Goal: Task Accomplishment & Management: Complete application form

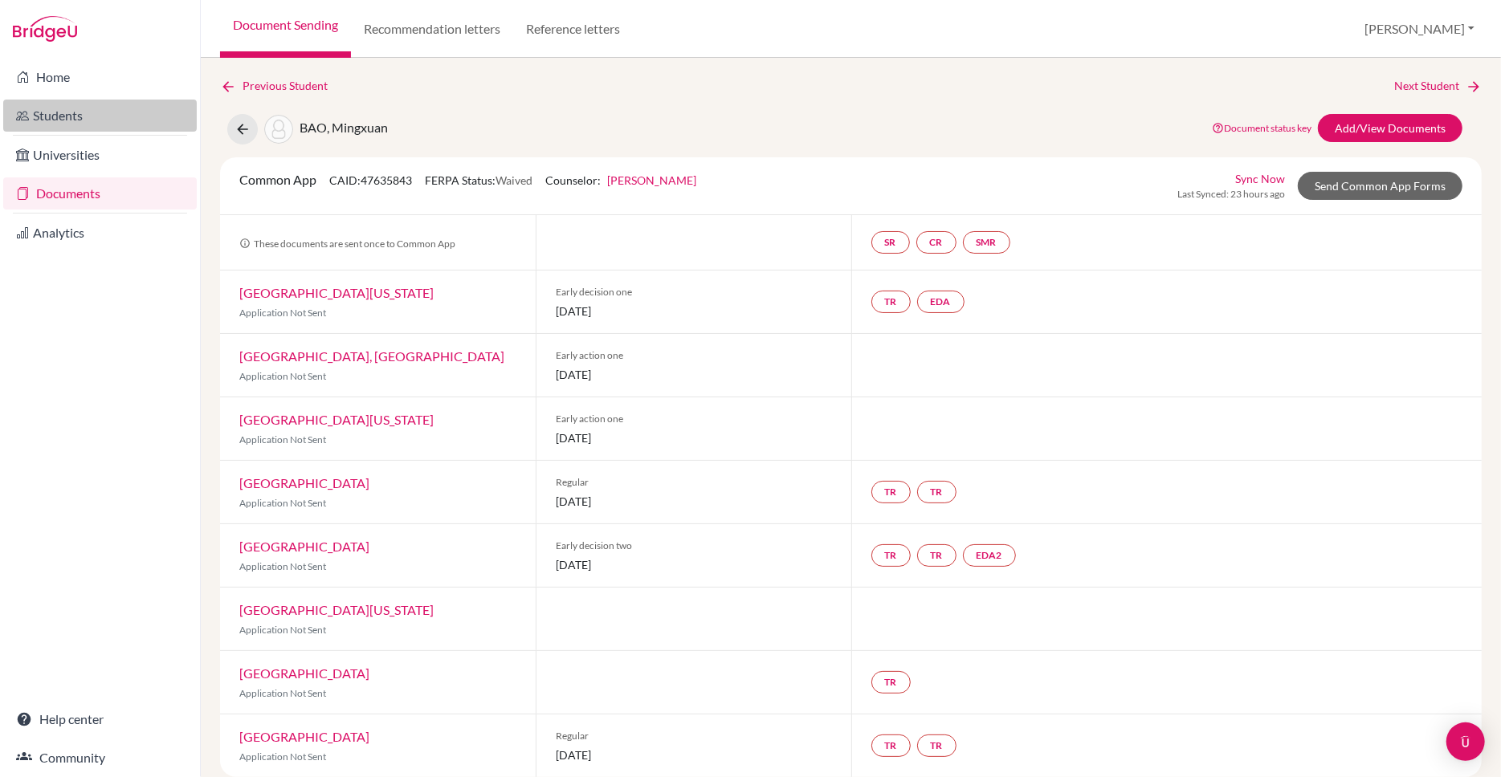
click at [48, 109] on link "Students" at bounding box center [100, 116] width 194 height 32
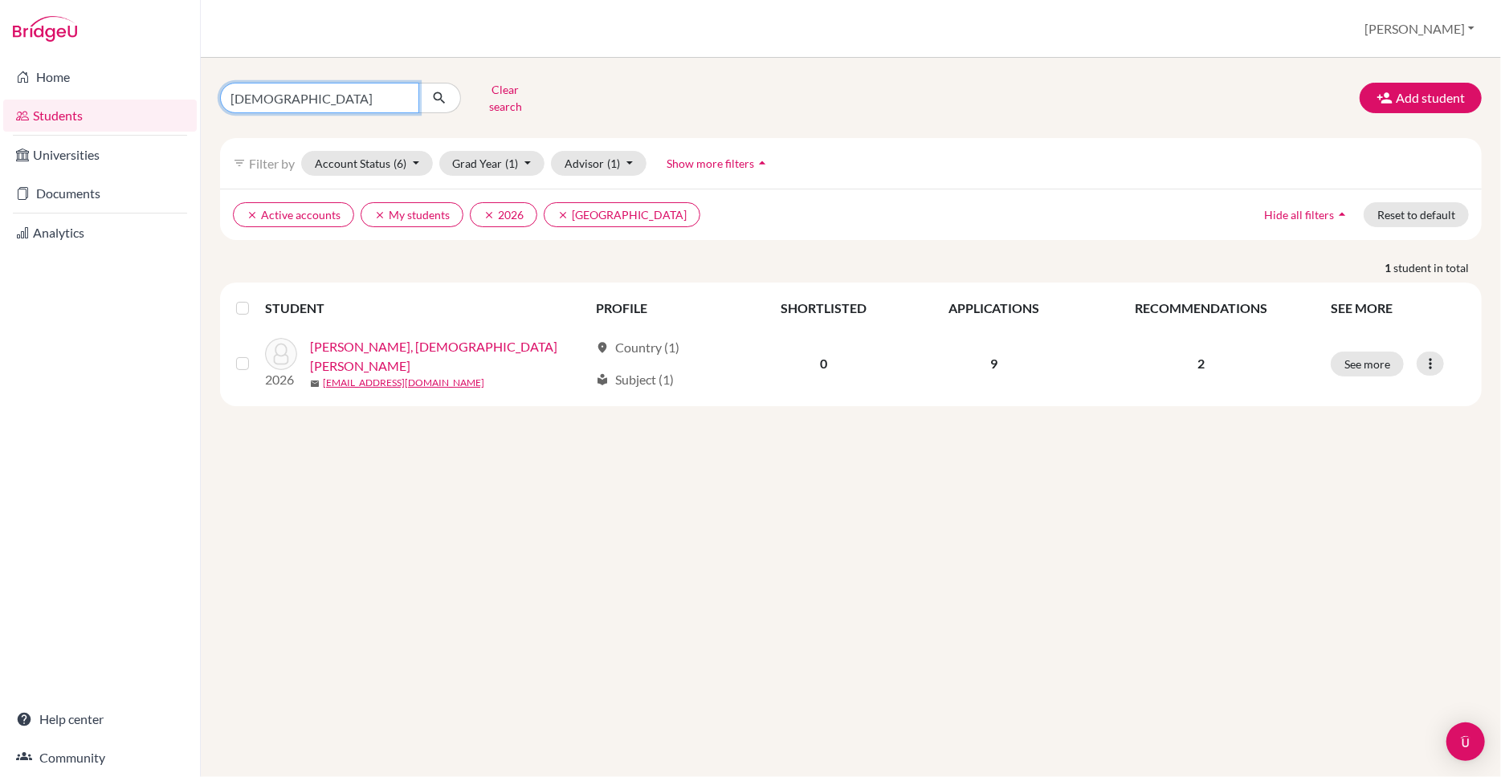
click at [309, 93] on input "Samhita" at bounding box center [319, 98] width 199 height 31
type input "S"
type input "chen jia"
click at [439, 97] on button "submit" at bounding box center [439, 98] width 43 height 31
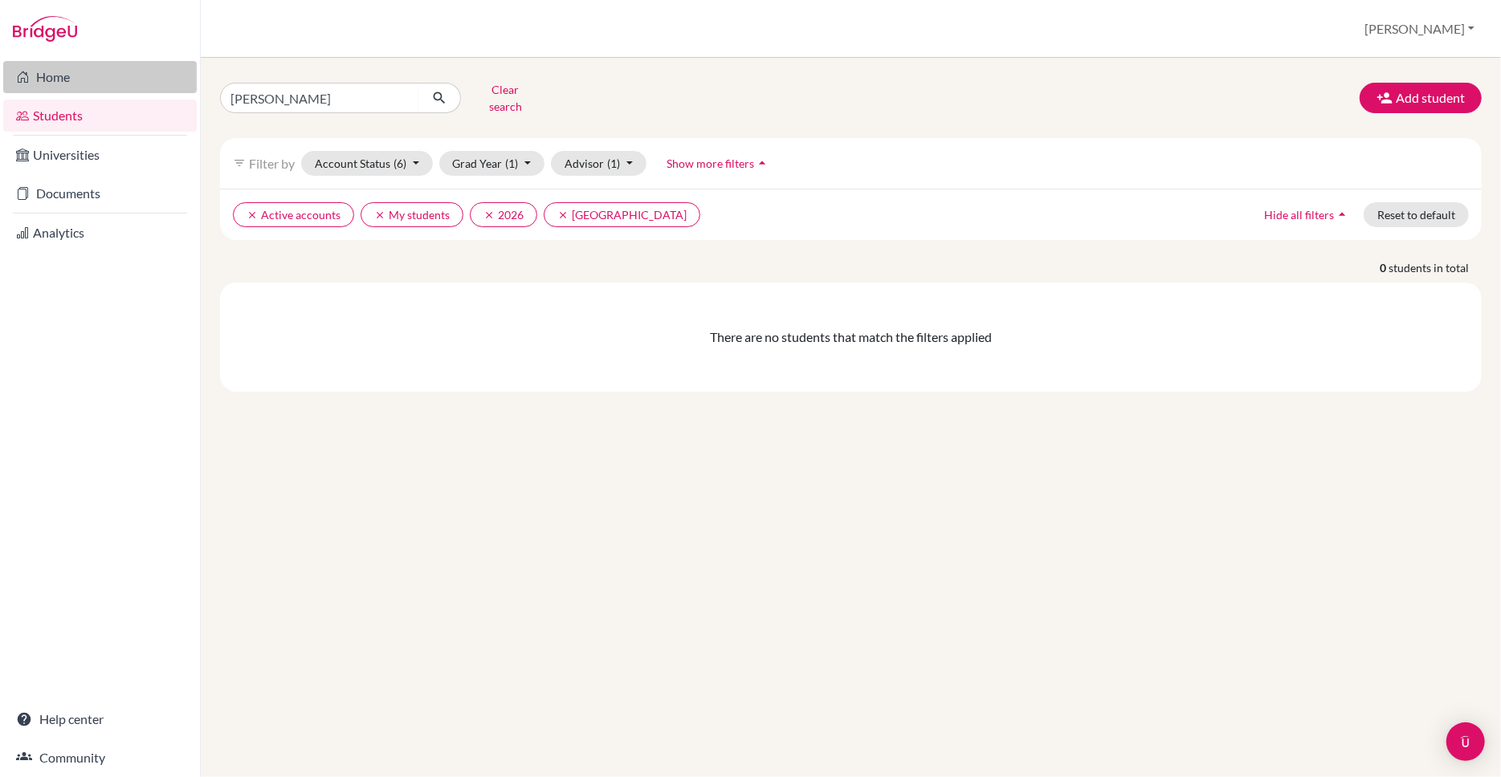
click at [51, 75] on link "Home" at bounding box center [100, 77] width 194 height 32
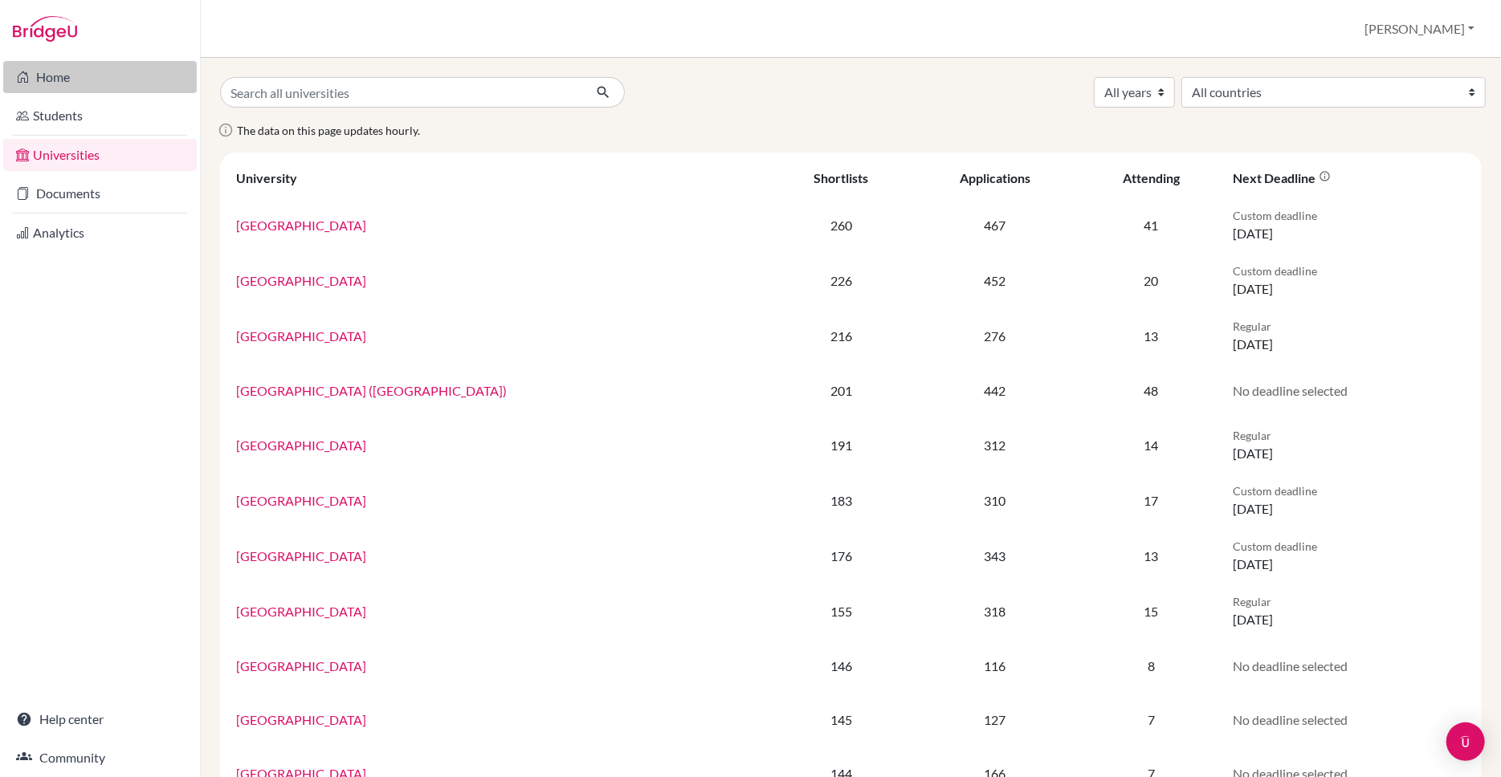
click at [47, 64] on link "Home" at bounding box center [100, 77] width 194 height 32
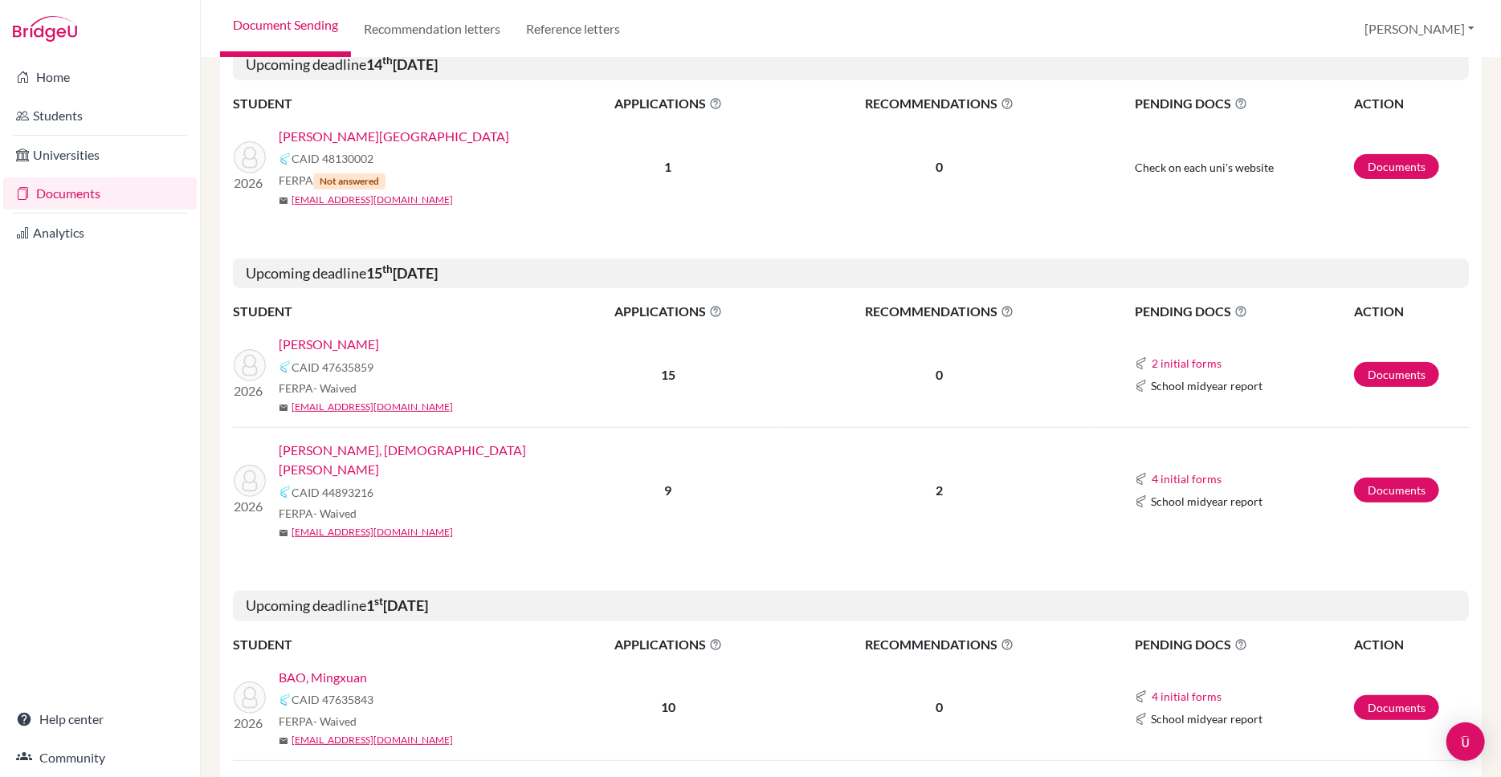
scroll to position [283, 0]
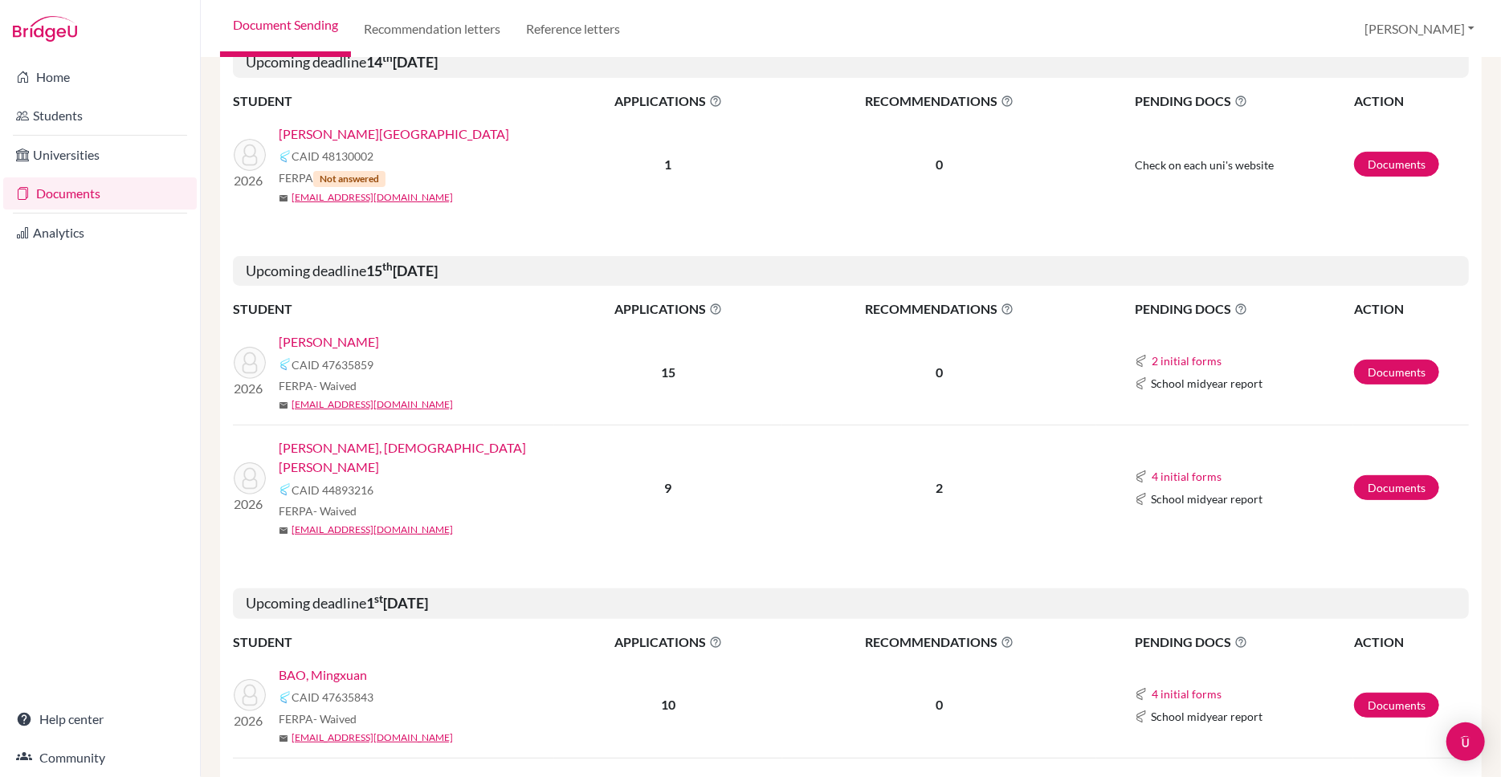
click at [366, 443] on link "[PERSON_NAME], [DEMOGRAPHIC_DATA][PERSON_NAME]" at bounding box center [422, 457] width 287 height 39
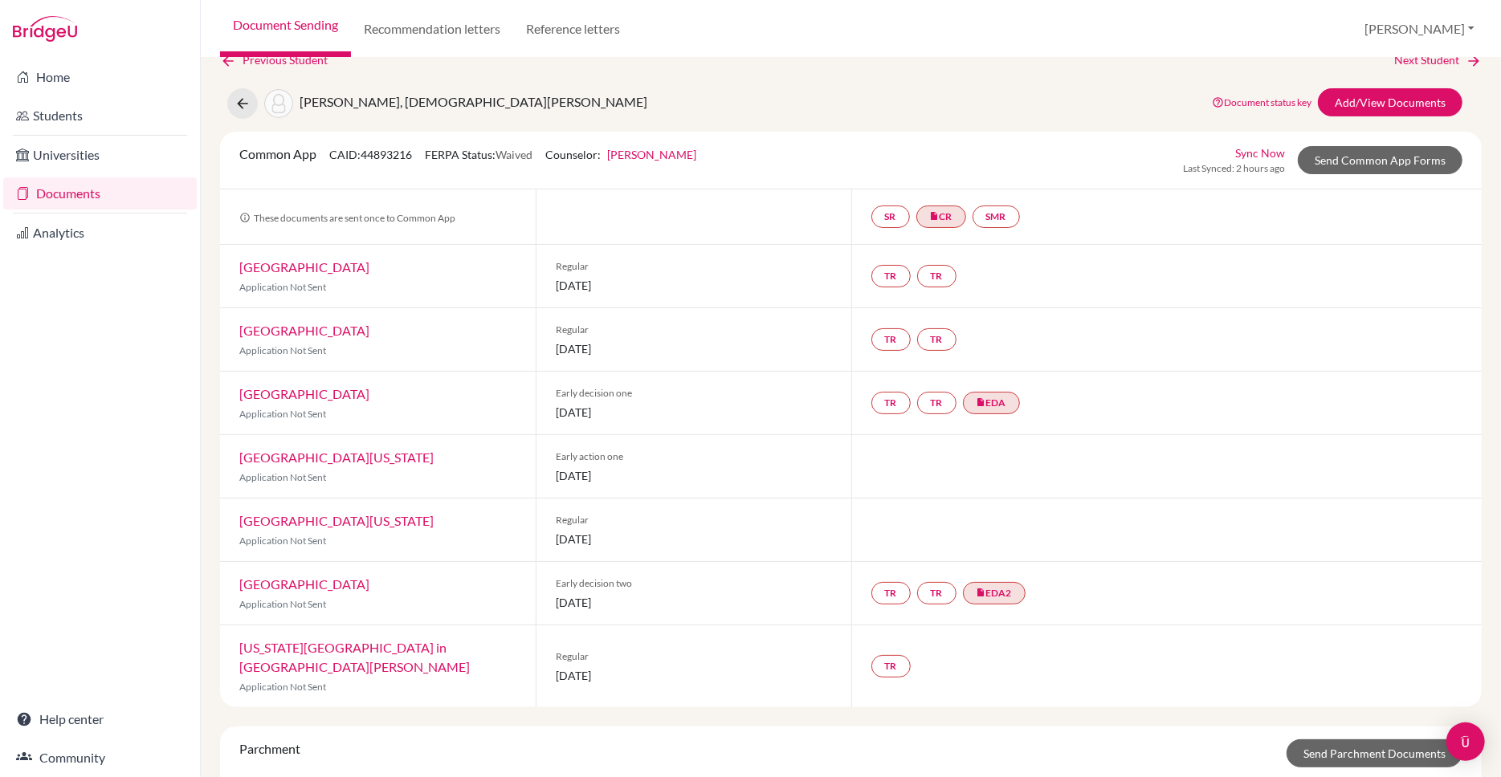
scroll to position [33, 0]
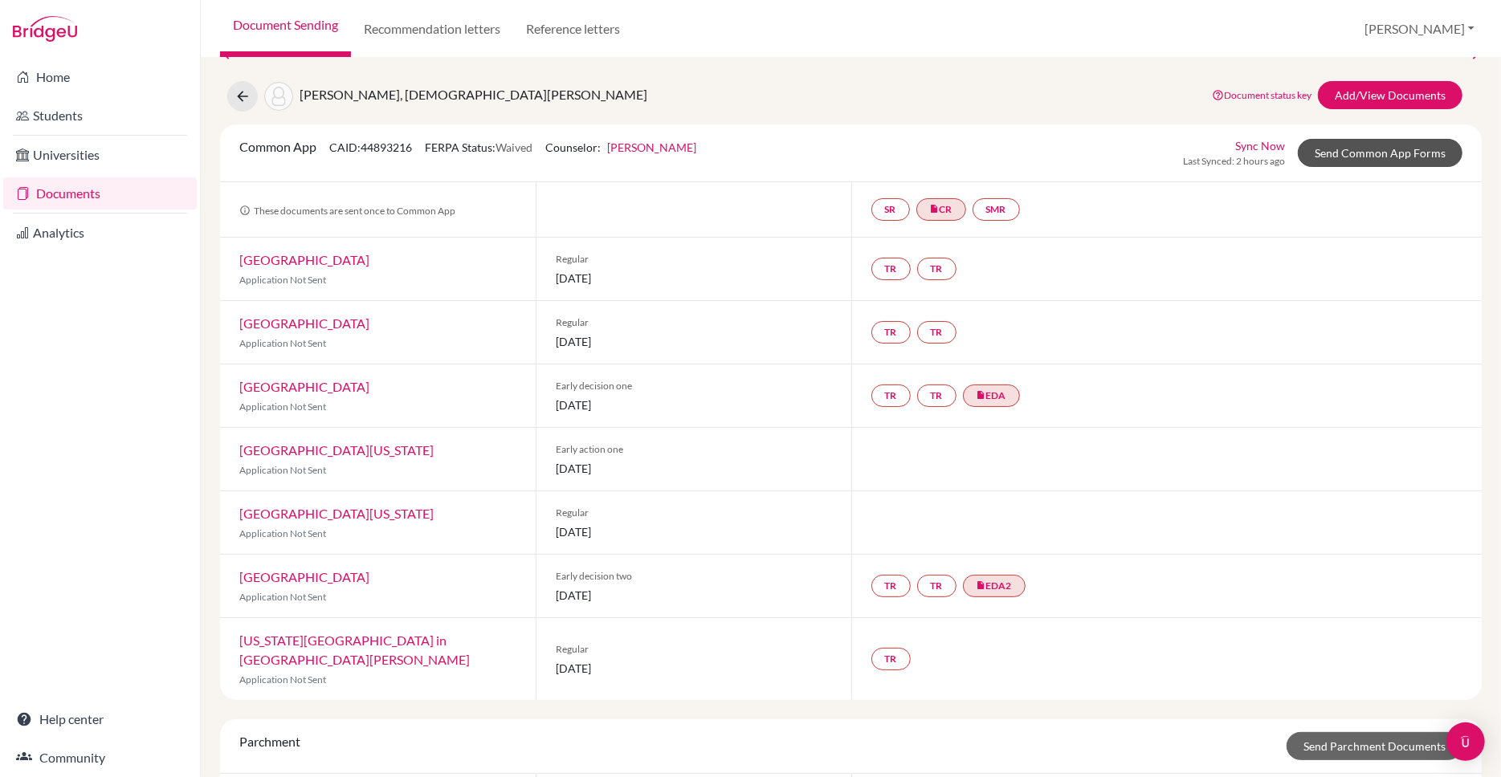
click at [1373, 151] on link "Send Common App Forms" at bounding box center [1380, 153] width 165 height 28
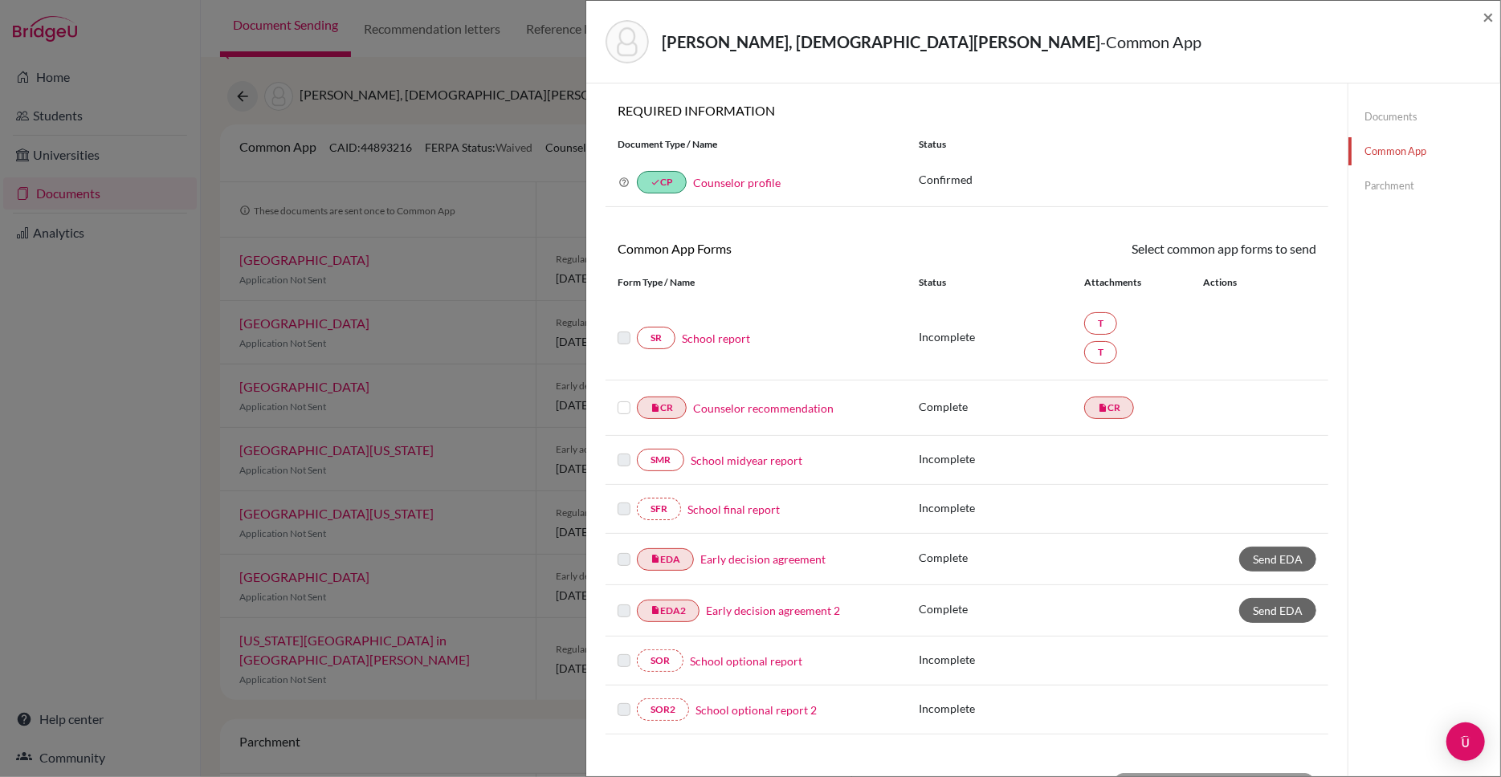
click at [703, 340] on link "School report" at bounding box center [716, 338] width 68 height 17
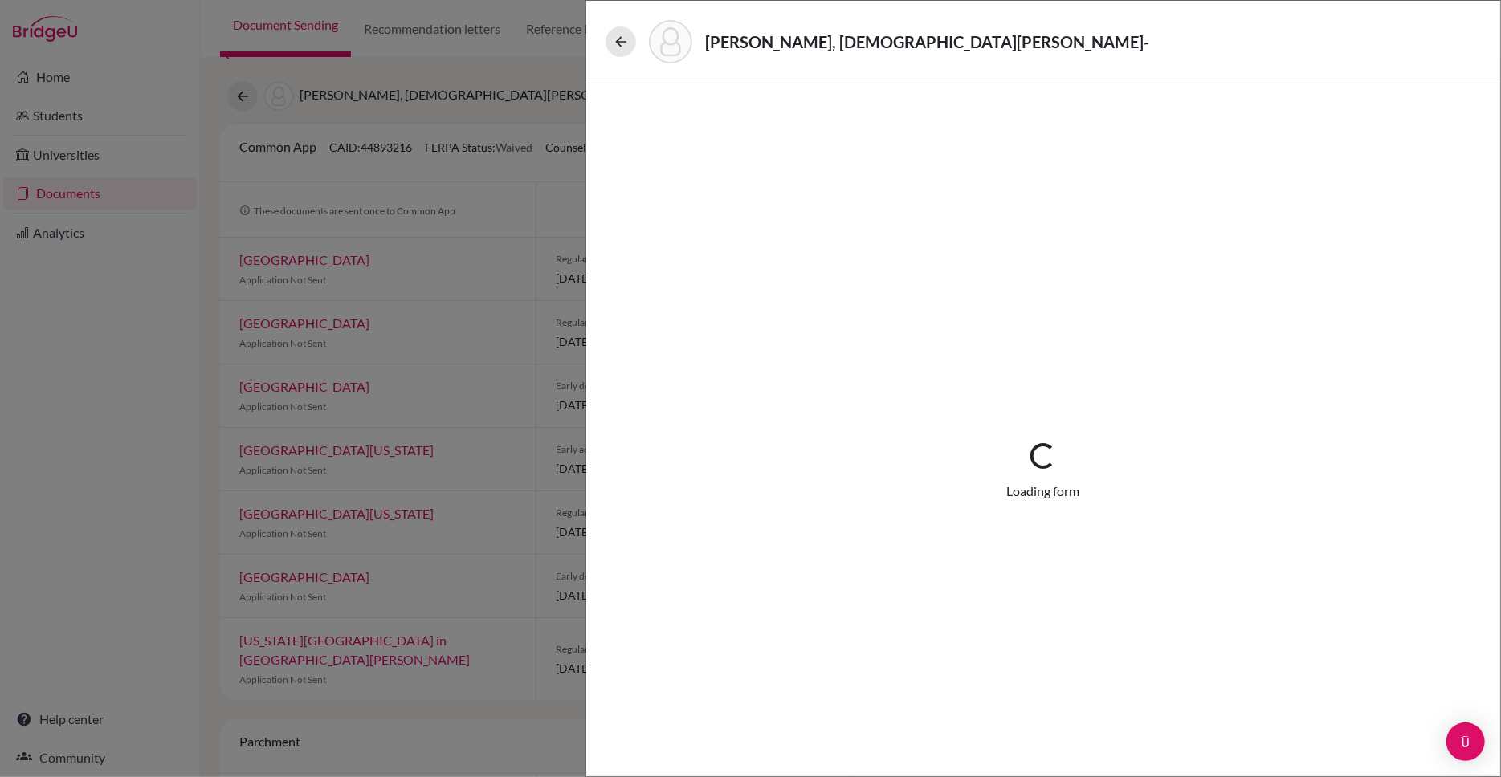
select select "4"
select select "684241"
select select "684242"
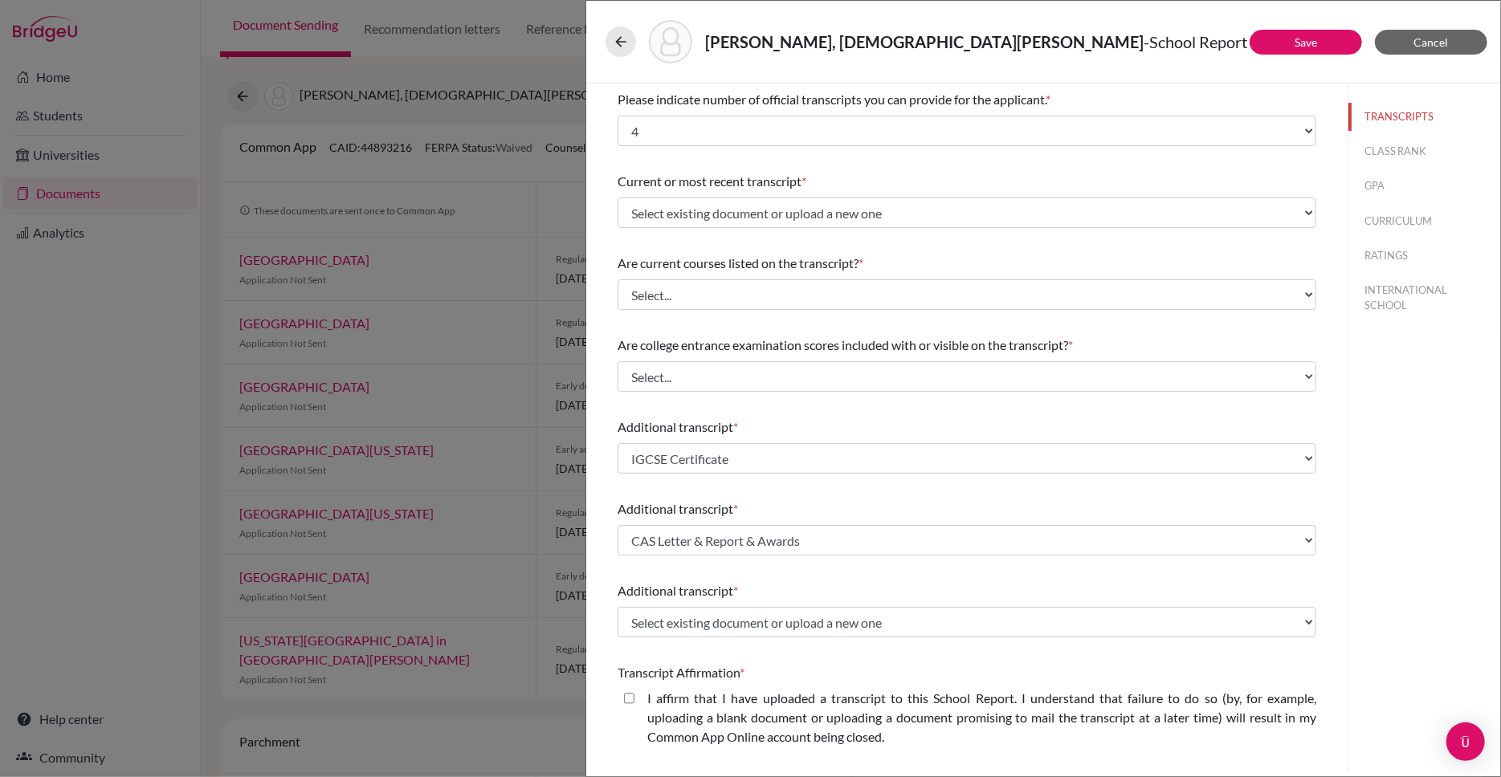
drag, startPoint x: 1074, startPoint y: 96, endPoint x: 612, endPoint y: 101, distance: 462.5
click at [612, 101] on div "Please indicate number of official transcripts you can provide for the applican…" at bounding box center [966, 553] width 737 height 938
copy div "Please indicate number of official transcripts you can provide for the applican…"
drag, startPoint x: 617, startPoint y: 180, endPoint x: 846, endPoint y: 187, distance: 229.0
click at [846, 187] on div "Please indicate number of official transcripts you can provide for the applican…" at bounding box center [966, 553] width 737 height 938
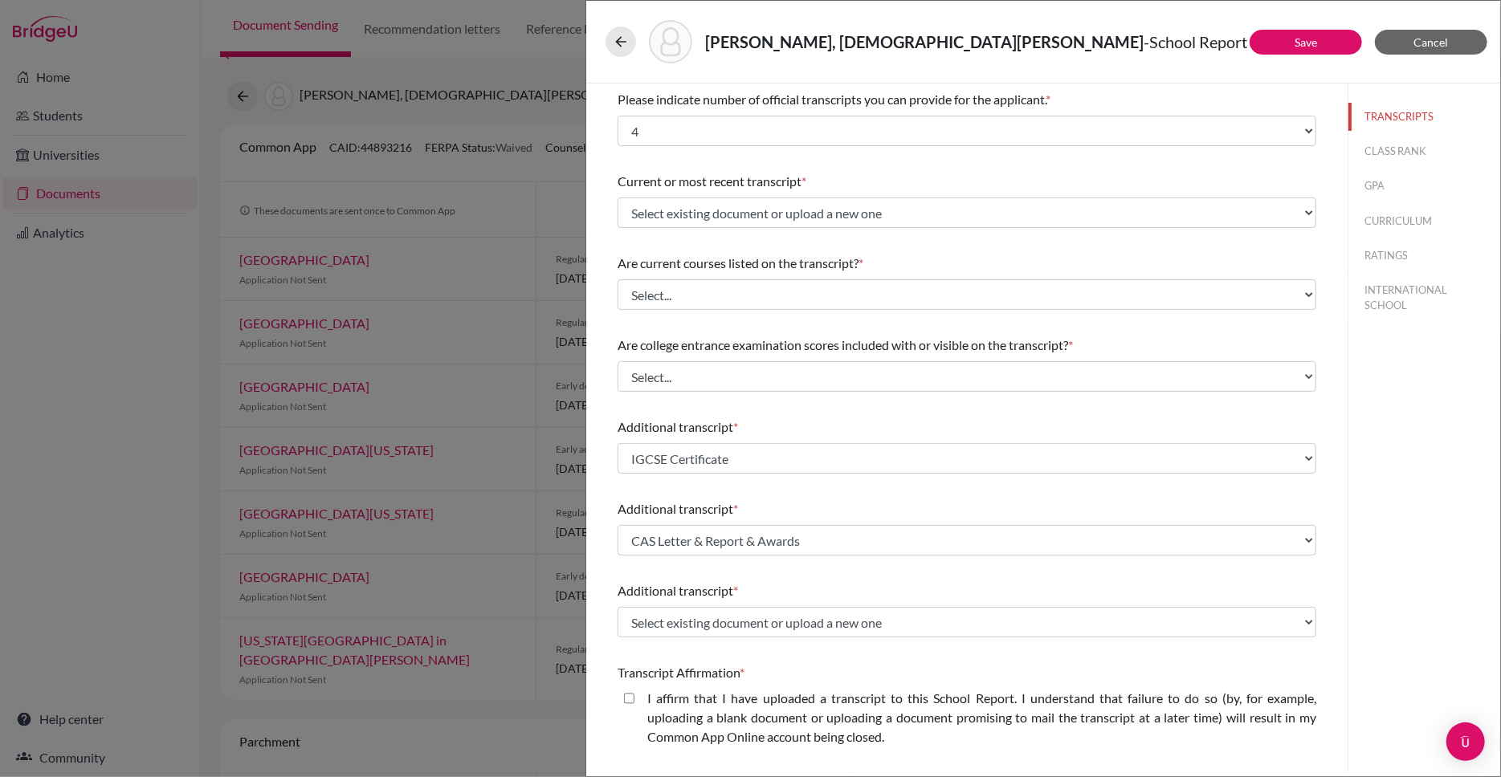
copy div "Current or most recent transcript *"
drag, startPoint x: 893, startPoint y: 263, endPoint x: 601, endPoint y: 265, distance: 292.3
click at [601, 265] on div "Please indicate number of official transcripts you can provide for the applican…" at bounding box center [966, 553] width 737 height 938
copy div "Are current courses listed on the transcript? *"
drag, startPoint x: 1098, startPoint y: 342, endPoint x: 583, endPoint y: 345, distance: 515.5
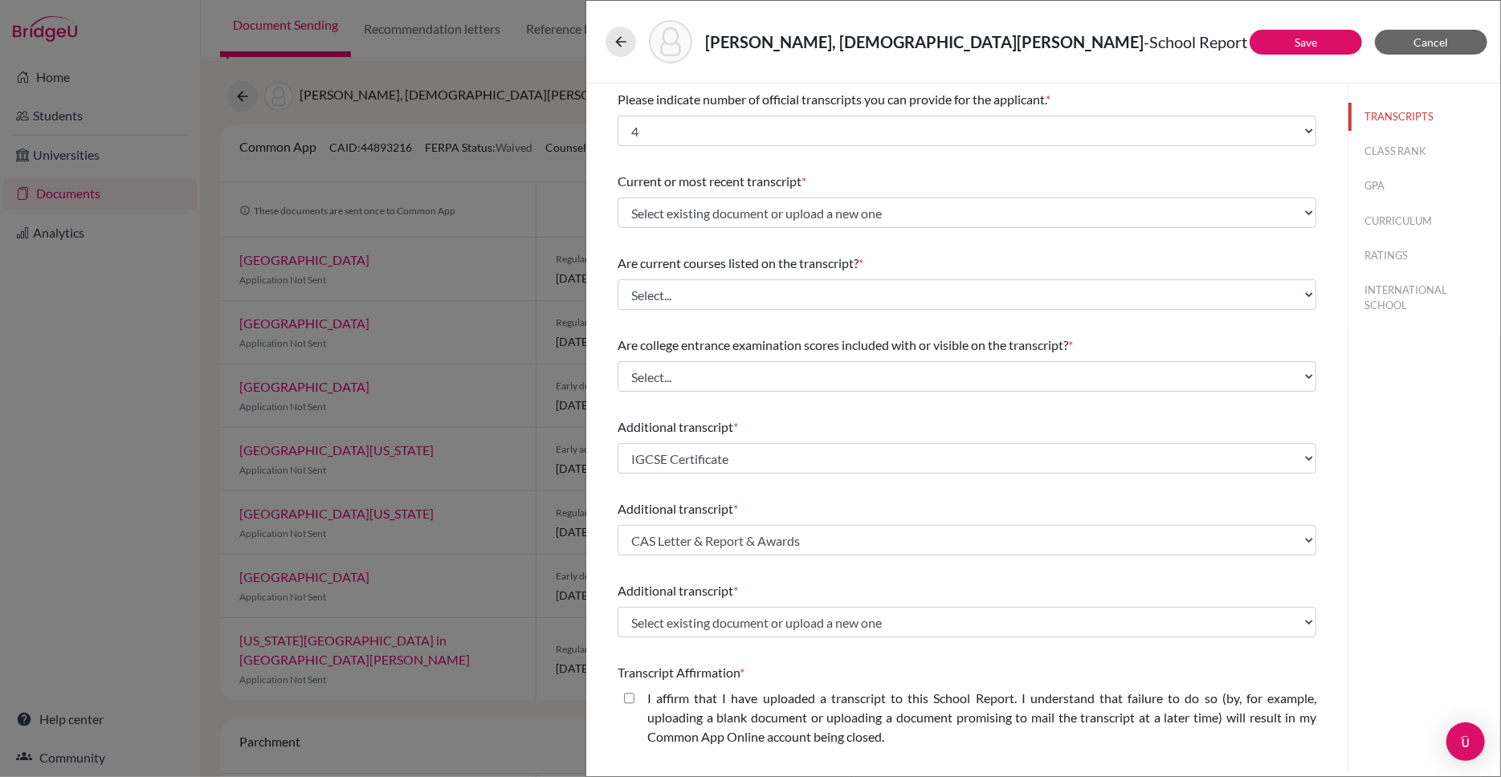
click at [583, 345] on div "UPPALAPATI, Samhita Savitri - School Report Save Cancel Please indicate number …" at bounding box center [750, 388] width 1501 height 777
click at [624, 357] on div "Are college entrance examination scores included with or visible on the transcr…" at bounding box center [966, 363] width 699 height 69
drag, startPoint x: 617, startPoint y: 344, endPoint x: 1103, endPoint y: 348, distance: 485.8
click at [1103, 348] on div "Are college entrance examination scores included with or visible on the transcr…" at bounding box center [966, 345] width 699 height 19
copy div "Are college entrance examination scores included with or visible on the transcr…"
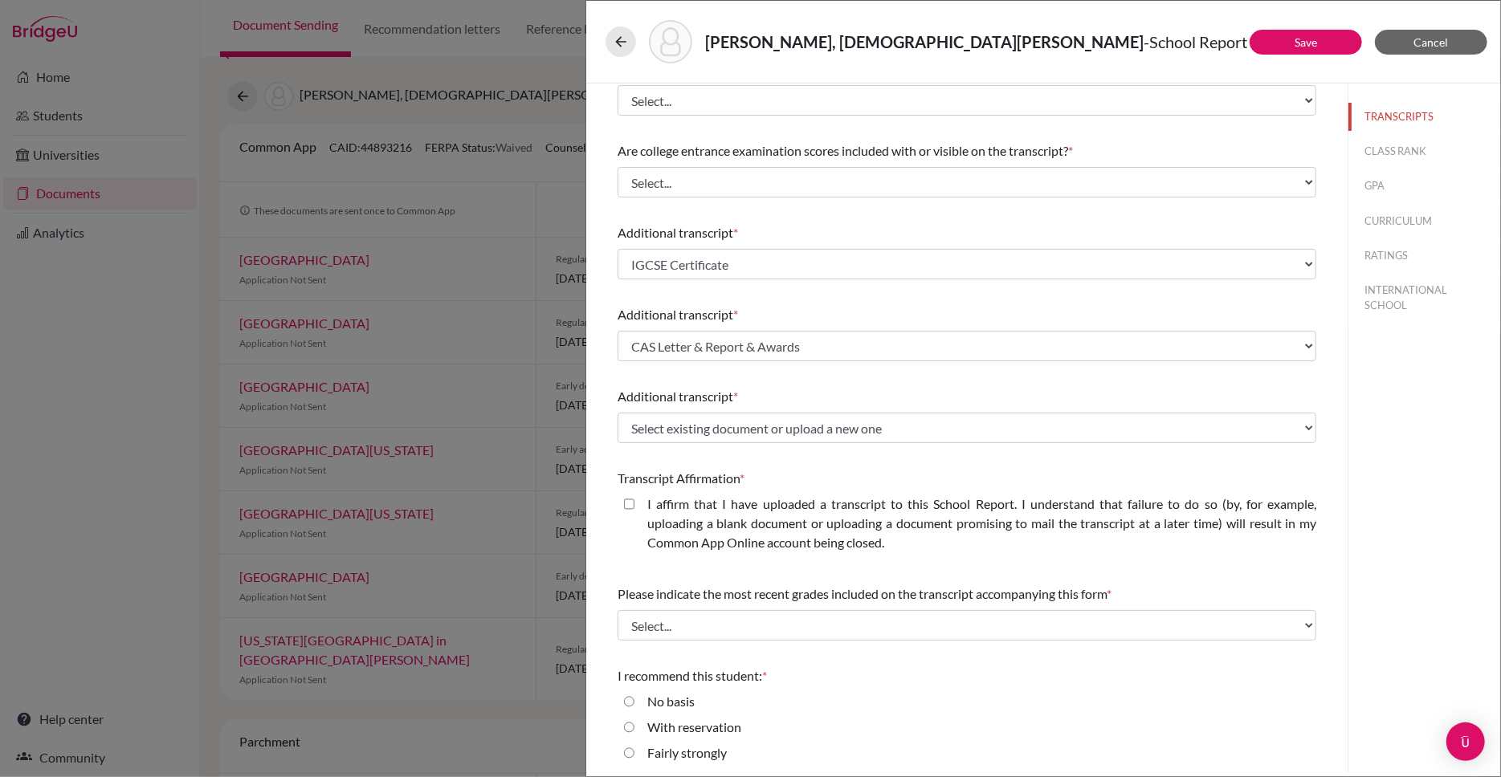
scroll to position [197, 0]
drag, startPoint x: 752, startPoint y: 231, endPoint x: 615, endPoint y: 234, distance: 137.3
click at [615, 234] on div "Please indicate number of official transcripts you can provide for the applican…" at bounding box center [966, 356] width 737 height 938
copy div "Additional transcript *"
drag, startPoint x: 772, startPoint y: 316, endPoint x: 608, endPoint y: 316, distance: 164.6
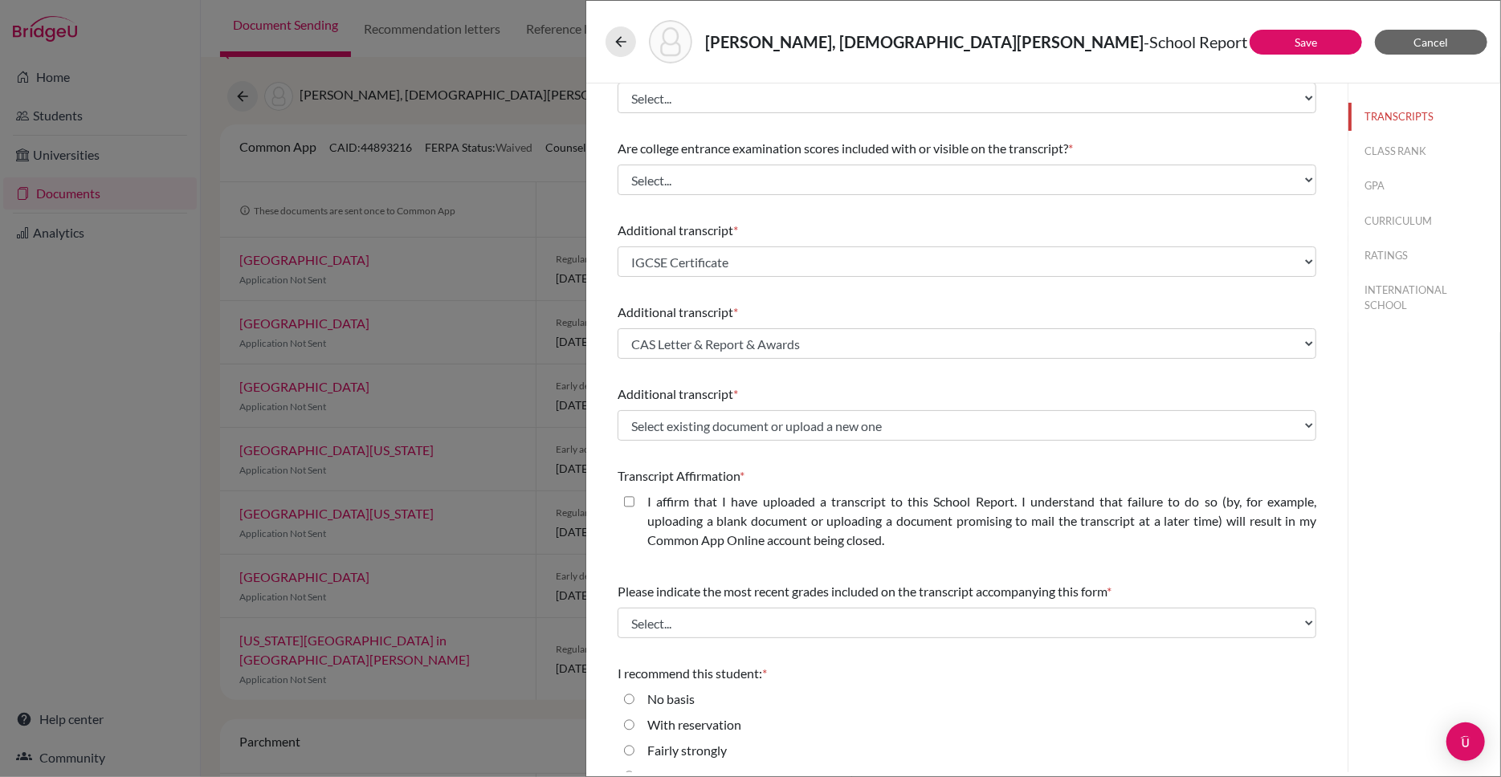
click at [608, 316] on div "Please indicate number of official transcripts you can provide for the applican…" at bounding box center [966, 356] width 737 height 938
copy div "Additional transcript *"
drag, startPoint x: 776, startPoint y: 393, endPoint x: 611, endPoint y: 392, distance: 164.6
click at [611, 392] on div "Please indicate number of official transcripts you can provide for the applican…" at bounding box center [966, 356] width 737 height 938
copy div "Additional transcript *"
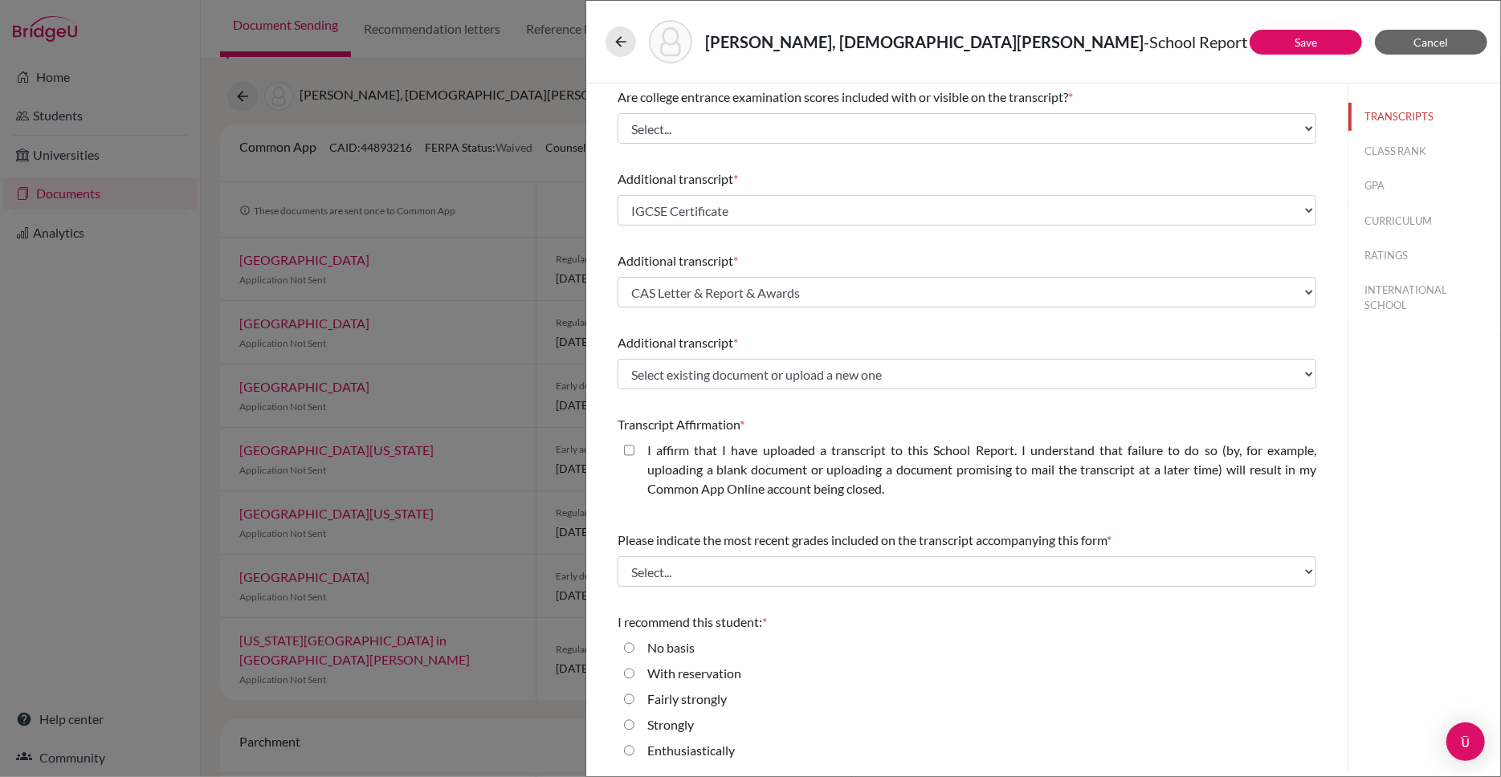
scroll to position [247, 0]
drag, startPoint x: 755, startPoint y: 426, endPoint x: 611, endPoint y: 422, distance: 143.8
click at [611, 422] on div "Please indicate number of official transcripts you can provide for the applican…" at bounding box center [966, 305] width 737 height 938
copy div "Transcript Affirmation *"
drag, startPoint x: 795, startPoint y: 617, endPoint x: 608, endPoint y: 615, distance: 187.1
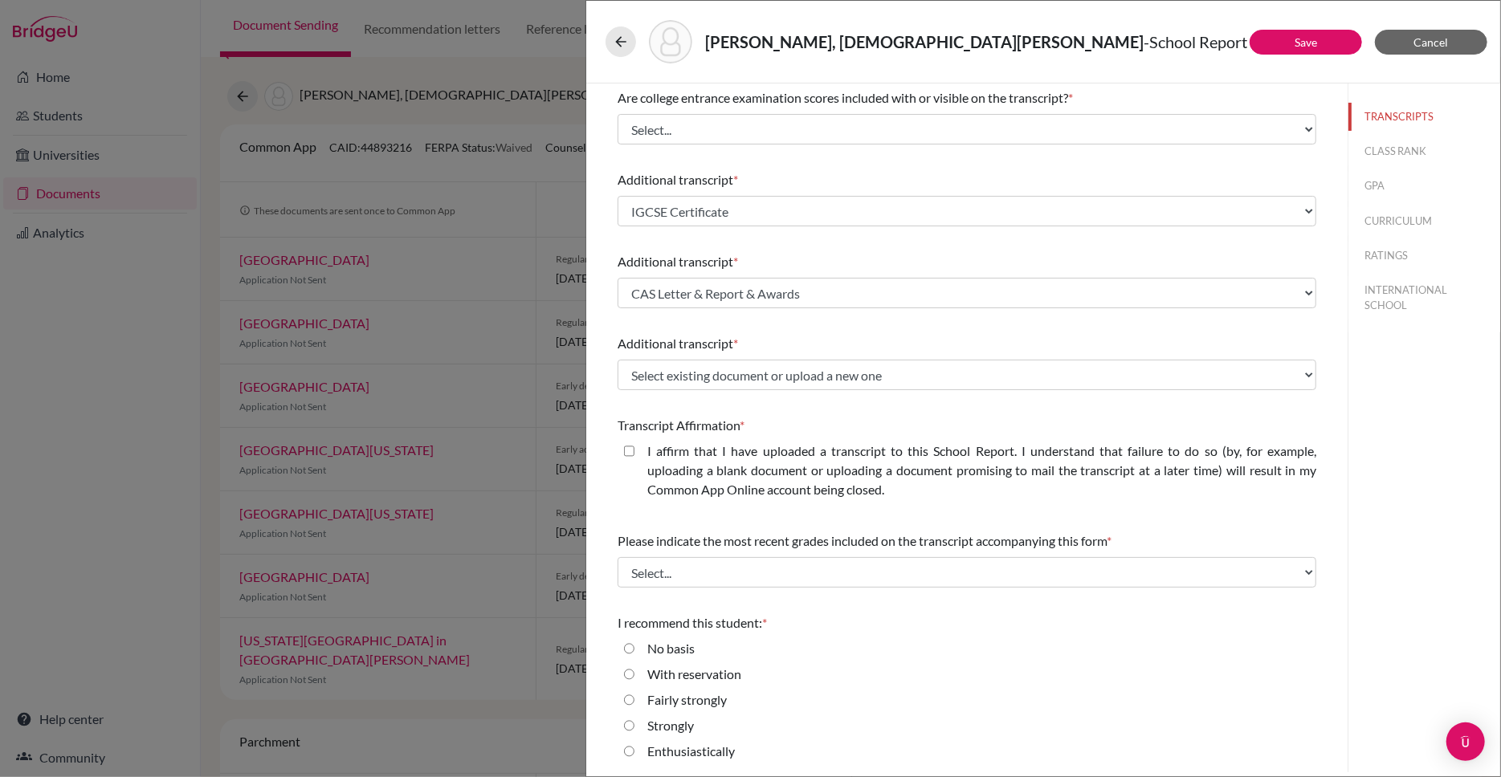
click at [608, 615] on div "Please indicate number of official transcripts you can provide for the applican…" at bounding box center [966, 305] width 737 height 938
copy div "I recommend this student: *"
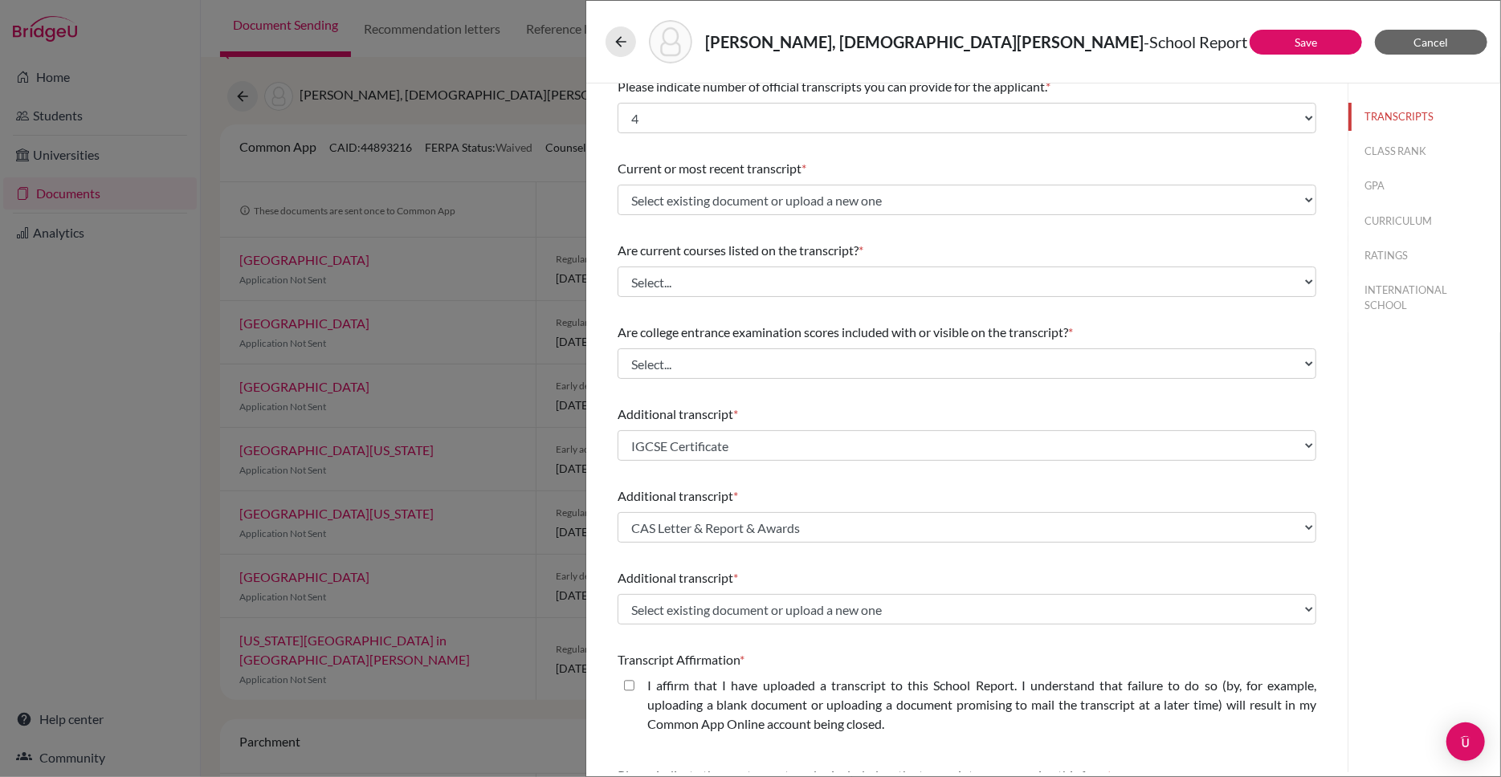
scroll to position [0, 0]
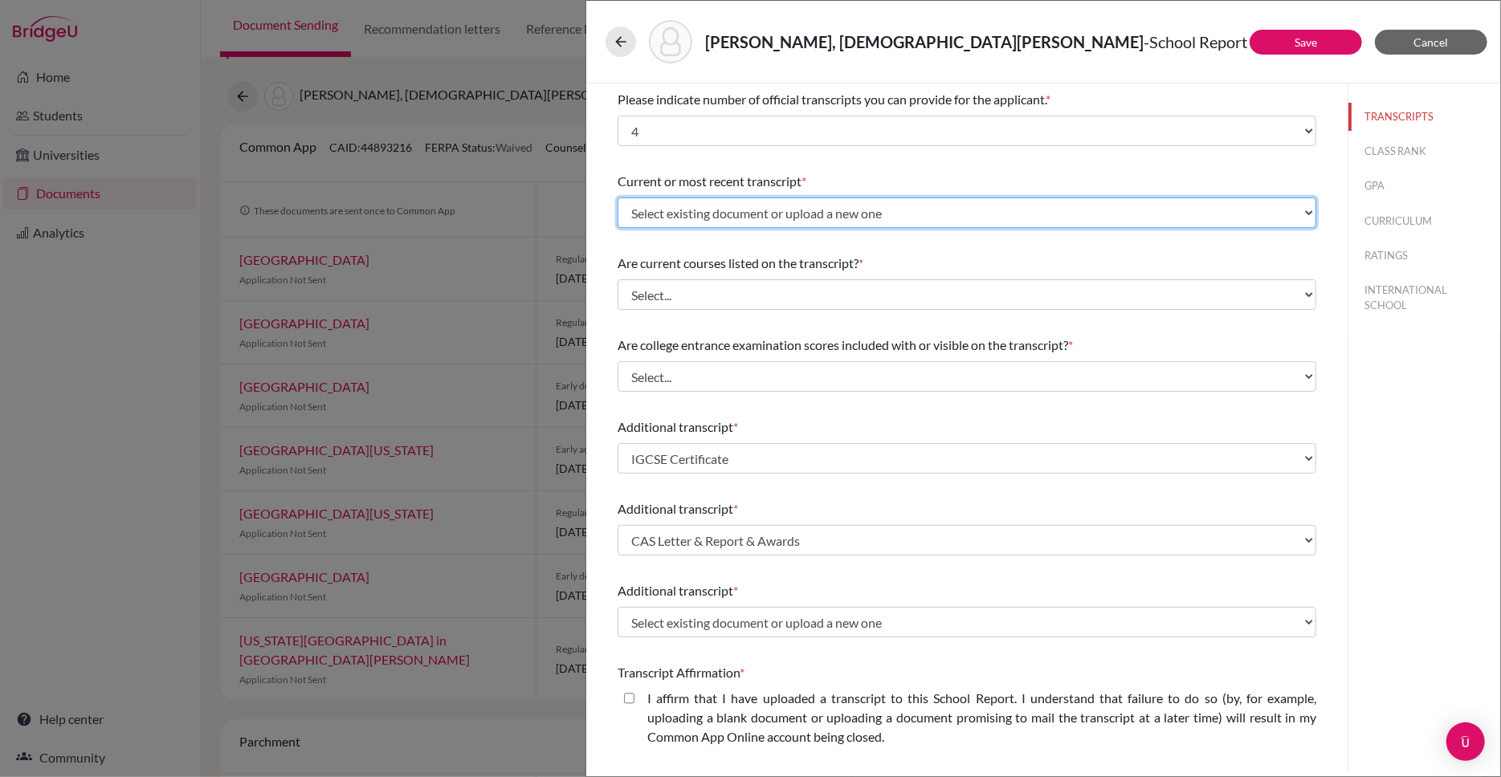
select select "Upload New File"
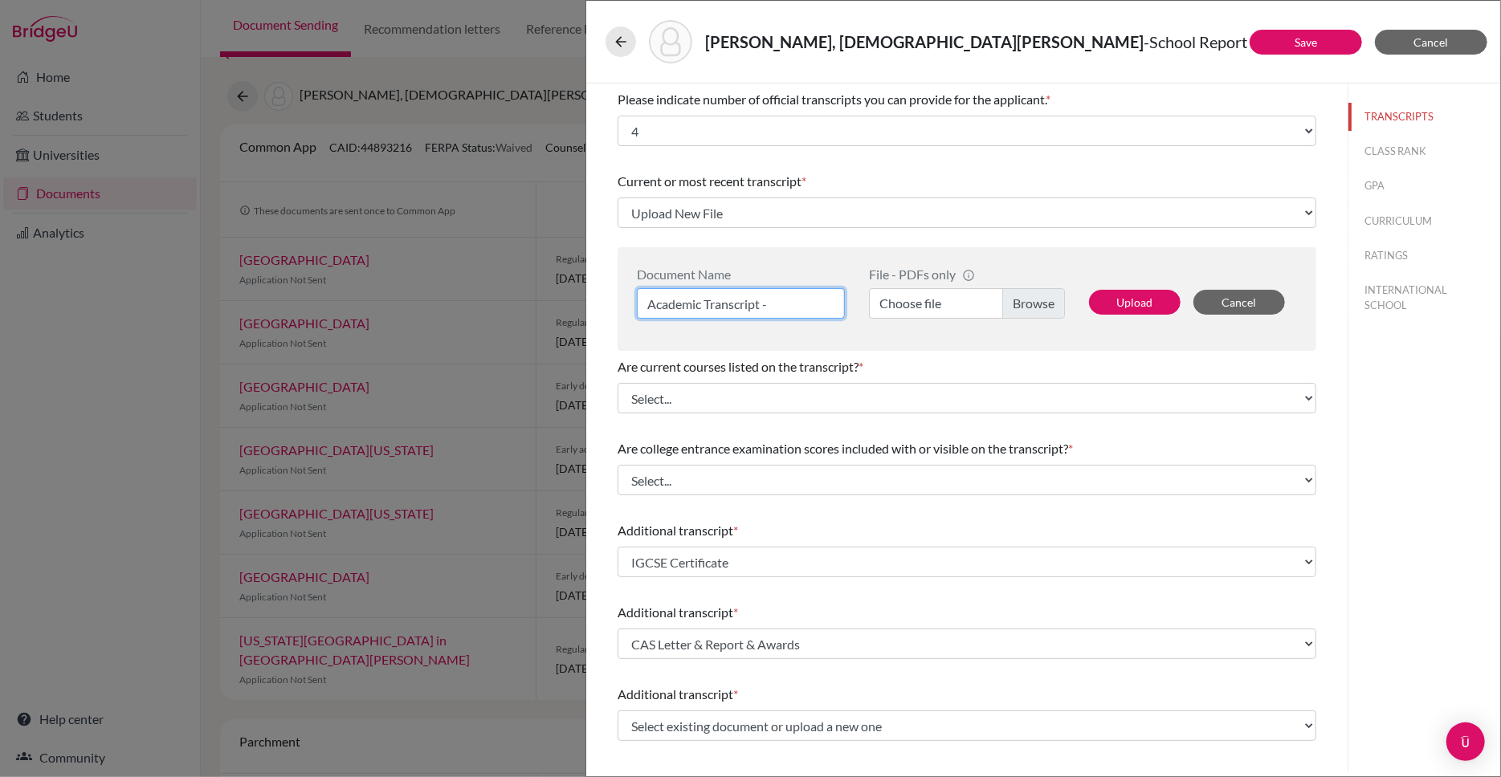
paste input "hs-academic-transcript UPPALAPATI Samhita"
click at [689, 300] on input "Academic Transcript - hs-academic-transcript UPPALAPATI Samhita" at bounding box center [741, 303] width 208 height 31
click at [772, 302] on input "Academic Transcript - hs-academic- UPPALAPATI Samhita" at bounding box center [741, 303] width 208 height 31
type input "HS Academic Transcript - [PERSON_NAME] Samhita"
click at [1029, 303] on label "Choose file" at bounding box center [967, 303] width 196 height 31
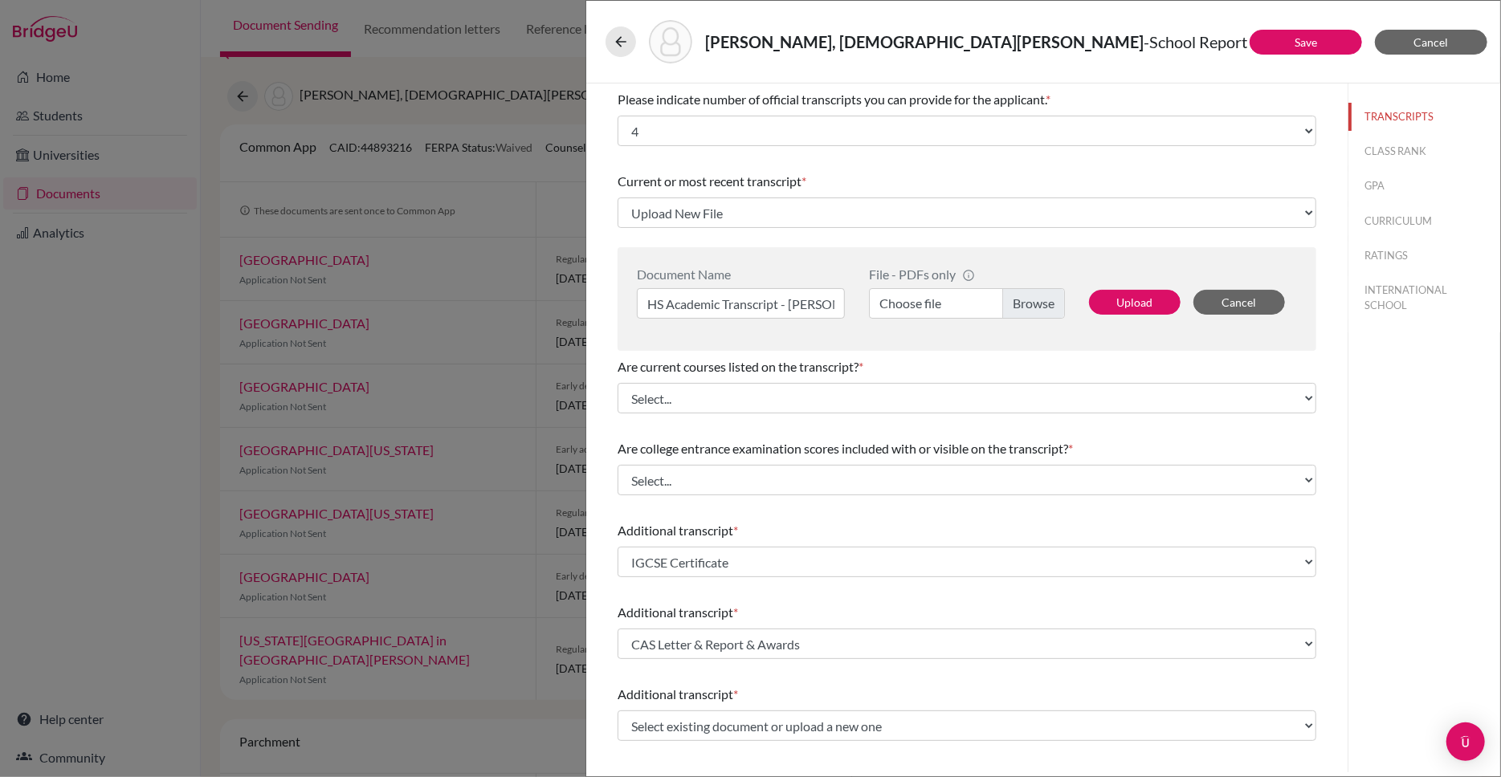
click at [1029, 303] on input "Choose file" at bounding box center [967, 303] width 196 height 31
click at [1134, 300] on button "Upload" at bounding box center [1135, 302] width 92 height 25
select select "687333"
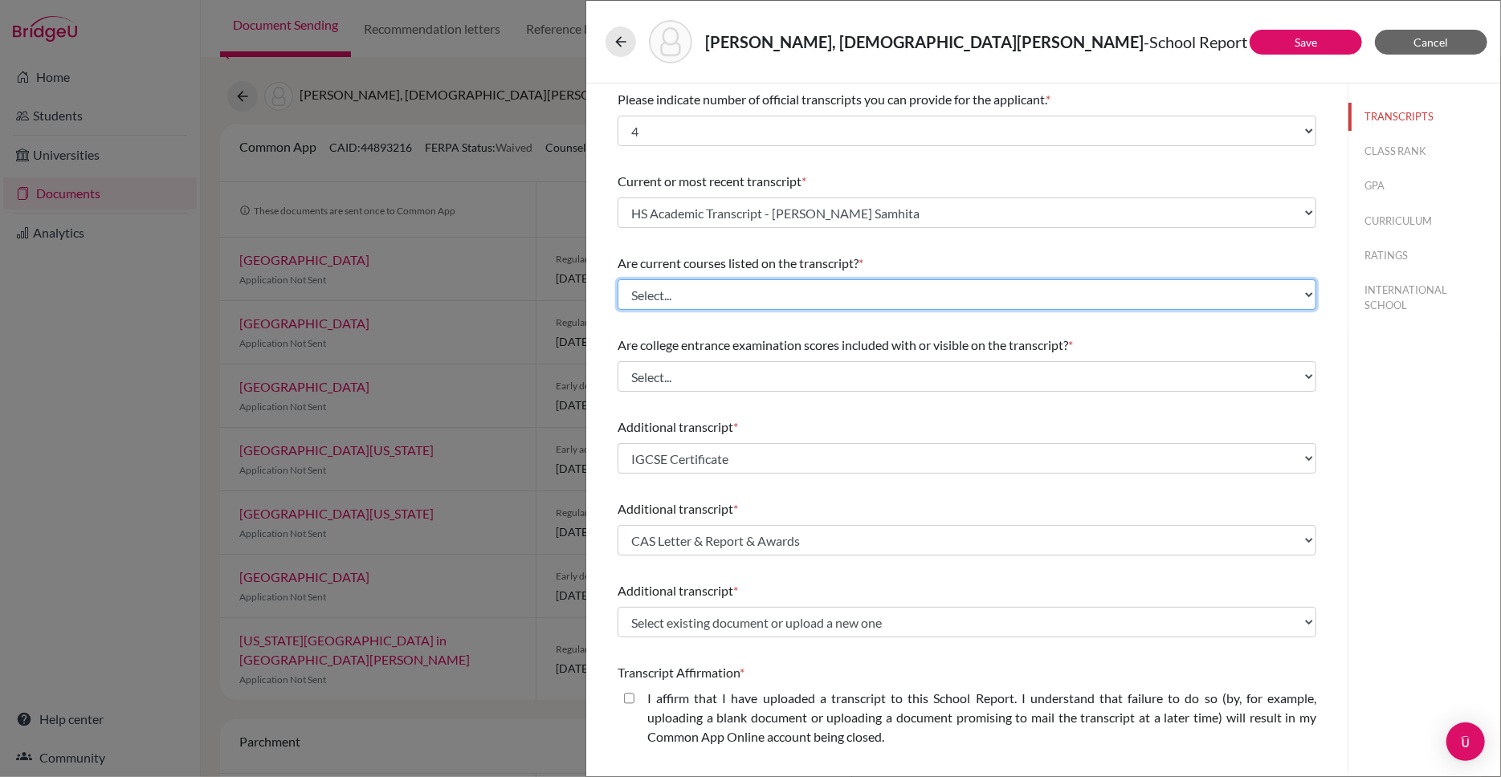
select select "0"
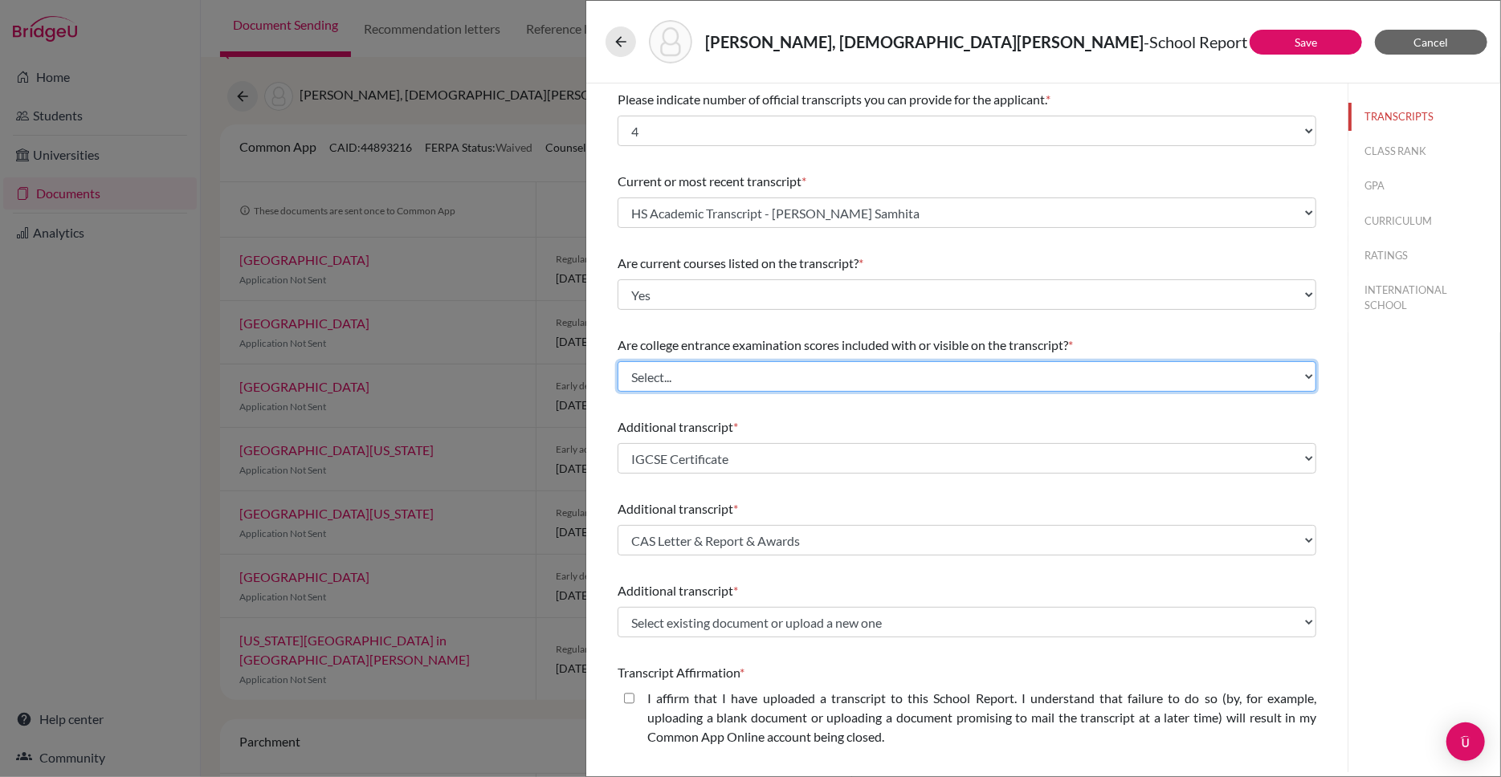
select select "1"
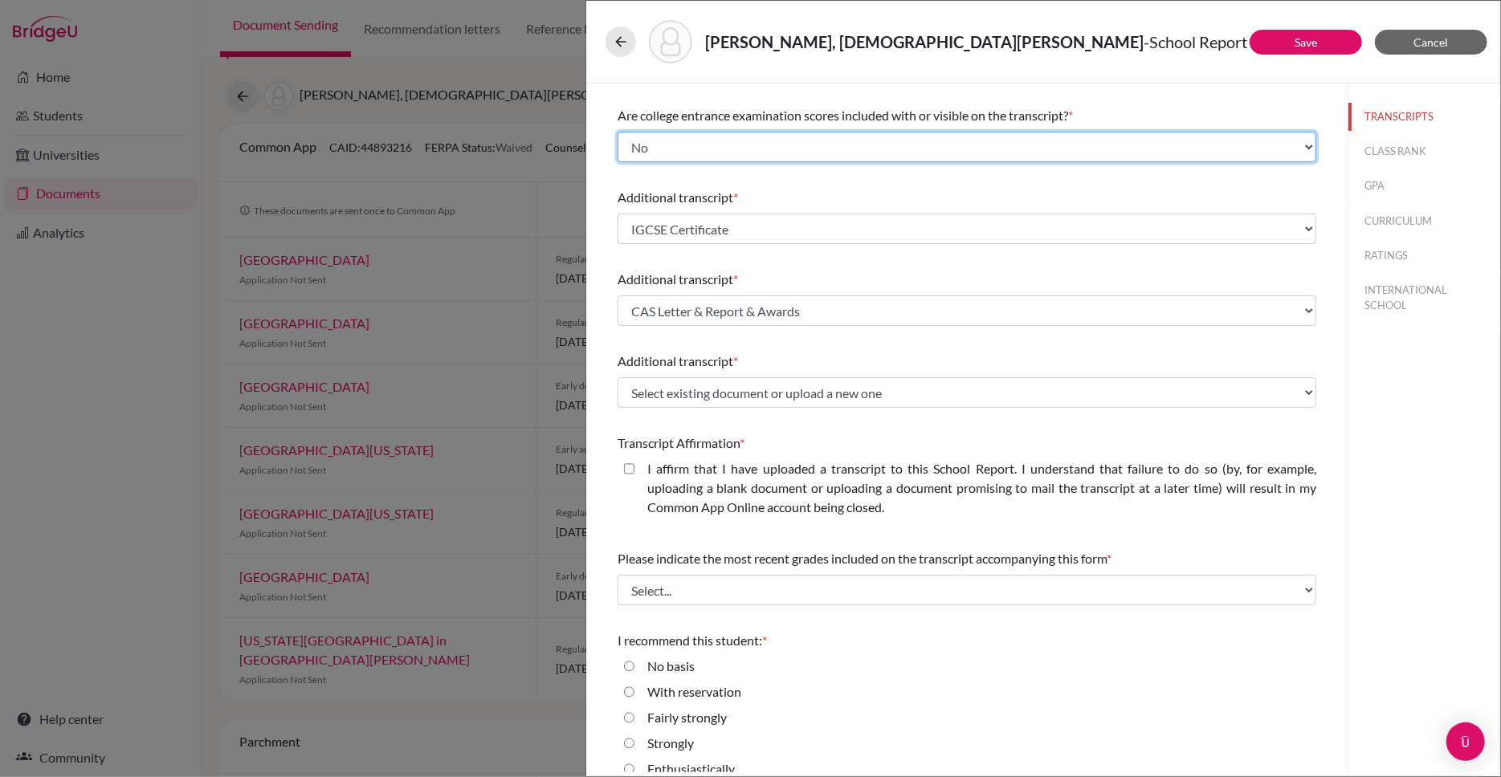
scroll to position [238, 0]
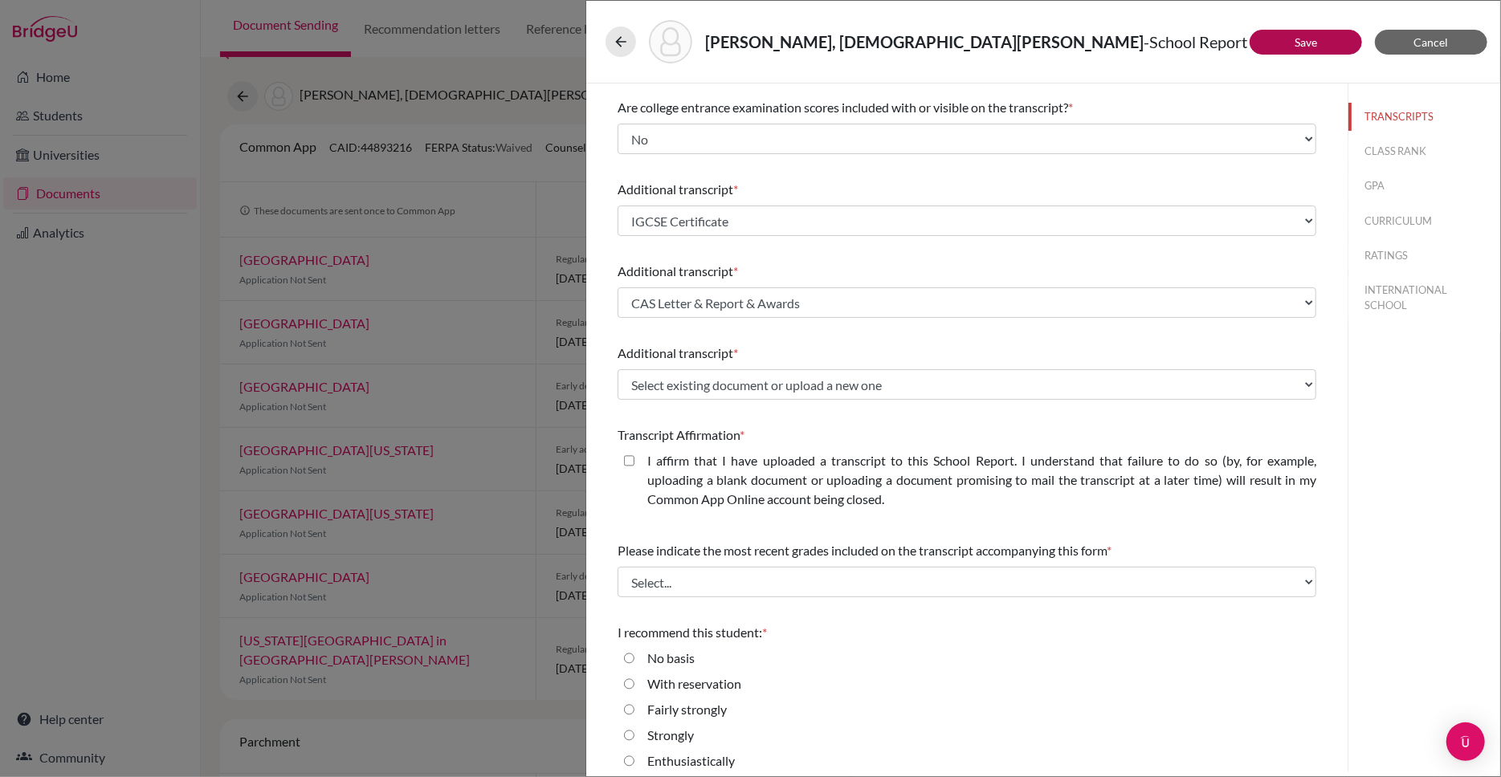
click at [1305, 40] on link "Save" at bounding box center [1305, 42] width 22 height 14
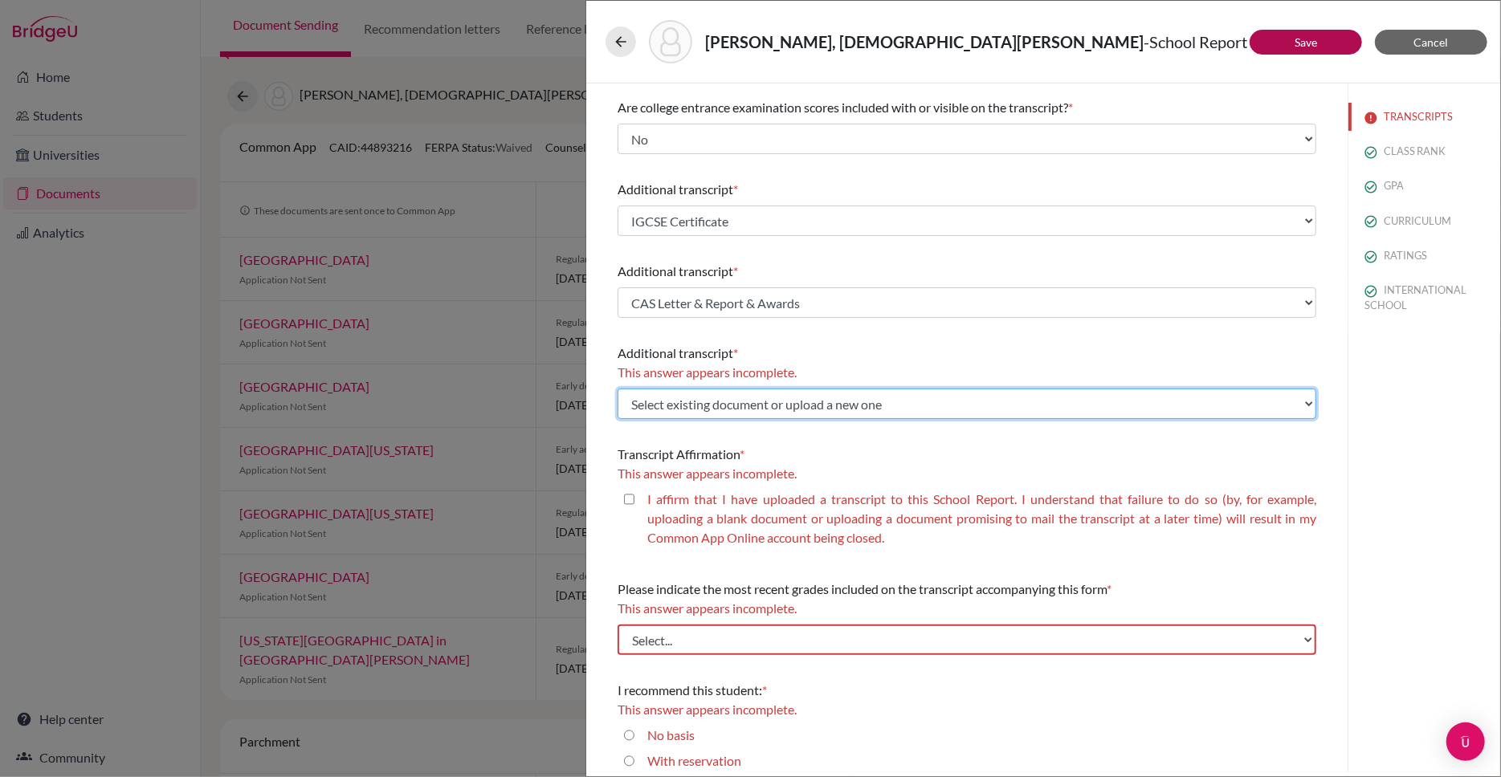
select select "Upload New File"
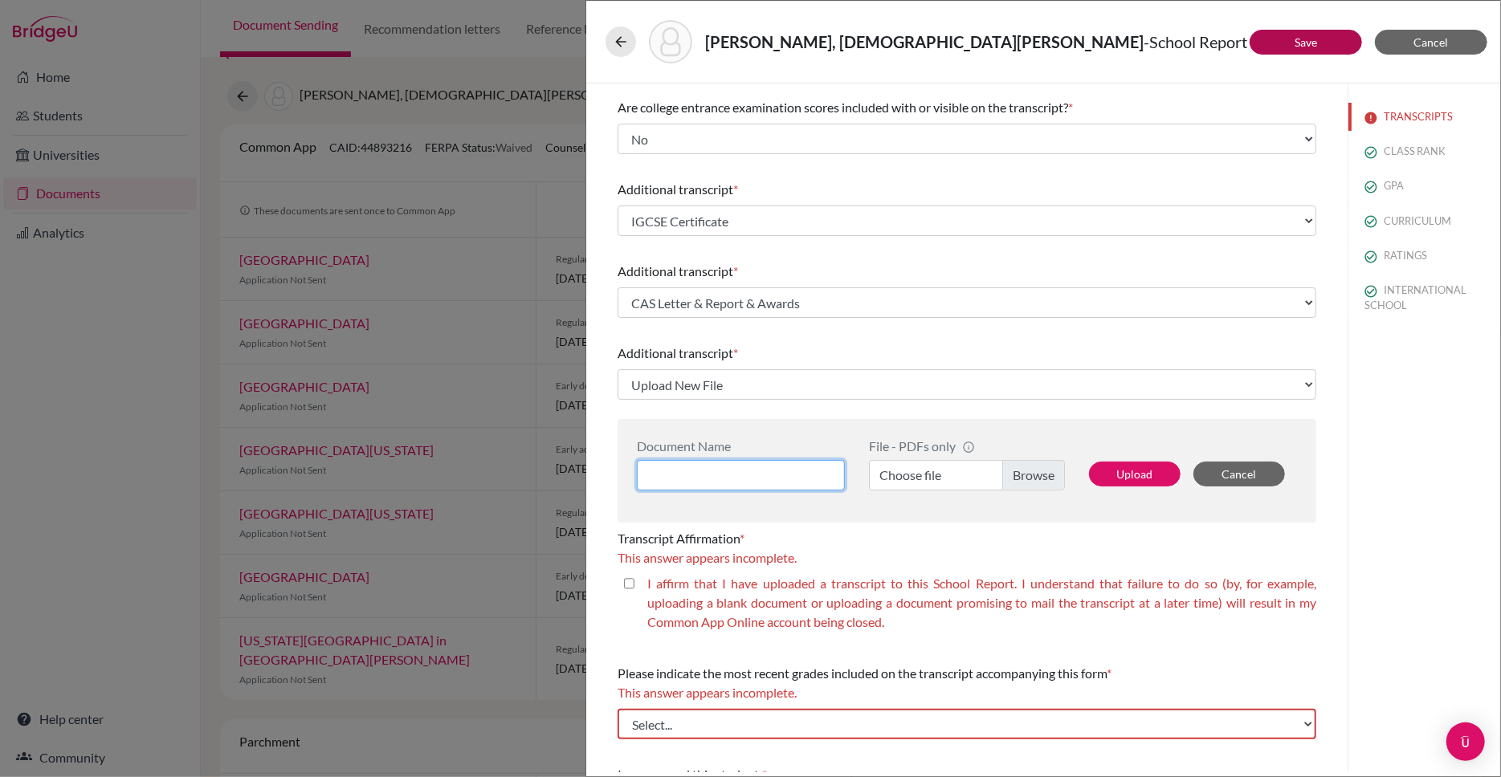
click at [718, 467] on input at bounding box center [741, 475] width 208 height 31
type input "PG Report [PERSON_NAME] Samhita"
click at [1045, 474] on label "Choose file" at bounding box center [967, 475] width 196 height 31
click at [1045, 474] on input "Choose file" at bounding box center [967, 475] width 196 height 31
click at [1135, 476] on button "Upload" at bounding box center [1135, 474] width 92 height 25
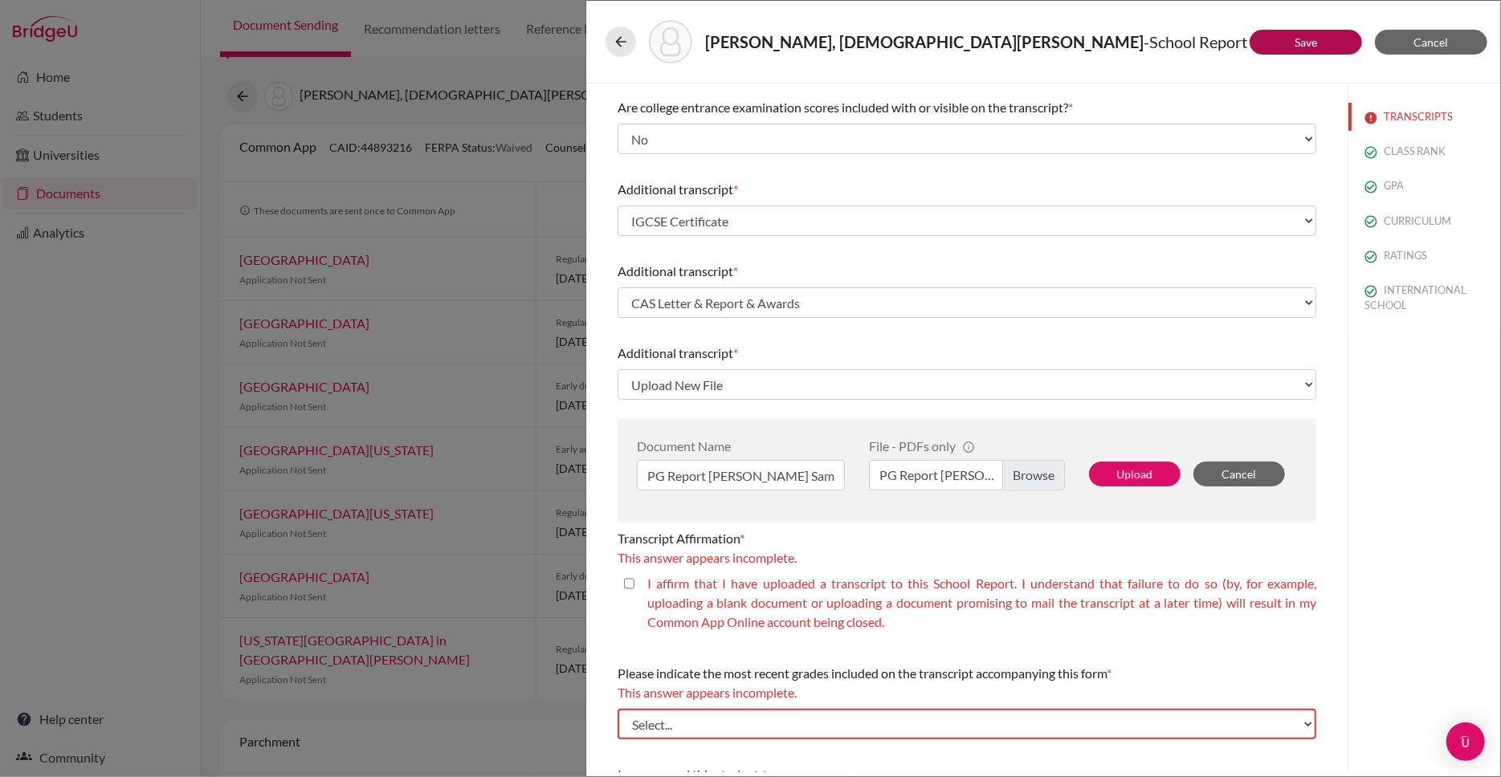
select select "687356"
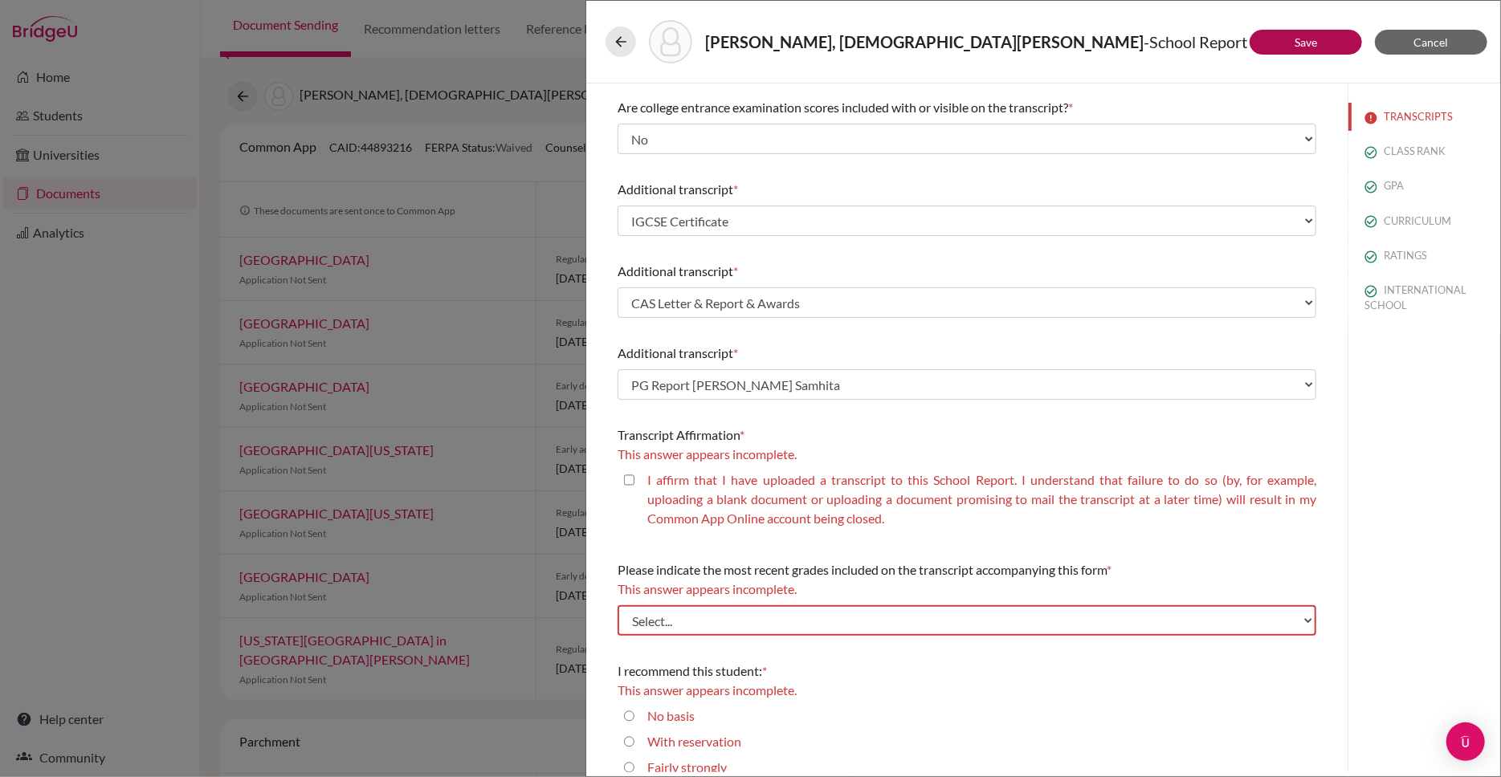
click at [1311, 40] on link "Save" at bounding box center [1305, 42] width 22 height 14
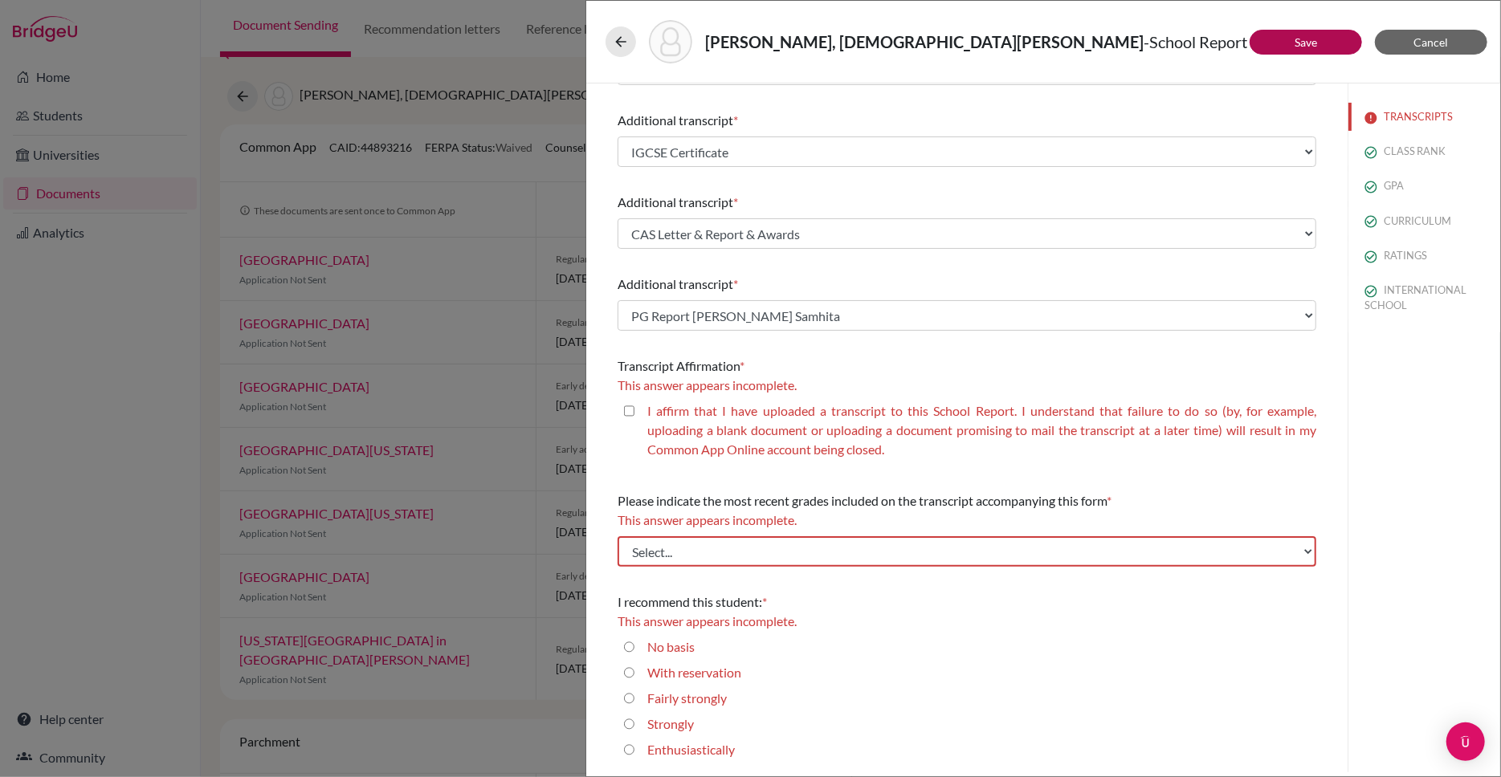
scroll to position [306, 0]
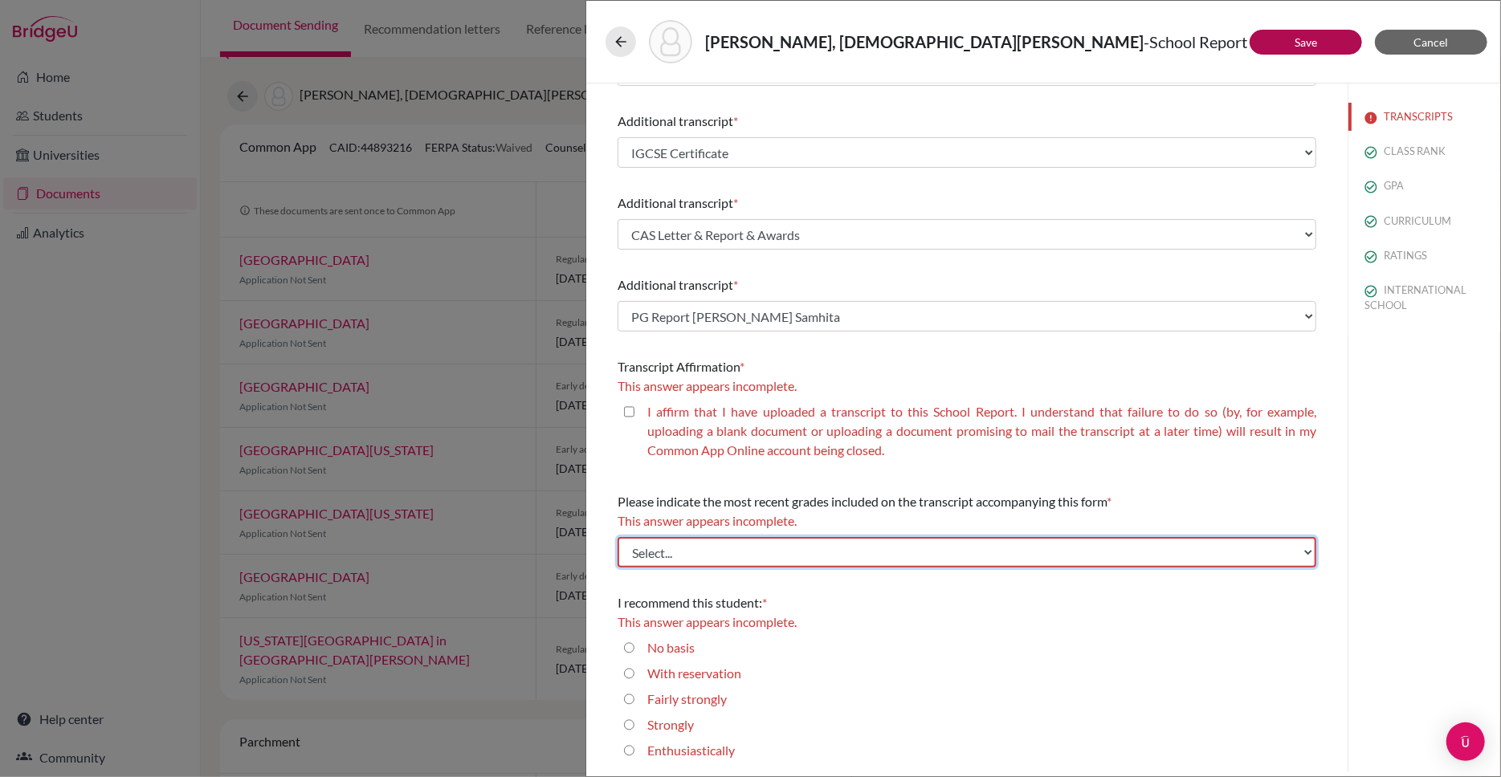
select select "1"
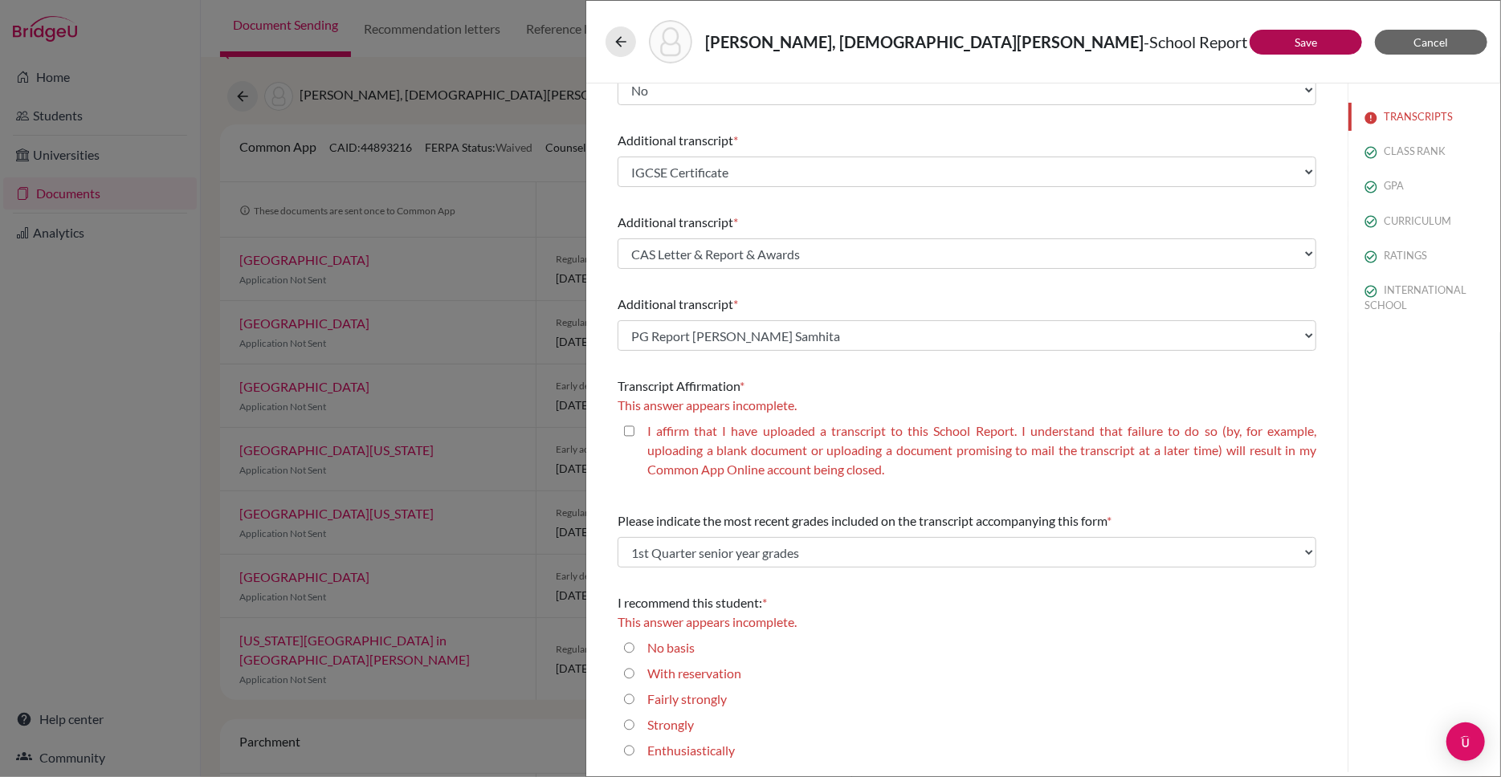
click at [630, 430] on closed\ "I affirm that I have uploaded a transcript to this School Report. I understand …" at bounding box center [629, 431] width 10 height 19
checkbox closed\ "true"
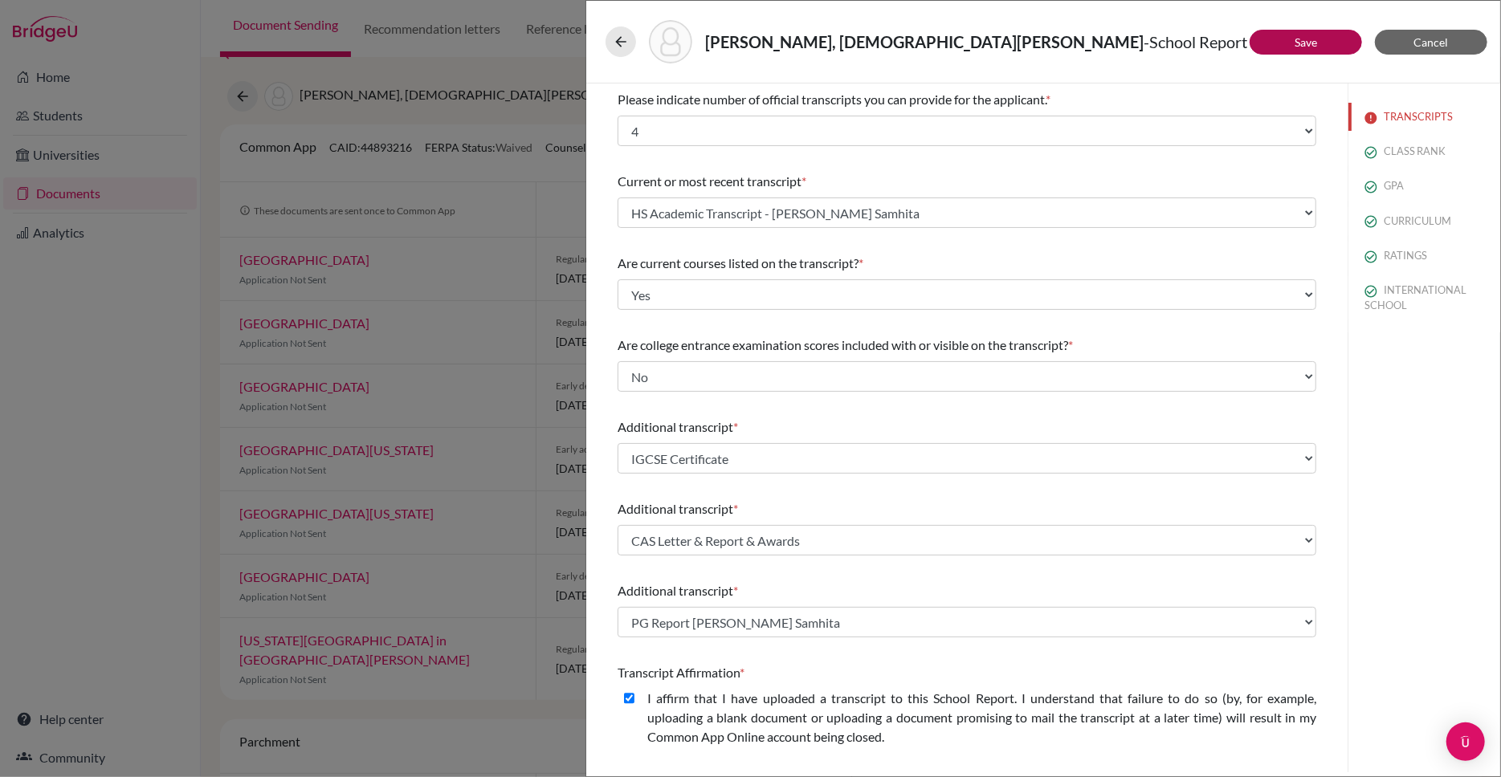
scroll to position [0, 0]
click at [1295, 43] on link "Save" at bounding box center [1305, 42] width 22 height 14
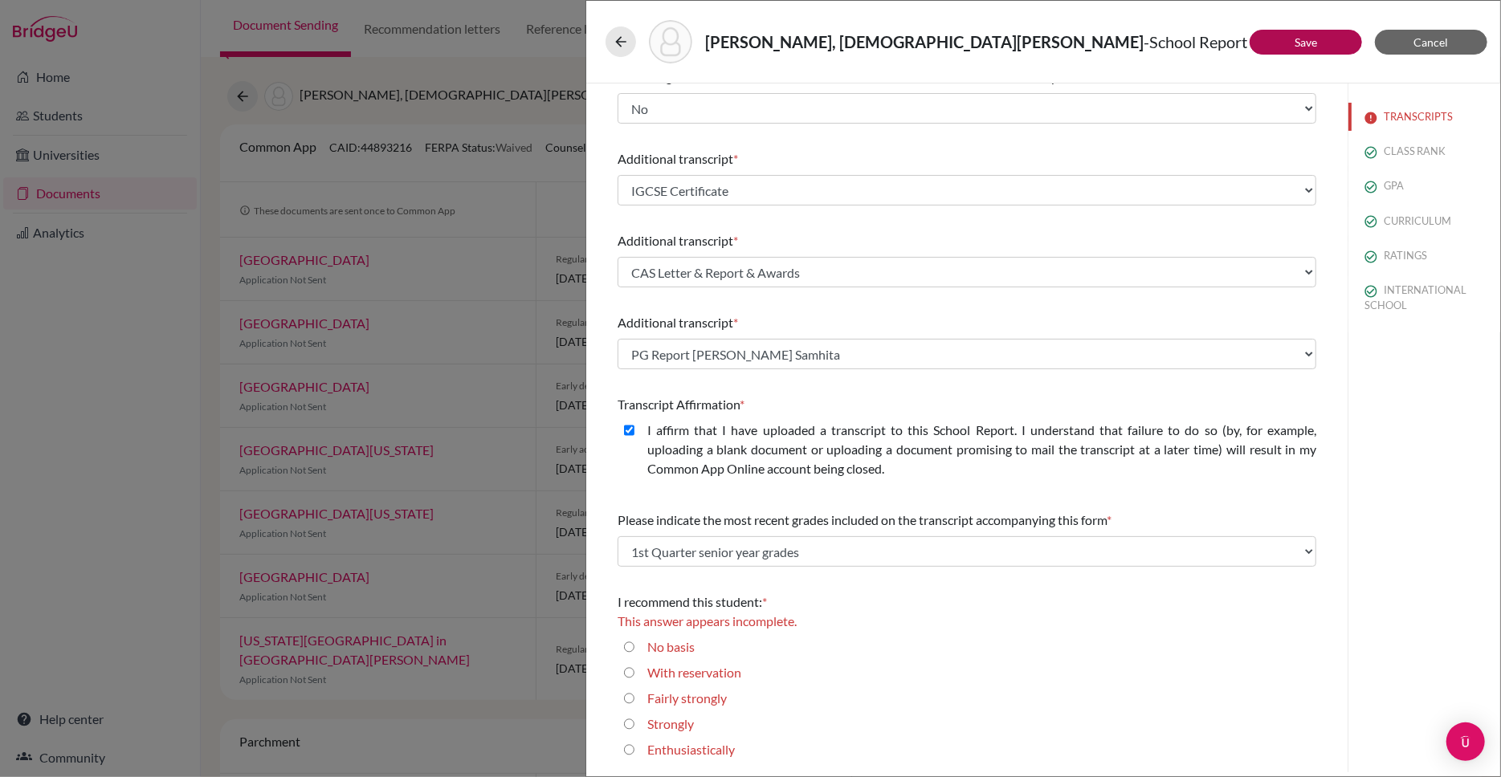
scroll to position [267, 0]
click at [630, 750] on input "Enthusiastically" at bounding box center [629, 750] width 10 height 19
radio input "true"
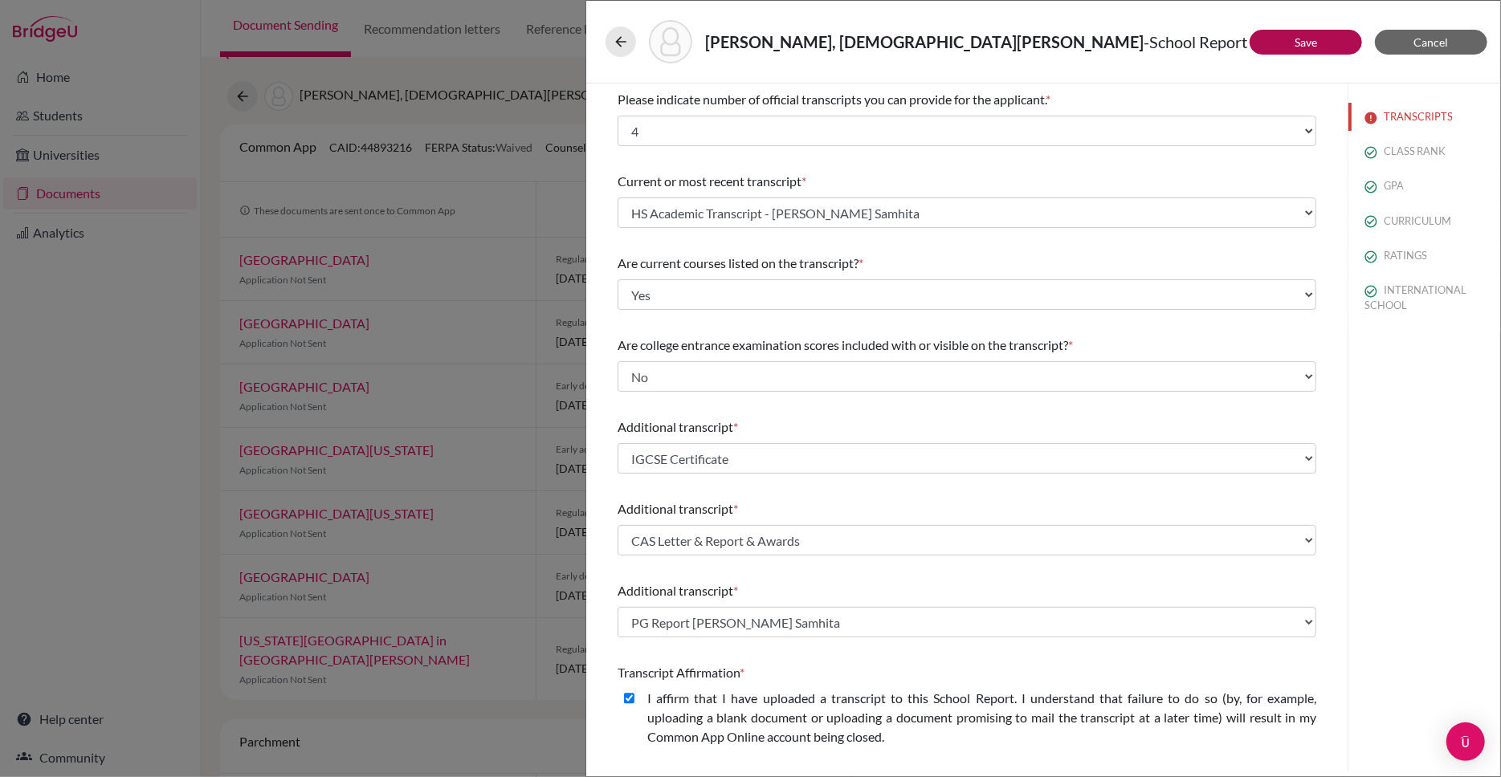
scroll to position [0, 0]
click at [1306, 39] on link "Save" at bounding box center [1305, 42] width 22 height 14
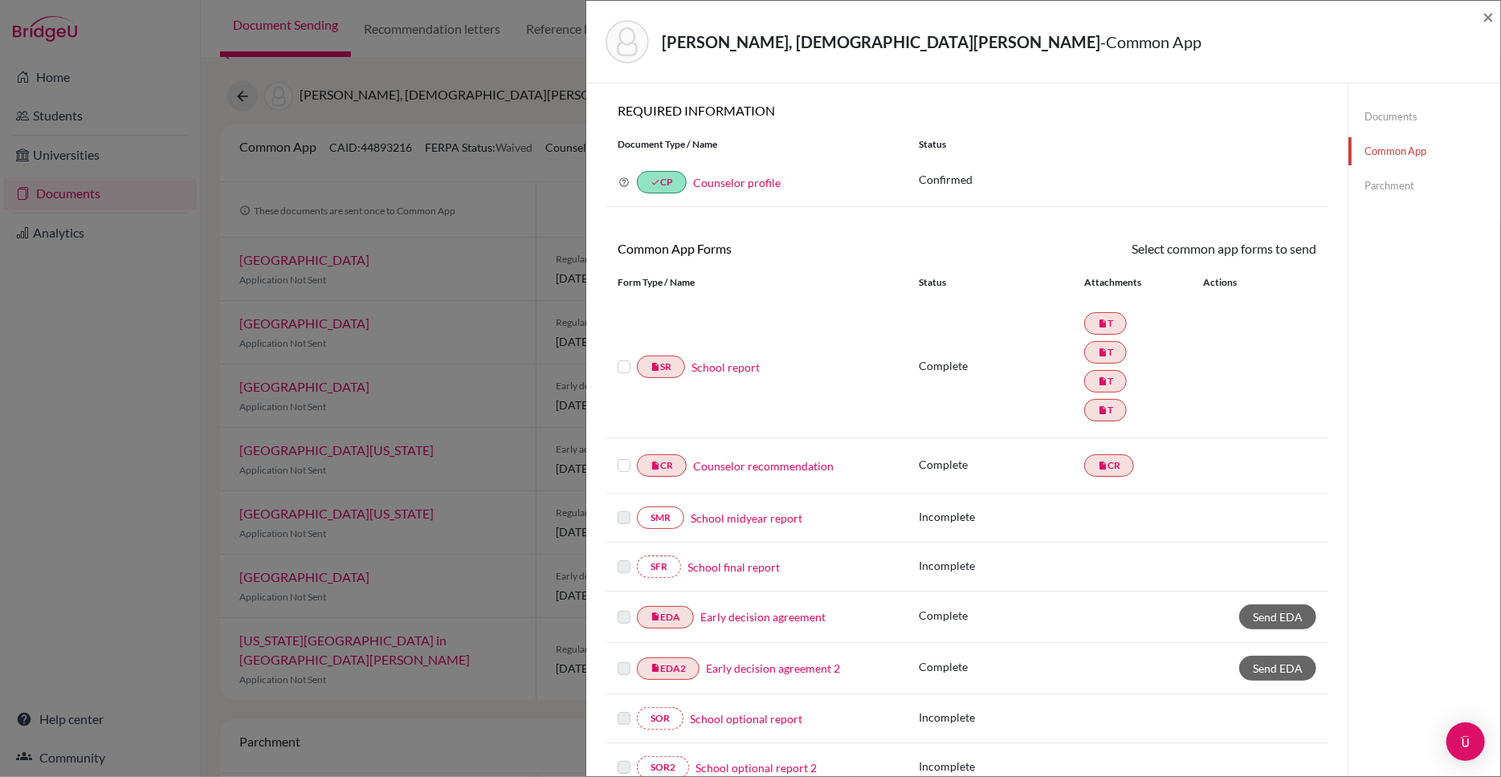
click at [734, 364] on link "School report" at bounding box center [725, 367] width 68 height 17
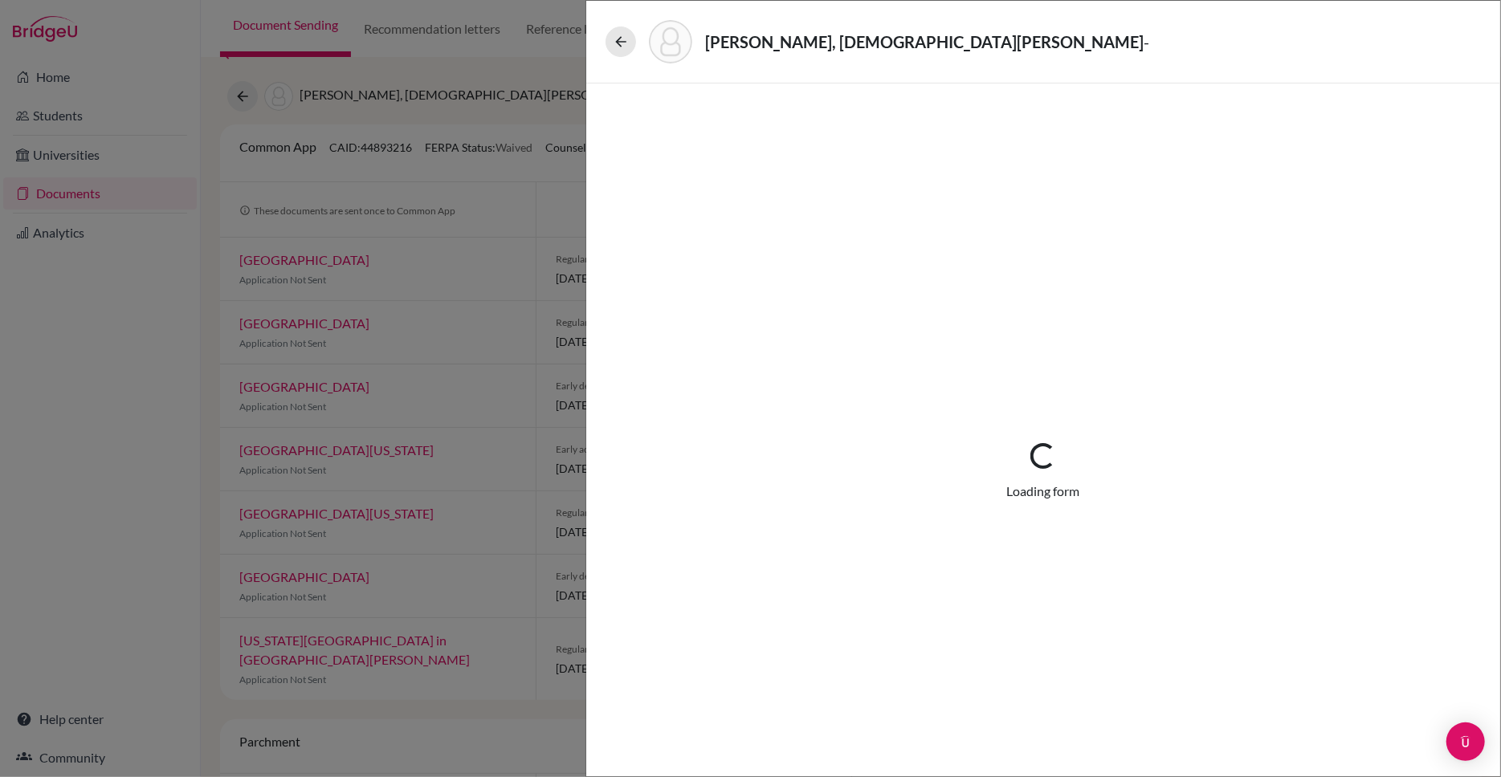
select select "4"
select select "687333"
select select "0"
select select "1"
select select "684241"
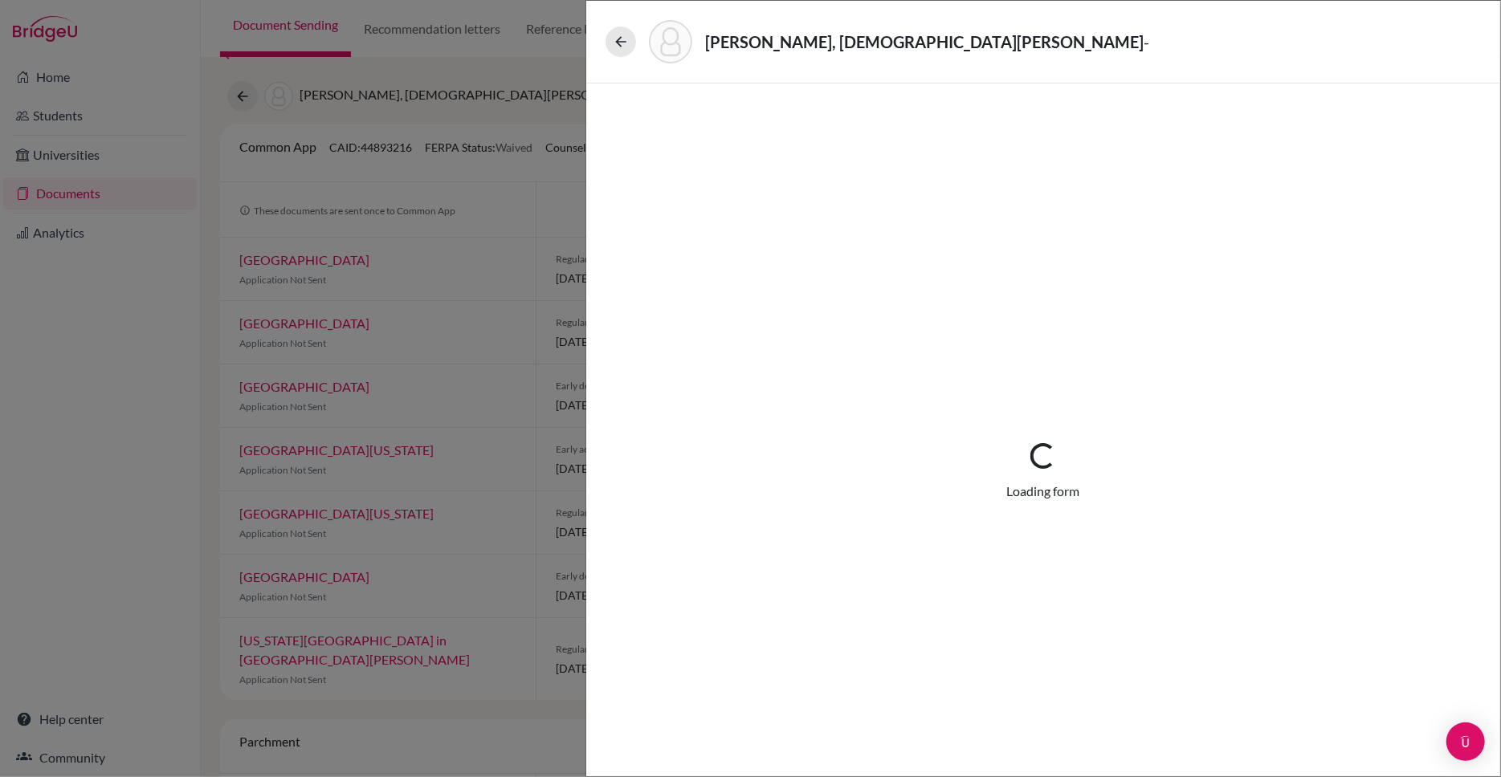
select select "684242"
select select "687356"
select select "1"
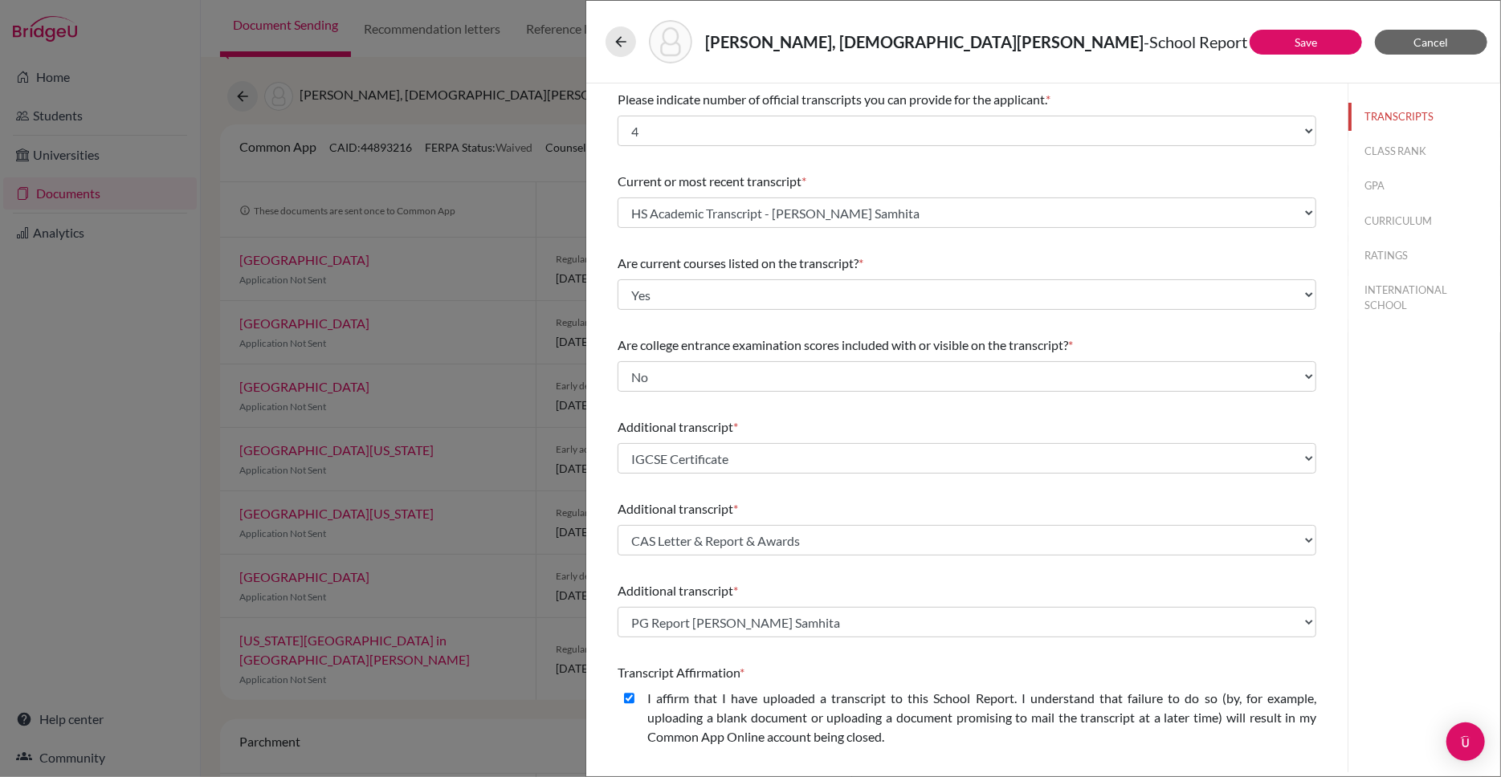
click at [1395, 151] on button "CLASS RANK" at bounding box center [1424, 151] width 152 height 28
select select "5"
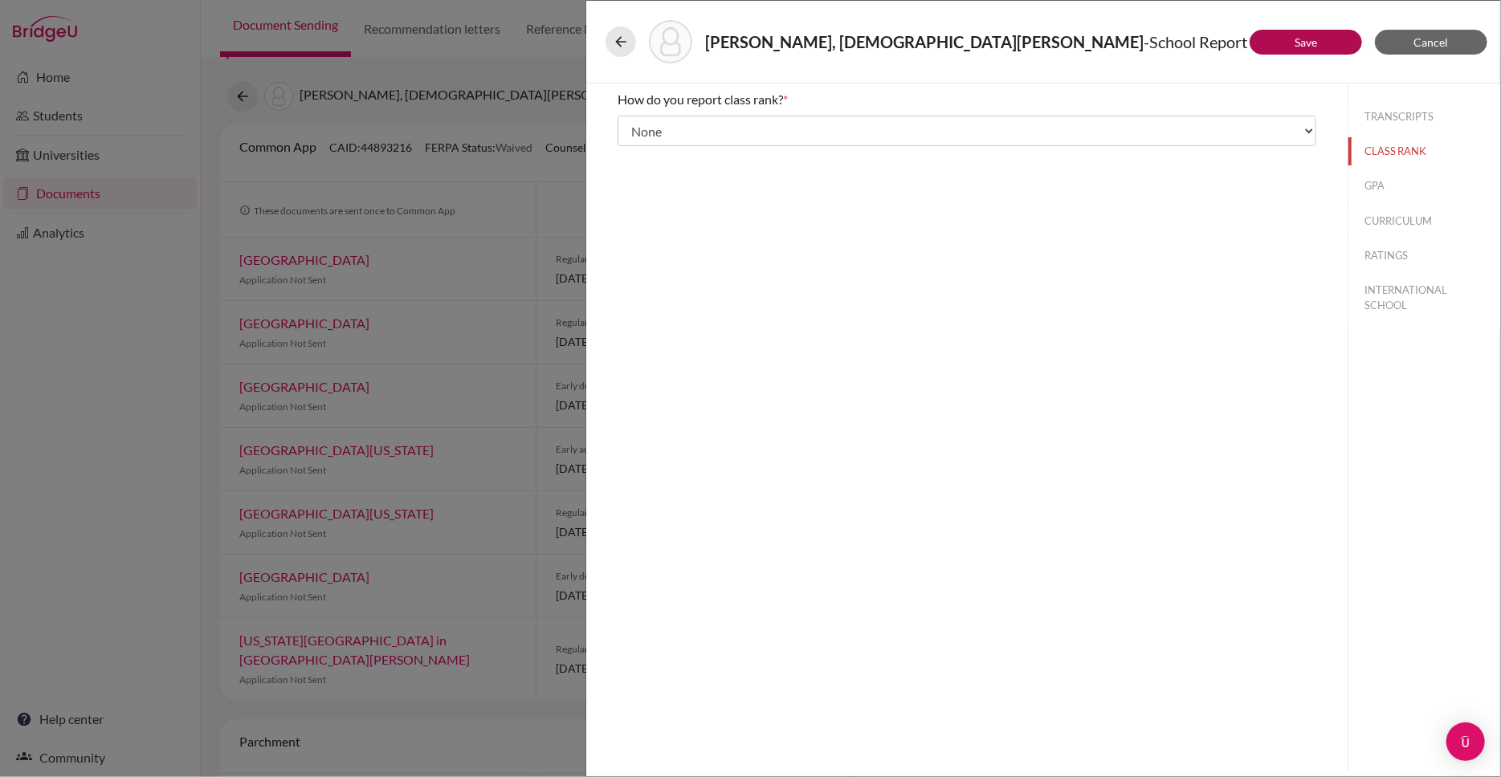
click at [1294, 39] on link "Save" at bounding box center [1305, 42] width 22 height 14
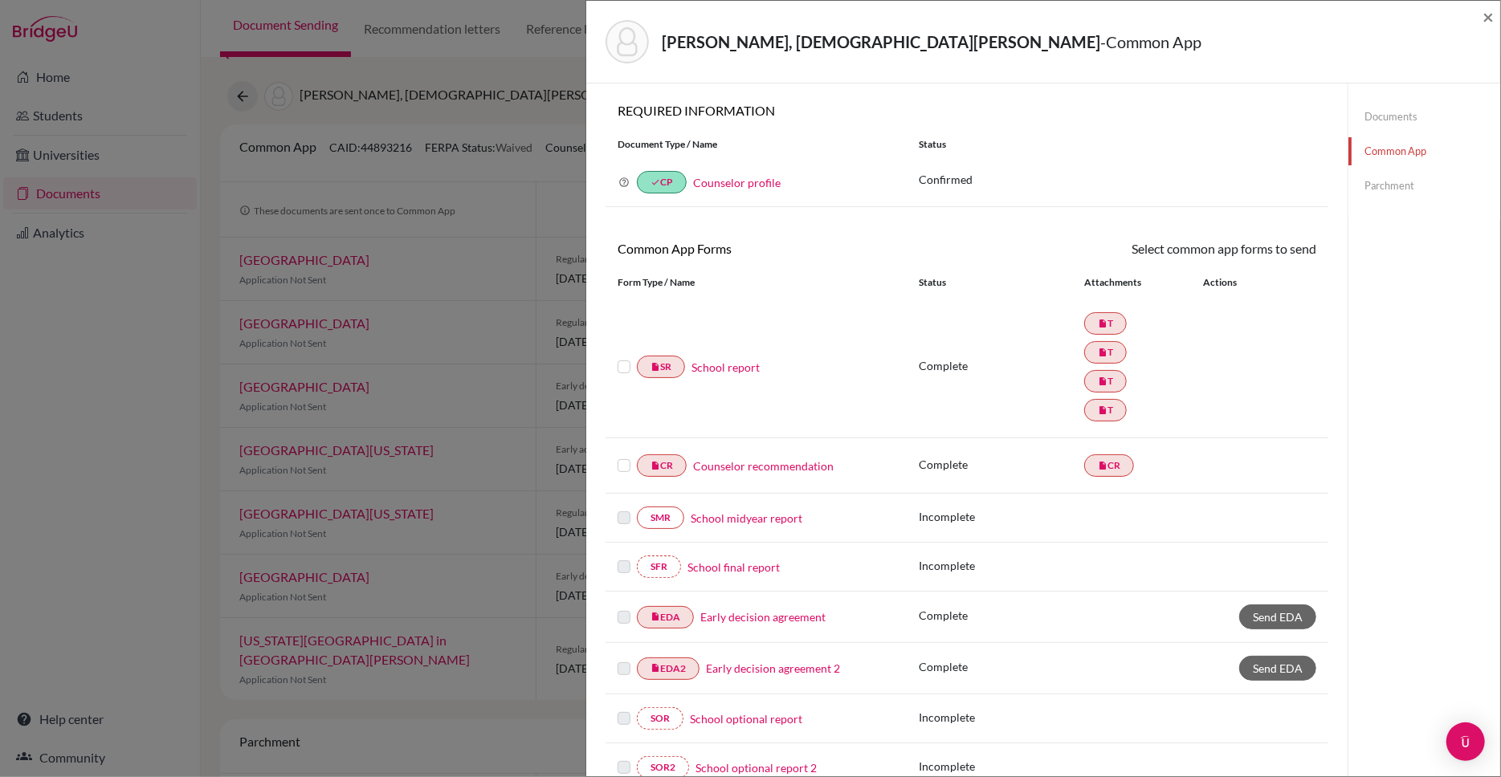
click at [737, 365] on link "School report" at bounding box center [725, 367] width 68 height 17
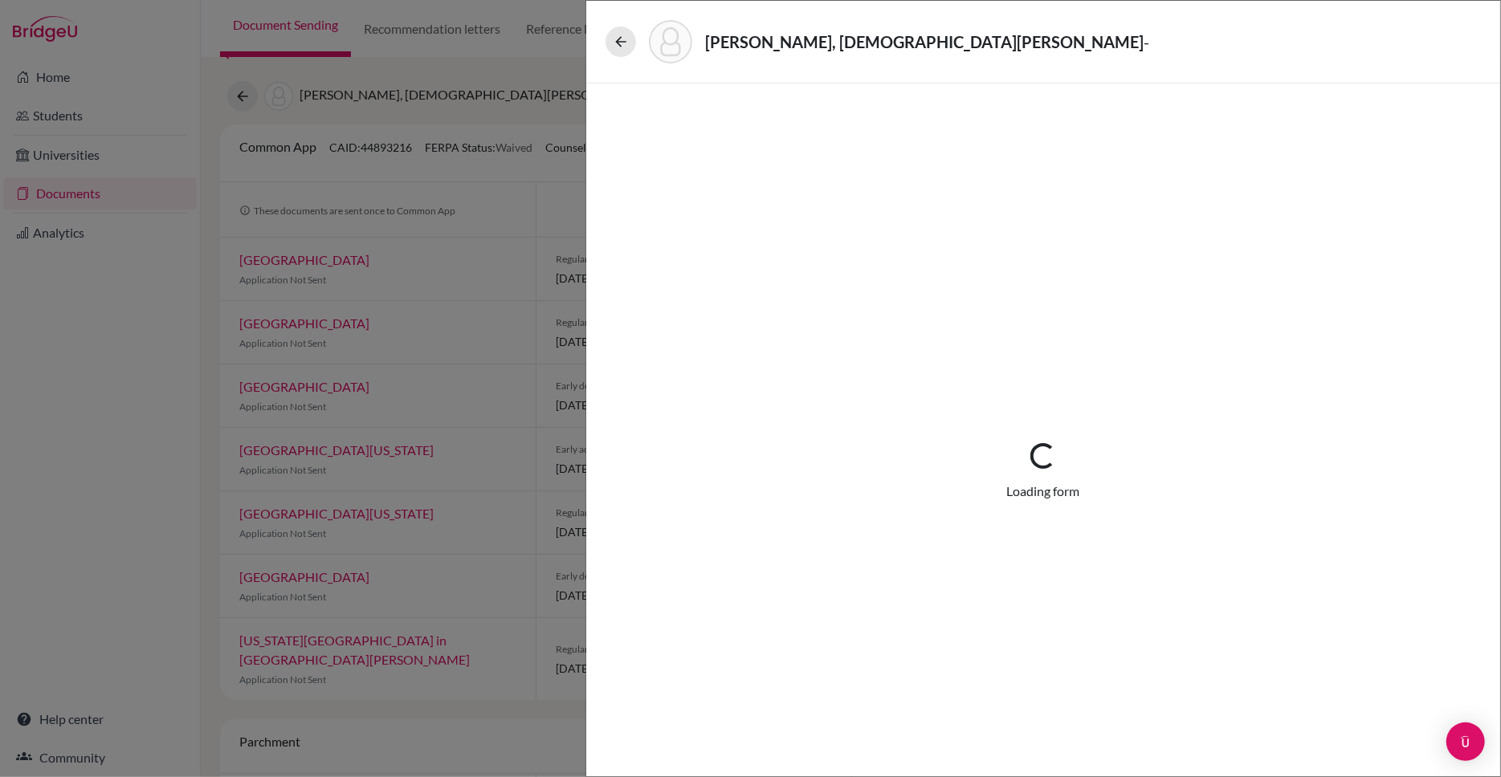
select select "4"
select select "687333"
select select "0"
select select "1"
select select "684241"
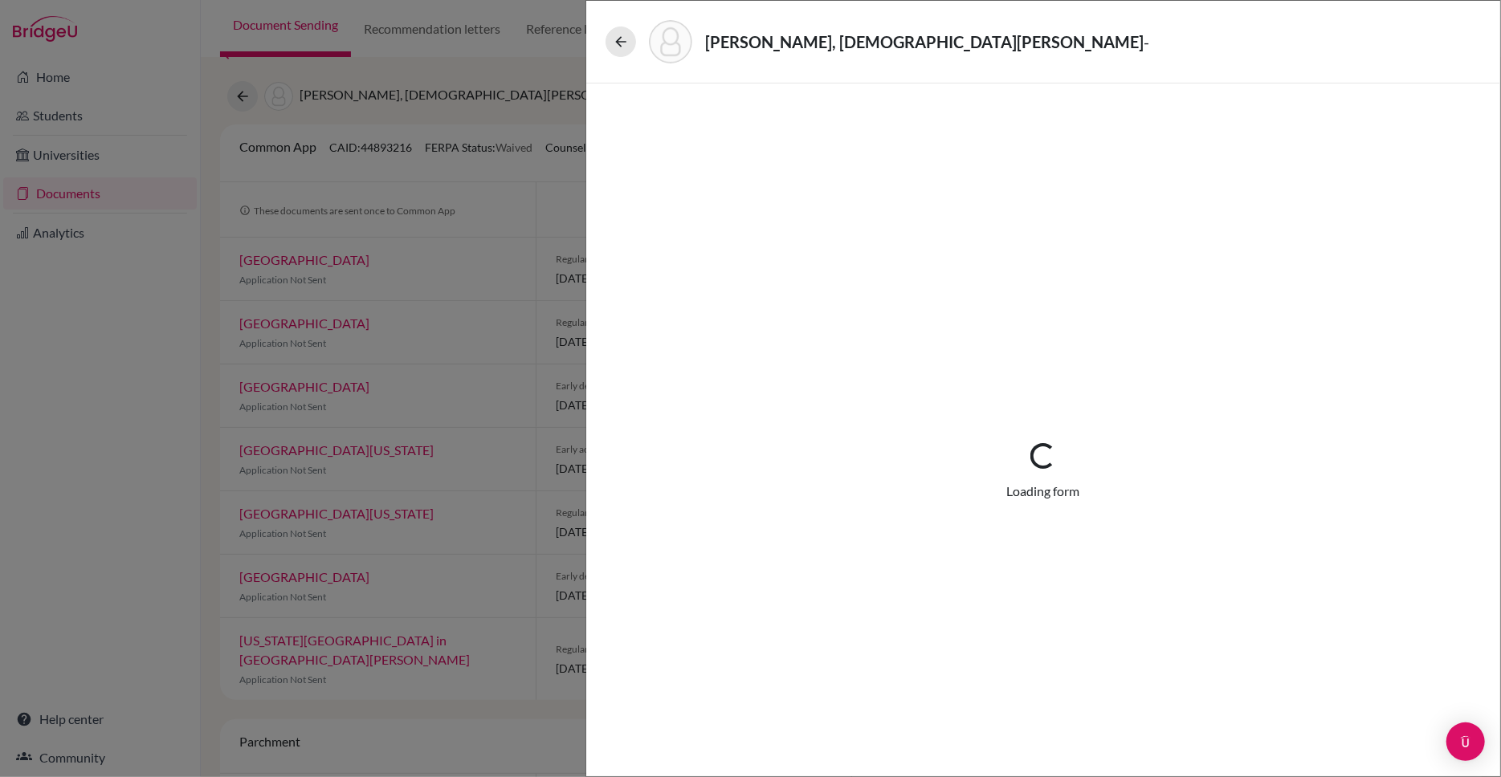
select select "684242"
select select "687356"
select select "1"
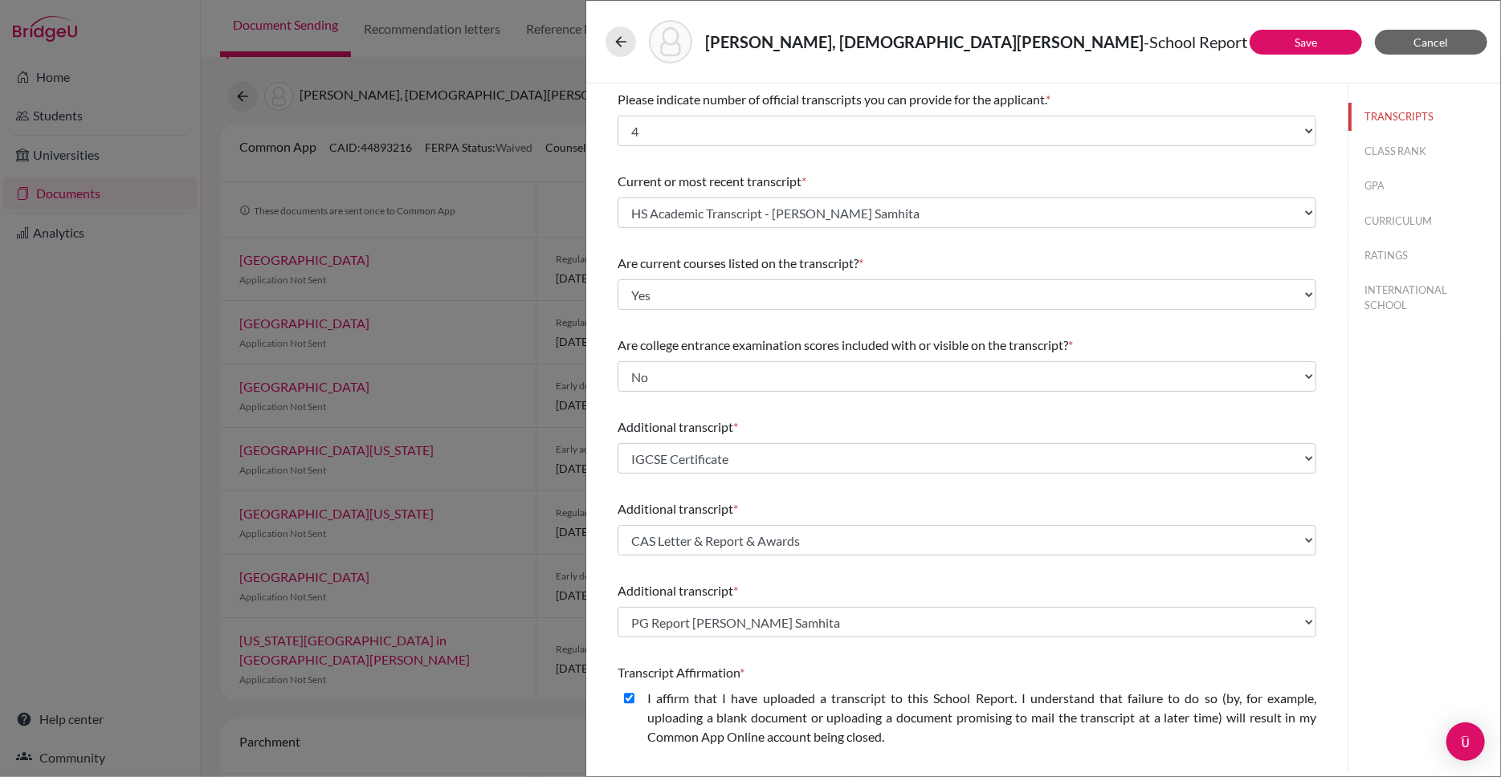
click at [1373, 181] on button "GPA" at bounding box center [1424, 186] width 152 height 28
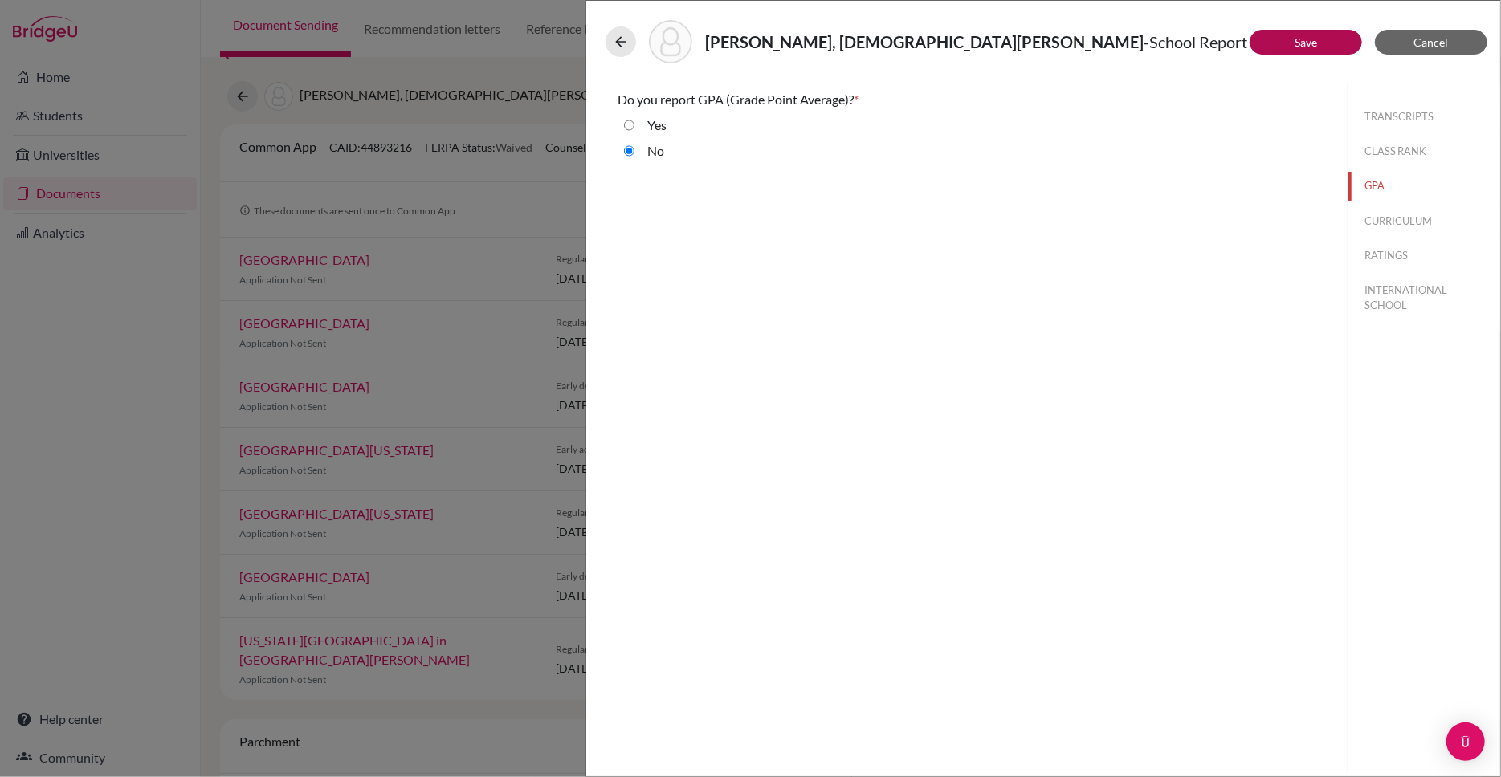
click at [1288, 40] on button "Save" at bounding box center [1305, 42] width 112 height 25
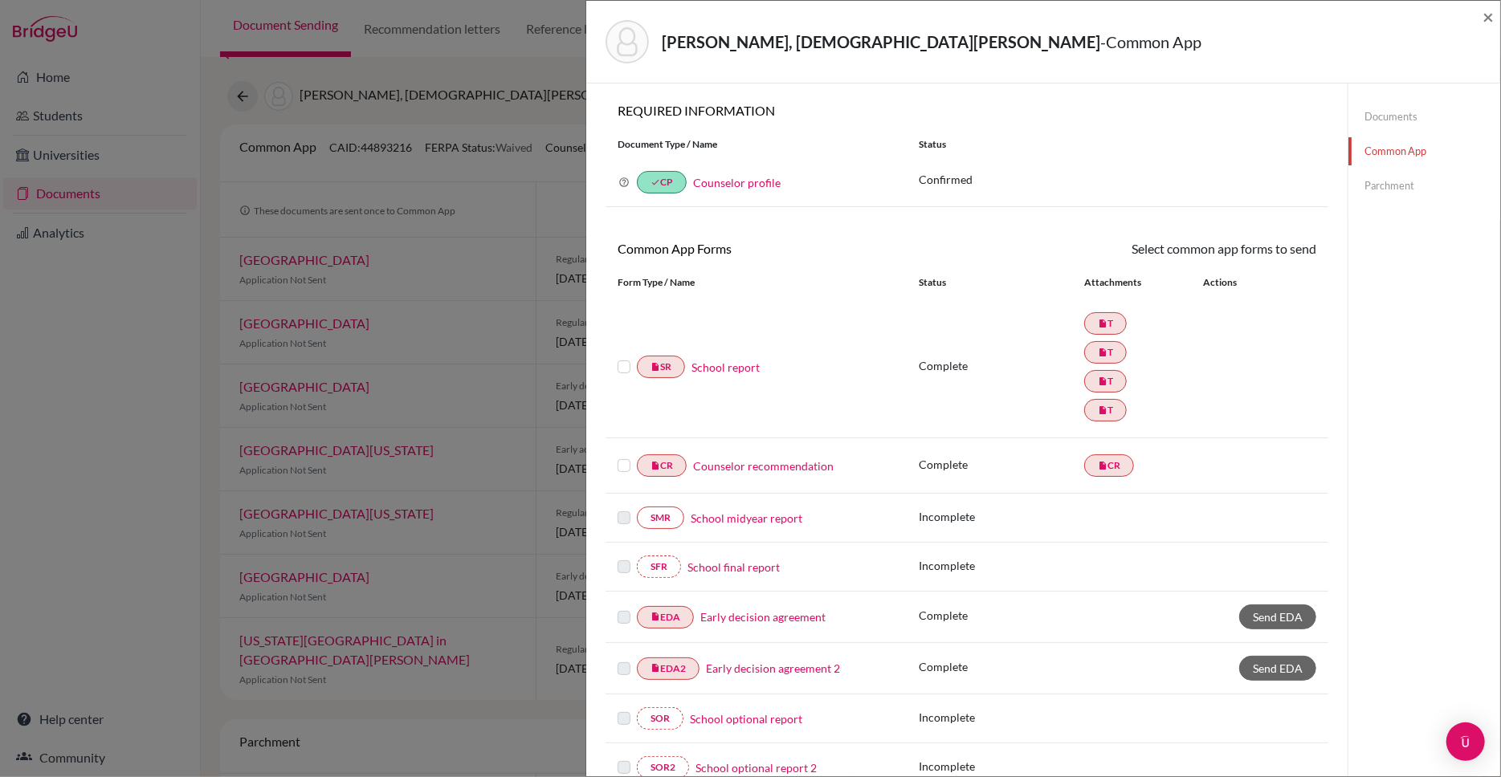
click at [723, 360] on link "School report" at bounding box center [725, 367] width 68 height 17
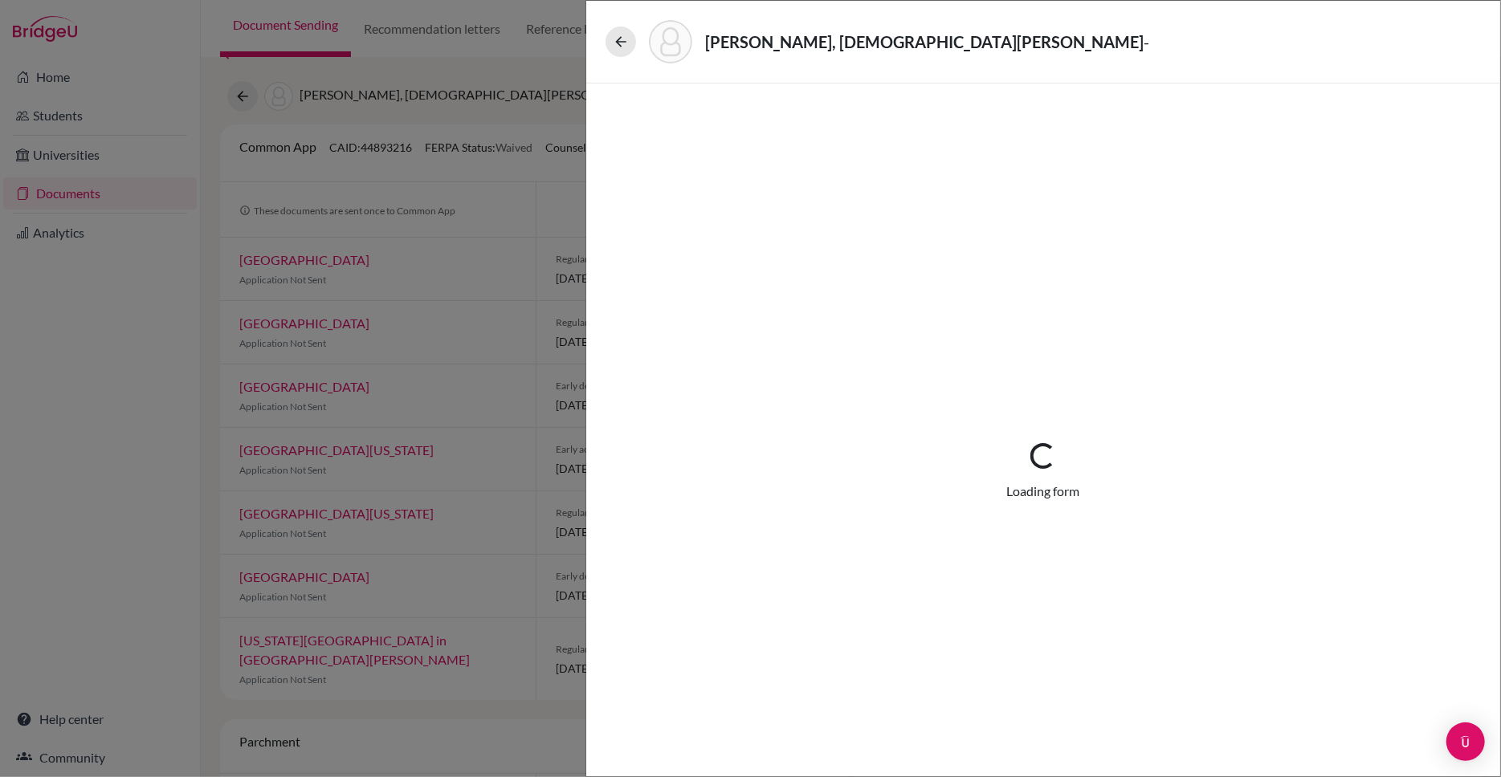
select select "4"
select select "687333"
select select "0"
select select "1"
select select "684241"
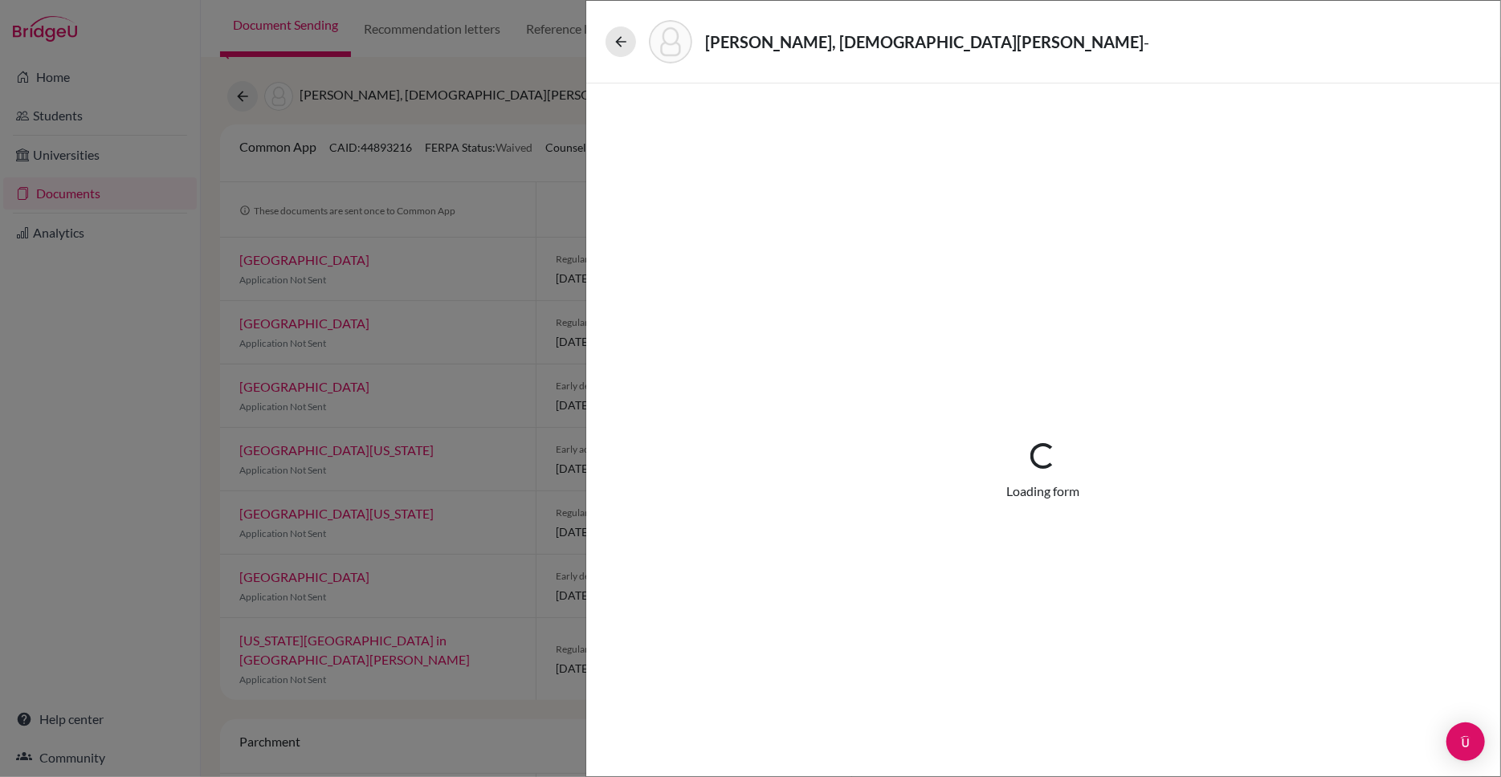
select select "684242"
select select "687356"
select select "1"
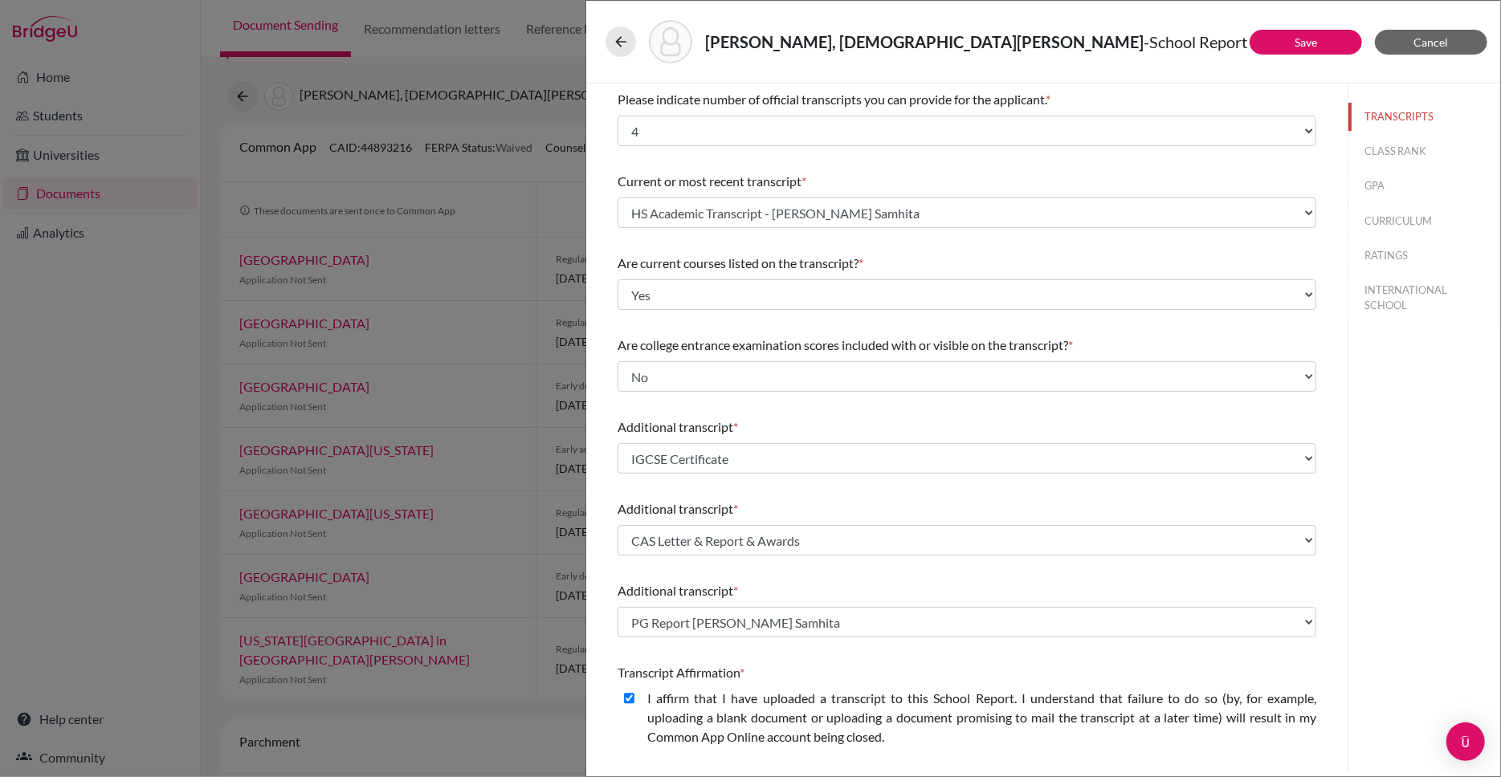
click at [1411, 217] on button "CURRICULUM" at bounding box center [1424, 221] width 152 height 28
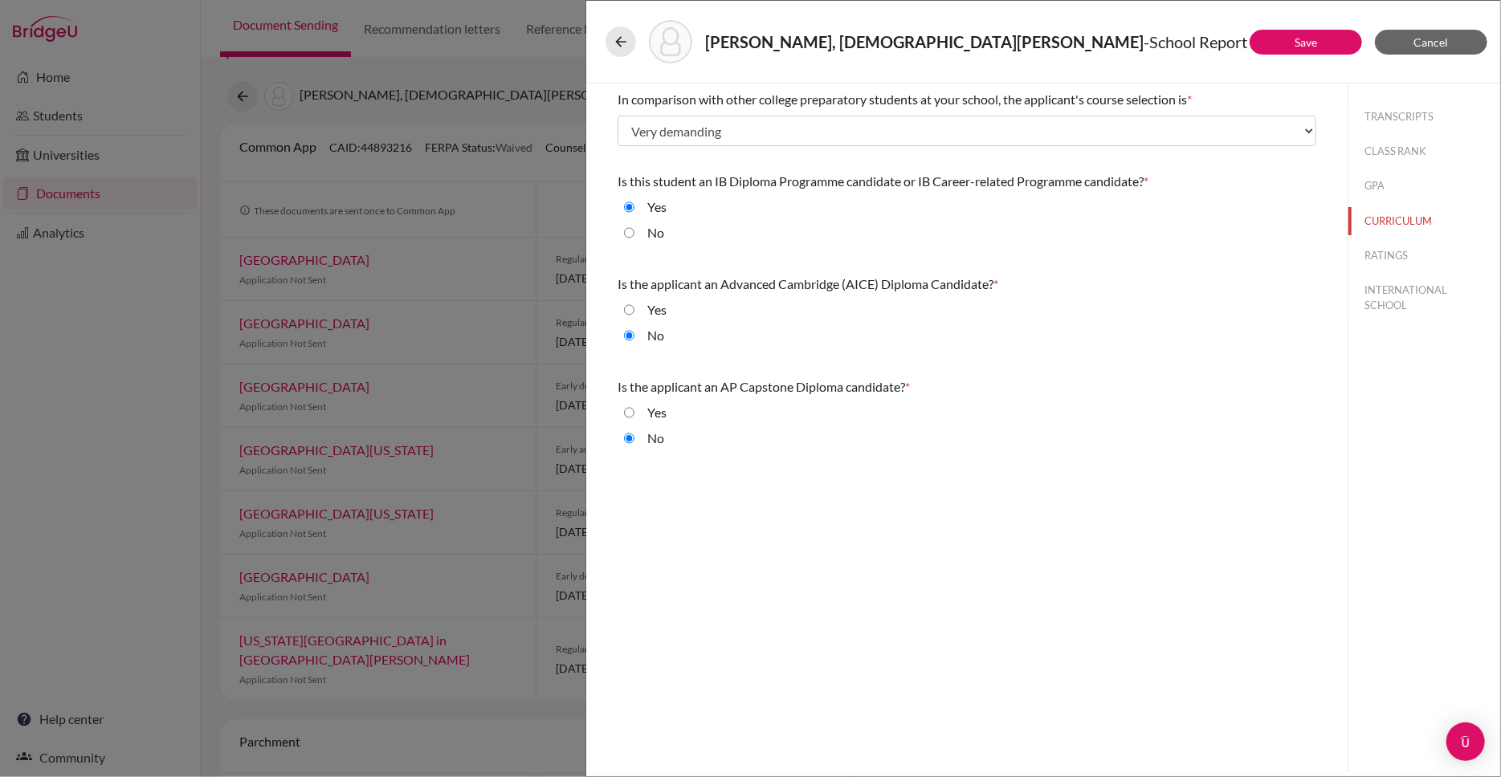
drag, startPoint x: 617, startPoint y: 98, endPoint x: 1225, endPoint y: 100, distance: 607.0
click at [1225, 100] on div "In comparison with other college preparatory students at your school, the appli…" at bounding box center [966, 99] width 699 height 19
drag, startPoint x: 617, startPoint y: 283, endPoint x: 1022, endPoint y: 283, distance: 404.7
click at [1022, 283] on div "Is the applicant an Advanced Cambridge (AICE) Diploma Candidate? *" at bounding box center [966, 284] width 699 height 19
copy div "Is the applicant an Advanced Cambridge (AICE) Diploma Candidate? *"
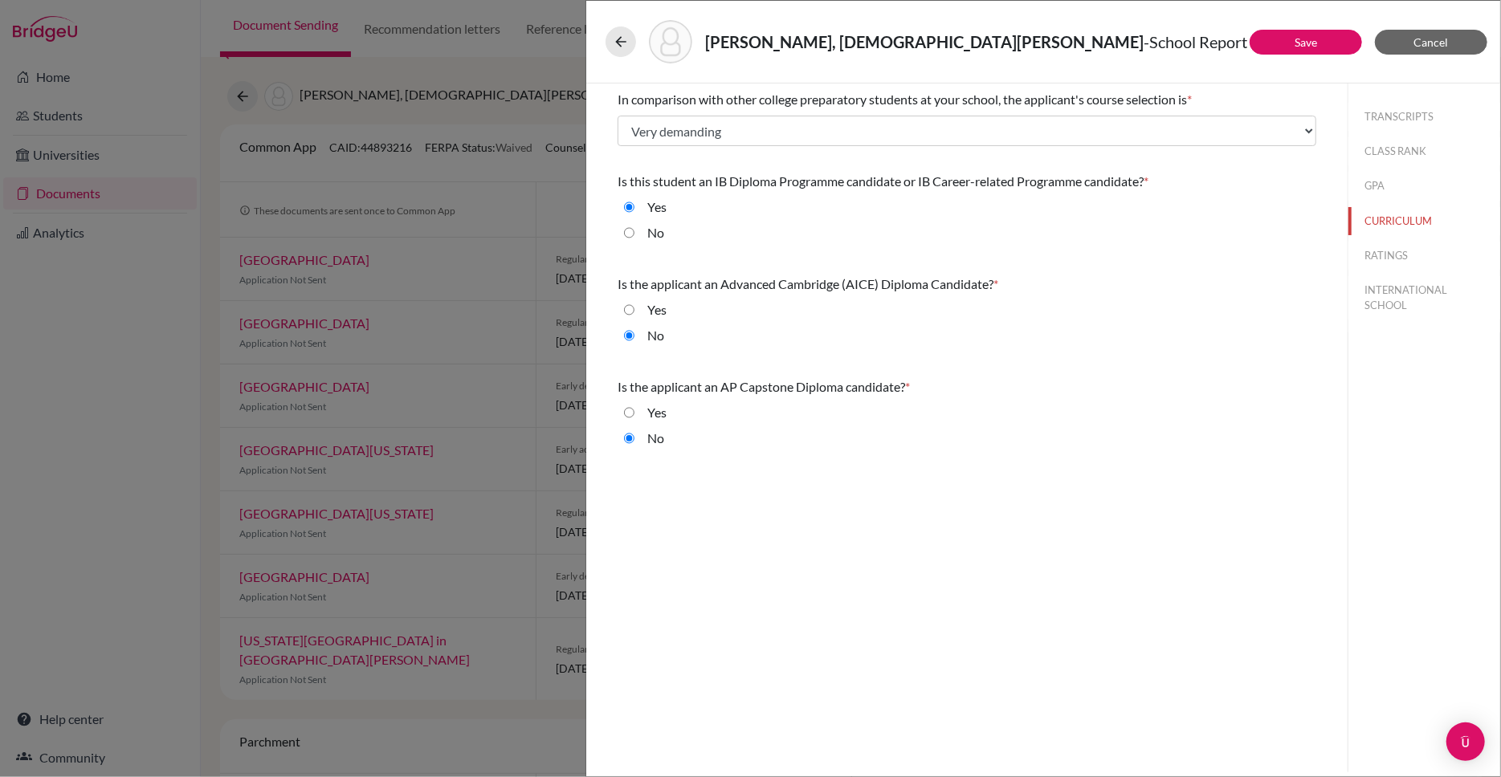
drag, startPoint x: 929, startPoint y: 384, endPoint x: 613, endPoint y: 389, distance: 315.6
click at [613, 389] on div "In comparison with other college preparatory students at your school, the appli…" at bounding box center [966, 272] width 737 height 377
click at [1376, 251] on button "RATINGS" at bounding box center [1424, 256] width 152 height 28
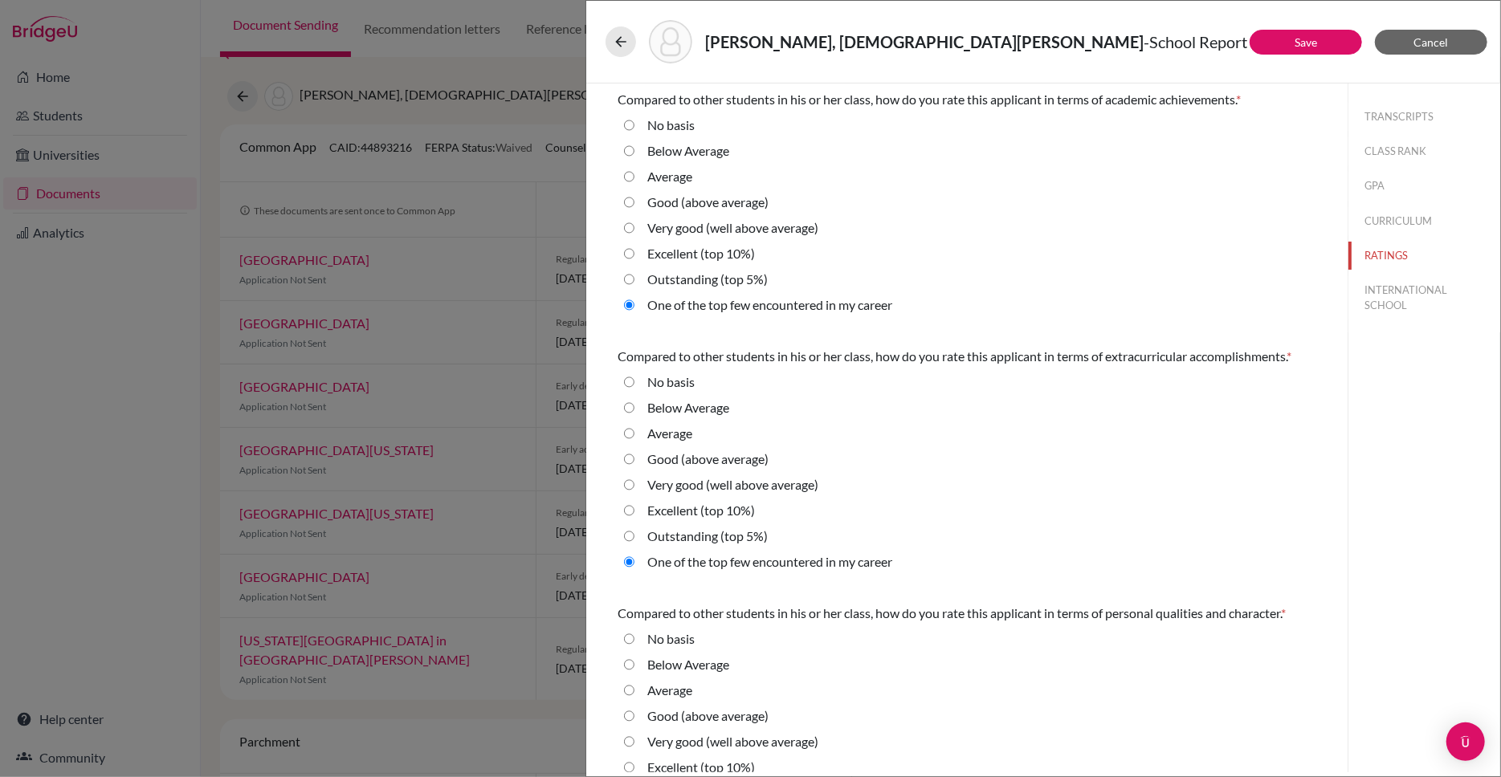
drag, startPoint x: 618, startPoint y: 100, endPoint x: 1280, endPoint y: 104, distance: 661.7
click at [1280, 104] on div "Compared to other students in his or her class, how do you rate this applicant …" at bounding box center [966, 99] width 699 height 19
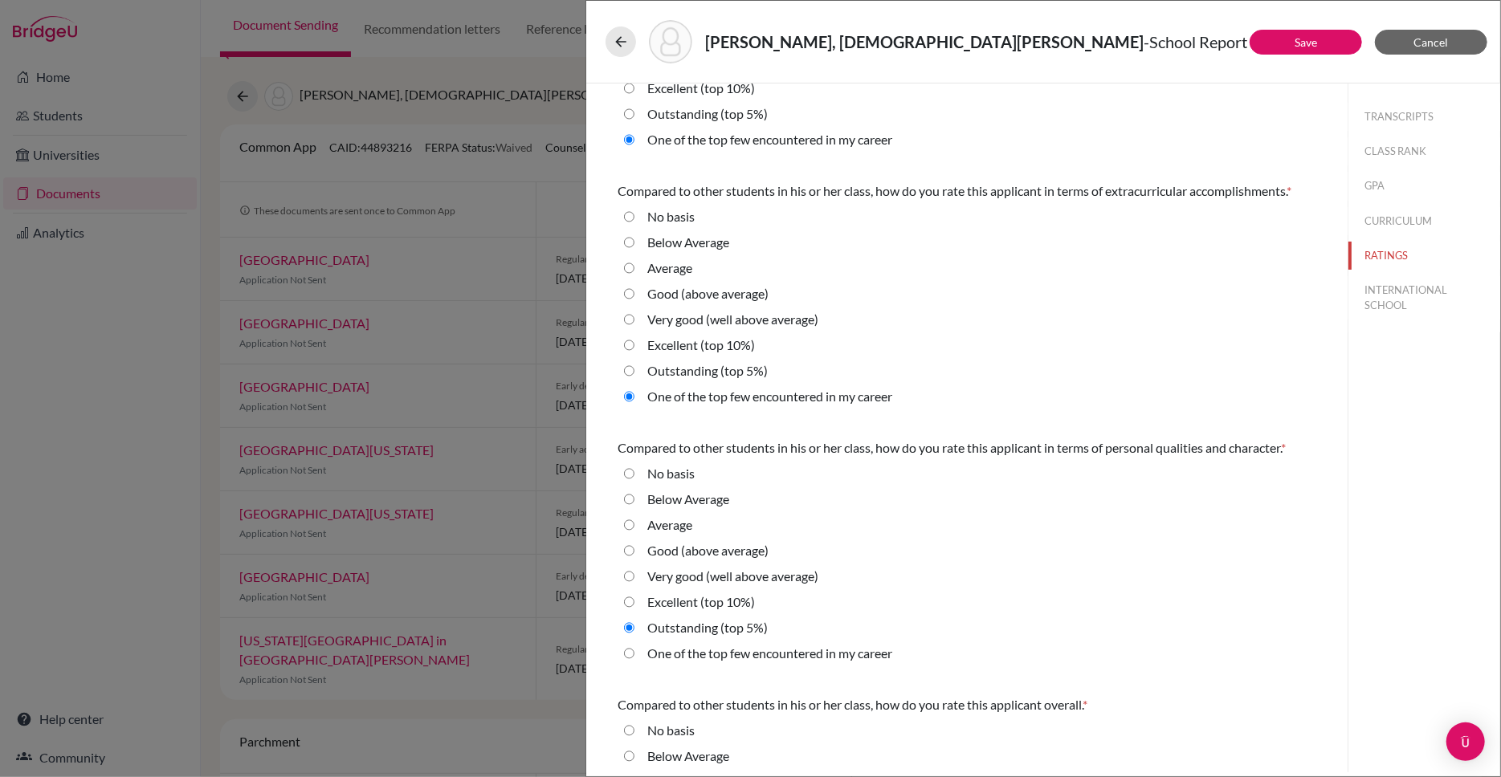
scroll to position [168, 0]
drag, startPoint x: 617, startPoint y: 190, endPoint x: 1334, endPoint y: 189, distance: 716.2
click at [1334, 189] on div "Compared to other students in his or her class, how do you rate this applicant …" at bounding box center [966, 423] width 737 height 1015
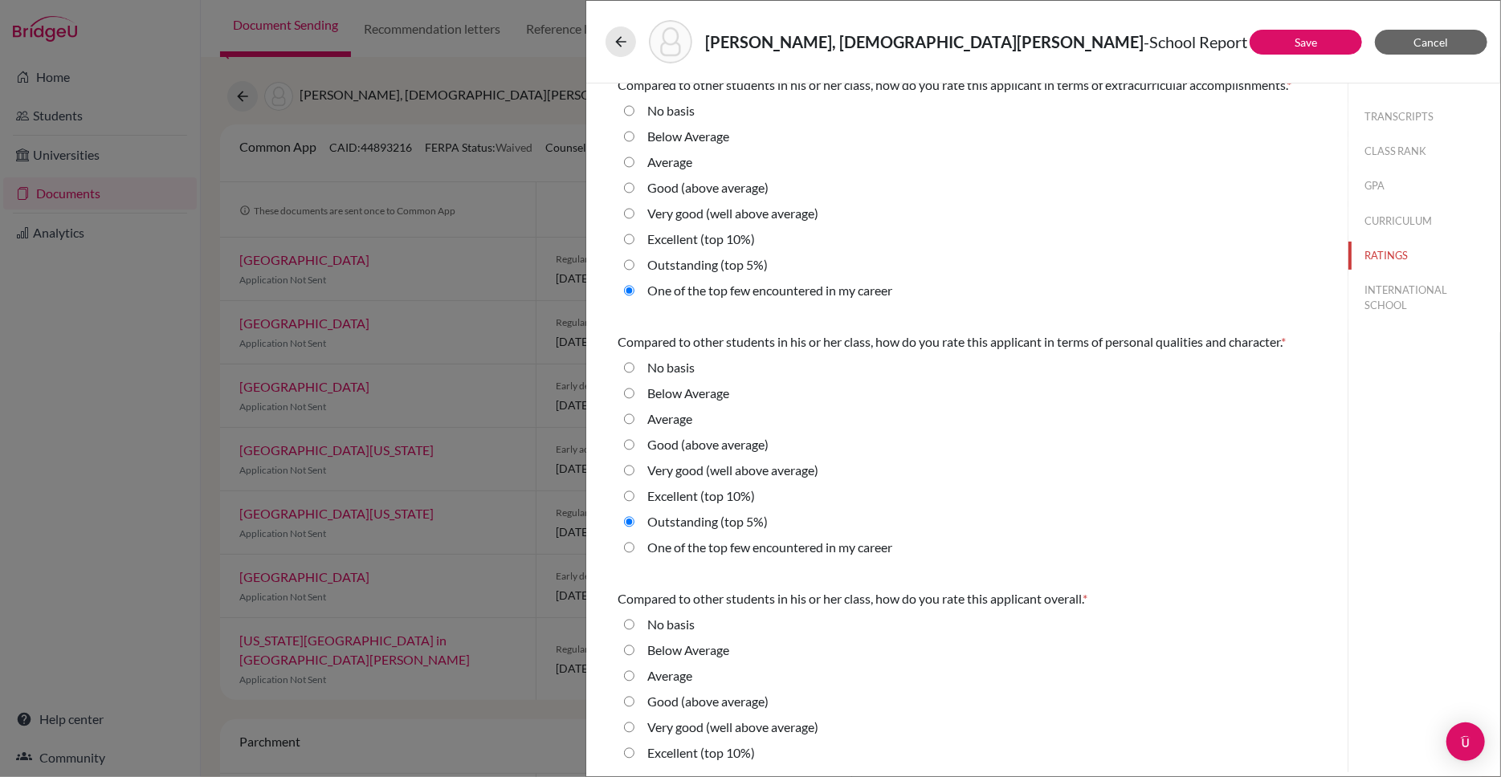
scroll to position [300, 0]
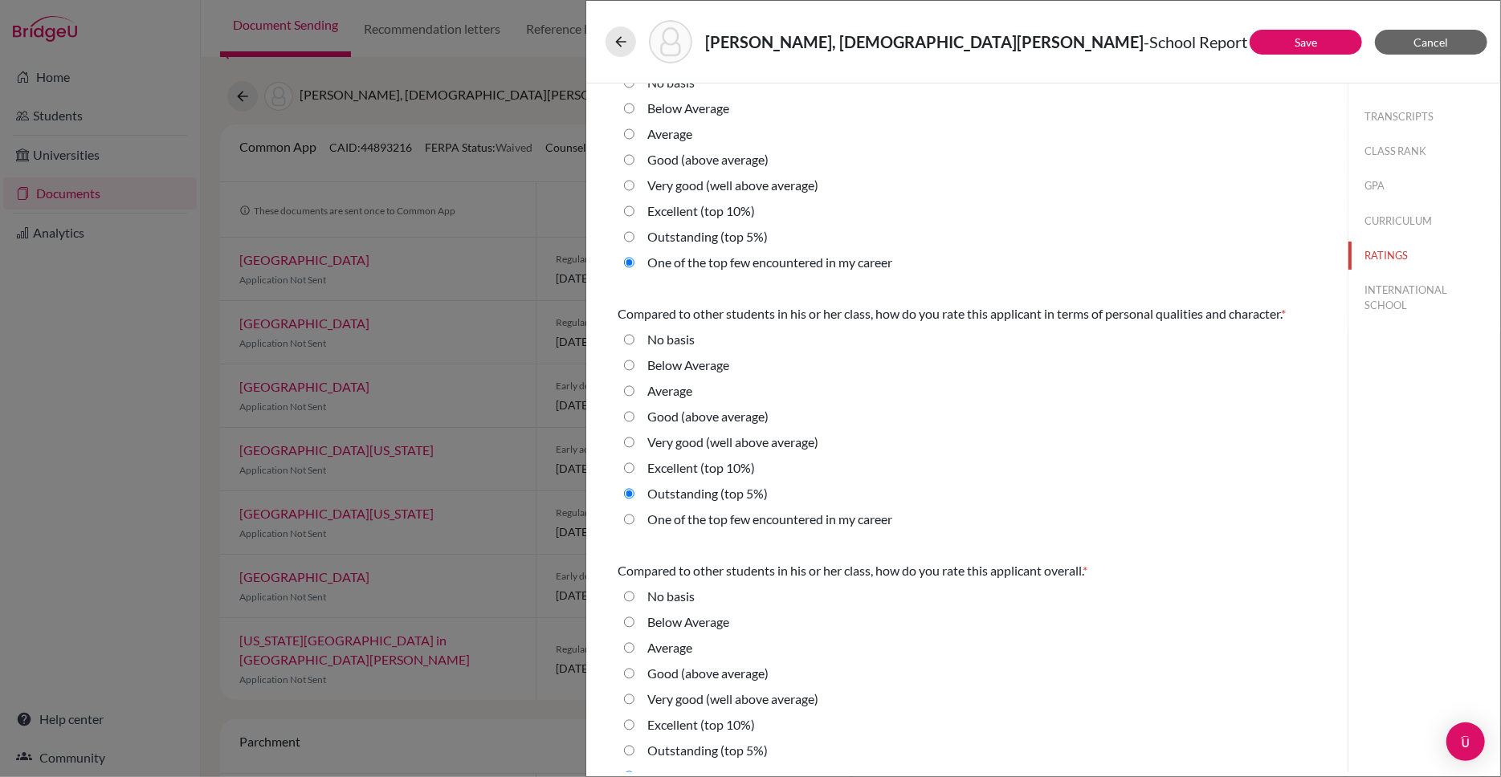
drag, startPoint x: 1299, startPoint y: 312, endPoint x: 613, endPoint y: 315, distance: 685.7
click at [613, 315] on div "Compared to other students in his or her class, how do you rate this applicant …" at bounding box center [966, 291] width 737 height 1015
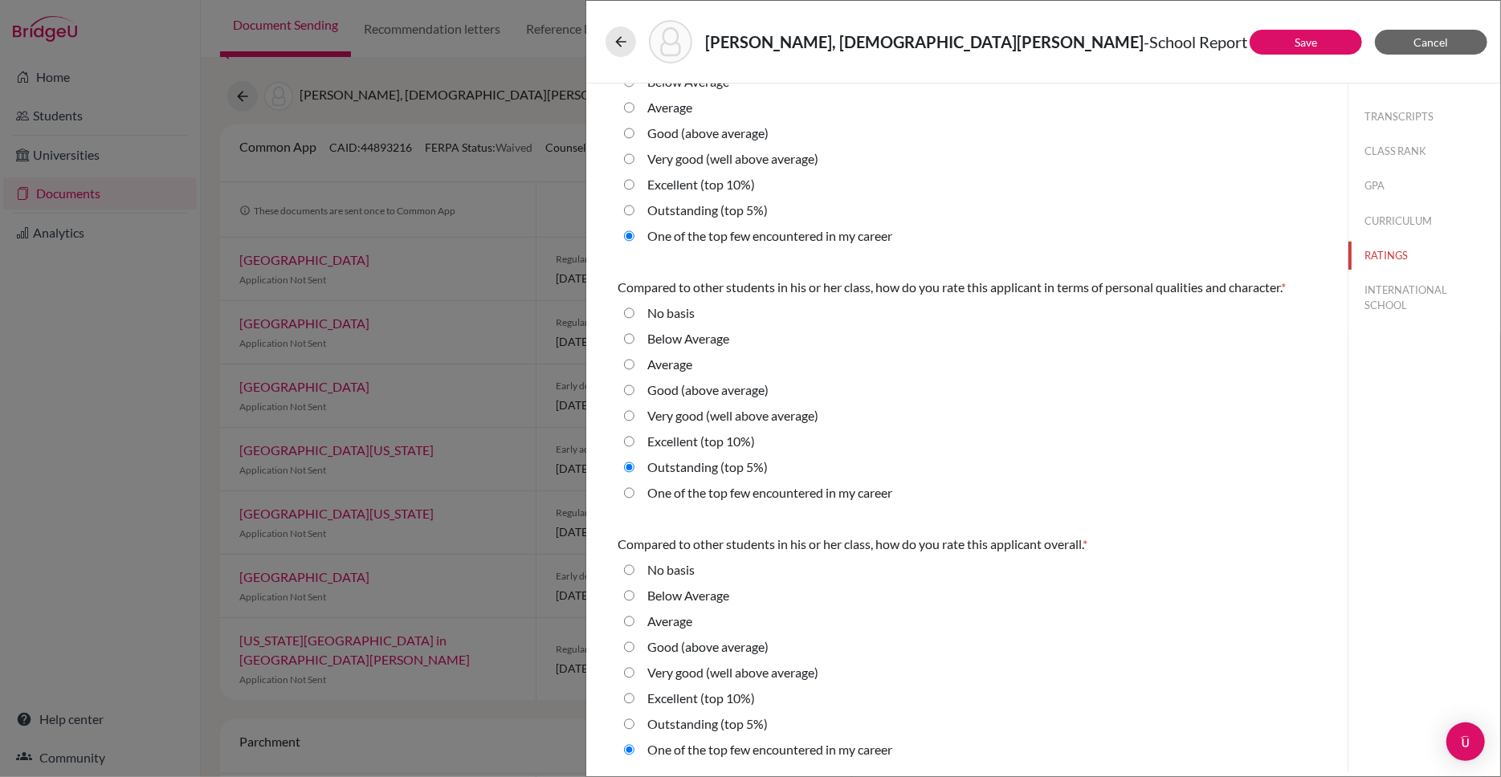
scroll to position [325, 0]
drag, startPoint x: 1098, startPoint y: 540, endPoint x: 610, endPoint y: 544, distance: 488.2
click at [610, 544] on div "Compared to other students in his or her class, how do you rate this applicant …" at bounding box center [966, 265] width 737 height 1015
click at [1400, 286] on button "INTERNATIONAL SCHOOL" at bounding box center [1424, 297] width 152 height 43
radio Average "true"
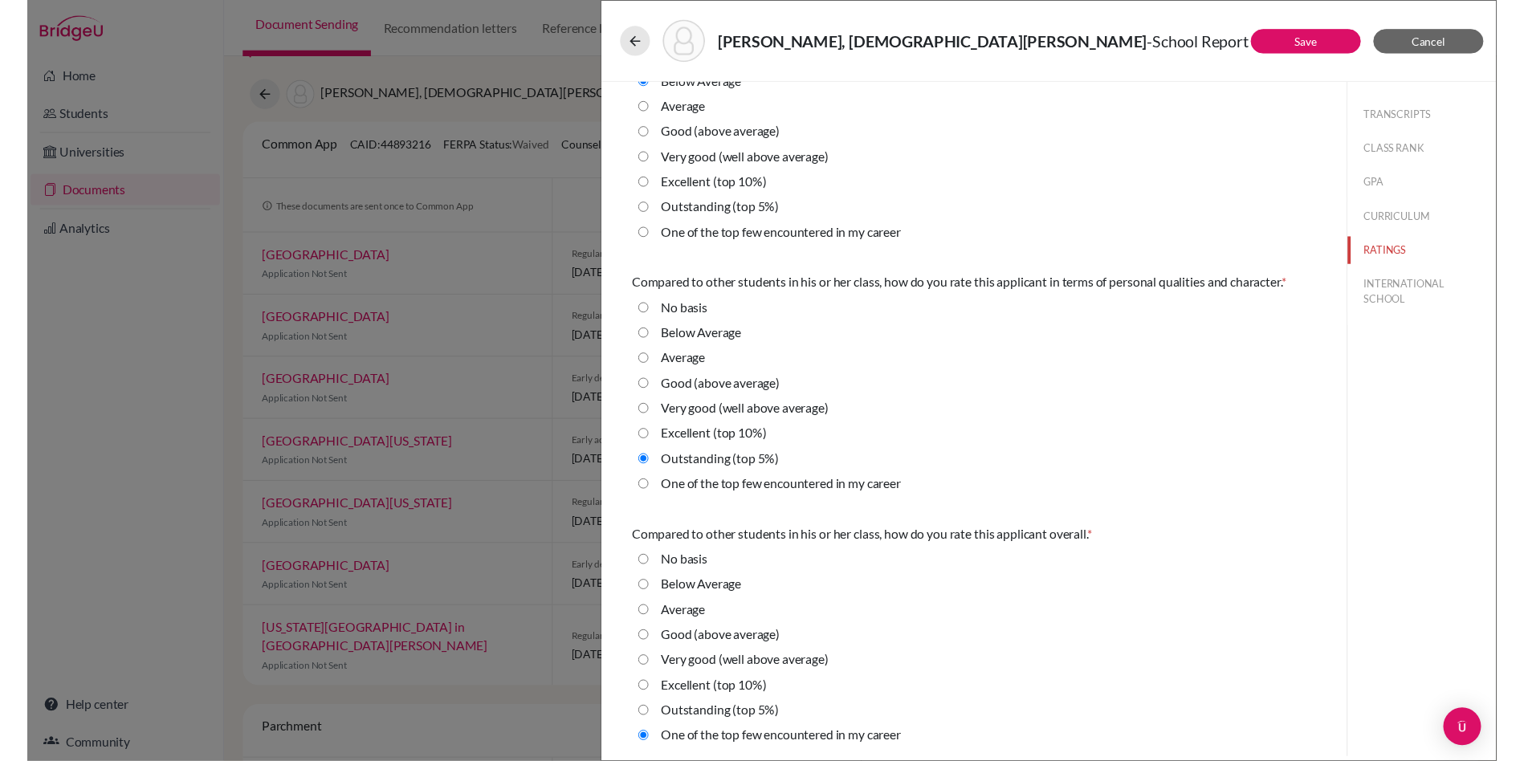
scroll to position [0, 0]
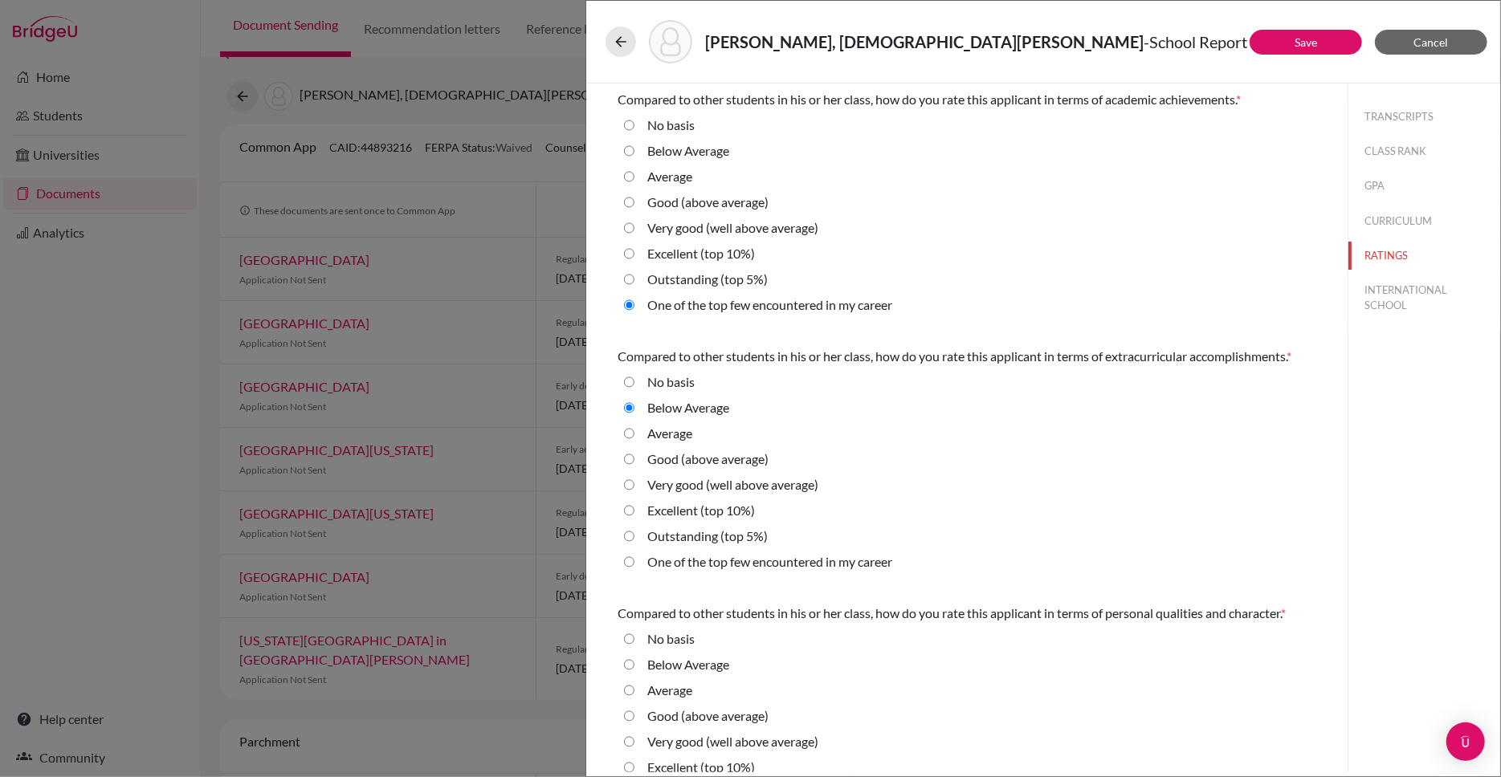
select select "14"
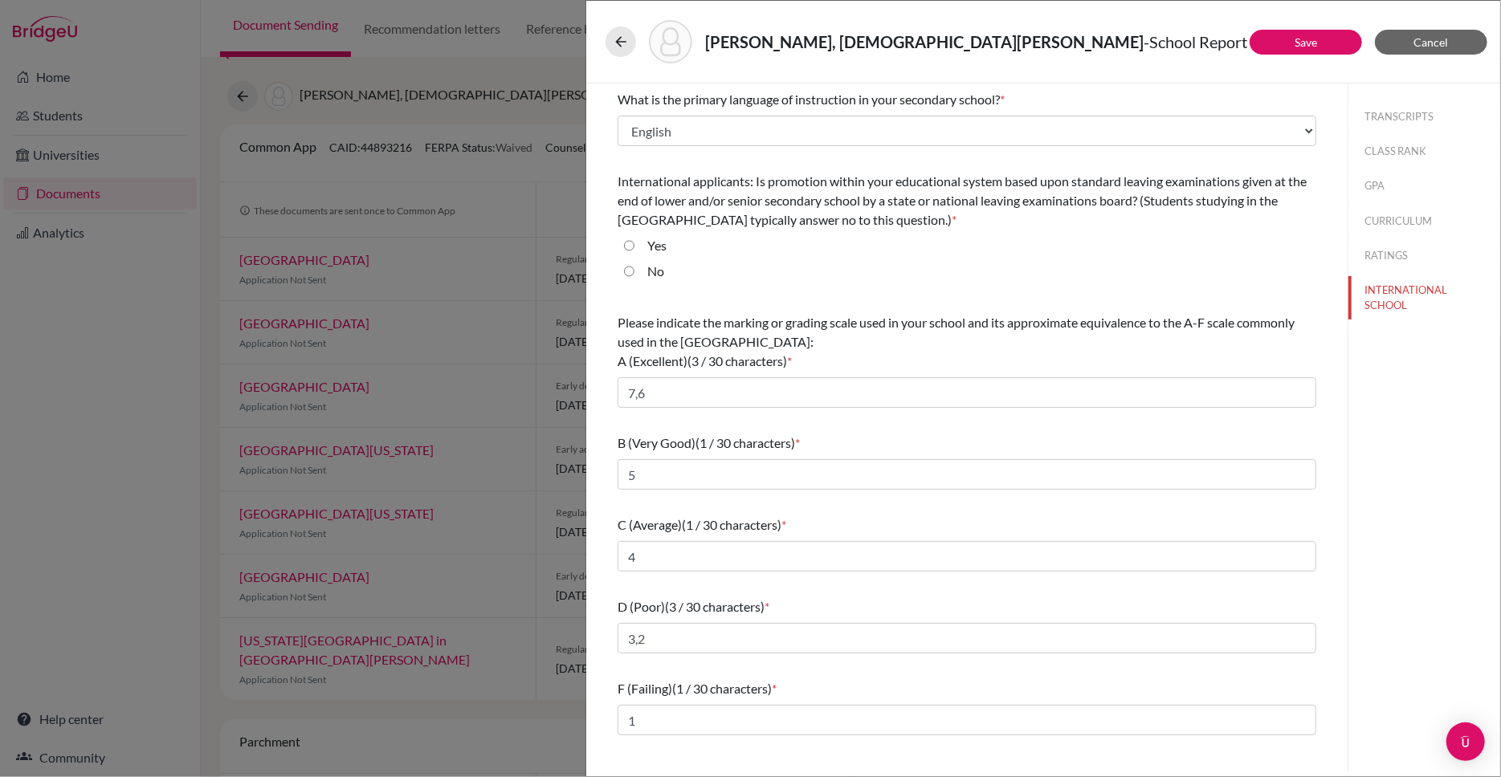
drag, startPoint x: 1013, startPoint y: 95, endPoint x: 614, endPoint y: 100, distance: 398.3
click at [614, 100] on div "What is the primary language of instruction in your secondary school? * Select.…" at bounding box center [966, 413] width 737 height 658
drag, startPoint x: 618, startPoint y: 177, endPoint x: 839, endPoint y: 220, distance: 224.9
click at [839, 220] on div "International applicants: Is promotion within your educational system based upo…" at bounding box center [966, 201] width 699 height 58
drag, startPoint x: 617, startPoint y: 320, endPoint x: 806, endPoint y: 363, distance: 193.6
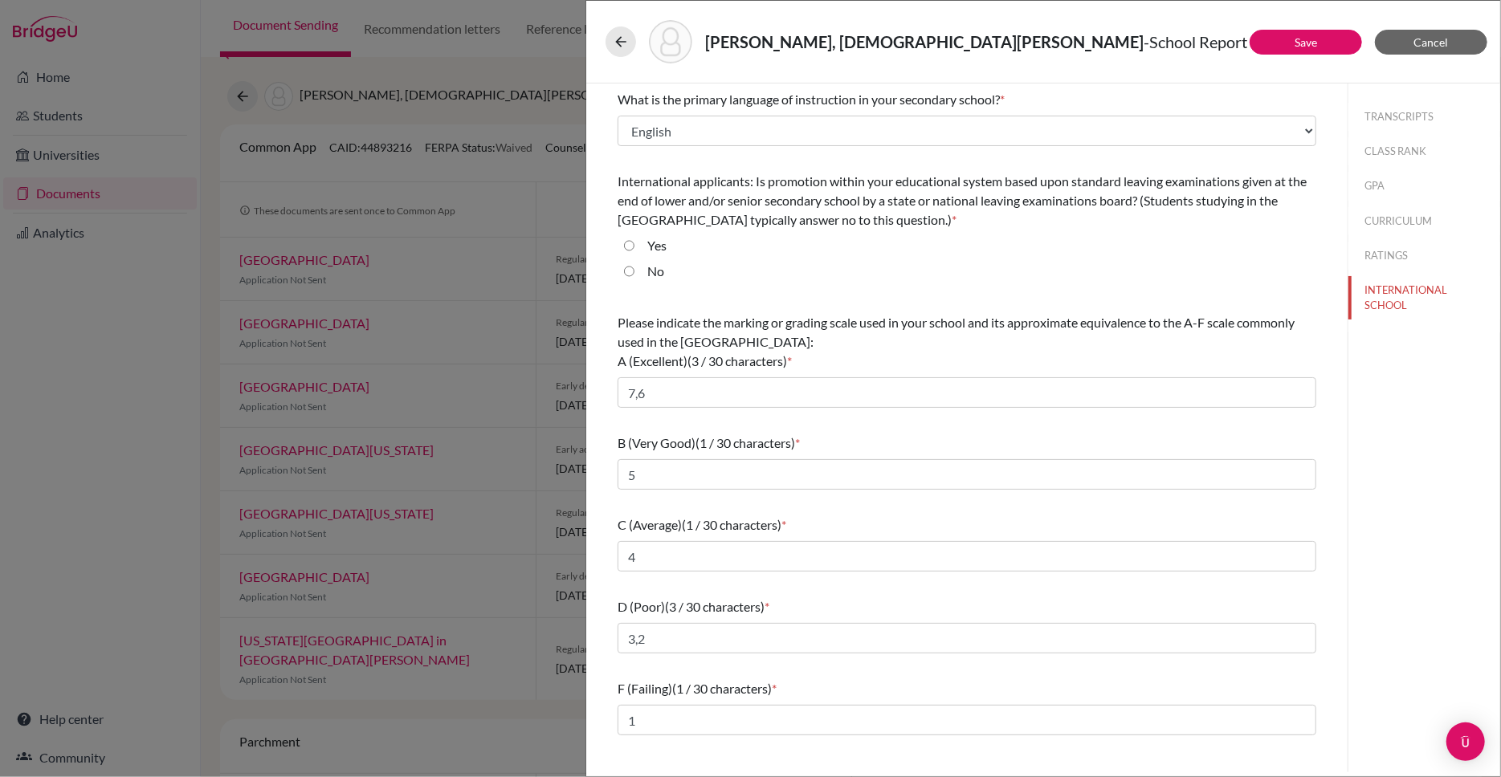
click at [806, 363] on div "Please indicate the marking or grading scale used in your school and its approx…" at bounding box center [966, 342] width 699 height 58
drag, startPoint x: 809, startPoint y: 440, endPoint x: 604, endPoint y: 442, distance: 205.6
click at [604, 442] on div "What is the primary language of instruction in your secondary school? * Select.…" at bounding box center [966, 413] width 737 height 658
drag, startPoint x: 797, startPoint y: 522, endPoint x: 611, endPoint y: 522, distance: 186.3
click at [611, 522] on div "What is the primary language of instruction in your secondary school? * Select.…" at bounding box center [966, 413] width 737 height 658
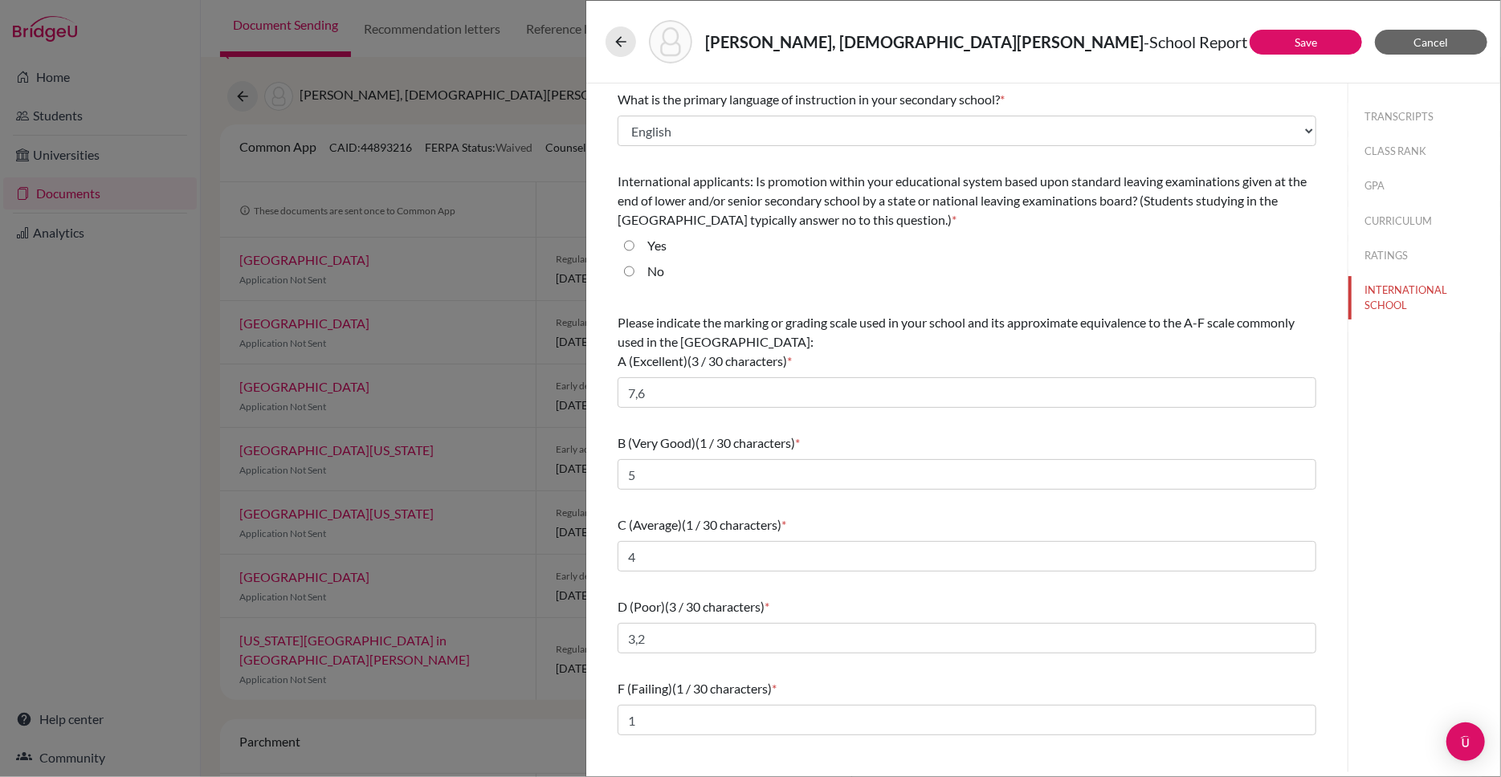
drag, startPoint x: 778, startPoint y: 605, endPoint x: 605, endPoint y: 607, distance: 173.4
click at [605, 607] on div "What is the primary language of instruction in your secondary school? * Select.…" at bounding box center [966, 413] width 737 height 658
drag, startPoint x: 788, startPoint y: 684, endPoint x: 611, endPoint y: 687, distance: 176.7
click at [611, 687] on div "What is the primary language of instruction in your secondary school? * Select.…" at bounding box center [966, 413] width 737 height 658
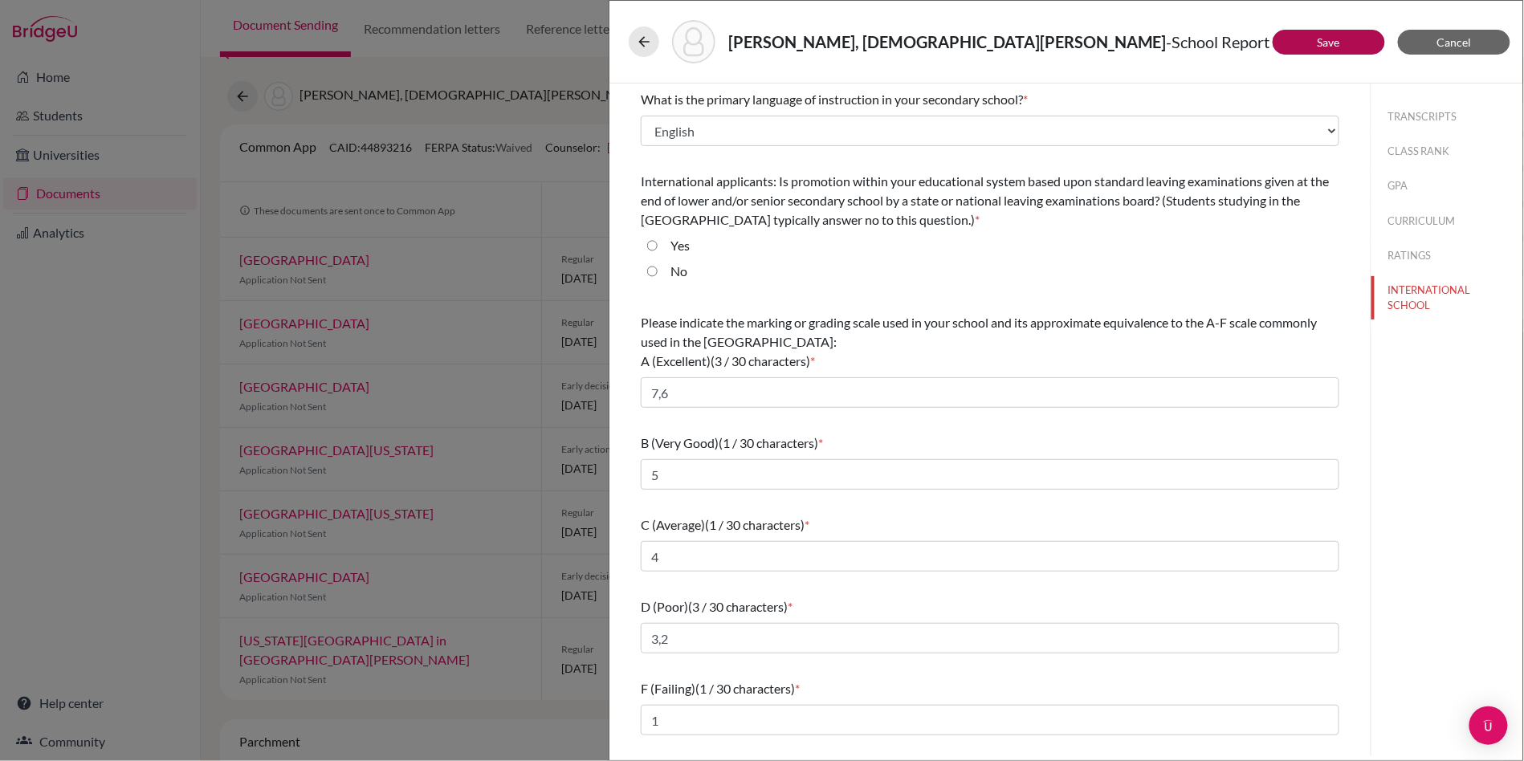
click at [1334, 36] on link "Save" at bounding box center [1329, 42] width 22 height 14
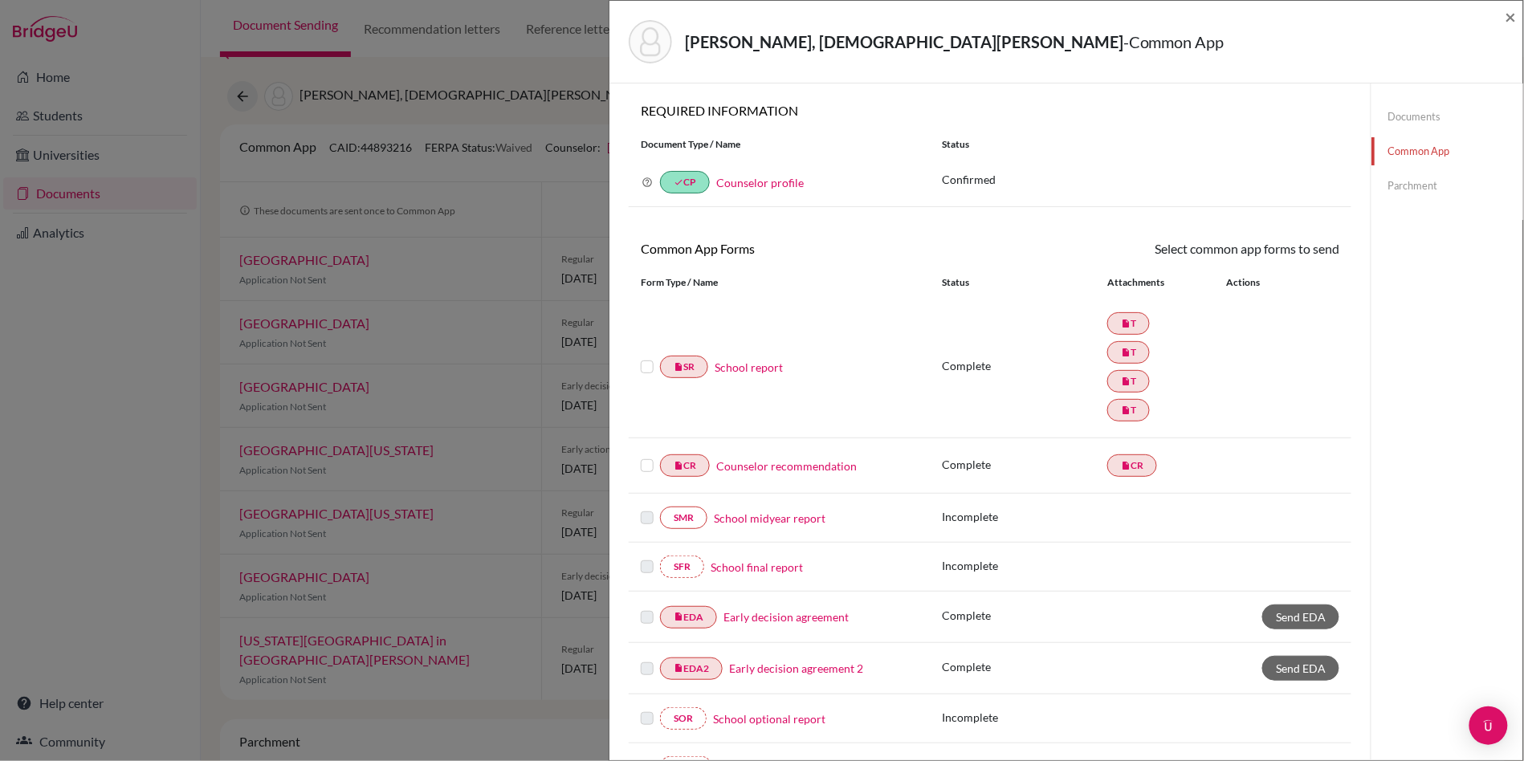
click at [743, 180] on link "Counselor profile" at bounding box center [760, 183] width 88 height 14
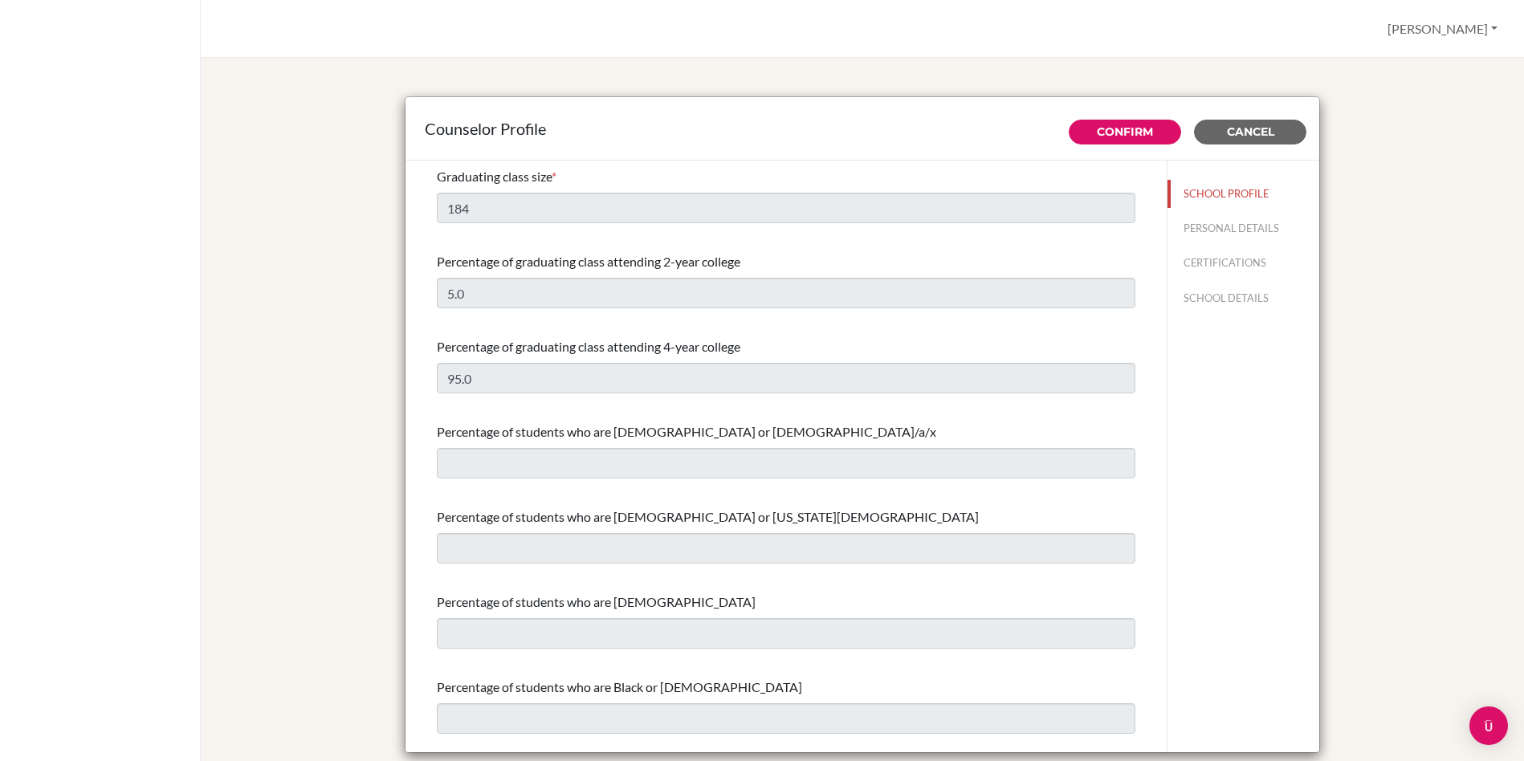
select select "0"
select select "350257"
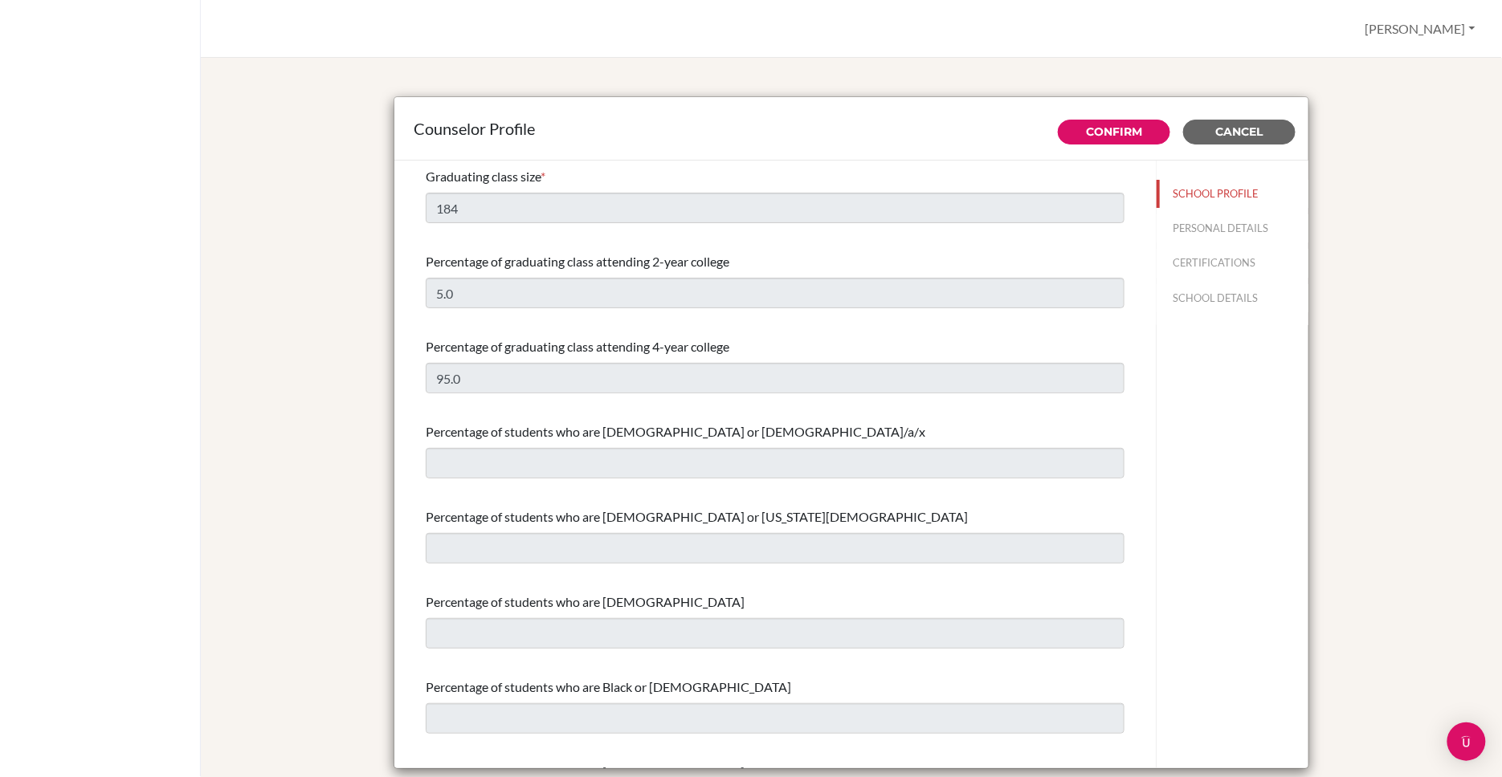
drag, startPoint x: 551, startPoint y: 173, endPoint x: 410, endPoint y: 174, distance: 141.3
copy div "Graduating class size *"
drag, startPoint x: 734, startPoint y: 260, endPoint x: 418, endPoint y: 260, distance: 315.6
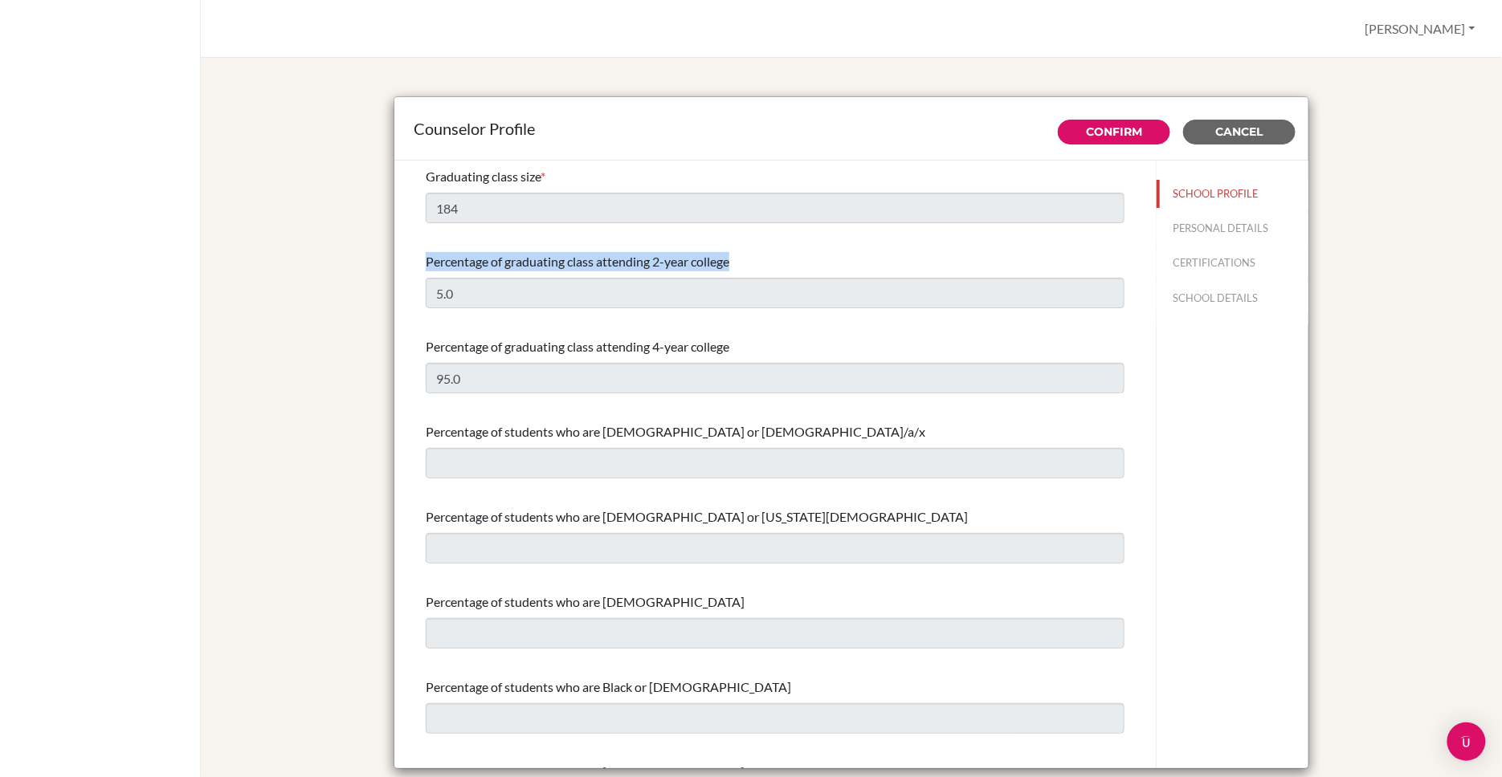
copy span "Percentage of graduating class attending 2-year college"
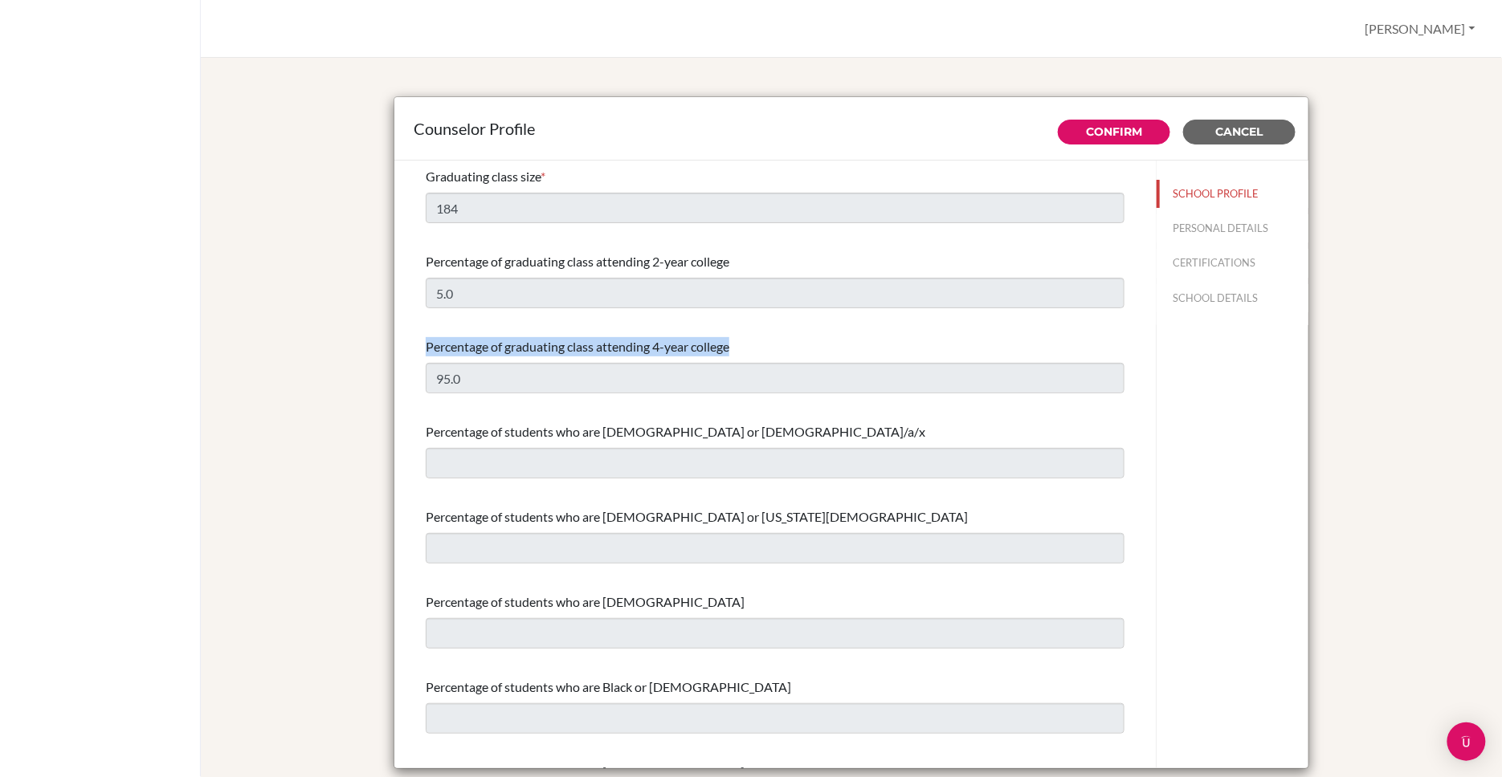
drag, startPoint x: 734, startPoint y: 345, endPoint x: 416, endPoint y: 348, distance: 318.0
copy span "Percentage of graduating class attending 4-year college"
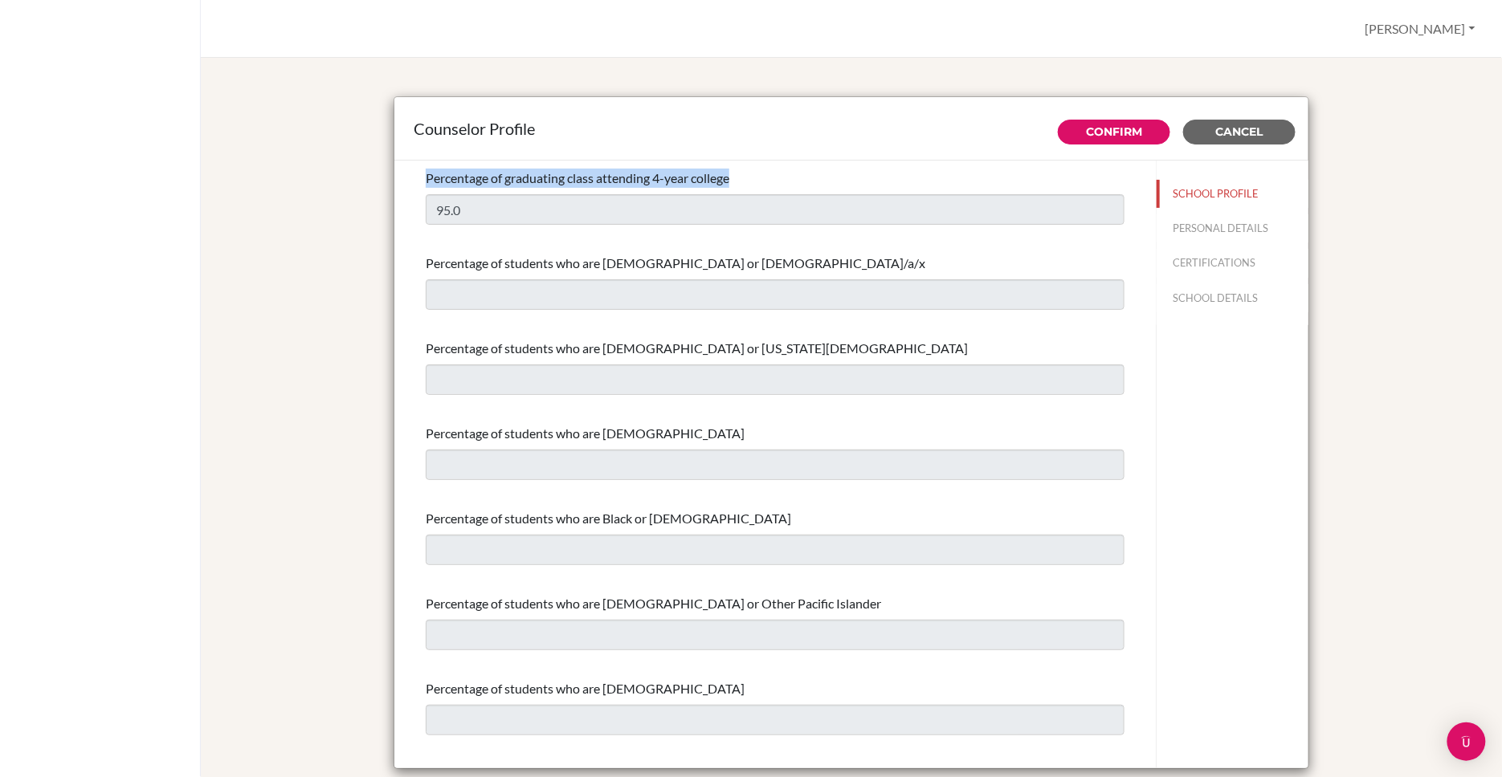
scroll to position [188, 0]
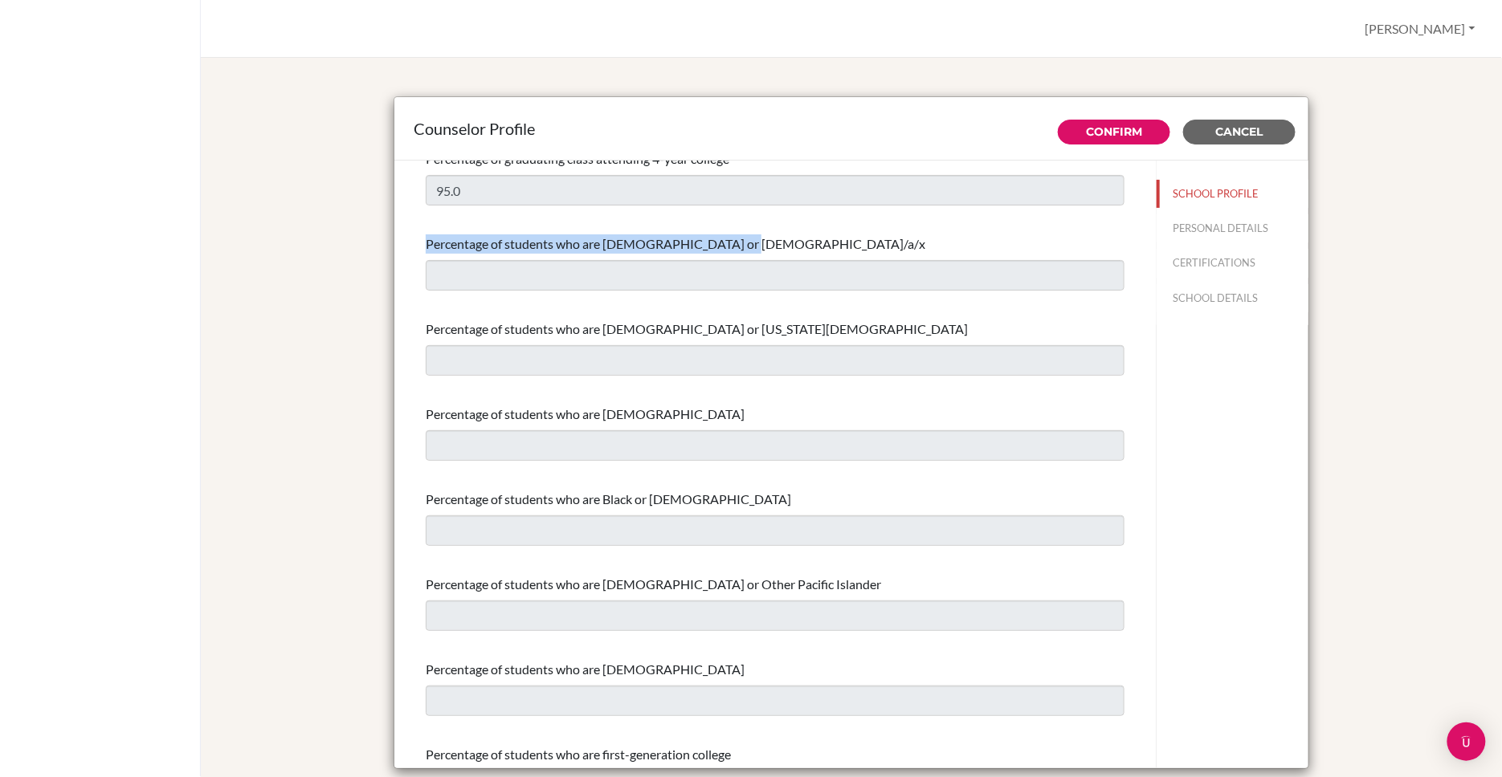
drag, startPoint x: 730, startPoint y: 247, endPoint x: 422, endPoint y: 242, distance: 308.4
copy span "Percentage of students who are Hispanic or Latino/a/x"
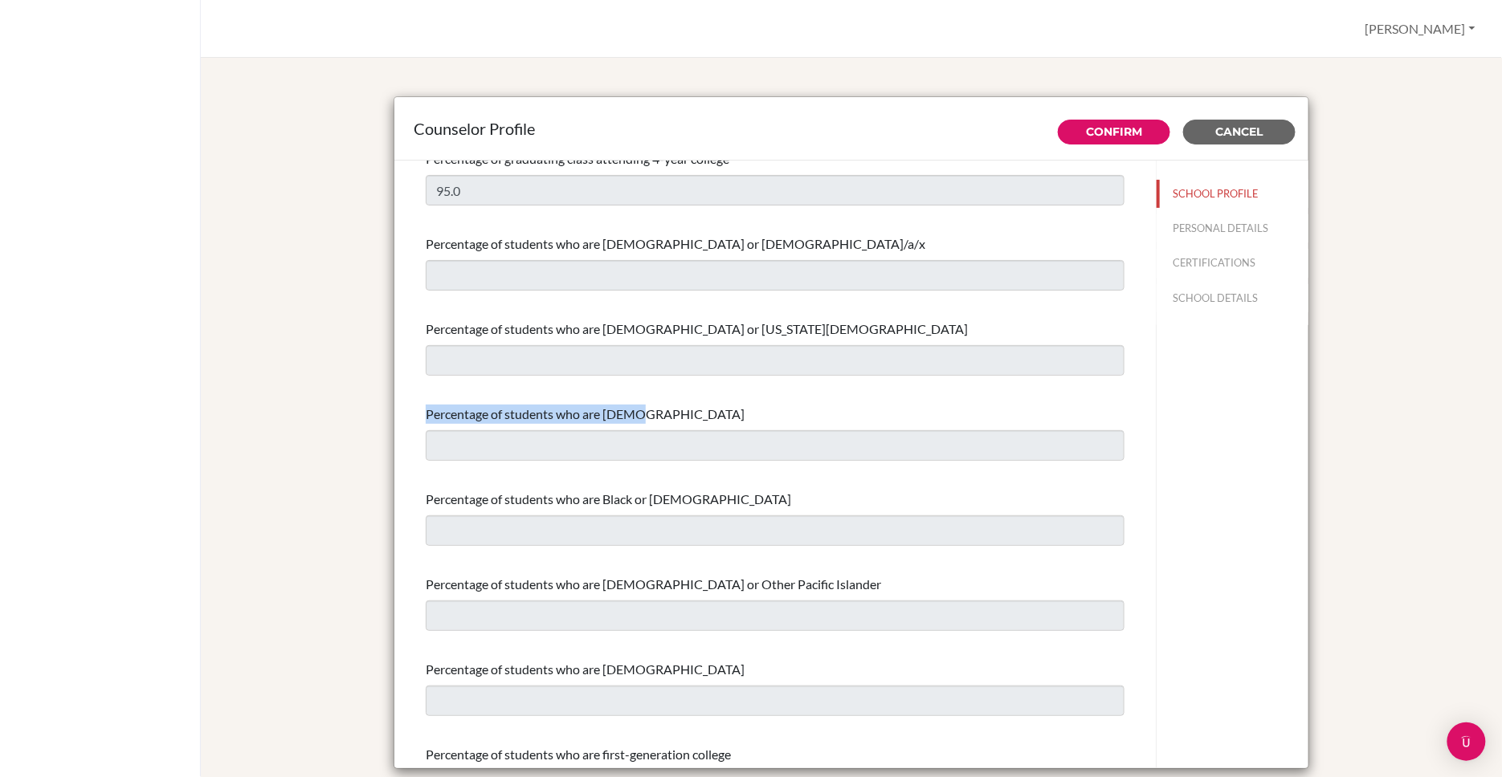
drag, startPoint x: 636, startPoint y: 410, endPoint x: 422, endPoint y: 406, distance: 213.6
copy span "Percentage of students who are Asian"
click at [798, 323] on div "Percentage of students who are American Indian or Alaska Native" at bounding box center [775, 329] width 699 height 19
click at [788, 328] on span "Percentage of students who are American Indian or Alaska Native" at bounding box center [697, 328] width 542 height 15
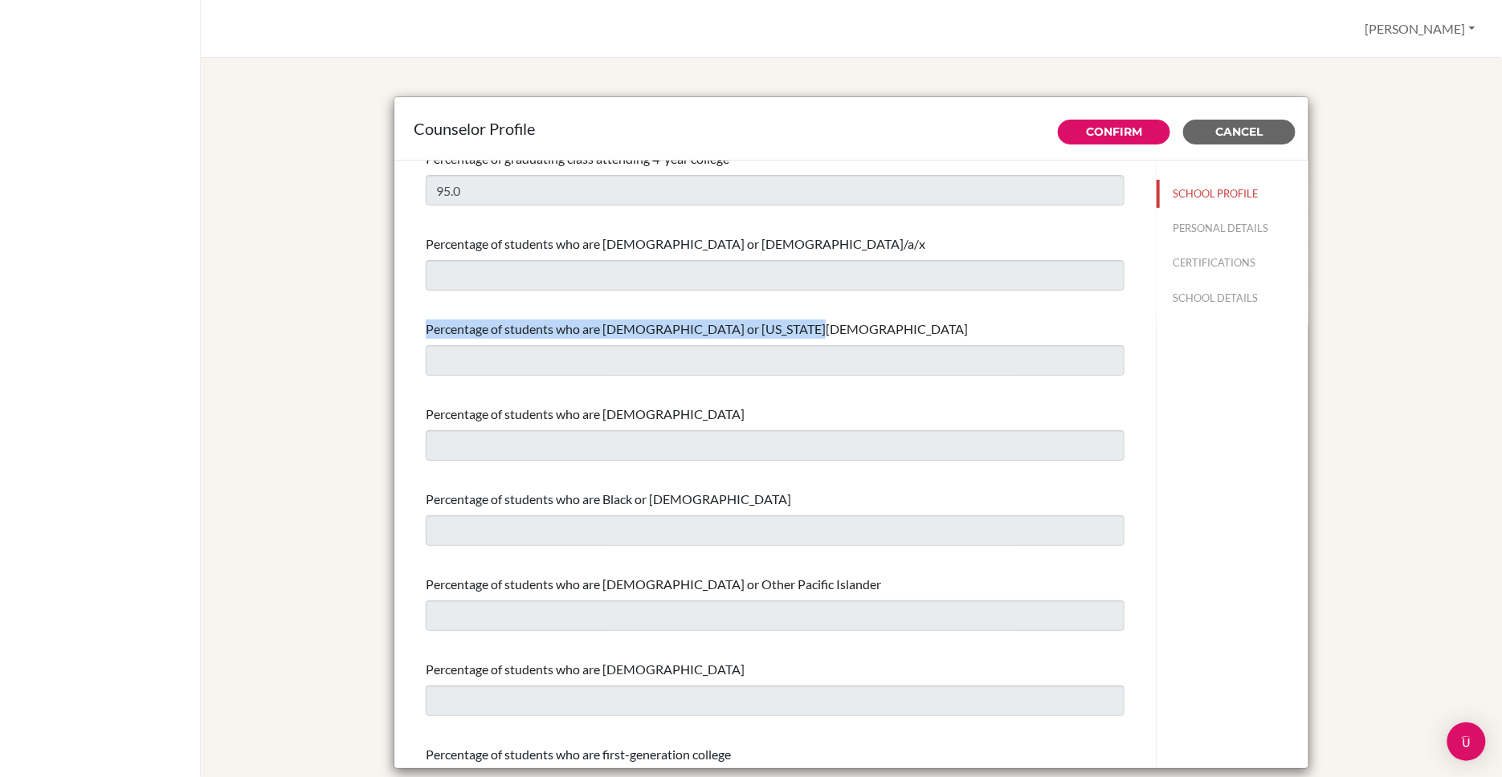
drag, startPoint x: 790, startPoint y: 328, endPoint x: 397, endPoint y: 322, distance: 393.5
click at [397, 322] on div "Graduating class size * 184 Percentage of graduating class attending 2-year col…" at bounding box center [774, 277] width 761 height 609
copy span "Percentage of students who are American Indian or Alaska Native"
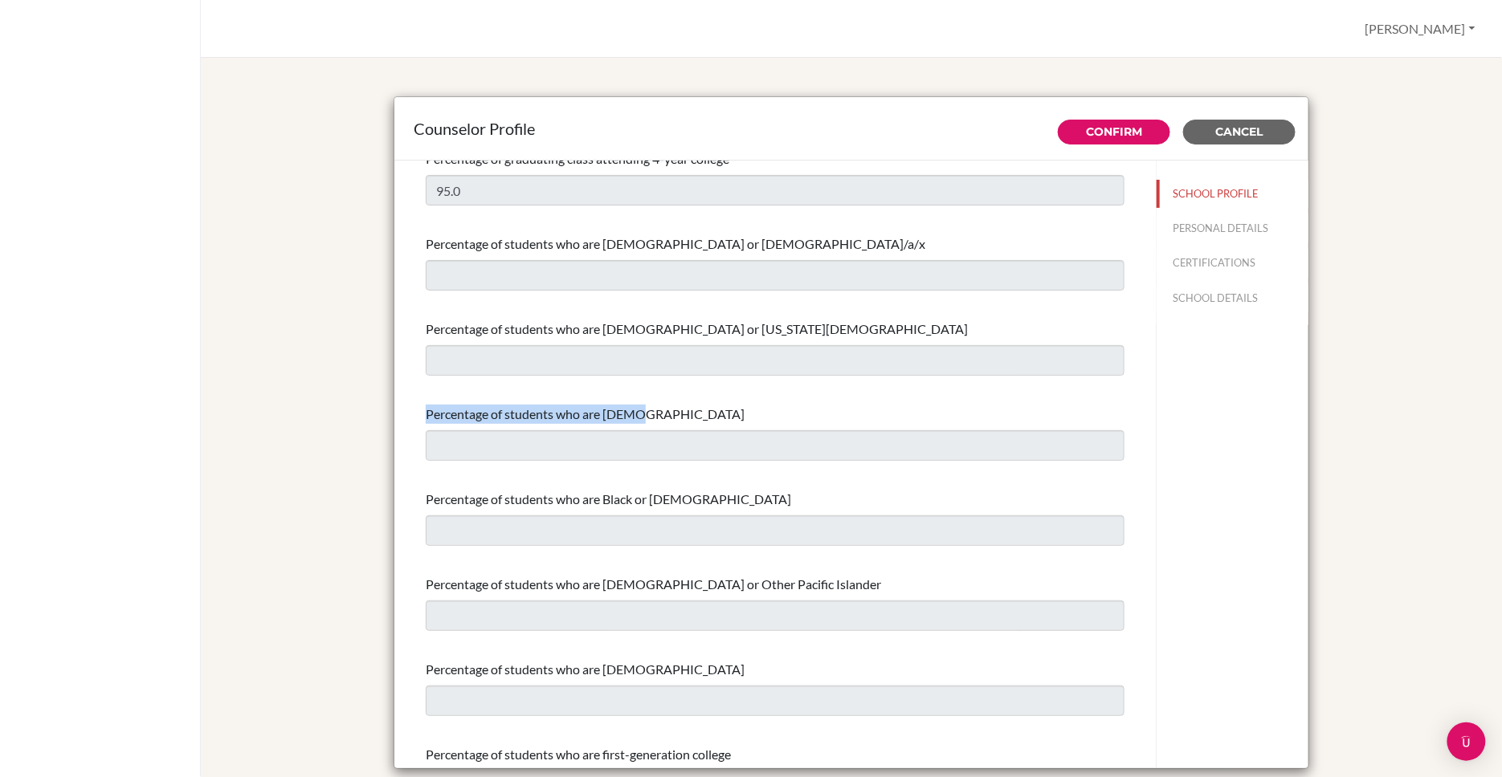
drag, startPoint x: 636, startPoint y: 413, endPoint x: 408, endPoint y: 412, distance: 228.0
copy span "Percentage of students who are Asian"
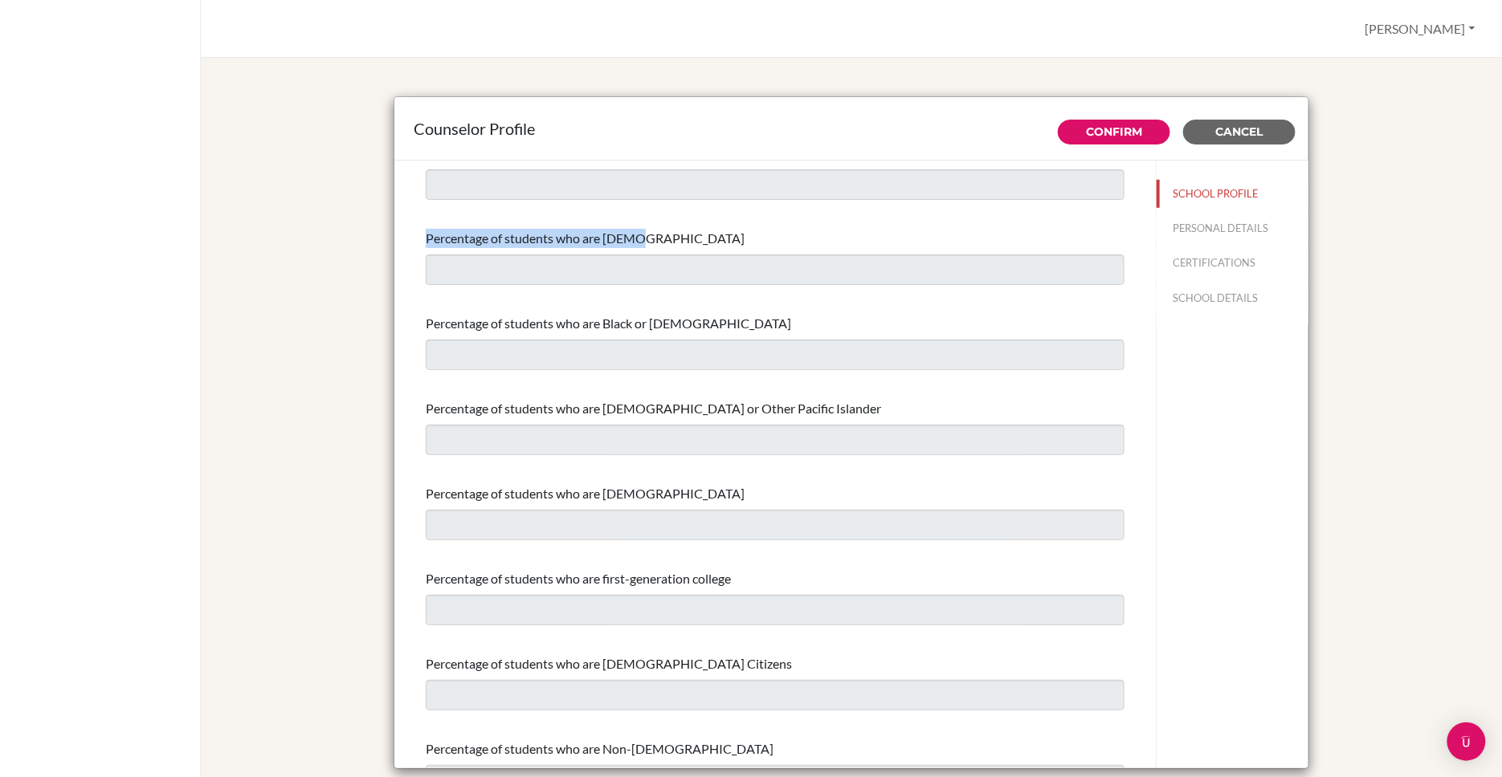
scroll to position [434, 0]
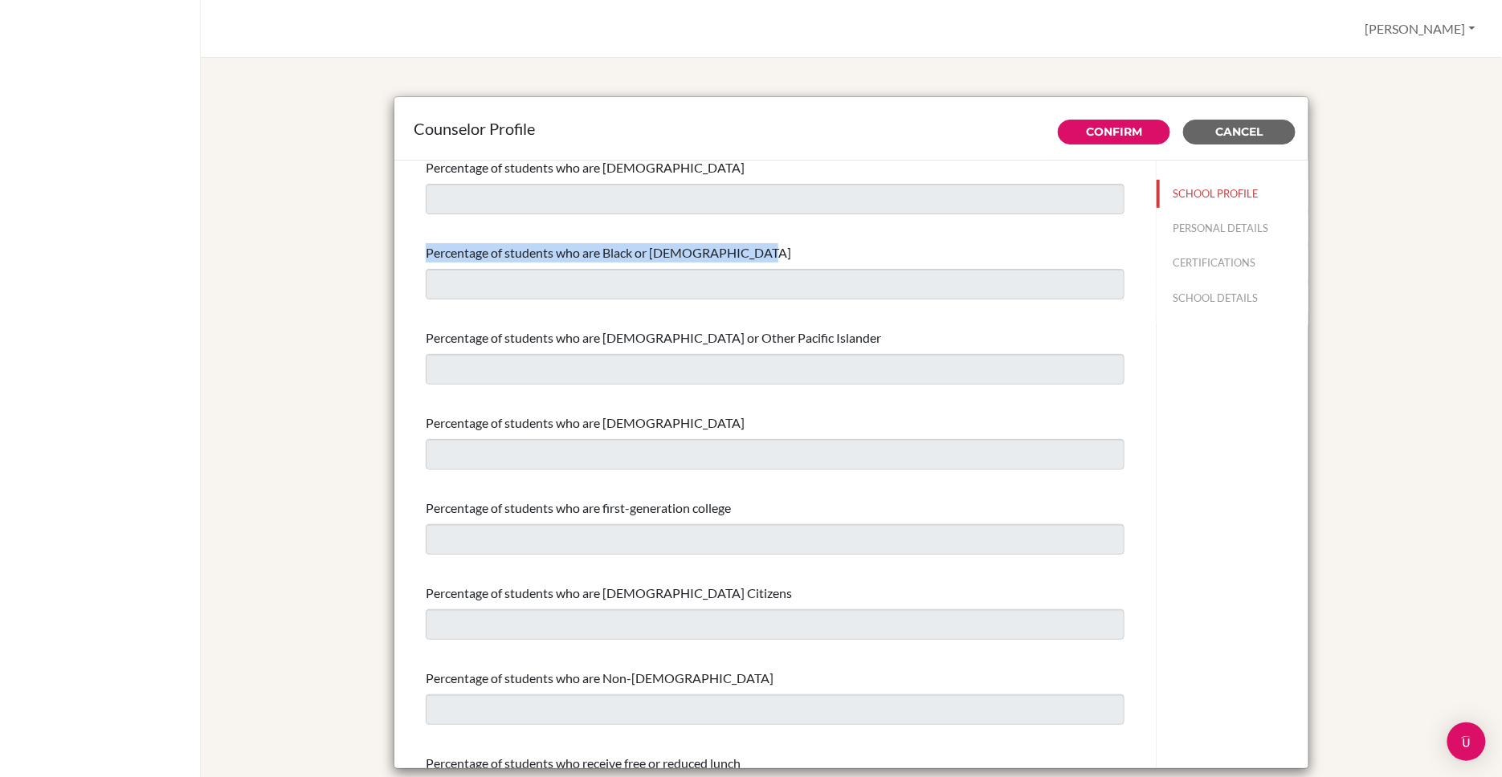
drag, startPoint x: 752, startPoint y: 252, endPoint x: 425, endPoint y: 254, distance: 326.8
copy span "Percentage of students who are Black or African American"
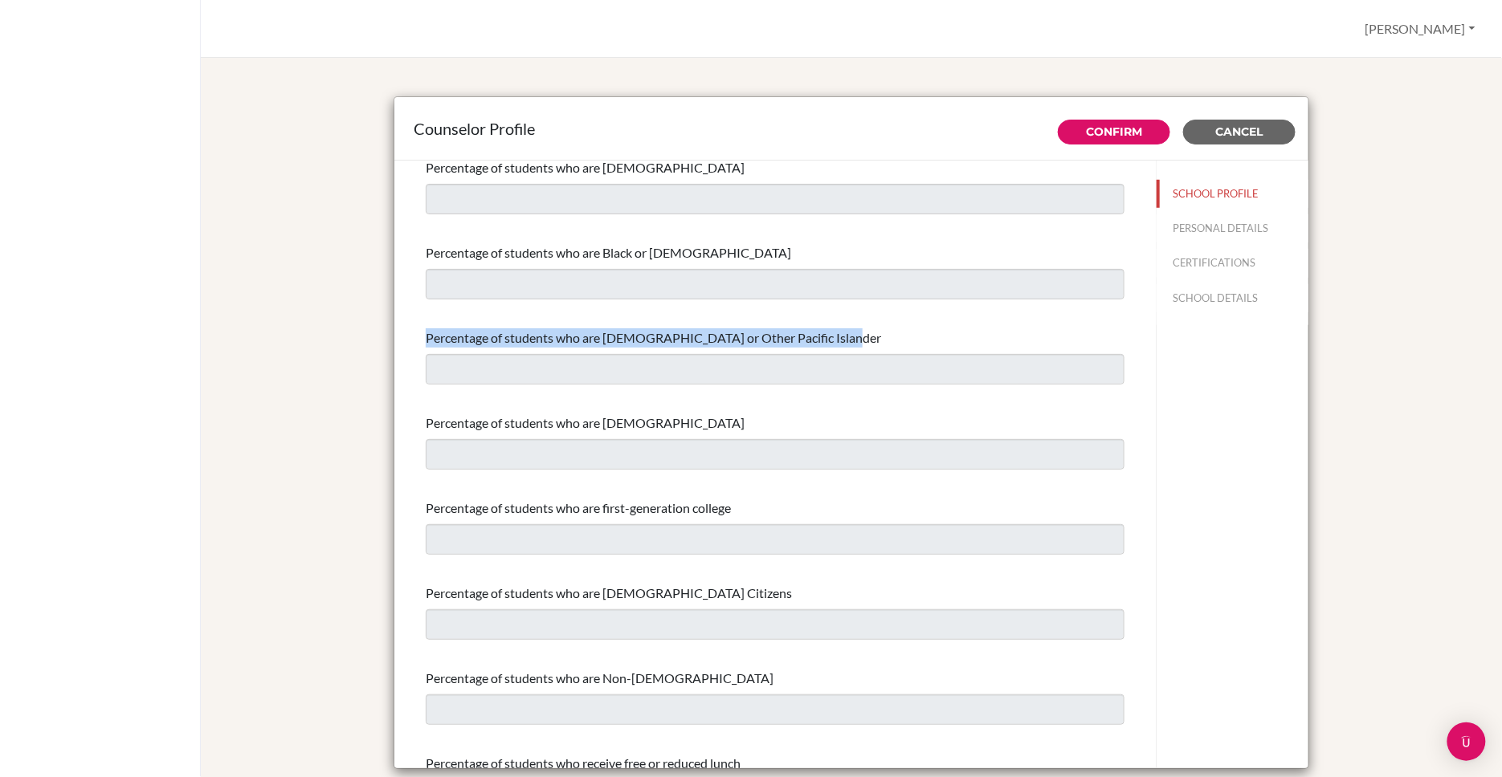
drag, startPoint x: 835, startPoint y: 339, endPoint x: 412, endPoint y: 329, distance: 423.3
copy span "Percentage of students who are Native Hawaiian or Other Pacific Islander"
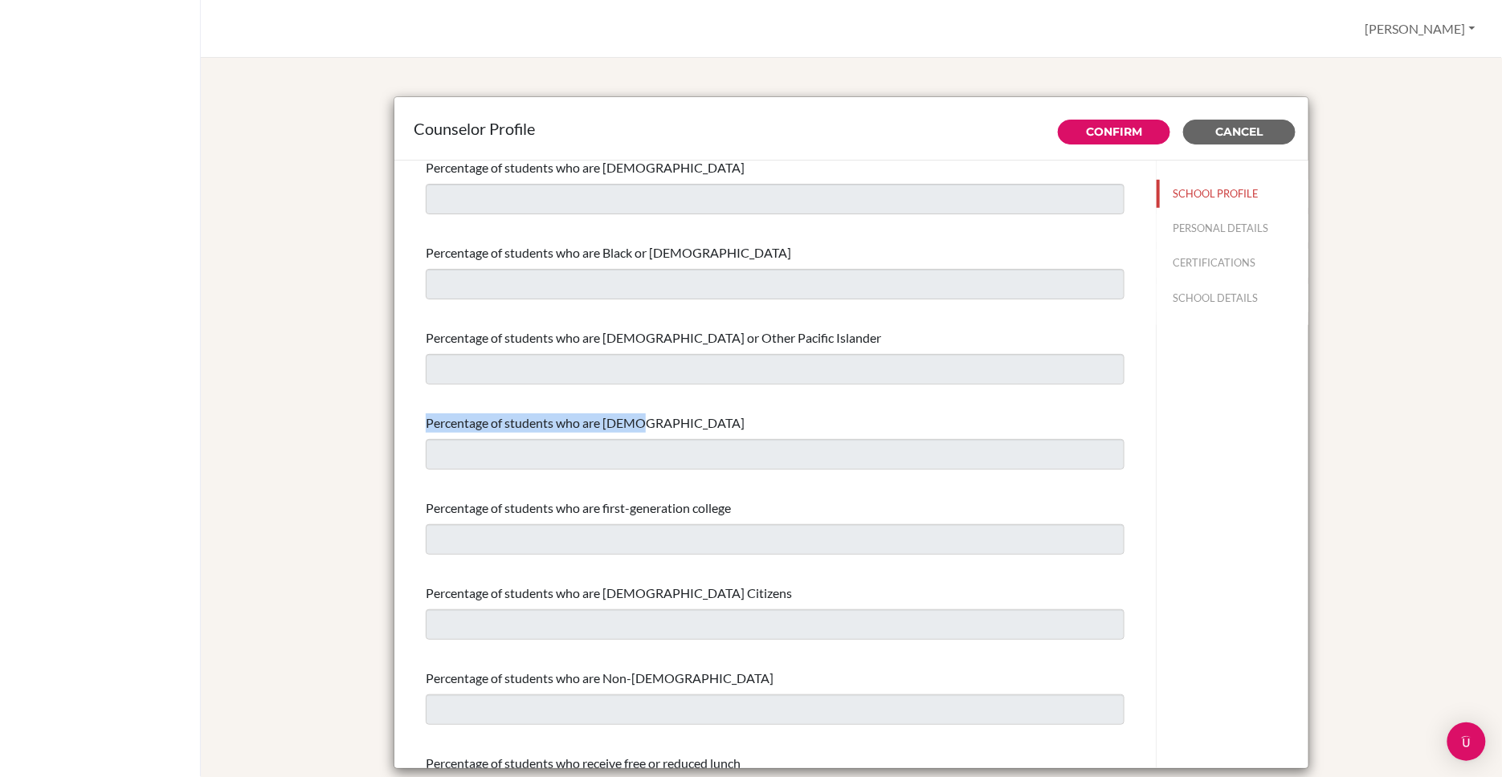
drag, startPoint x: 427, startPoint y: 422, endPoint x: 646, endPoint y: 422, distance: 219.2
click at [646, 422] on div "Percentage of students who are White" at bounding box center [775, 423] width 699 height 19
copy span "Percentage of students who are White"
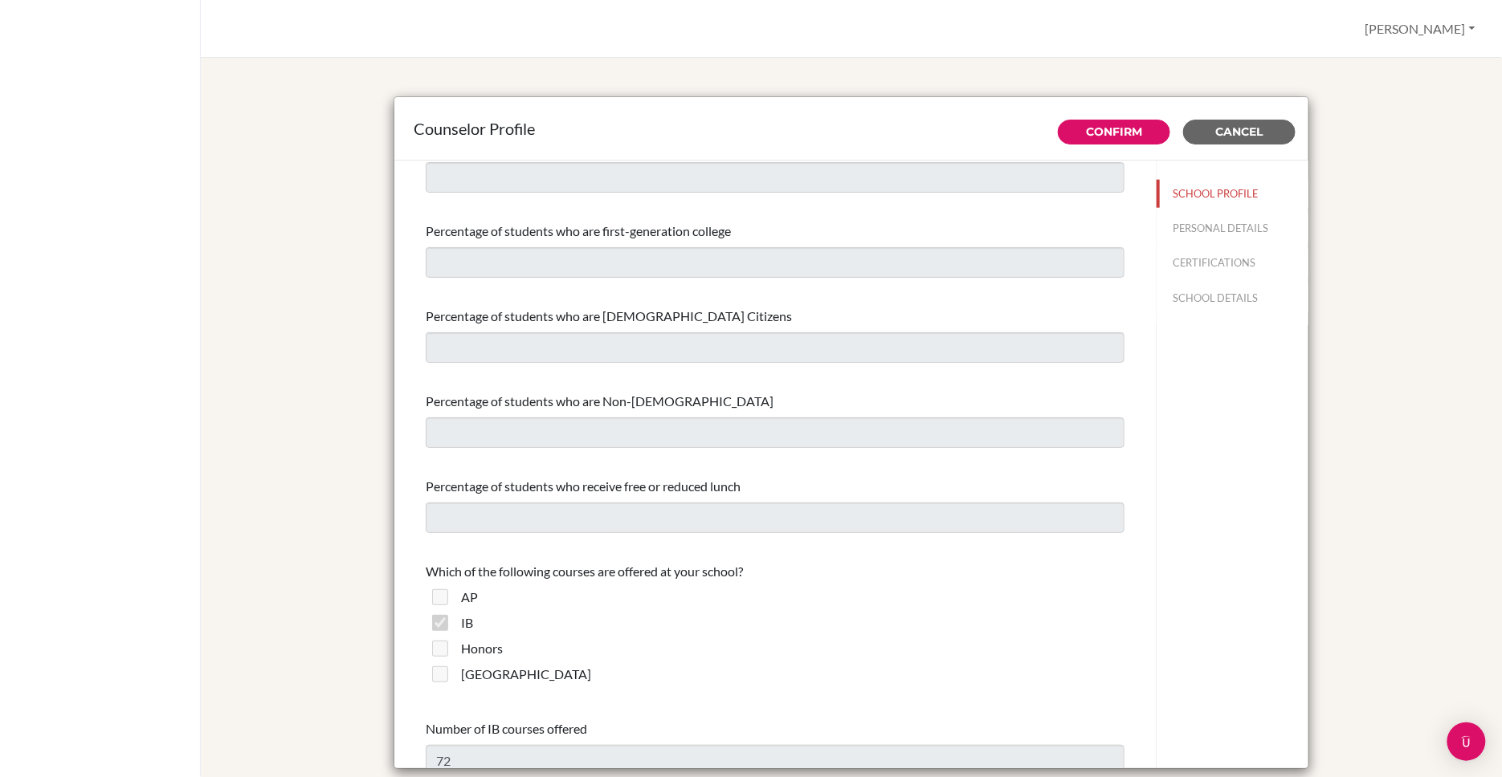
scroll to position [759, 0]
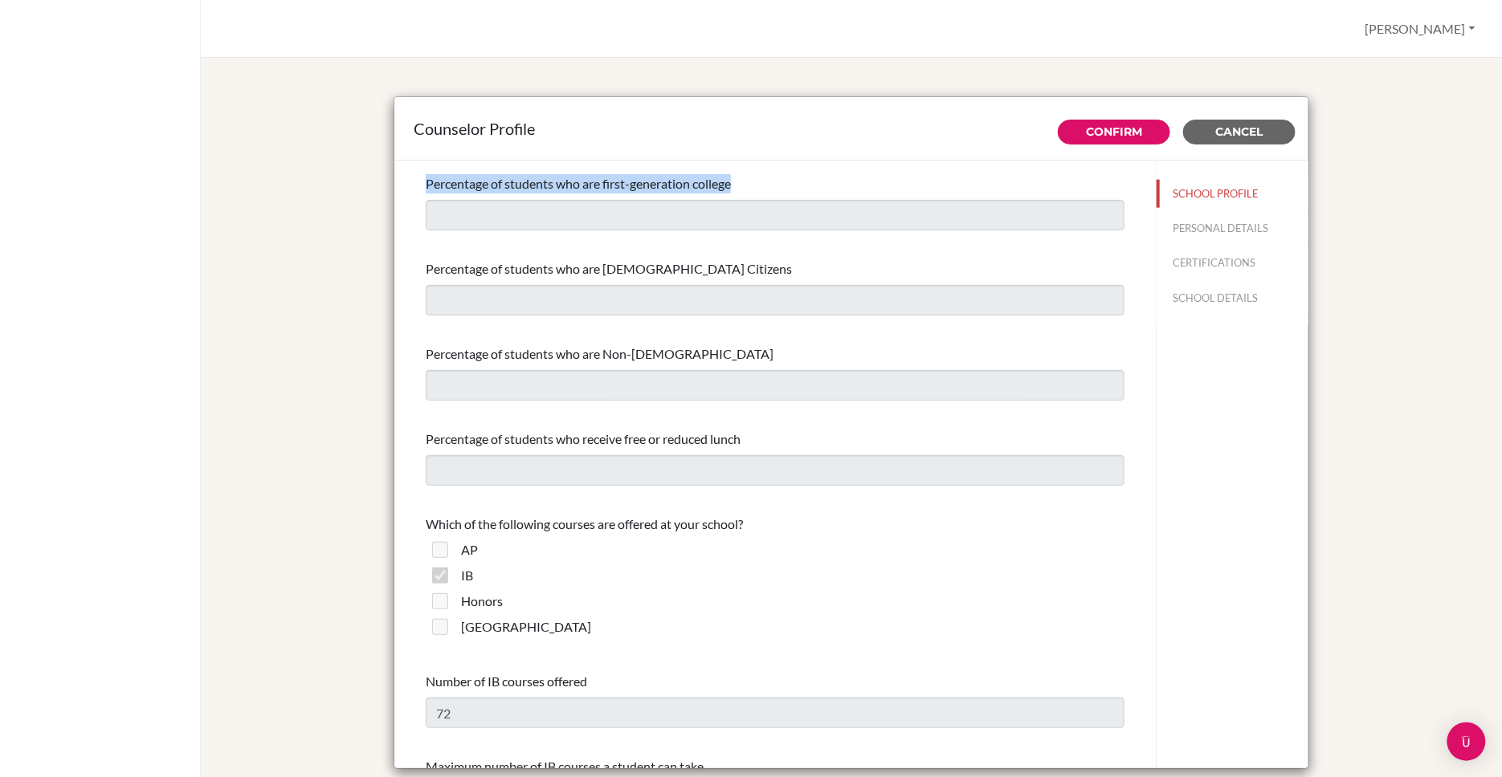
drag, startPoint x: 429, startPoint y: 186, endPoint x: 745, endPoint y: 187, distance: 316.4
click at [745, 187] on div "Percentage of students who are first-generation college" at bounding box center [775, 183] width 699 height 19
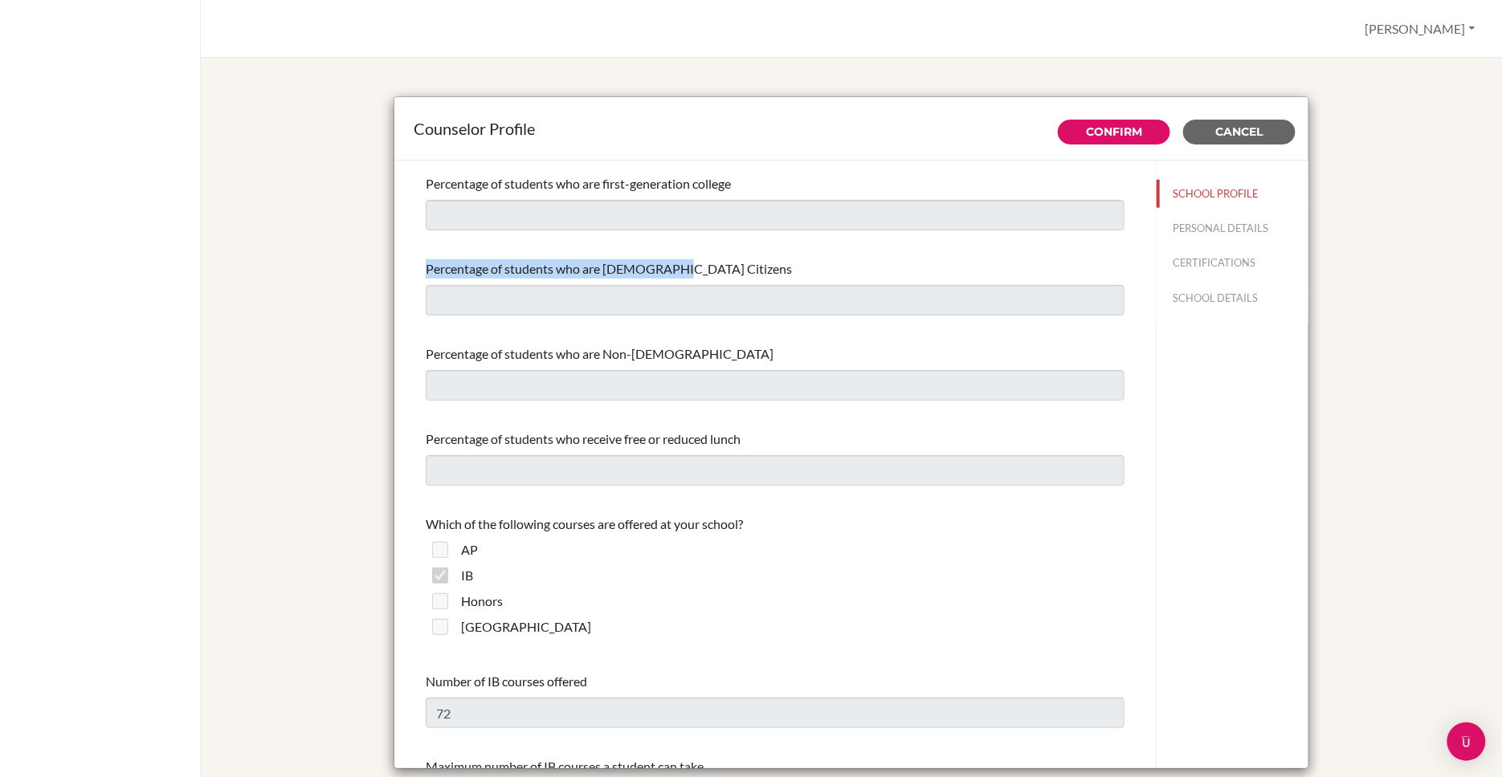
drag, startPoint x: 671, startPoint y: 270, endPoint x: 427, endPoint y: 268, distance: 244.1
click at [427, 268] on div "Percentage of students who are US Citizens" at bounding box center [775, 268] width 699 height 19
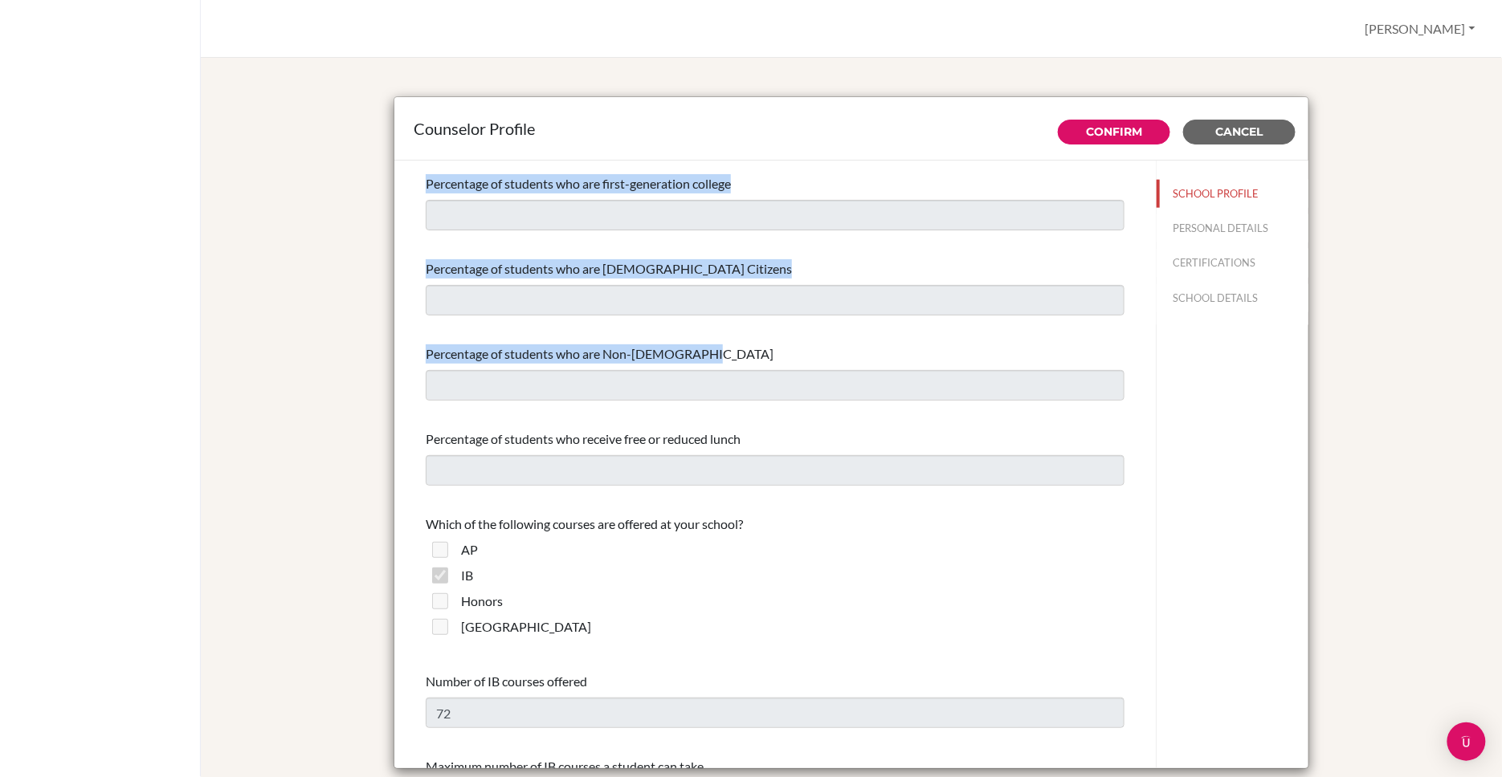
drag, startPoint x: 697, startPoint y: 355, endPoint x: 401, endPoint y: 352, distance: 295.5
click at [401, 352] on div "Confirm Cancel Graduating class size * 184 Percentage of graduating class atten…" at bounding box center [851, 465] width 914 height 609
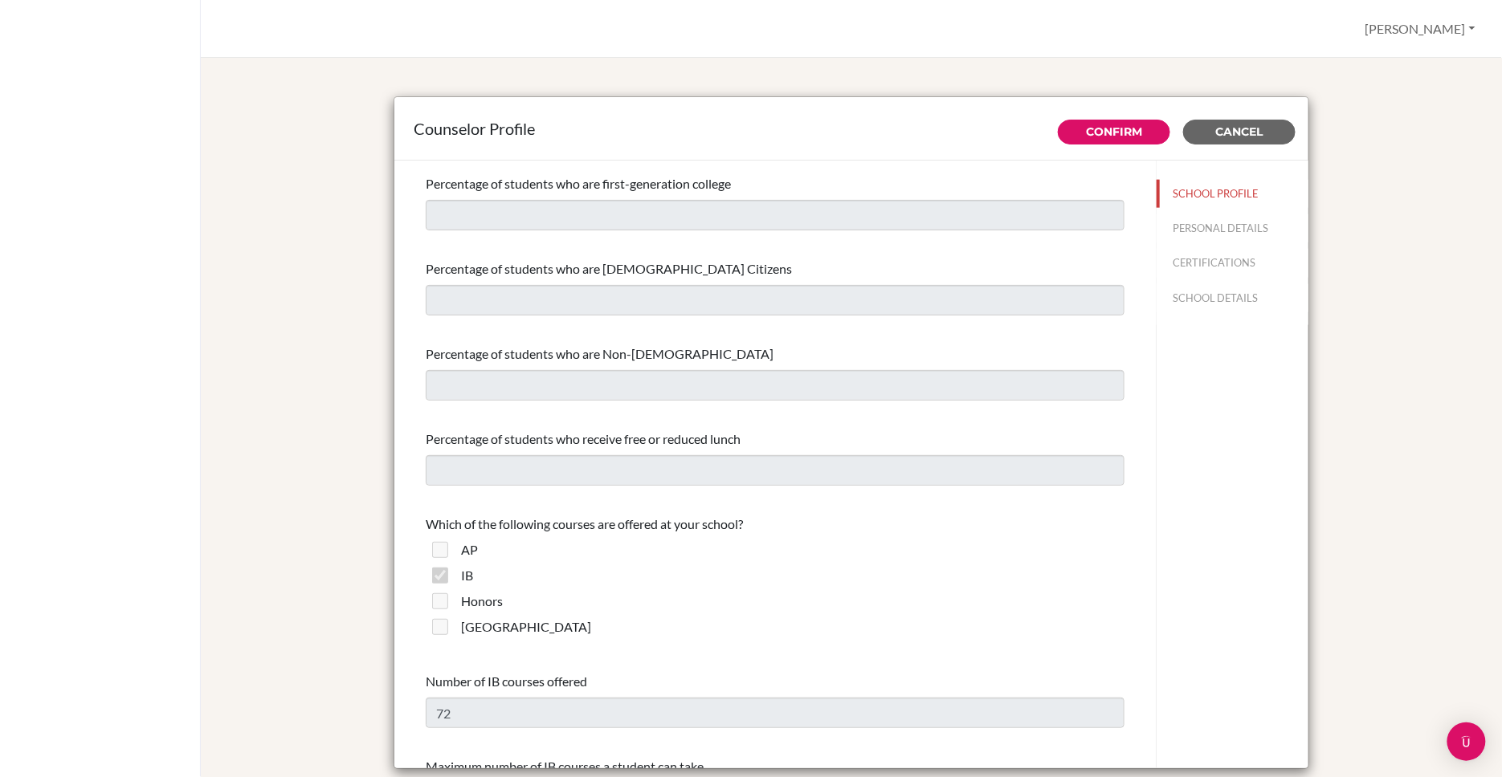
click at [425, 351] on div "Graduating class size * 184 Percentage of graduating class attending 2-year col…" at bounding box center [774, 534] width 737 height 2264
drag, startPoint x: 427, startPoint y: 354, endPoint x: 705, endPoint y: 350, distance: 277.9
click at [705, 350] on div "Percentage of students who are Non-US Citizens" at bounding box center [775, 353] width 699 height 19
drag, startPoint x: 748, startPoint y: 437, endPoint x: 419, endPoint y: 440, distance: 329.2
click at [419, 440] on div "Graduating class size * 184 Percentage of graduating class attending 2-year col…" at bounding box center [774, 534] width 737 height 2264
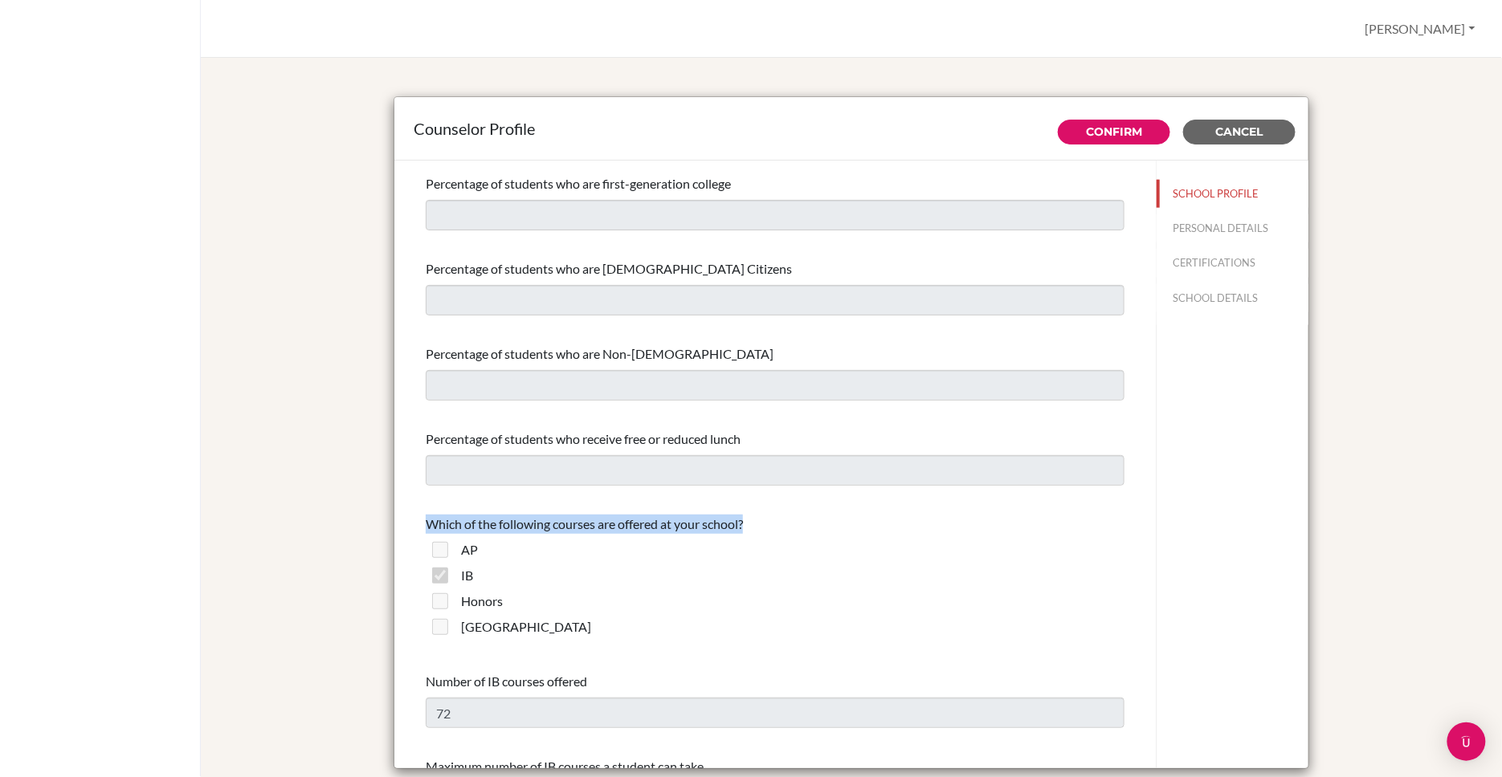
drag, startPoint x: 430, startPoint y: 520, endPoint x: 803, endPoint y: 525, distance: 372.6
click at [803, 525] on div "Which of the following courses are offered at your school?" at bounding box center [775, 524] width 699 height 19
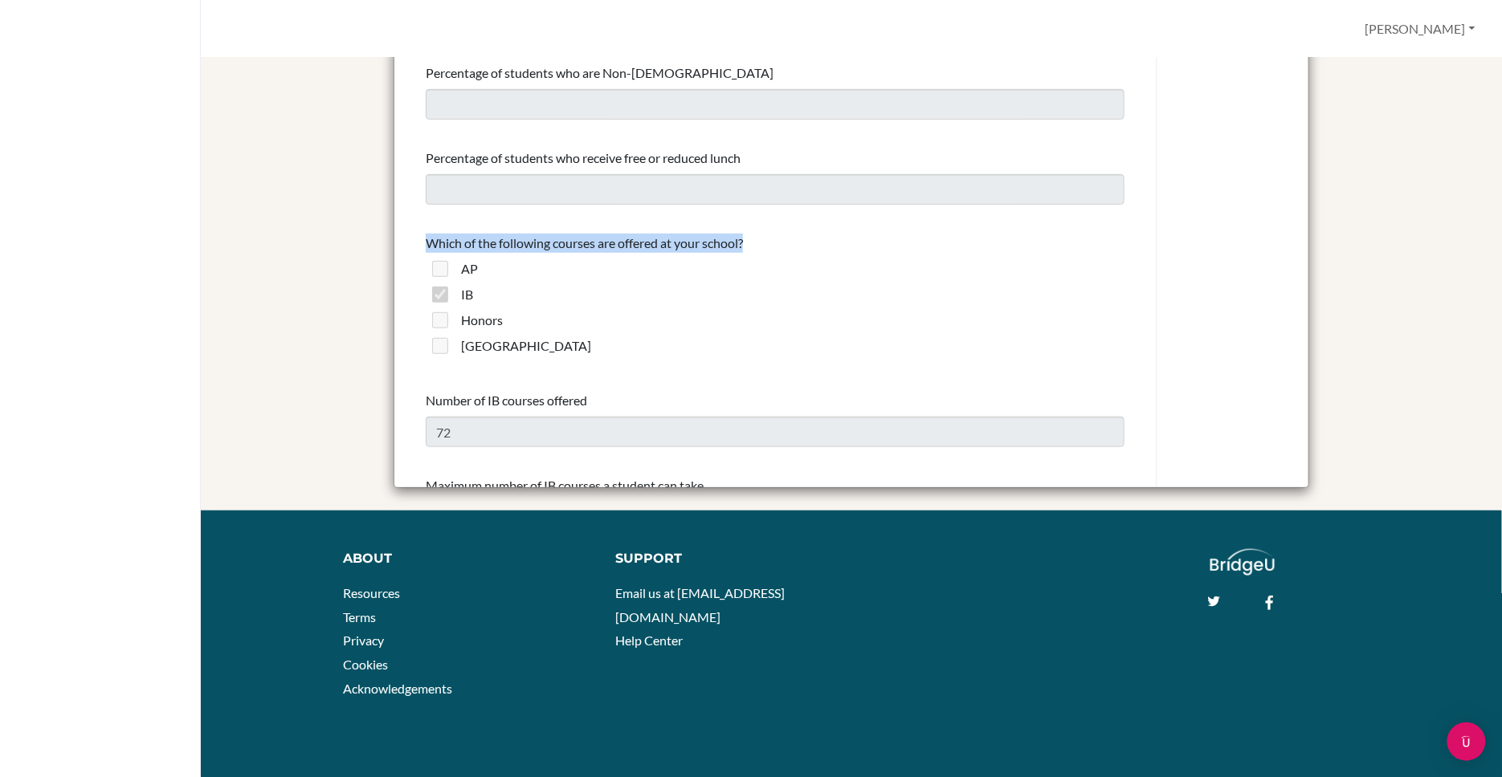
scroll to position [280, 0]
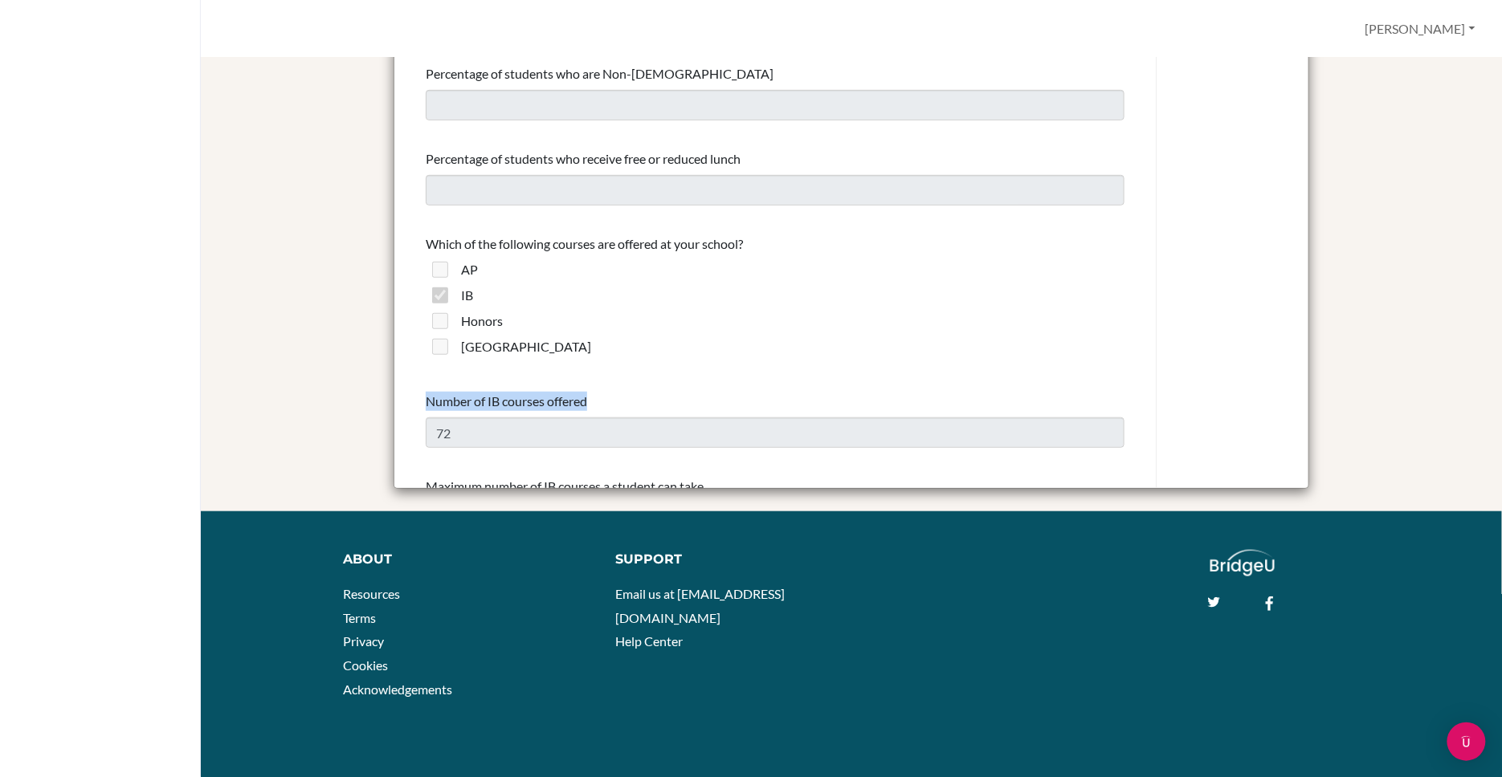
drag, startPoint x: 589, startPoint y: 395, endPoint x: 421, endPoint y: 398, distance: 168.7
click at [421, 398] on div "Graduating class size * 184 Percentage of graduating class attending 2-year col…" at bounding box center [774, 254] width 737 height 2264
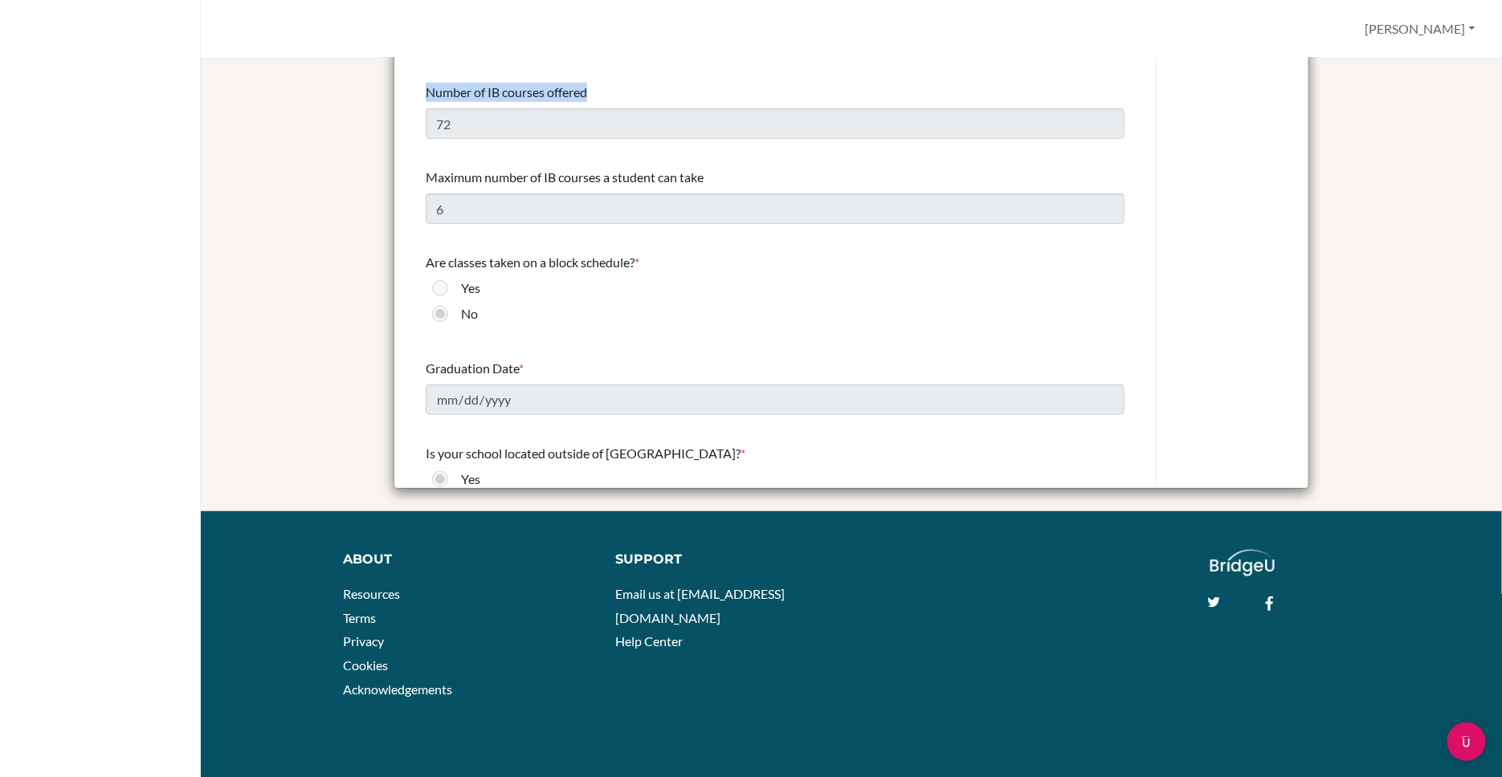
scroll to position [1071, 0]
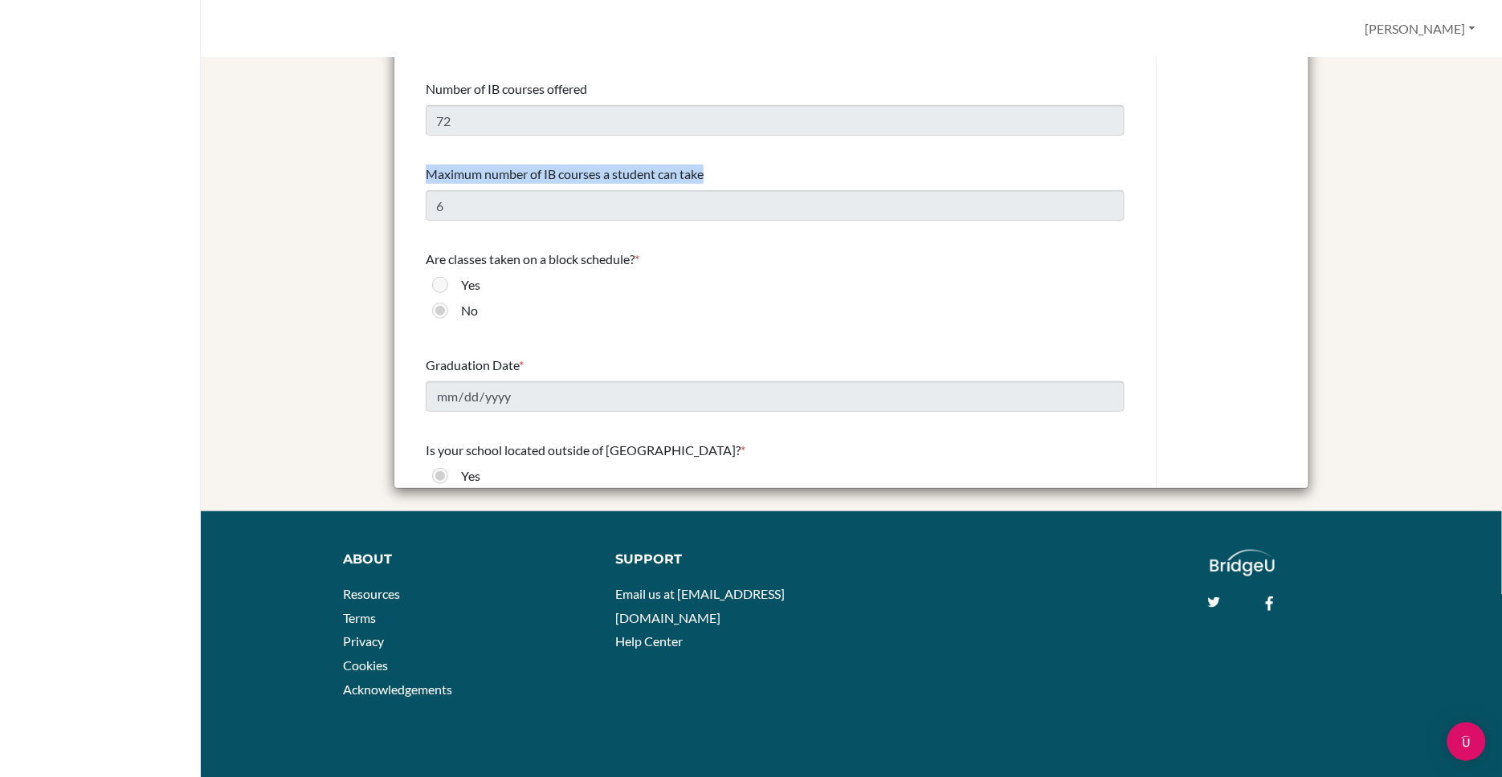
drag, startPoint x: 707, startPoint y: 172, endPoint x: 425, endPoint y: 169, distance: 282.7
drag, startPoint x: 647, startPoint y: 255, endPoint x: 422, endPoint y: 255, distance: 224.8
drag, startPoint x: 528, startPoint y: 363, endPoint x: 425, endPoint y: 361, distance: 103.6
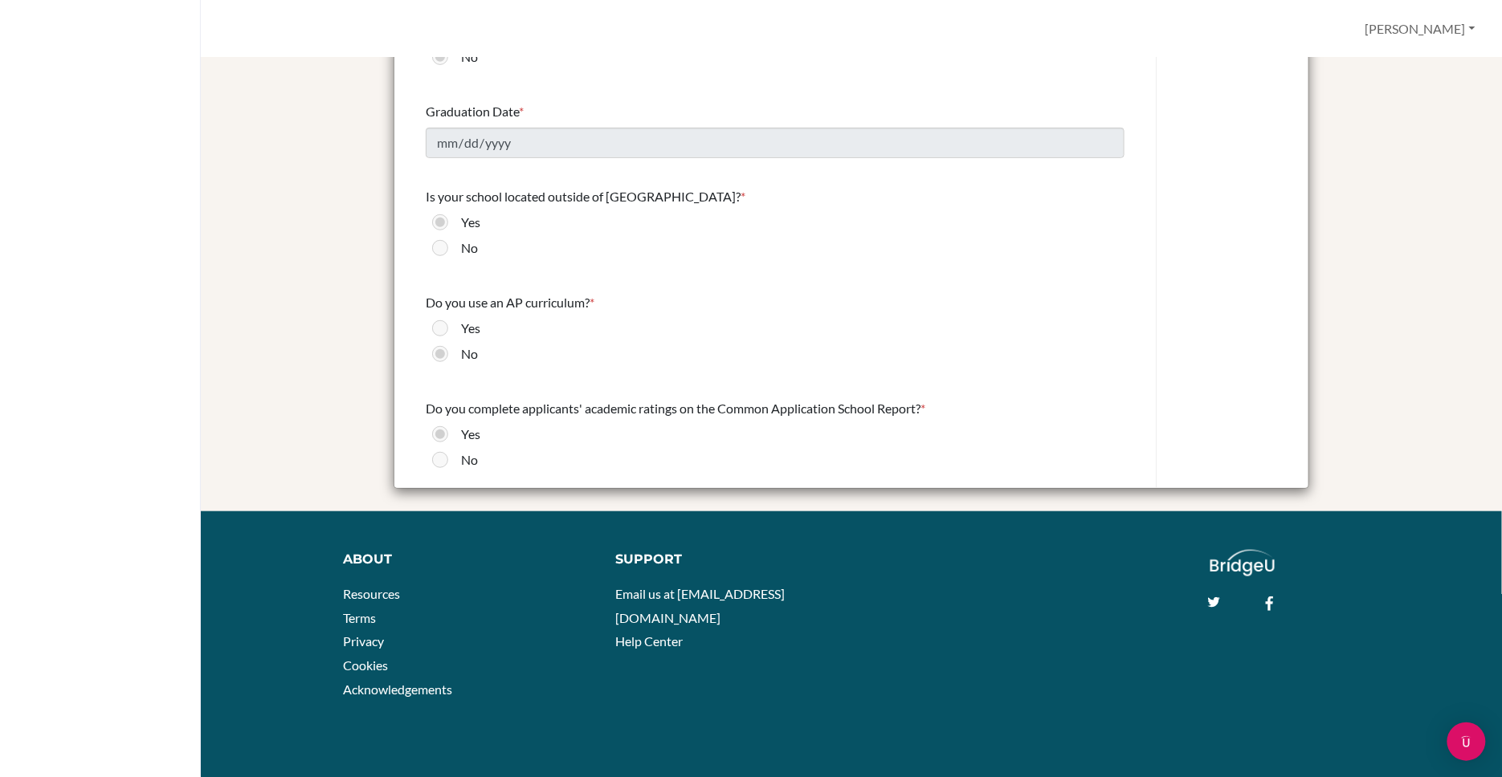
scroll to position [1326, 0]
drag, startPoint x: 720, startPoint y: 190, endPoint x: 422, endPoint y: 196, distance: 298.8
drag, startPoint x: 613, startPoint y: 300, endPoint x: 418, endPoint y: 302, distance: 195.9
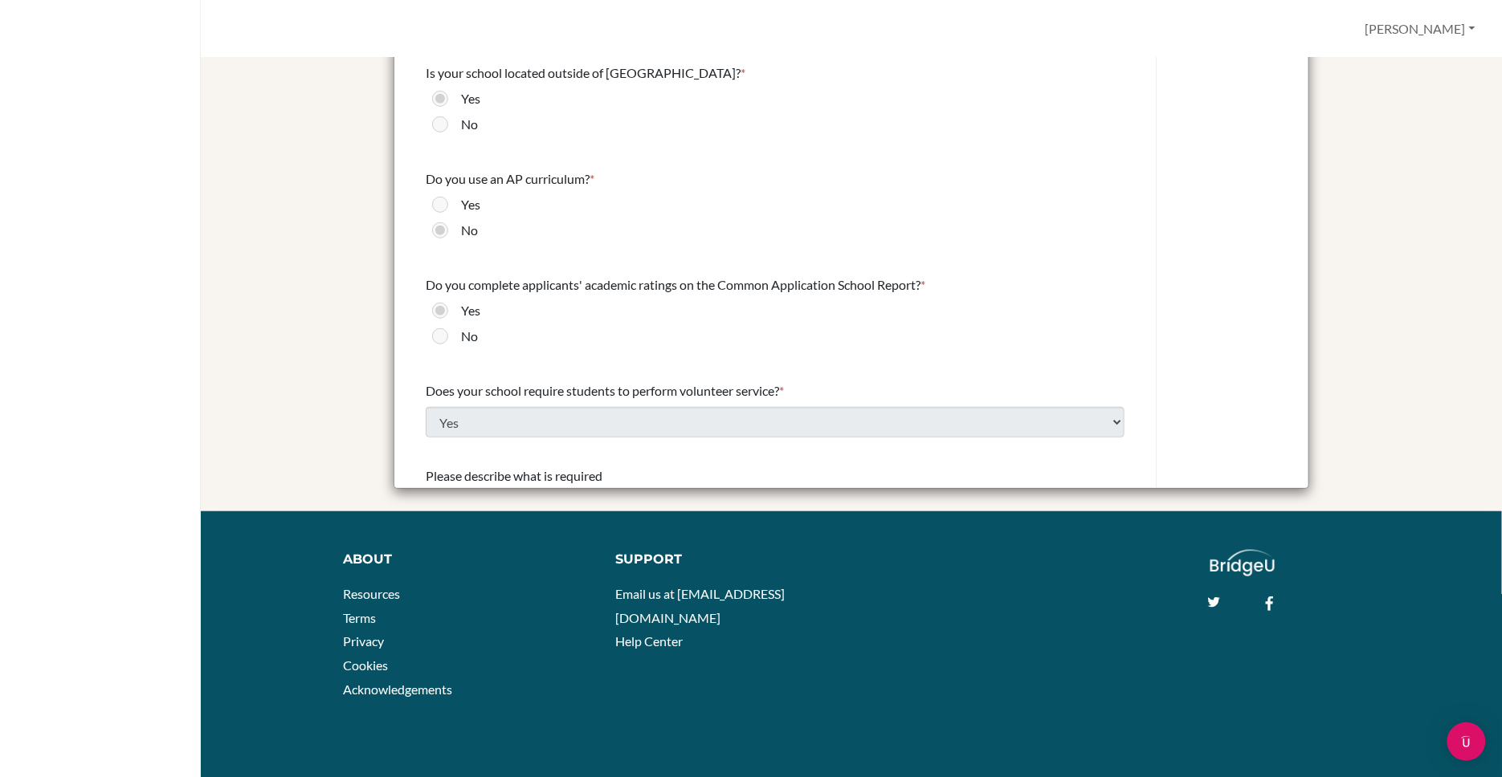
scroll to position [1463, 0]
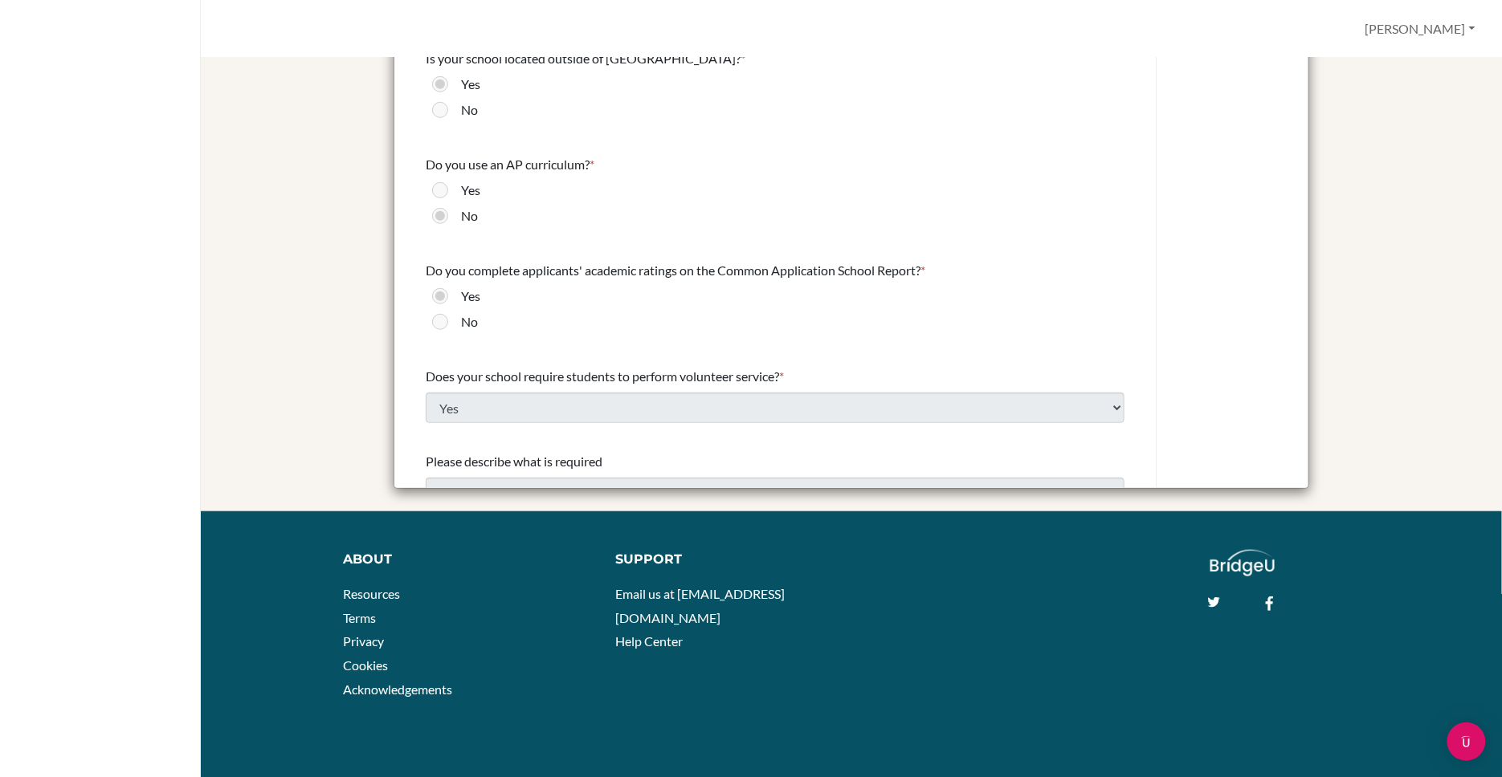
drag, startPoint x: 939, startPoint y: 263, endPoint x: 422, endPoint y: 268, distance: 516.3
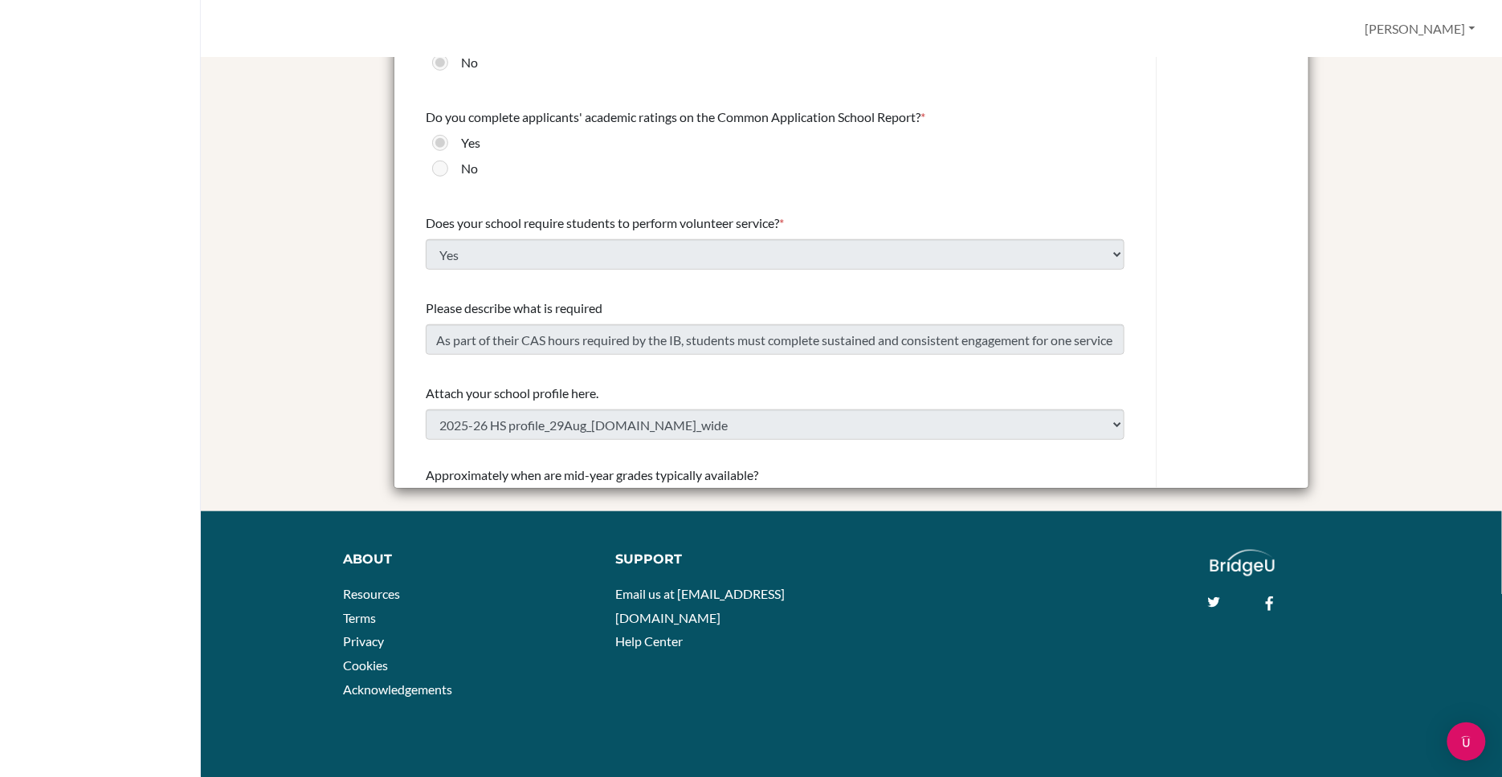
scroll to position [1636, 0]
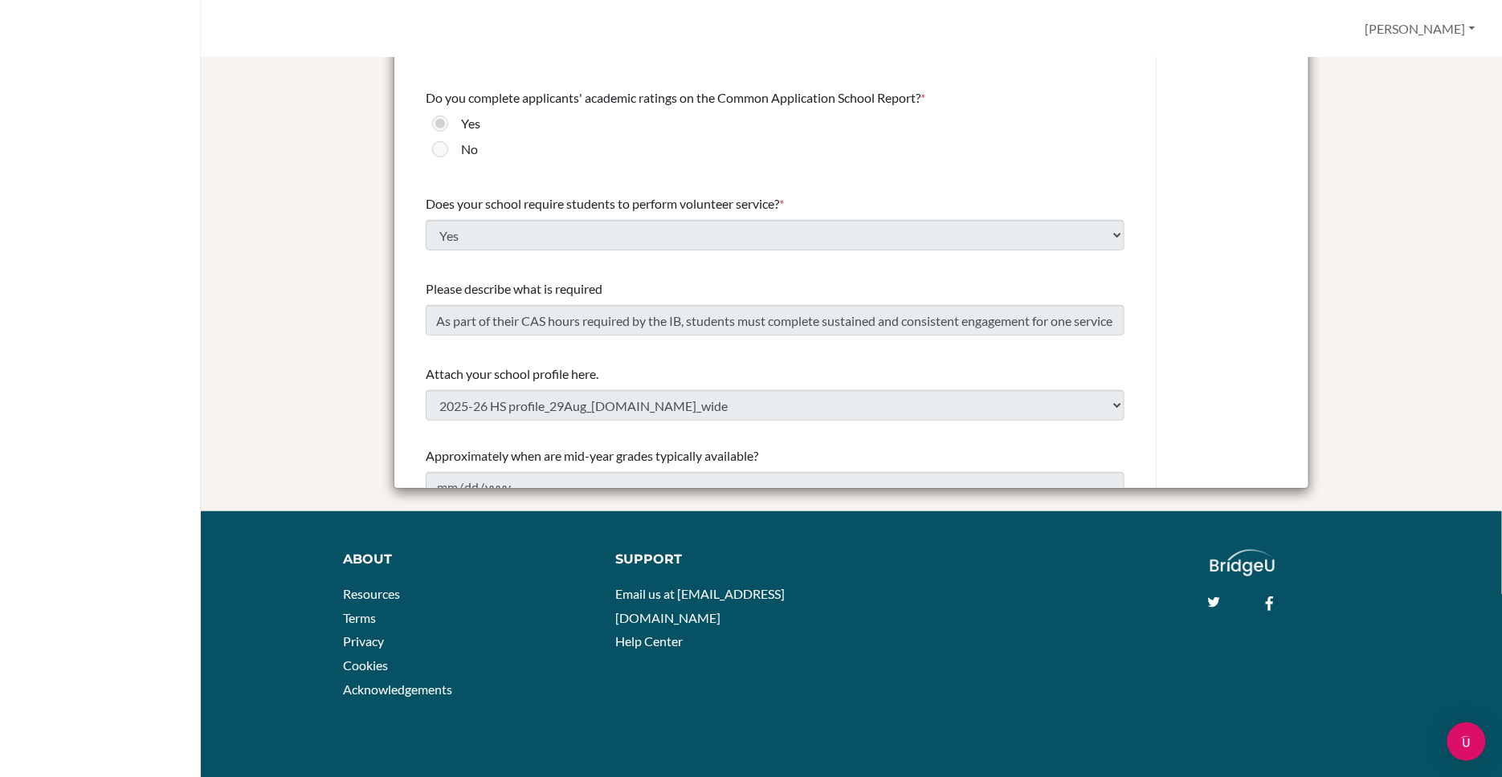
drag, startPoint x: 801, startPoint y: 203, endPoint x: 421, endPoint y: 204, distance: 379.8
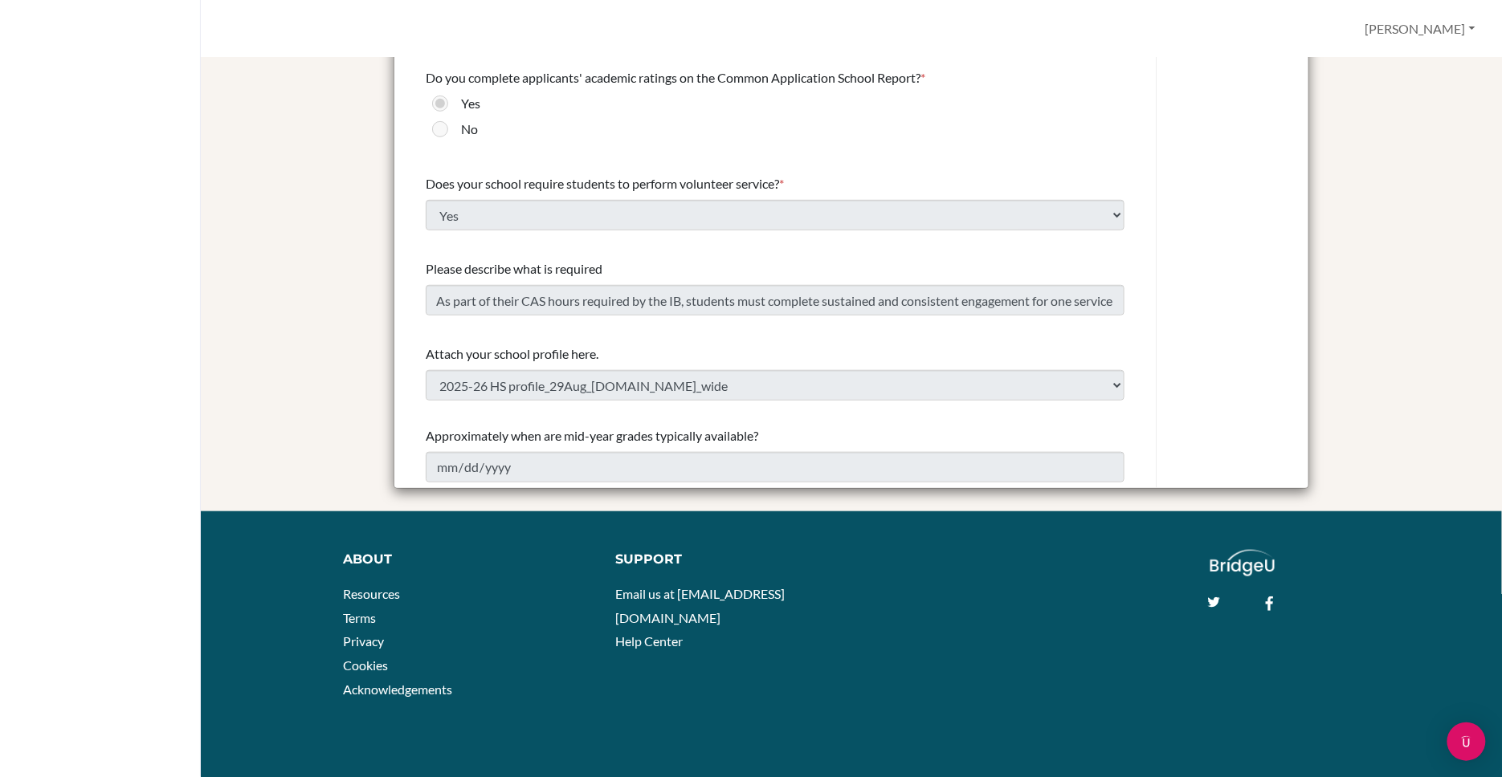
scroll to position [1665, 0]
drag, startPoint x: 630, startPoint y: 258, endPoint x: 415, endPoint y: 258, distance: 214.4
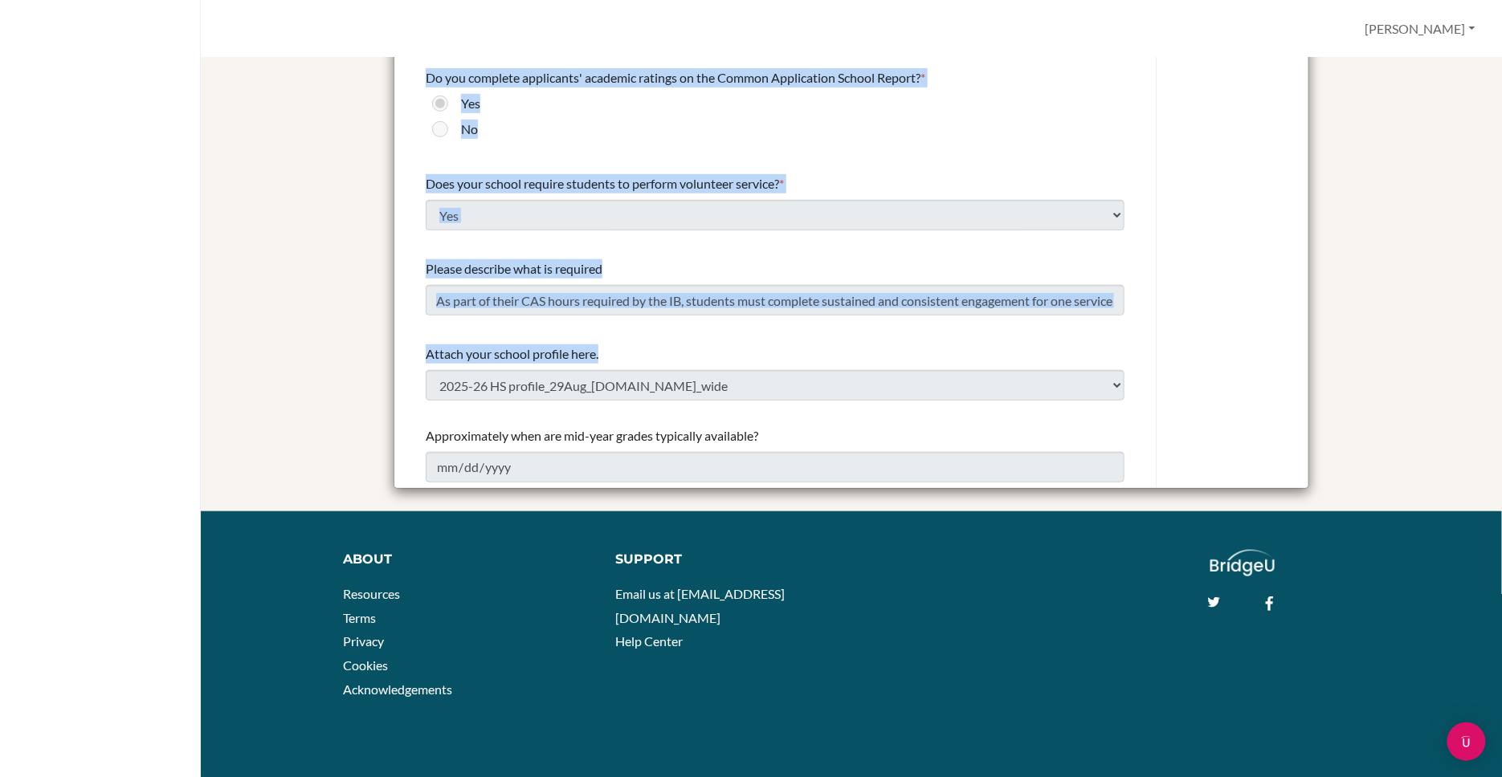
drag, startPoint x: 602, startPoint y: 344, endPoint x: 405, endPoint y: 344, distance: 197.5
click at [405, 344] on div "Confirm Cancel Graduating class size * 184 Percentage of graduating class atten…" at bounding box center [851, 184] width 914 height 609
click at [585, 348] on span "Attach your school profile here." at bounding box center [512, 353] width 173 height 15
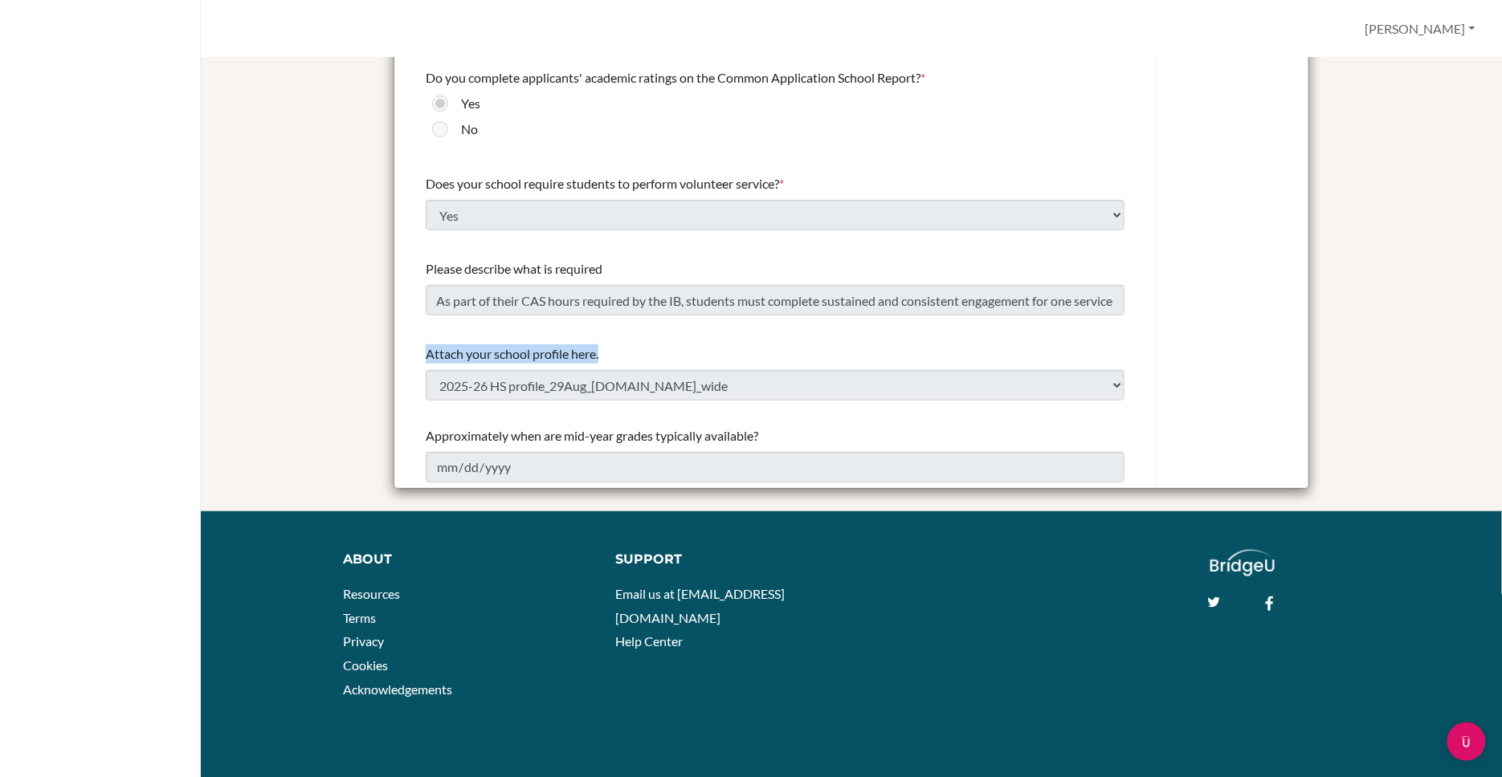
drag, startPoint x: 615, startPoint y: 348, endPoint x: 422, endPoint y: 344, distance: 192.7
drag, startPoint x: 426, startPoint y: 425, endPoint x: 766, endPoint y: 424, distance: 340.5
click at [766, 426] on div "Approximately when are mid-year grades typically available?" at bounding box center [775, 435] width 699 height 19
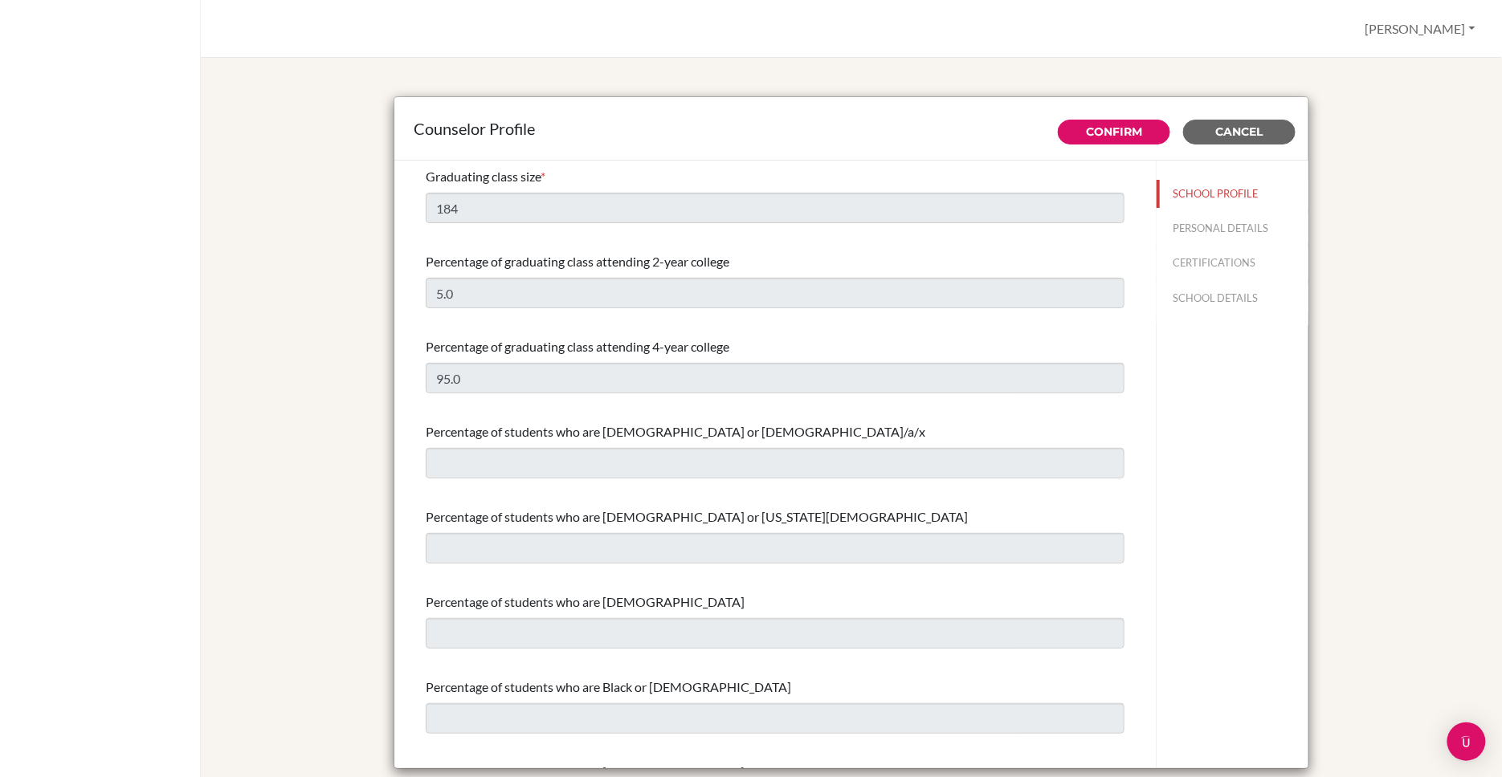
click at [1241, 225] on button "PERSONAL DETAILS" at bounding box center [1232, 228] width 152 height 28
type input "[PERSON_NAME]"
type input "Advisor"
type input "65.673-802-11"
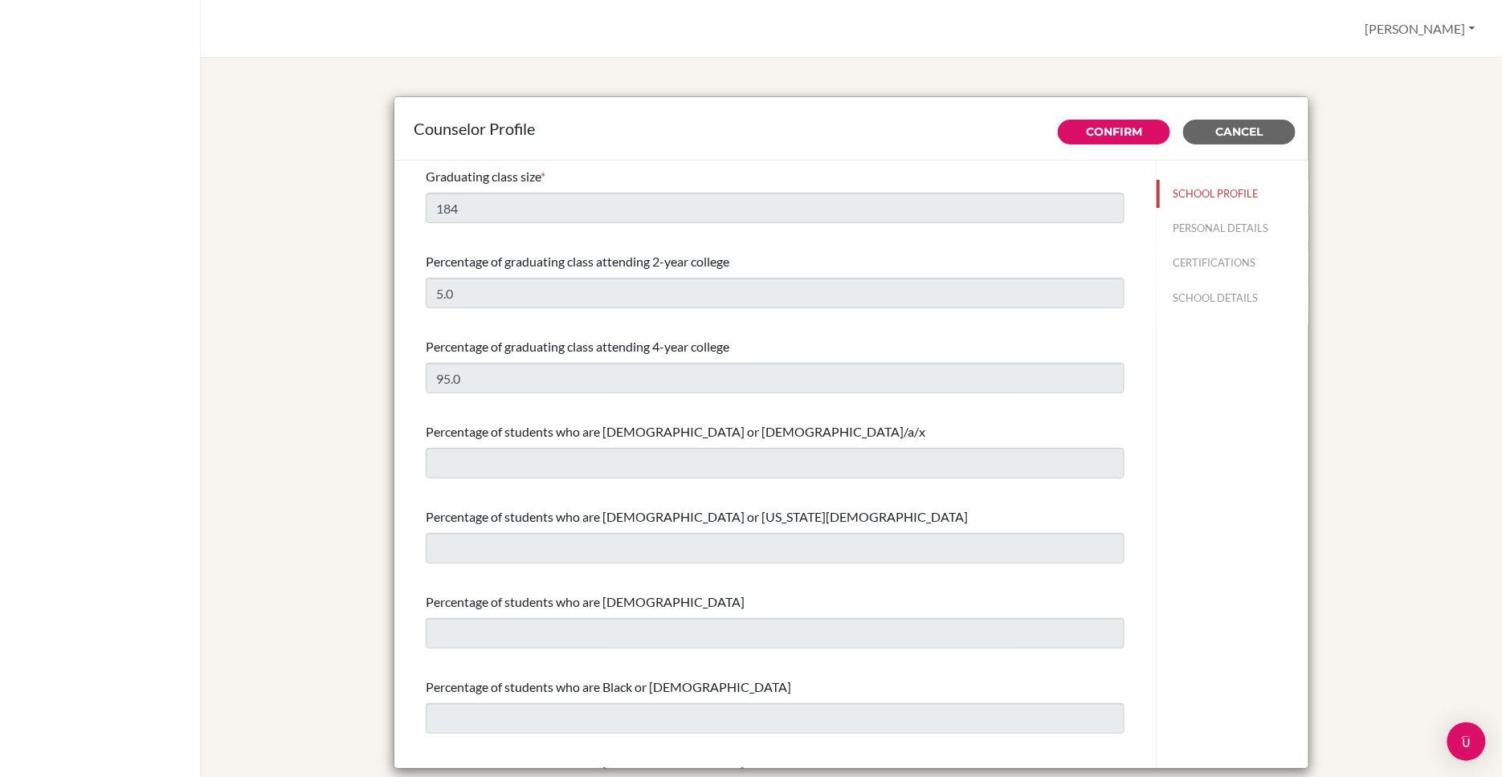
type input "[PERSON_NAME][EMAIL_ADDRESS][DOMAIN_NAME]"
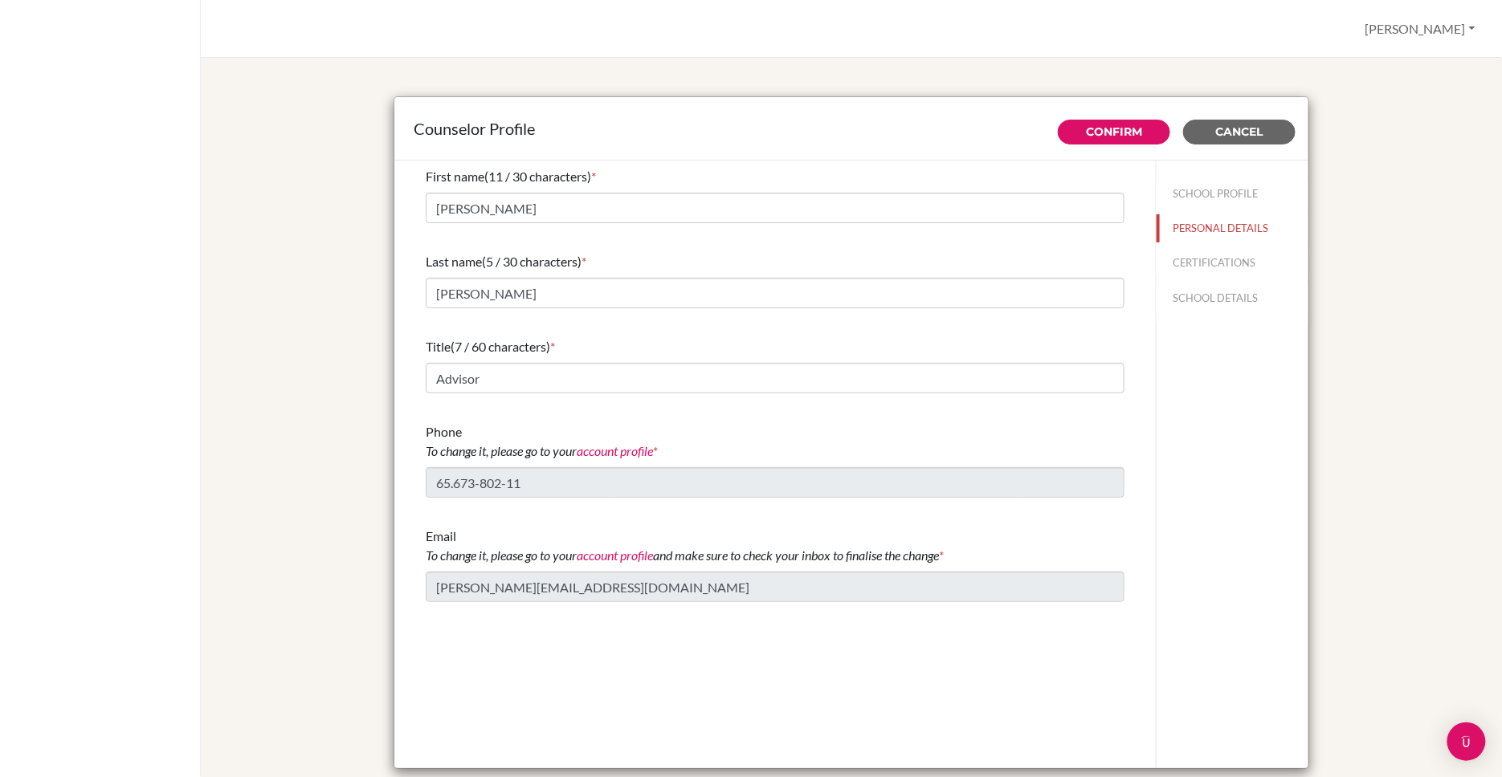
drag, startPoint x: 604, startPoint y: 175, endPoint x: 415, endPoint y: 177, distance: 188.7
click at [415, 177] on div "First name (11 / 30 characters) * John Joseph Last name (5 / 30 characters) * J…" at bounding box center [774, 385] width 737 height 448
click at [597, 258] on div "Last name (5 / 30 characters) *" at bounding box center [775, 261] width 699 height 19
drag, startPoint x: 1474, startPoint y: 501, endPoint x: 419, endPoint y: 261, distance: 1082.1
click at [419, 261] on div "First name (11 / 30 characters) * John Joseph Last name (5 / 30 characters) * J…" at bounding box center [774, 385] width 737 height 448
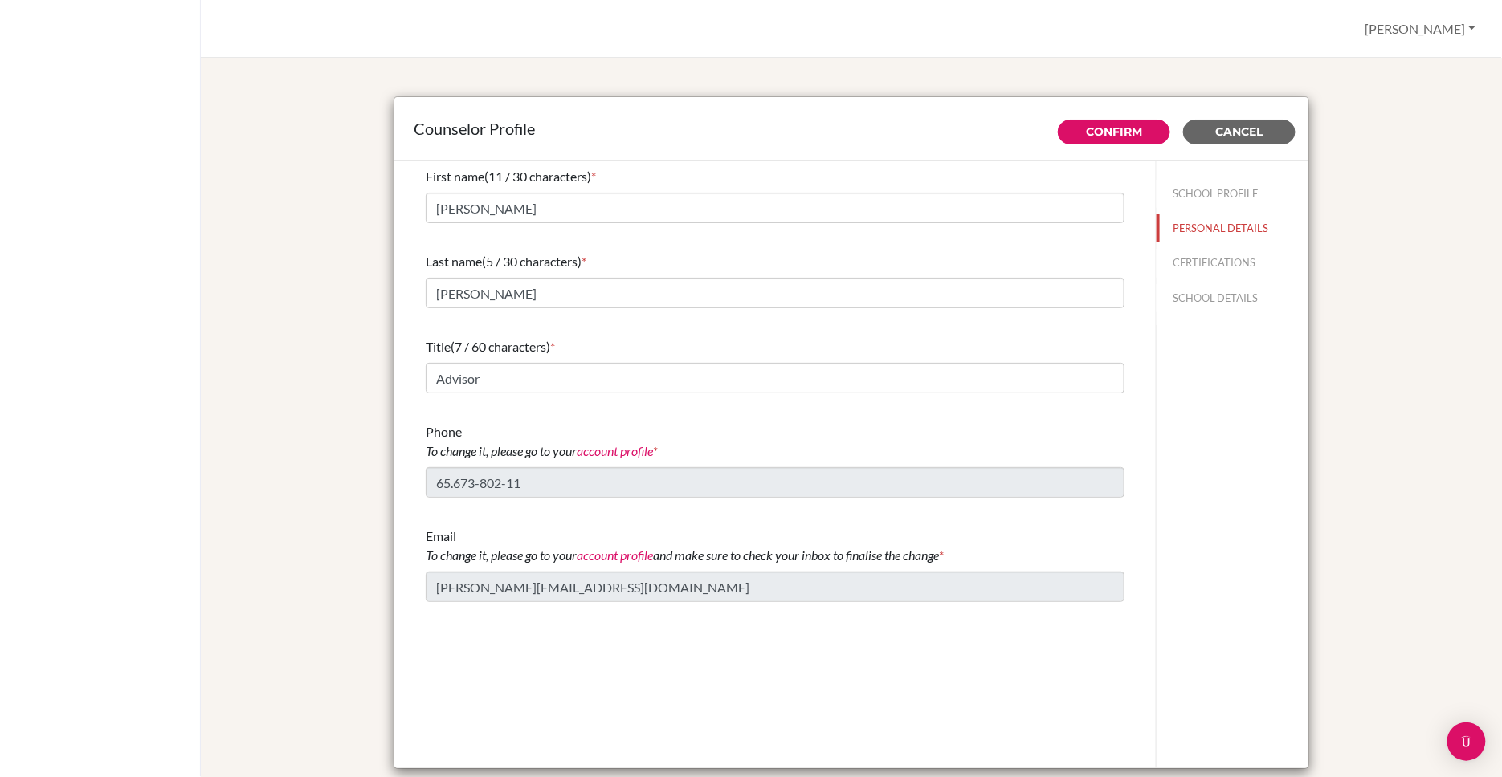
drag, startPoint x: 573, startPoint y: 344, endPoint x: 416, endPoint y: 344, distance: 156.6
click at [416, 344] on div "First name (11 / 30 characters) * John Joseph Last name (5 / 30 characters) * J…" at bounding box center [774, 385] width 737 height 448
drag, startPoint x: 681, startPoint y: 450, endPoint x: 422, endPoint y: 437, distance: 259.7
click at [422, 437] on div "First name (11 / 30 characters) * John Joseph Last name (5 / 30 characters) * J…" at bounding box center [774, 385] width 737 height 448
drag, startPoint x: 983, startPoint y: 553, endPoint x: 422, endPoint y: 534, distance: 561.6
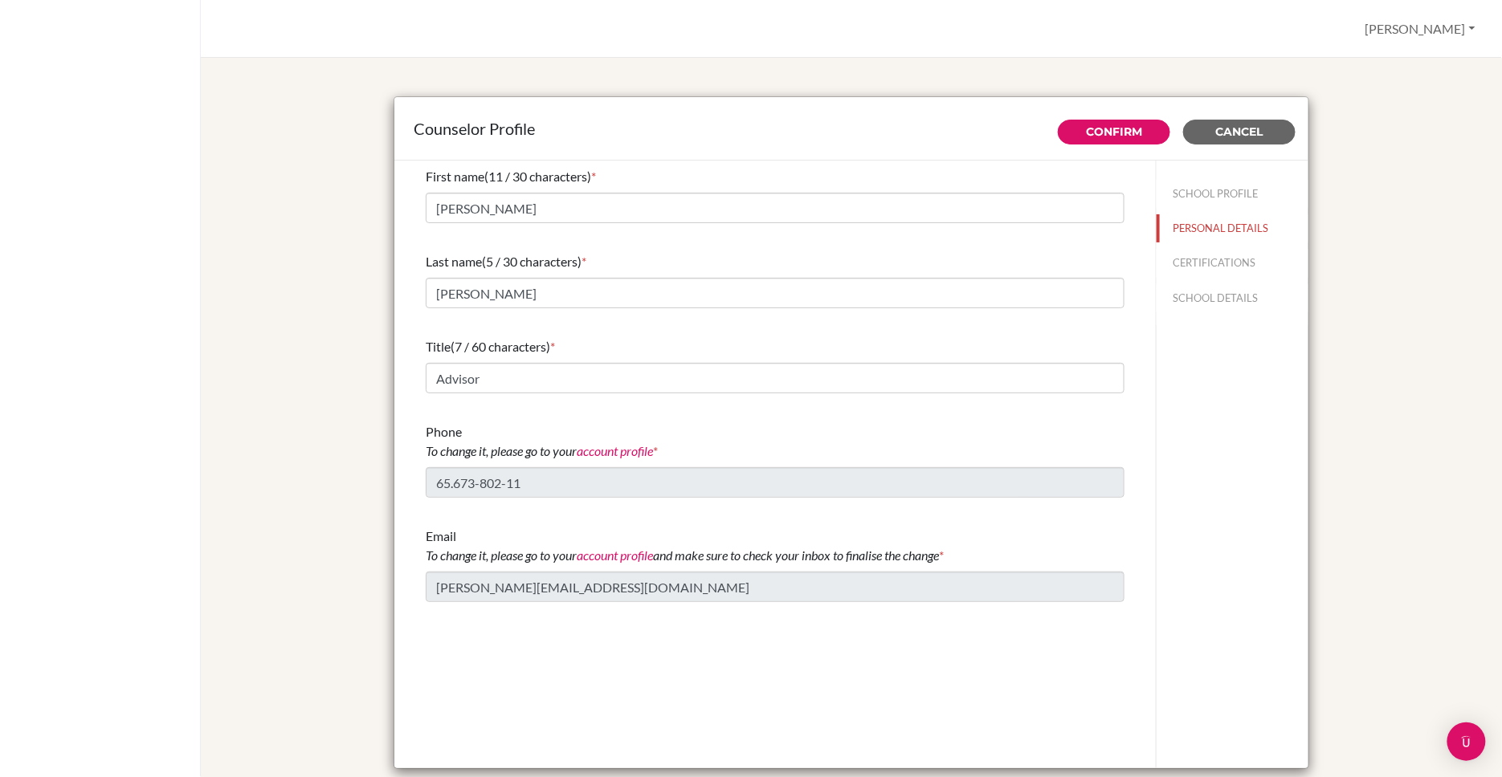
click at [422, 534] on div "First name (11 / 30 characters) * John Joseph Last name (5 / 30 characters) * J…" at bounding box center [774, 385] width 737 height 448
click at [1238, 258] on button "CERTIFICATIONS" at bounding box center [1232, 263] width 152 height 28
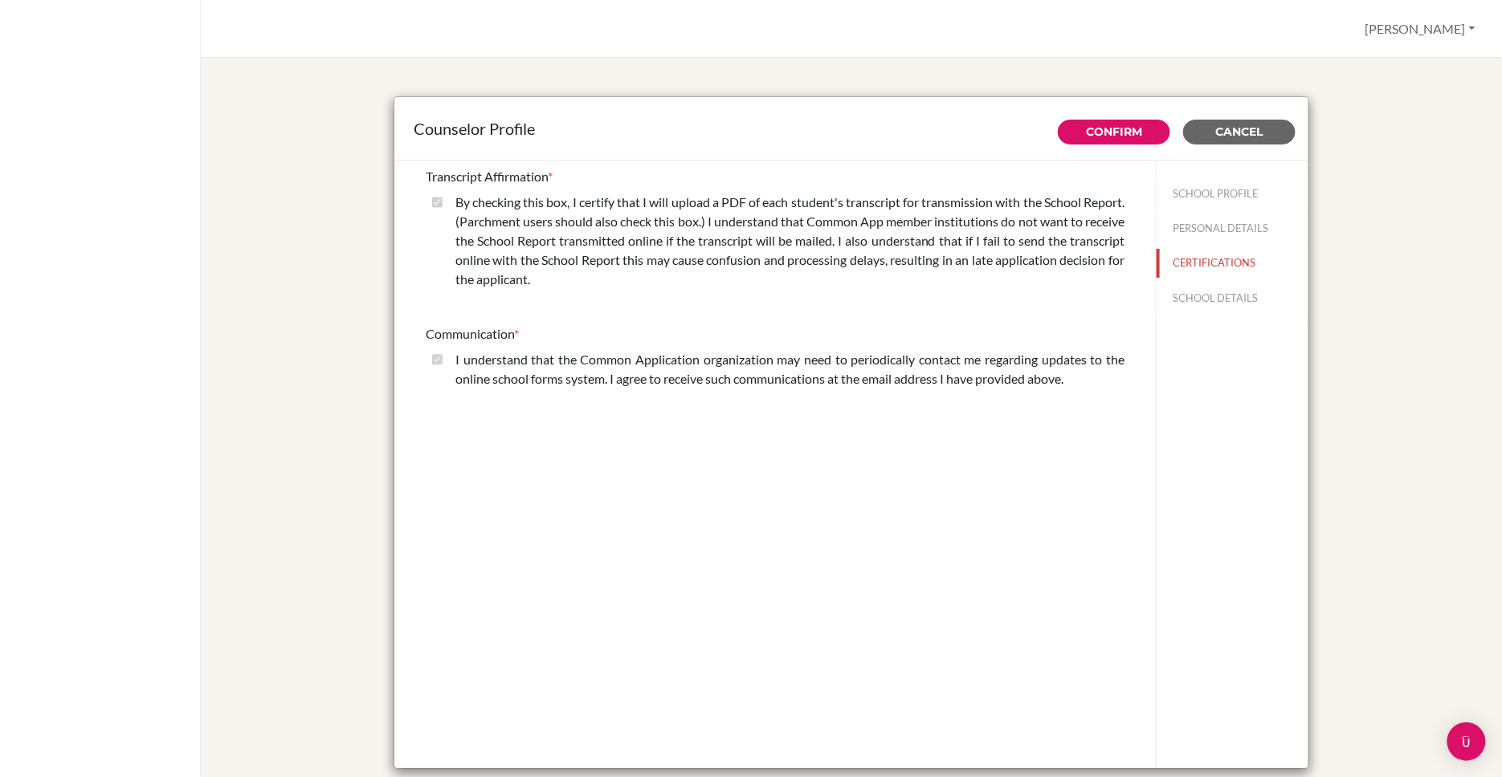
drag, startPoint x: 568, startPoint y: 171, endPoint x: 414, endPoint y: 177, distance: 154.3
click at [414, 177] on div "Transcript Affirmation * By checking this box, I certify that I will upload a P…" at bounding box center [774, 281] width 737 height 241
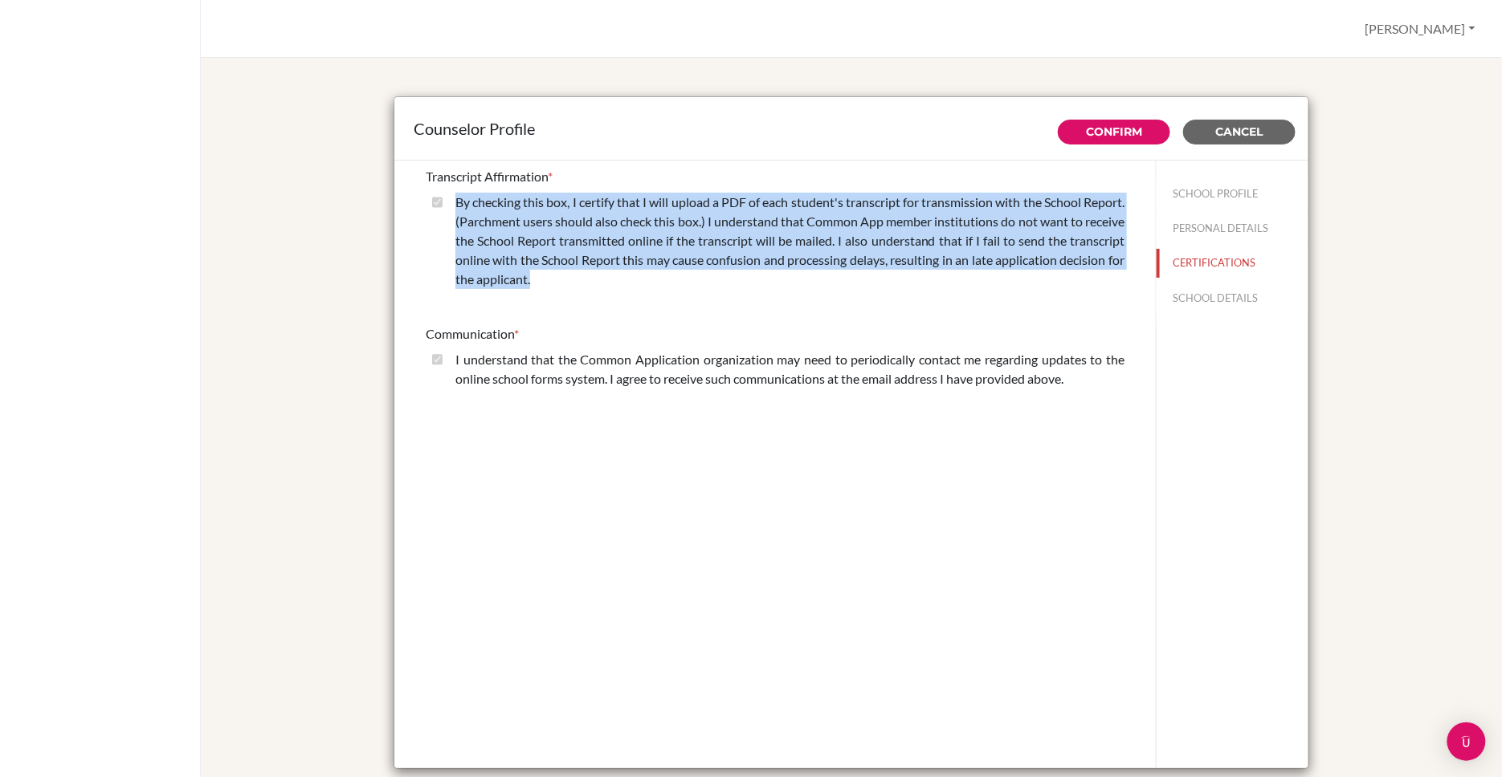
drag, startPoint x: 609, startPoint y: 280, endPoint x: 463, endPoint y: 203, distance: 165.2
click at [463, 203] on label "By checking this box, I certify that I will upload a PDF of each student's tran…" at bounding box center [789, 241] width 669 height 96
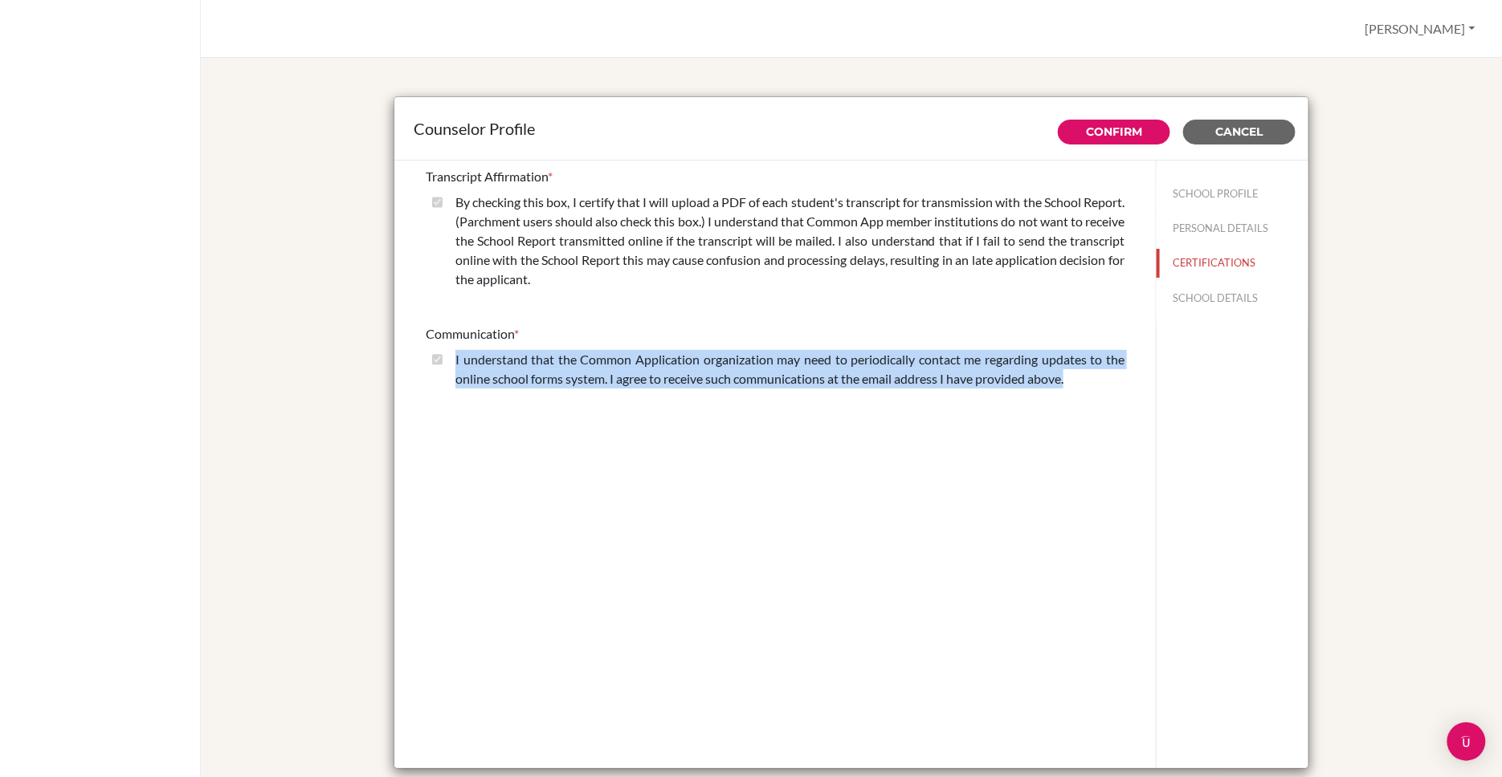
drag, startPoint x: 1086, startPoint y: 382, endPoint x: 461, endPoint y: 358, distance: 625.2
click at [461, 358] on label "I understand that the Common Application organization may need to periodically …" at bounding box center [789, 369] width 669 height 39
click at [1201, 290] on button "SCHOOL DETAILS" at bounding box center [1232, 298] width 152 height 28
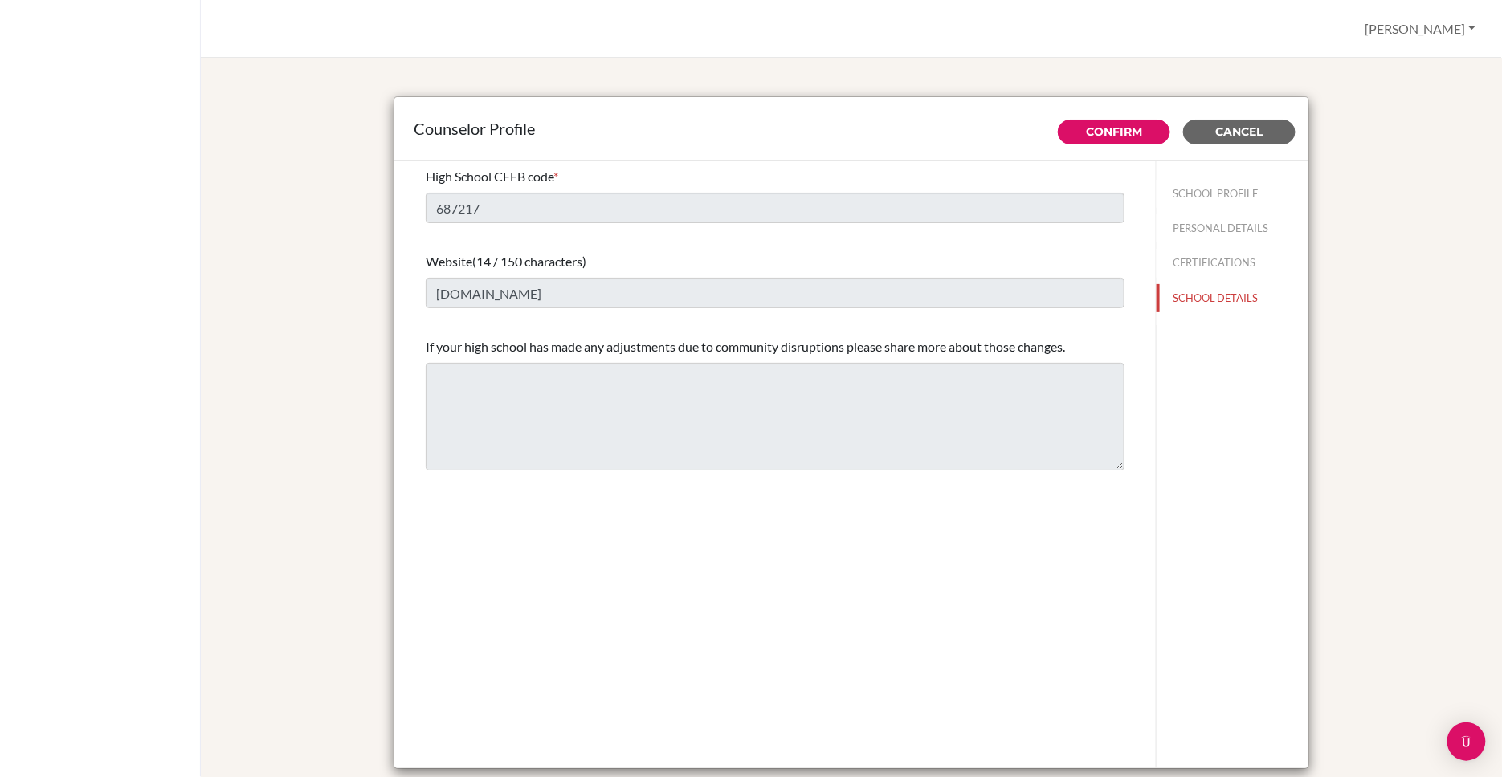
drag, startPoint x: 586, startPoint y: 172, endPoint x: 392, endPoint y: 172, distance: 194.3
click at [392, 172] on div "Counselor Profile Confirm Cancel High School CEEB code * 687217 Website (14 / 1…" at bounding box center [851, 434] width 1262 height 715
drag, startPoint x: 599, startPoint y: 263, endPoint x: 418, endPoint y: 261, distance: 181.5
click at [418, 261] on div "High School CEEB code * 687217 Website (14 / 150 characters) www.ofs.edu.sg If …" at bounding box center [774, 319] width 737 height 316
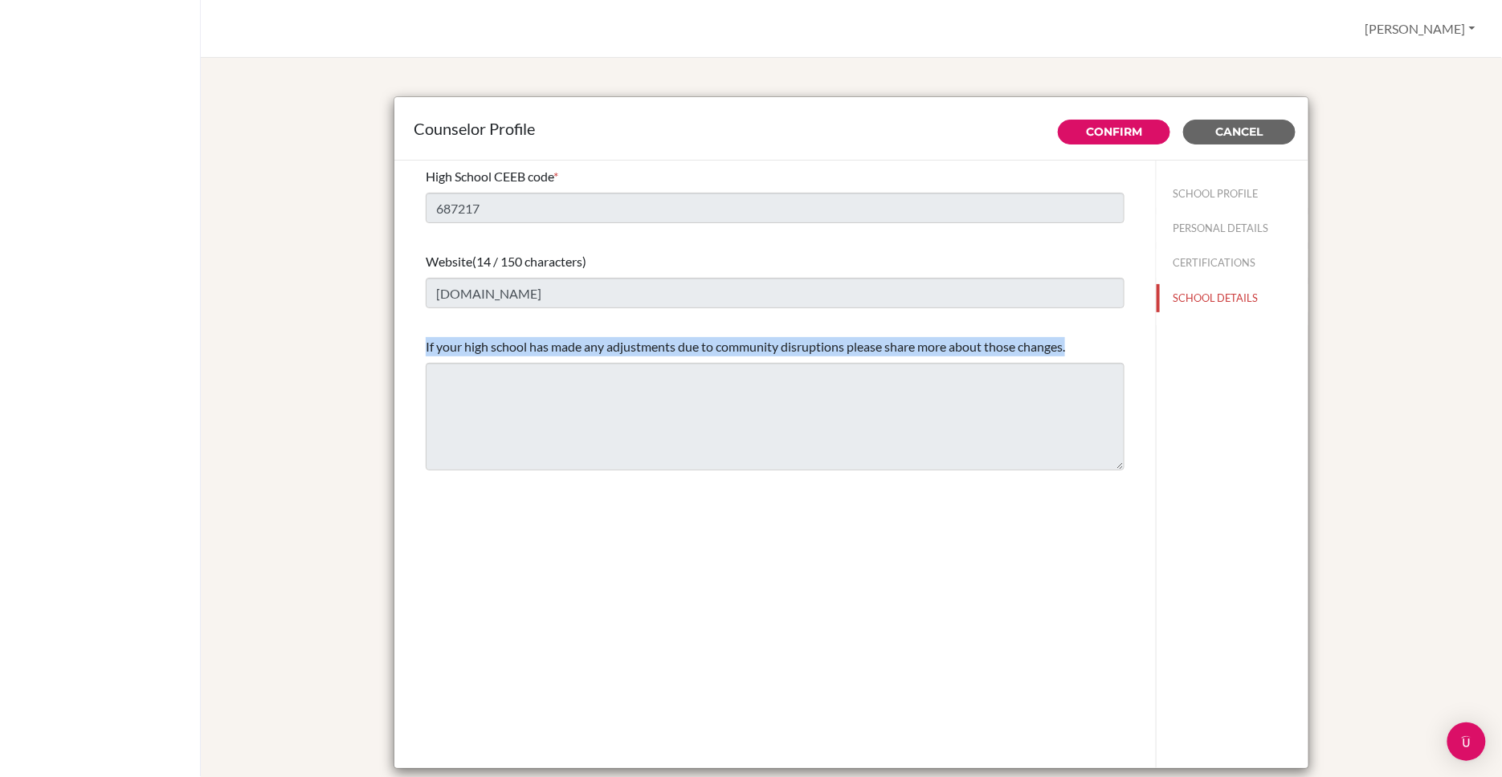
drag, startPoint x: 1084, startPoint y: 348, endPoint x: 422, endPoint y: 344, distance: 661.7
click at [422, 344] on div "High School CEEB code * 687217 Website (14 / 150 characters) www.ofs.edu.sg If …" at bounding box center [774, 319] width 737 height 316
click at [1097, 132] on link "Confirm" at bounding box center [1114, 131] width 56 height 14
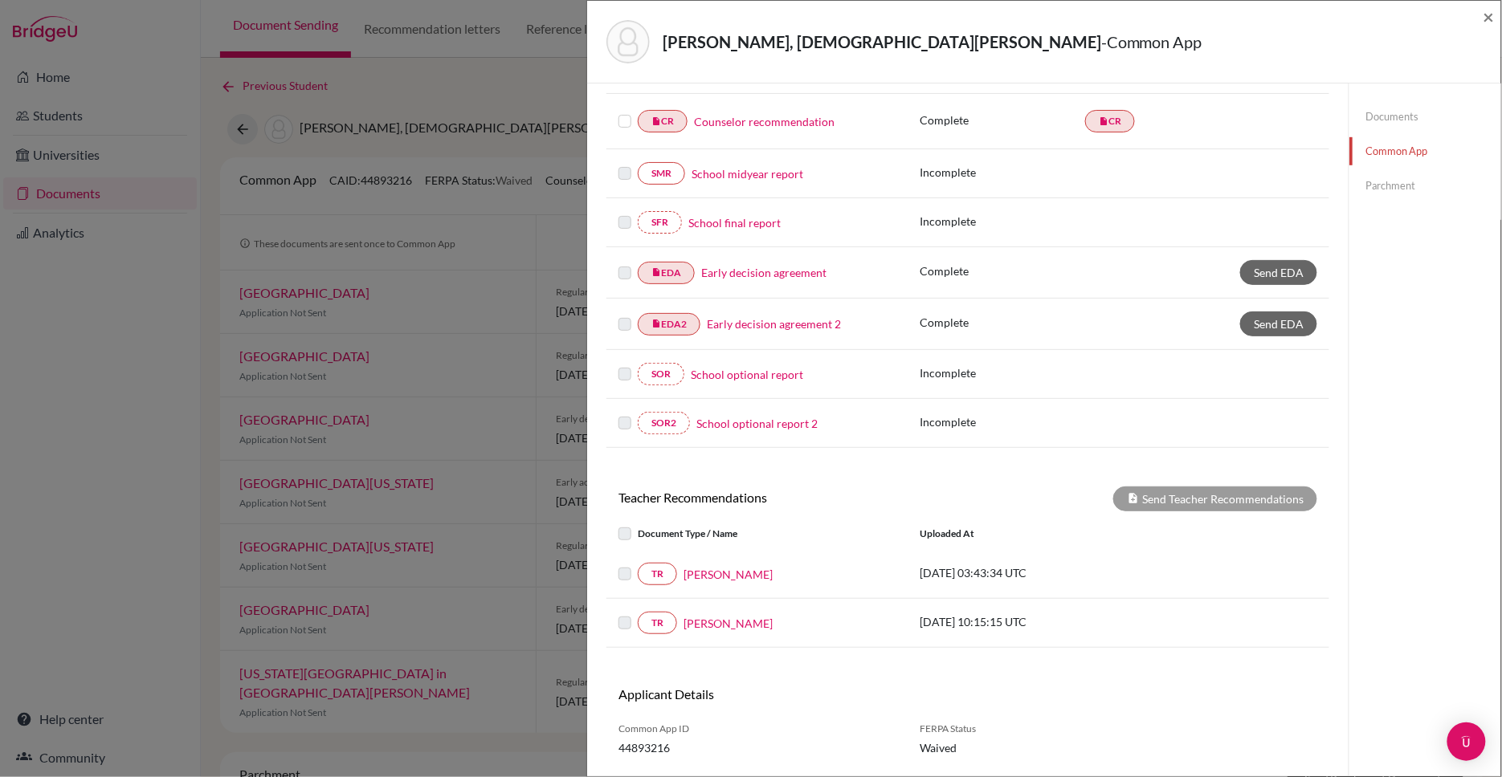
scroll to position [354, 0]
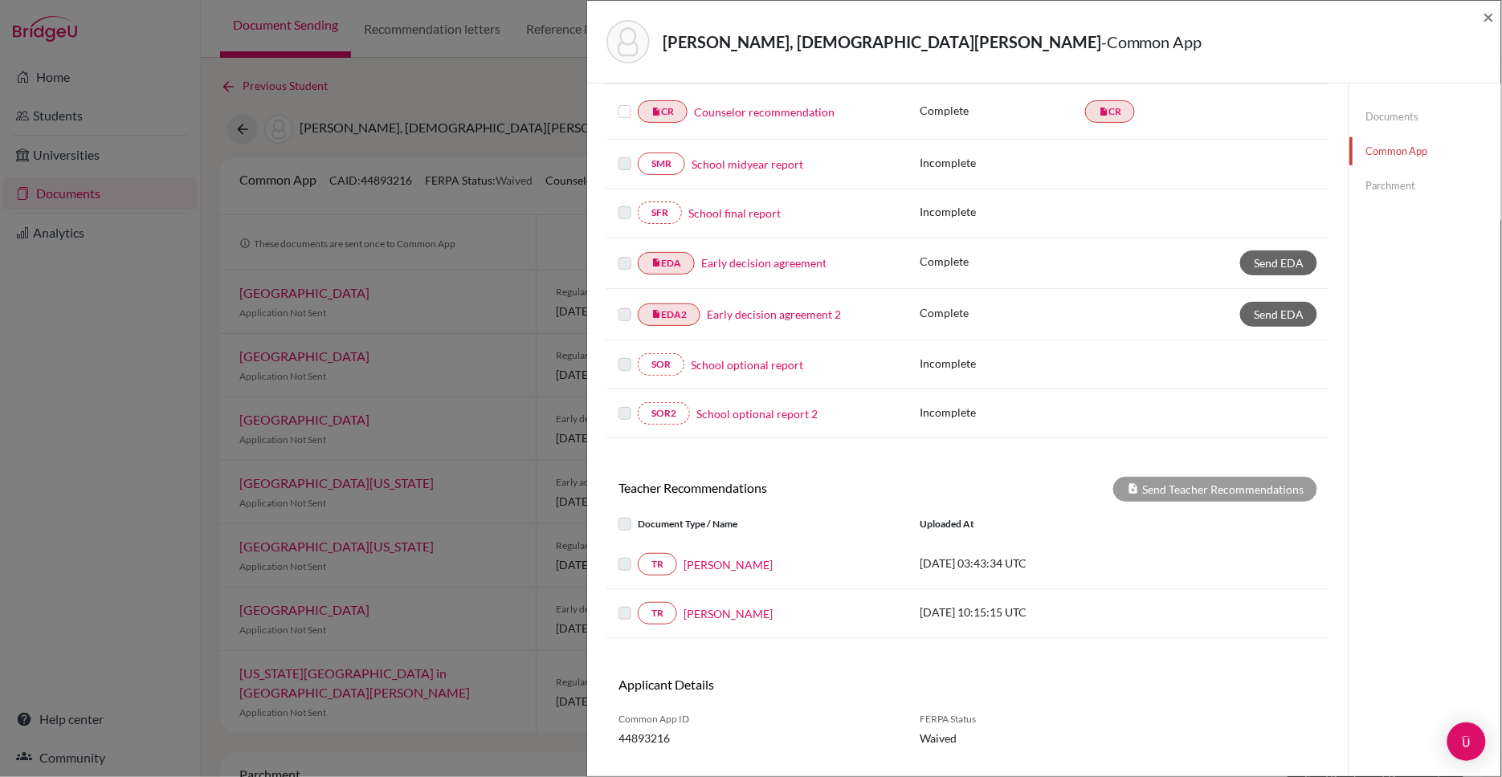
click at [1388, 116] on link "Documents" at bounding box center [1425, 117] width 152 height 28
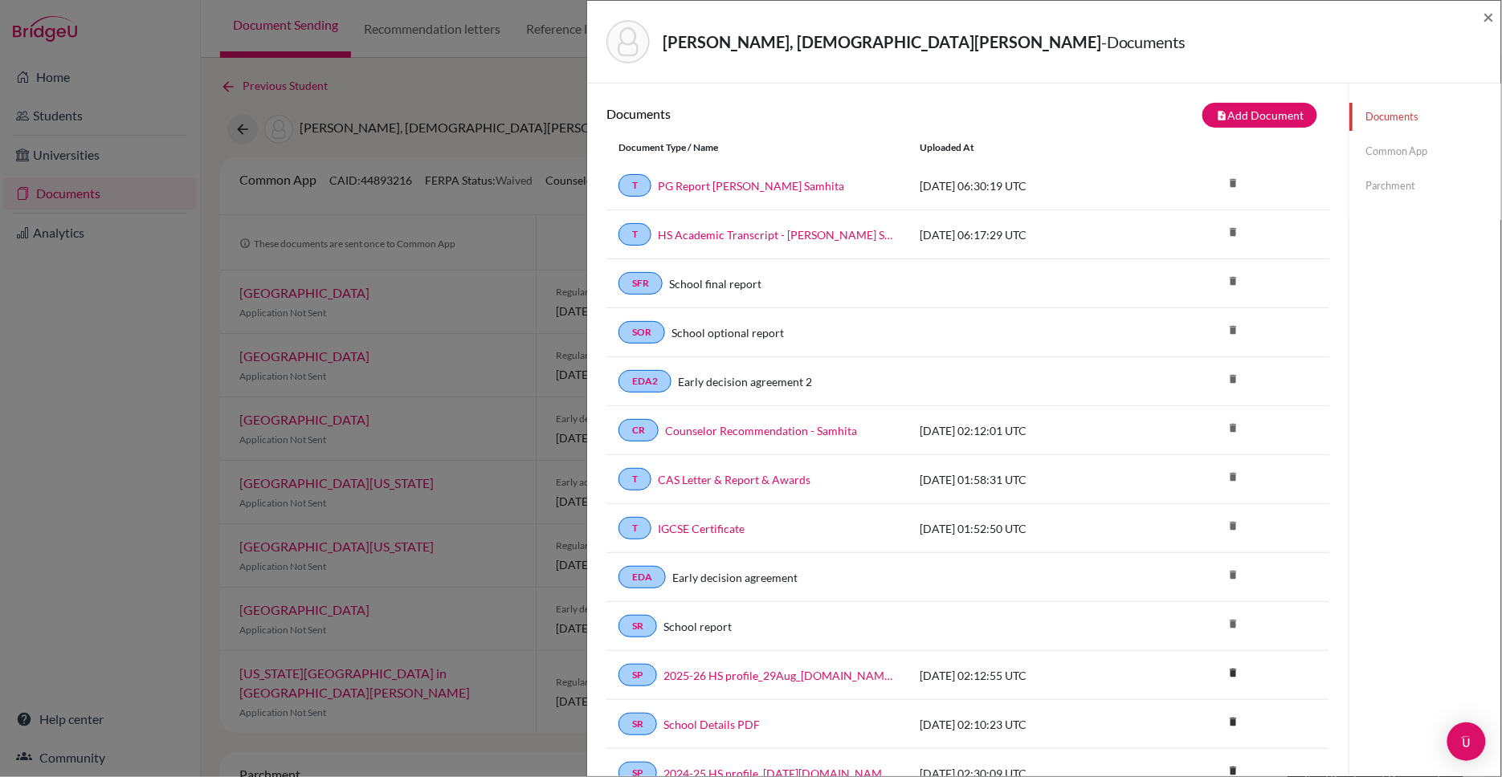
click at [1381, 181] on link "Parchment" at bounding box center [1425, 186] width 152 height 28
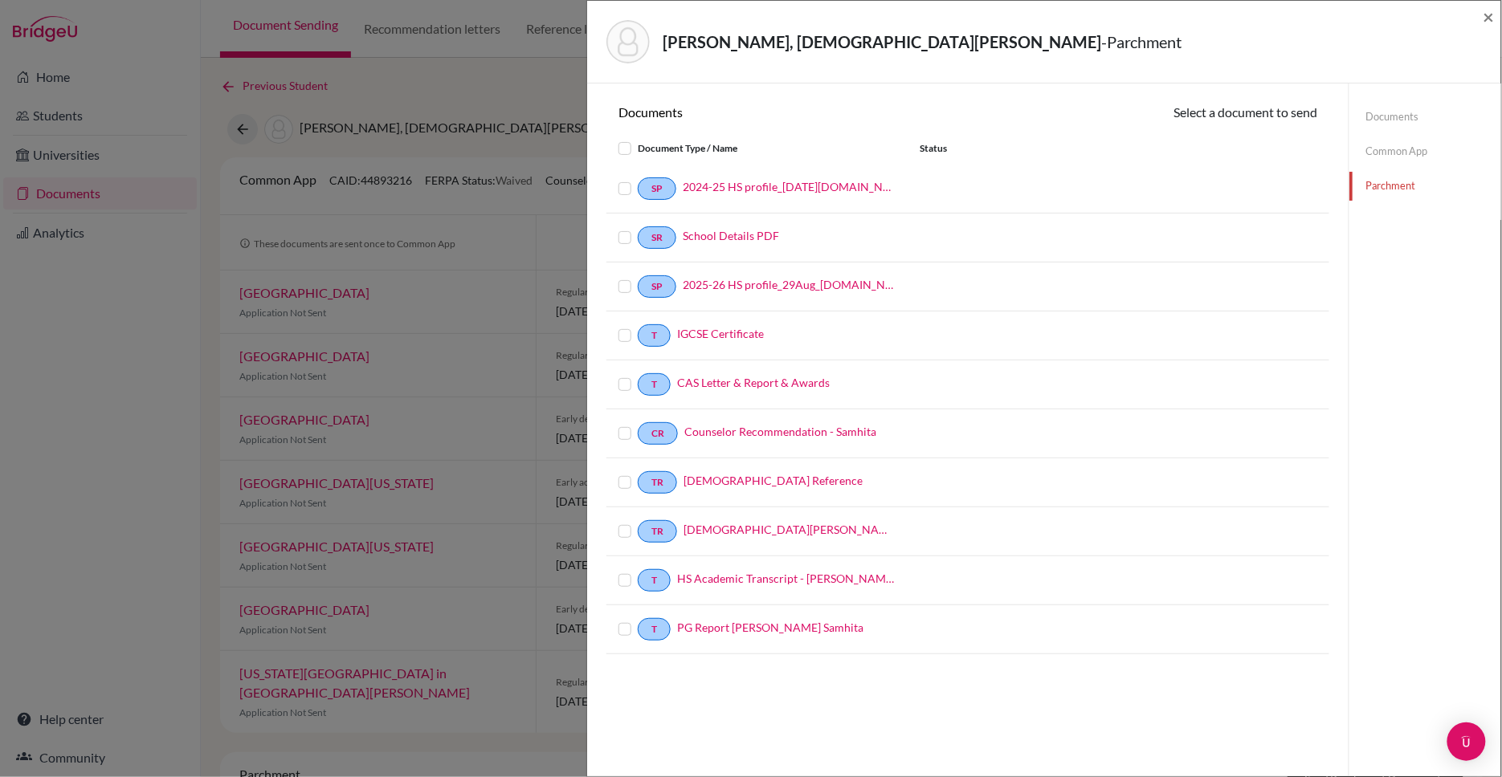
click at [1394, 152] on link "Common App" at bounding box center [1425, 151] width 152 height 28
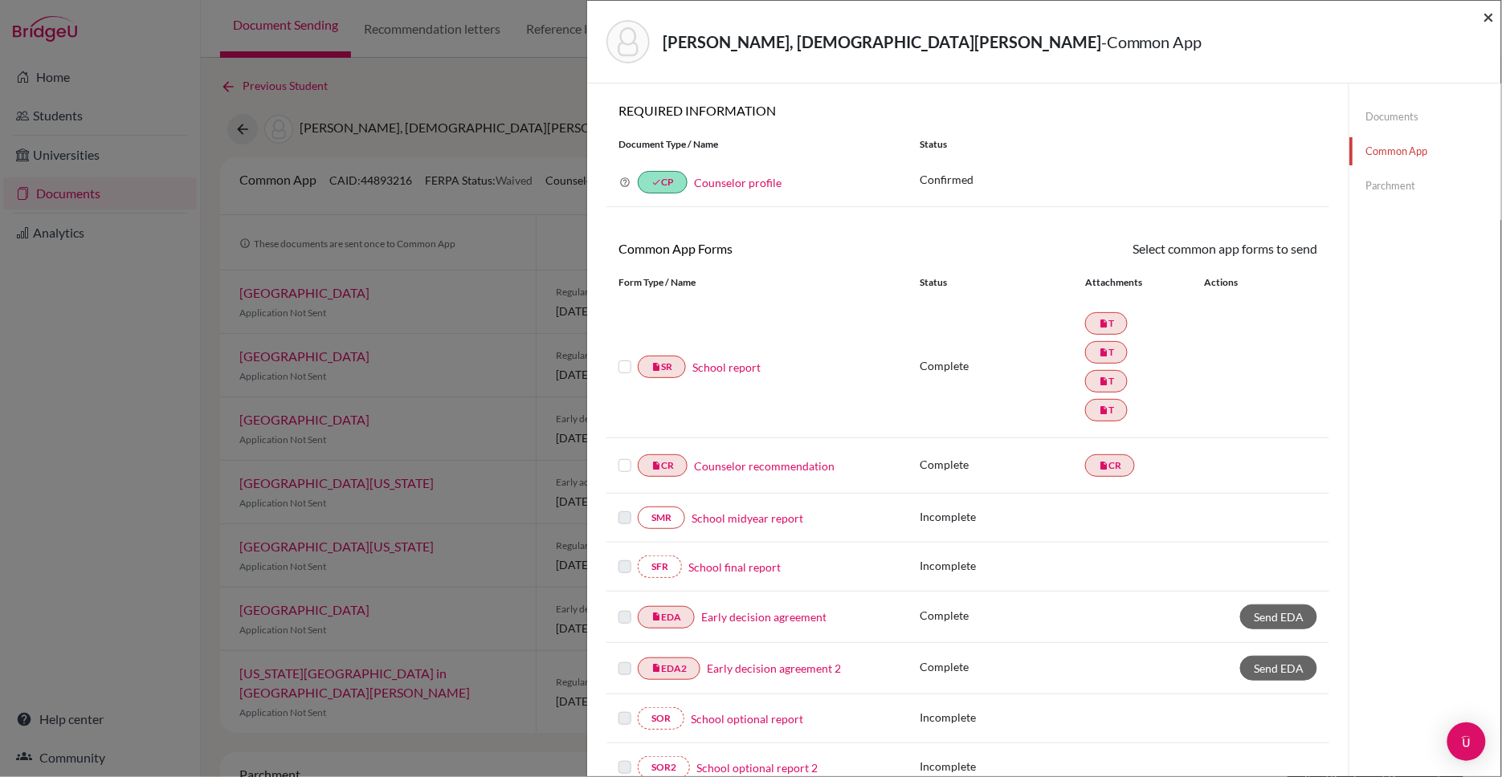
click at [1485, 14] on span "×" at bounding box center [1488, 16] width 11 height 23
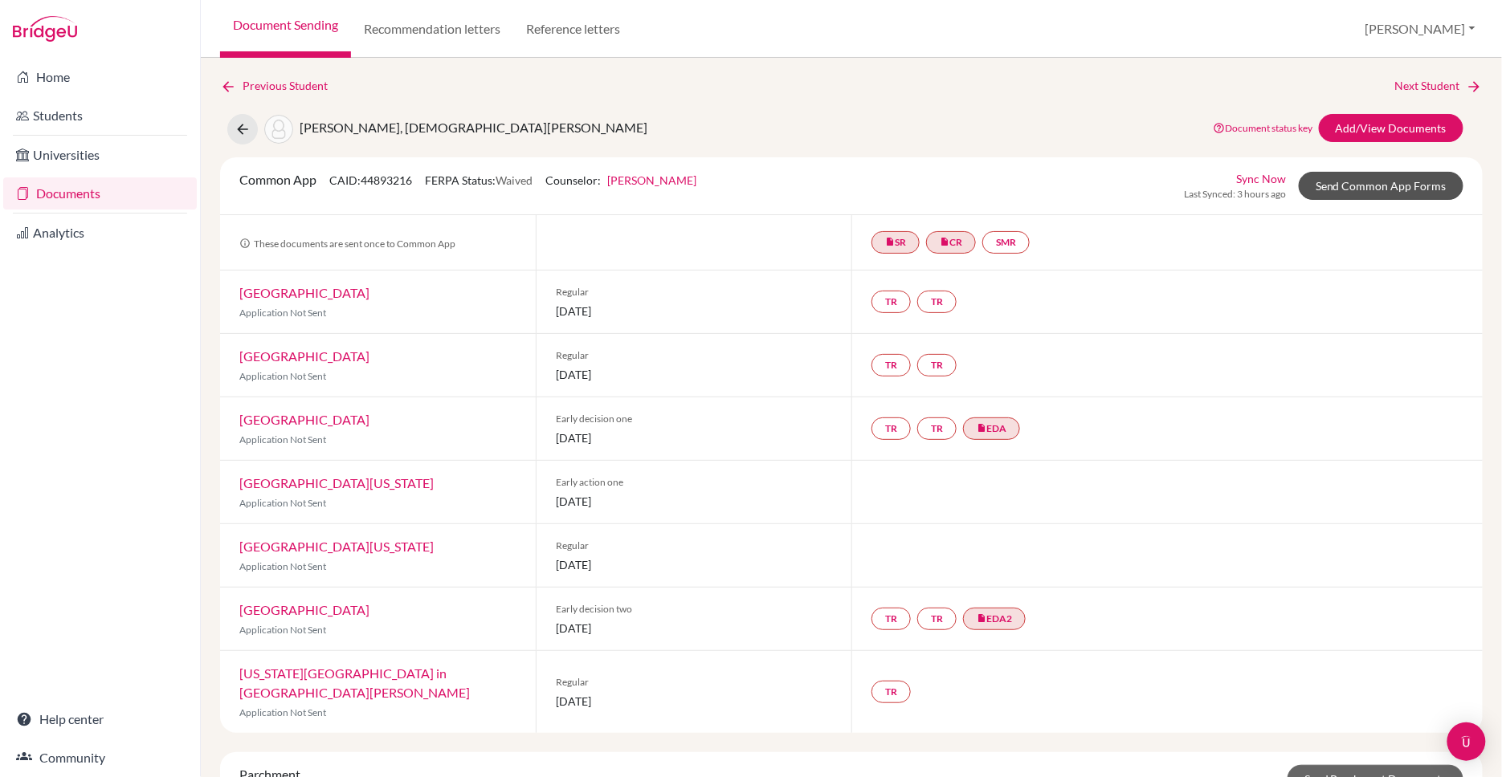
click at [1368, 181] on link "Send Common App Forms" at bounding box center [1380, 186] width 165 height 28
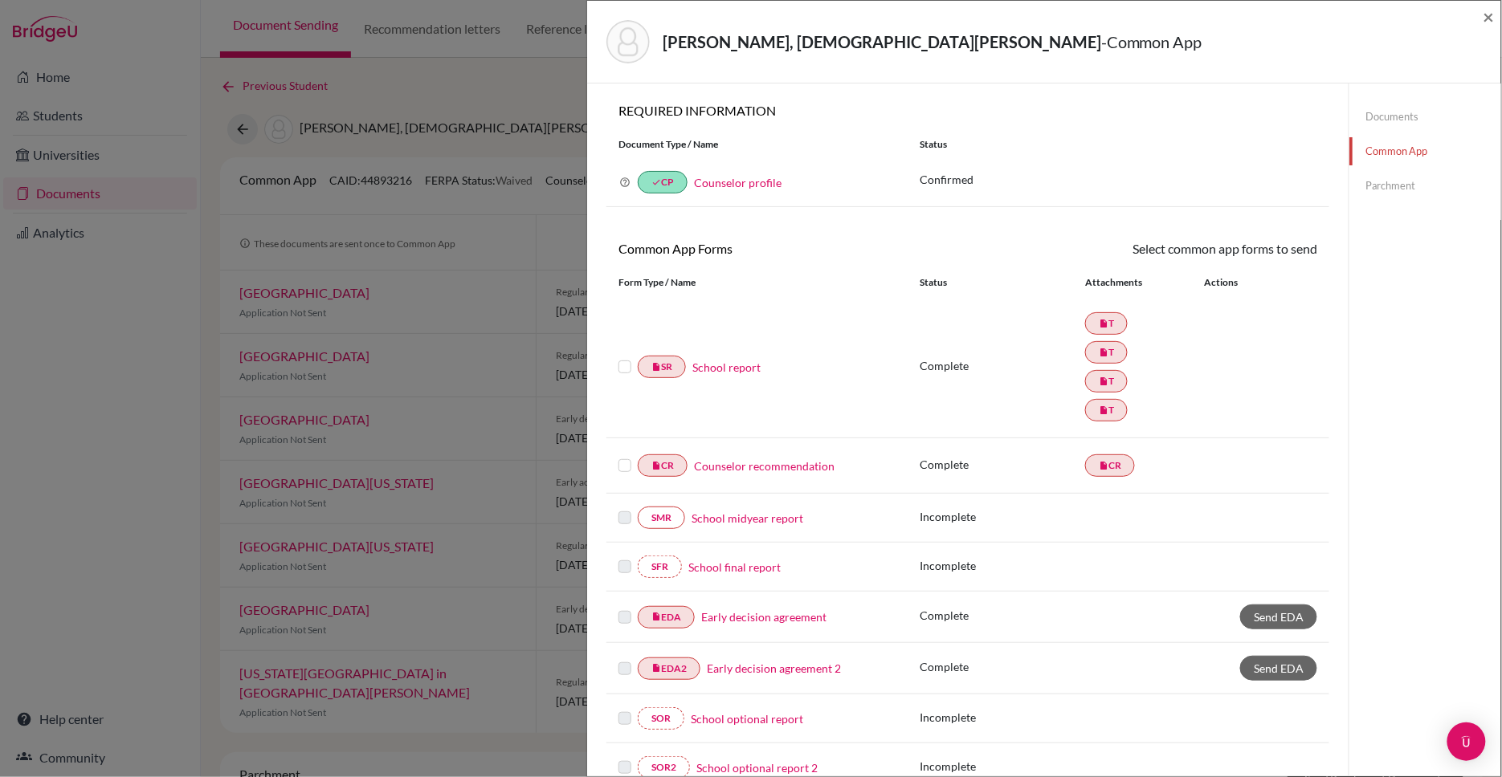
click at [721, 364] on link "School report" at bounding box center [726, 367] width 68 height 17
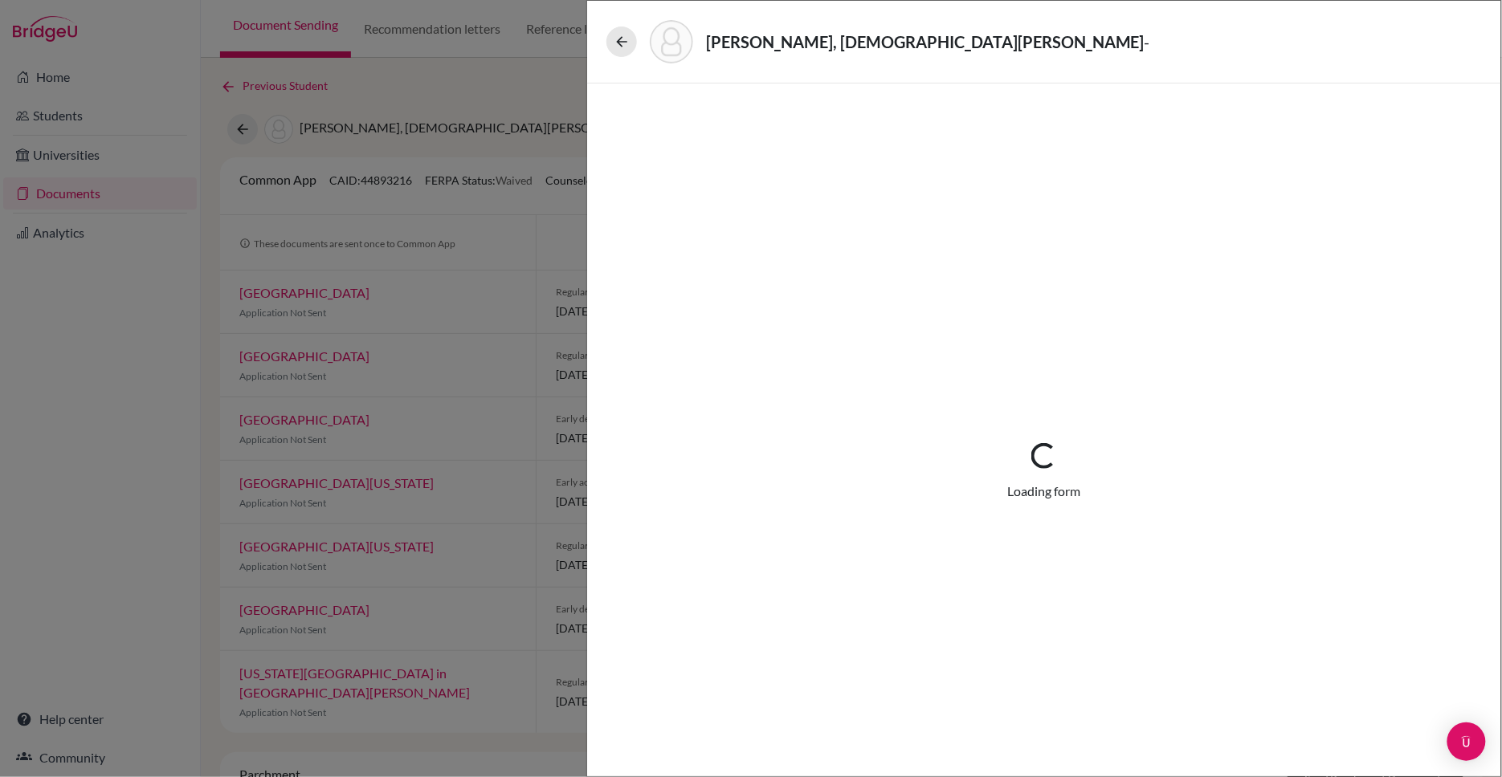
select select "4"
select select "687333"
select select "0"
select select "1"
select select "684241"
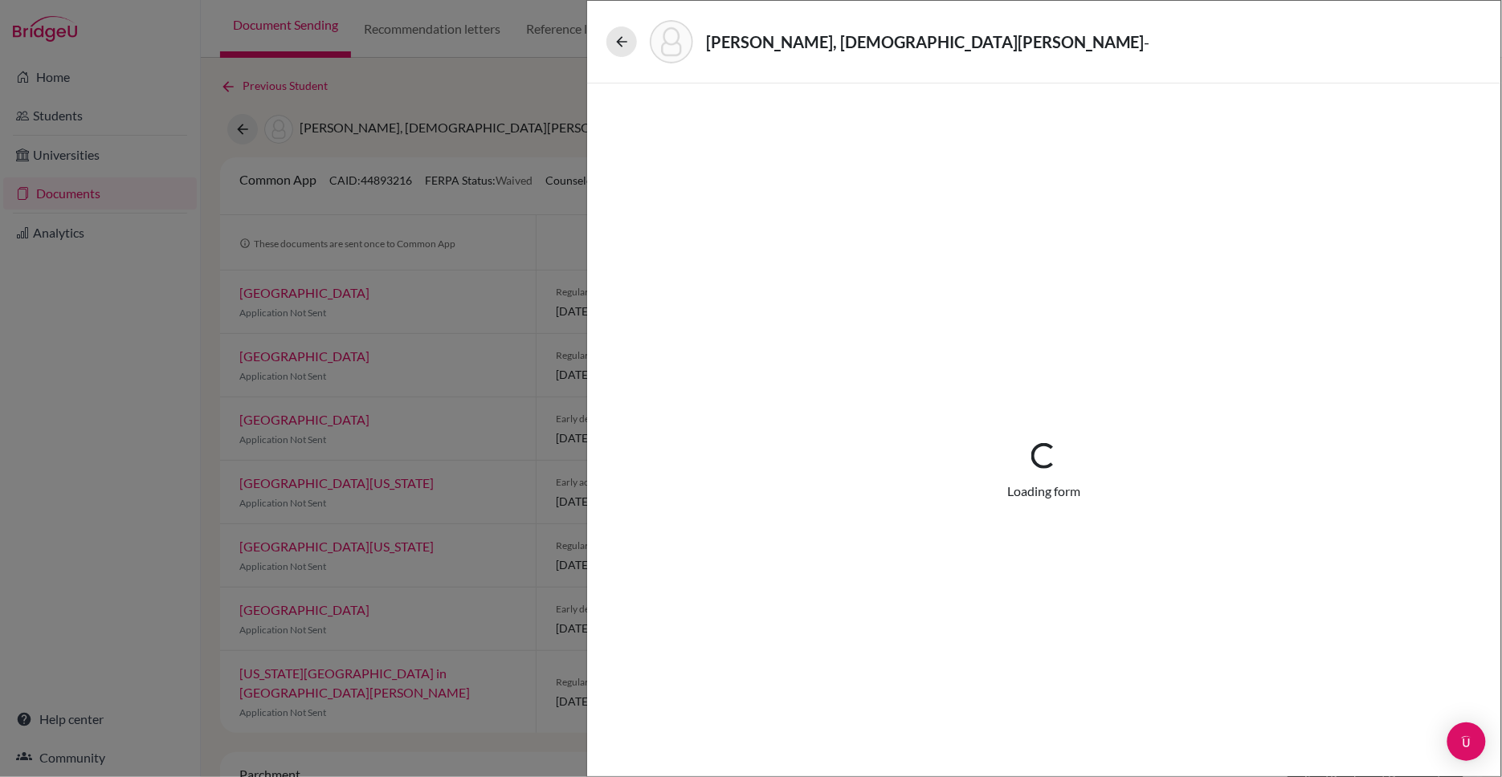
select select "684242"
select select "687356"
select select "1"
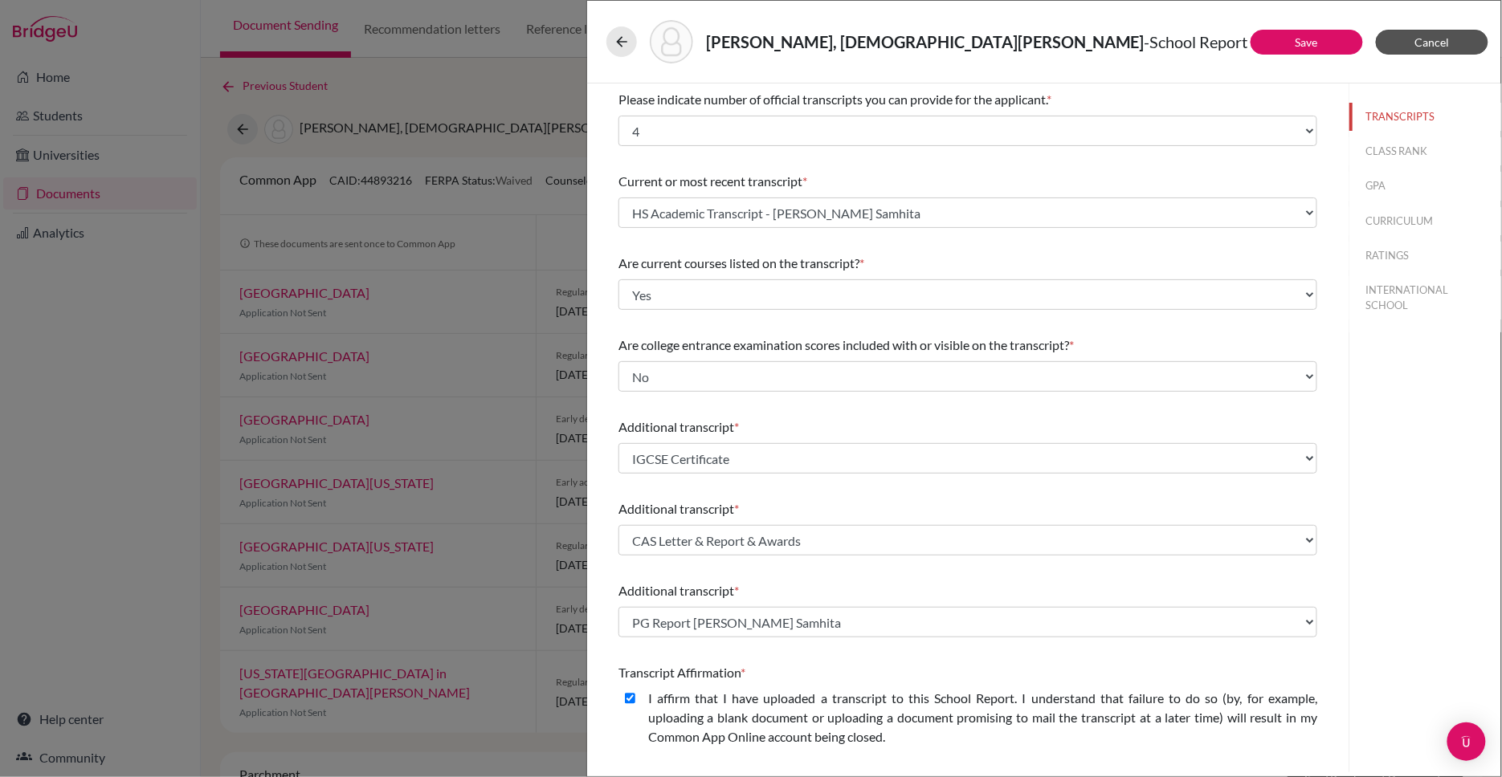
click at [1432, 42] on span "Cancel" at bounding box center [1432, 42] width 35 height 14
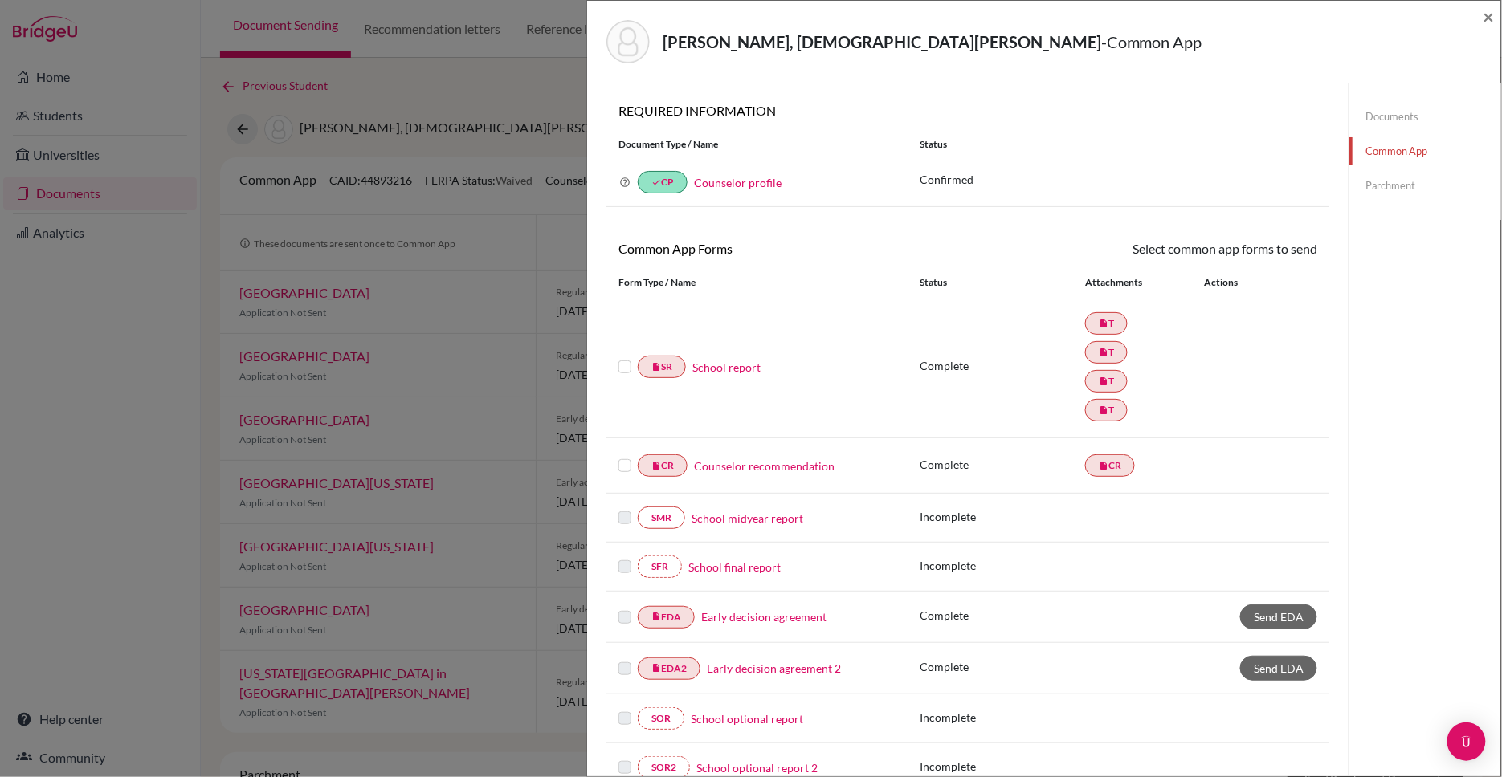
click at [1386, 116] on link "Documents" at bounding box center [1425, 117] width 152 height 28
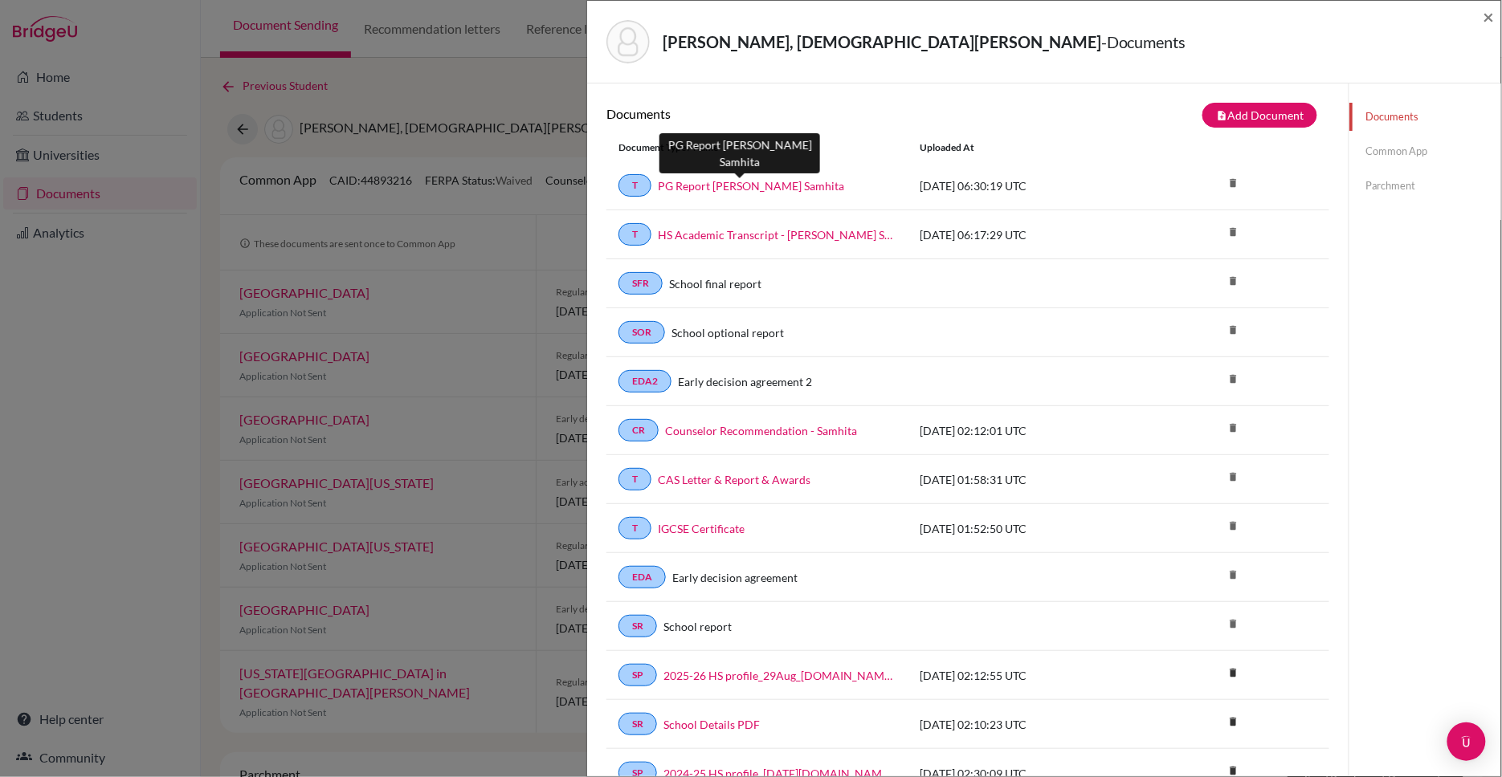
click at [737, 184] on link "PG Report [PERSON_NAME] Samhita" at bounding box center [751, 185] width 186 height 17
click at [519, 81] on div "[PERSON_NAME], [PERSON_NAME] - Documents × Documents note_add Add Document Docu…" at bounding box center [751, 388] width 1502 height 777
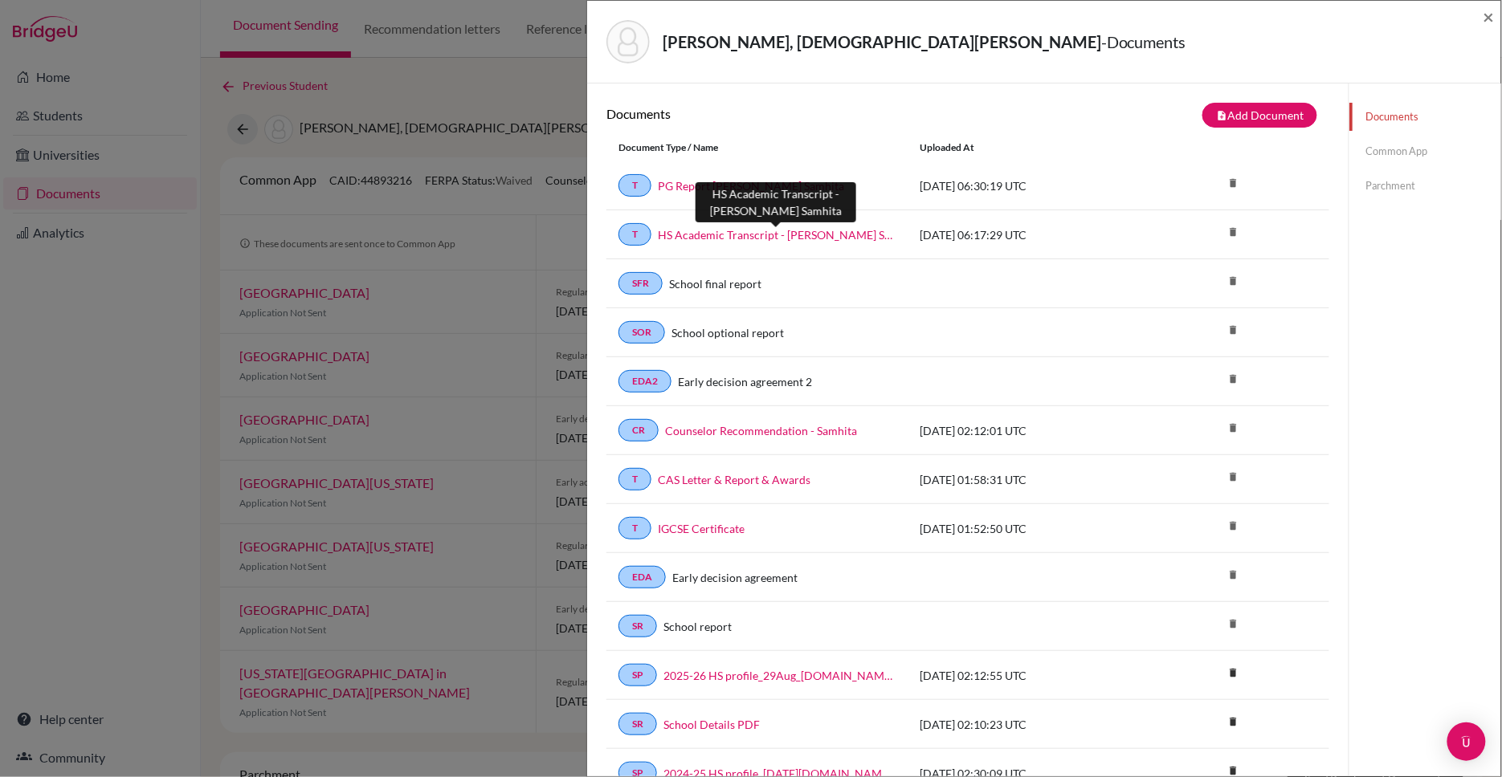
click at [752, 232] on link "HS Academic Transcript - [PERSON_NAME] Samhita" at bounding box center [777, 234] width 238 height 17
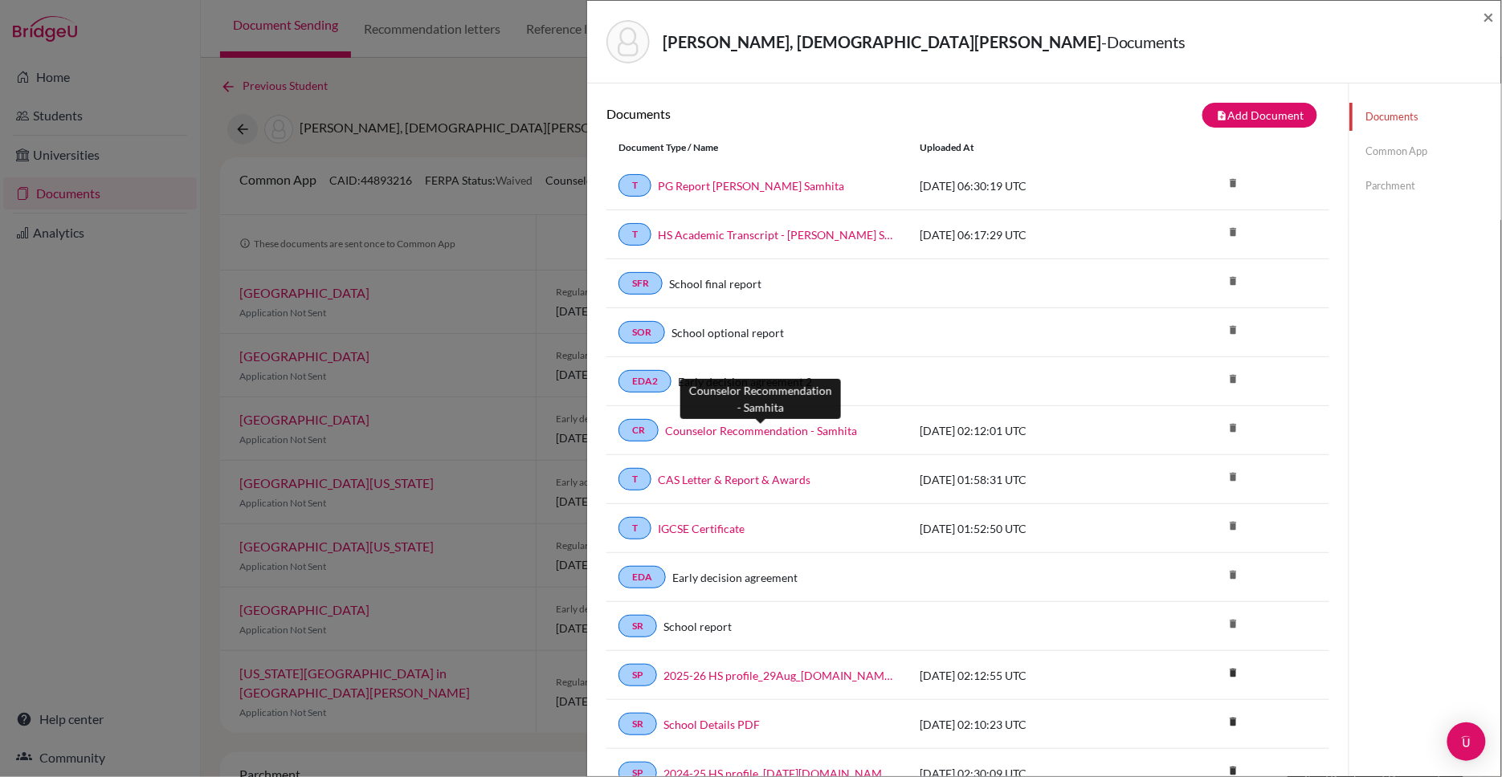
click at [779, 429] on link "Counselor Recommendation - Samhita" at bounding box center [761, 430] width 192 height 17
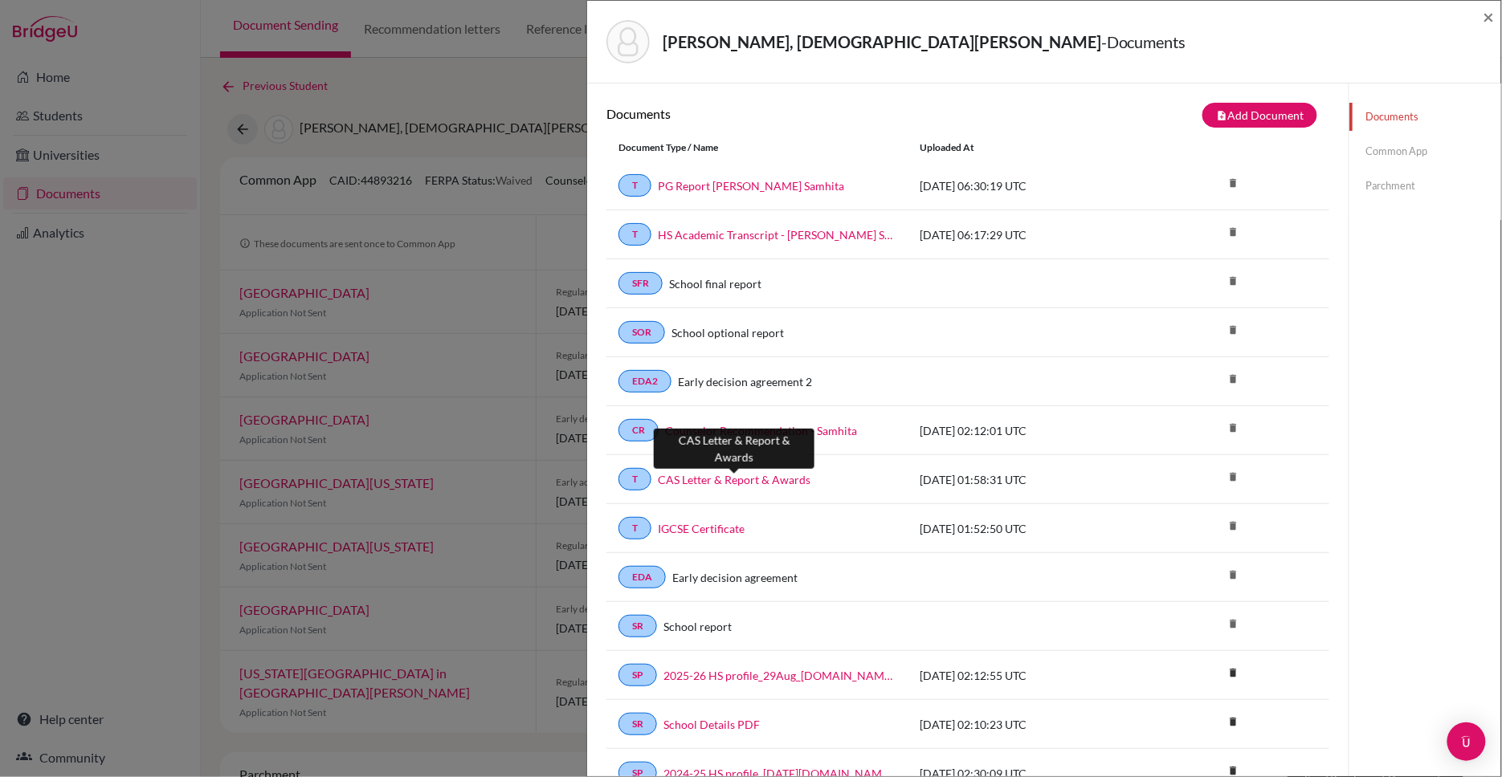
click at [753, 476] on link "CAS Letter & Report & Awards" at bounding box center [734, 479] width 153 height 17
click at [705, 528] on link "IGCSE Certificate" at bounding box center [701, 528] width 87 height 17
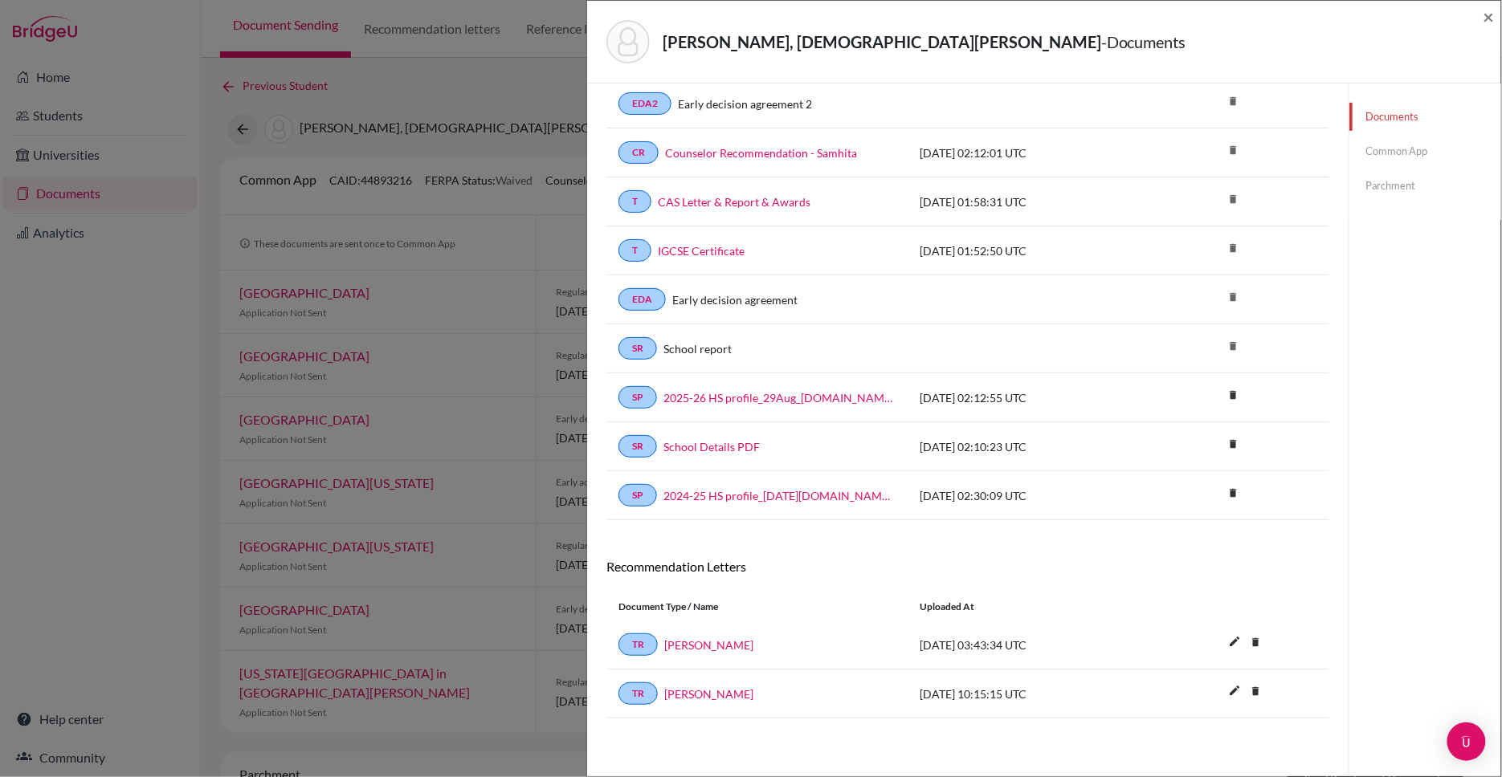
scroll to position [280, 0]
click at [685, 644] on link "[PERSON_NAME]" at bounding box center [708, 645] width 89 height 17
click at [703, 694] on link "[PERSON_NAME]" at bounding box center [708, 694] width 89 height 17
click at [1396, 152] on link "Common App" at bounding box center [1425, 151] width 152 height 28
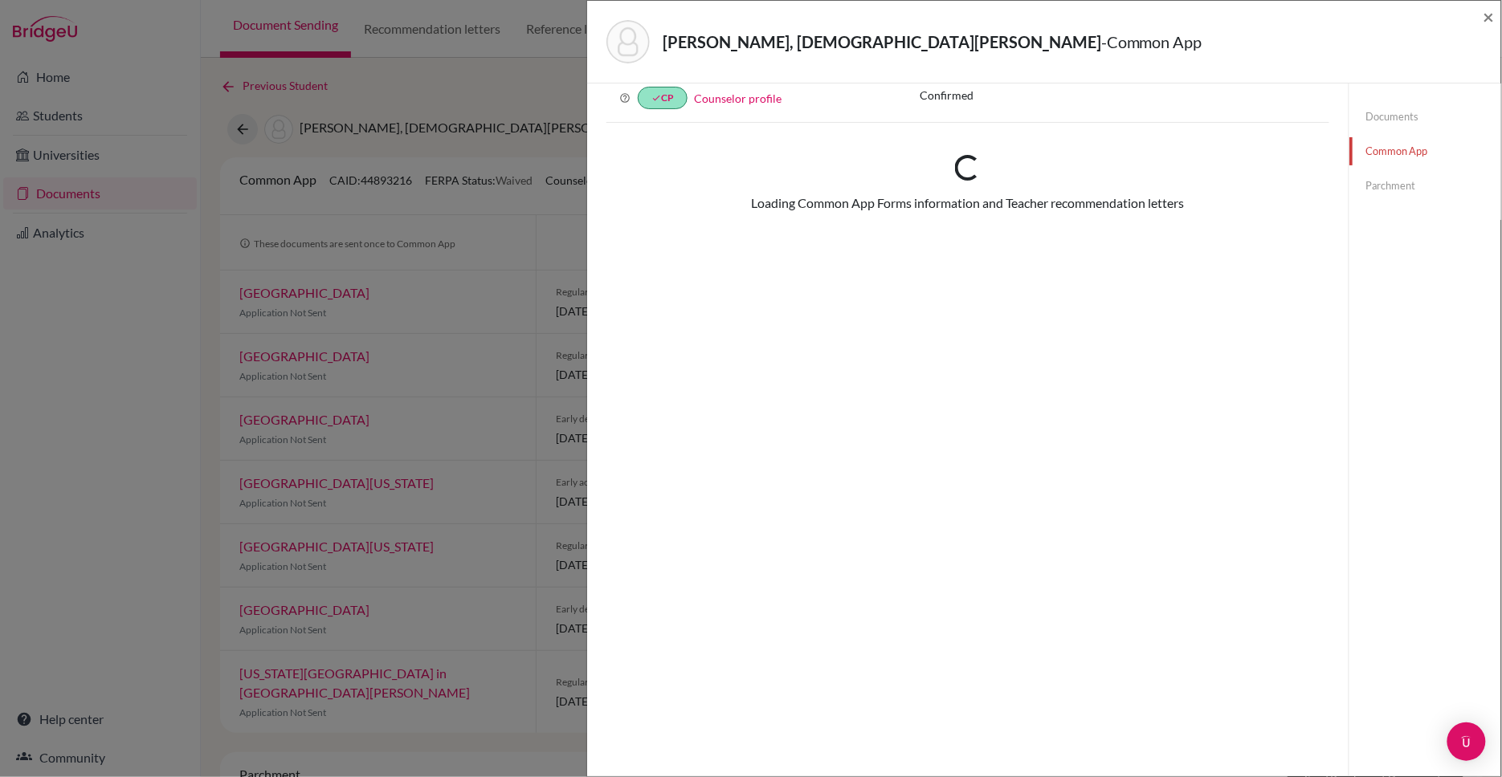
scroll to position [84, 0]
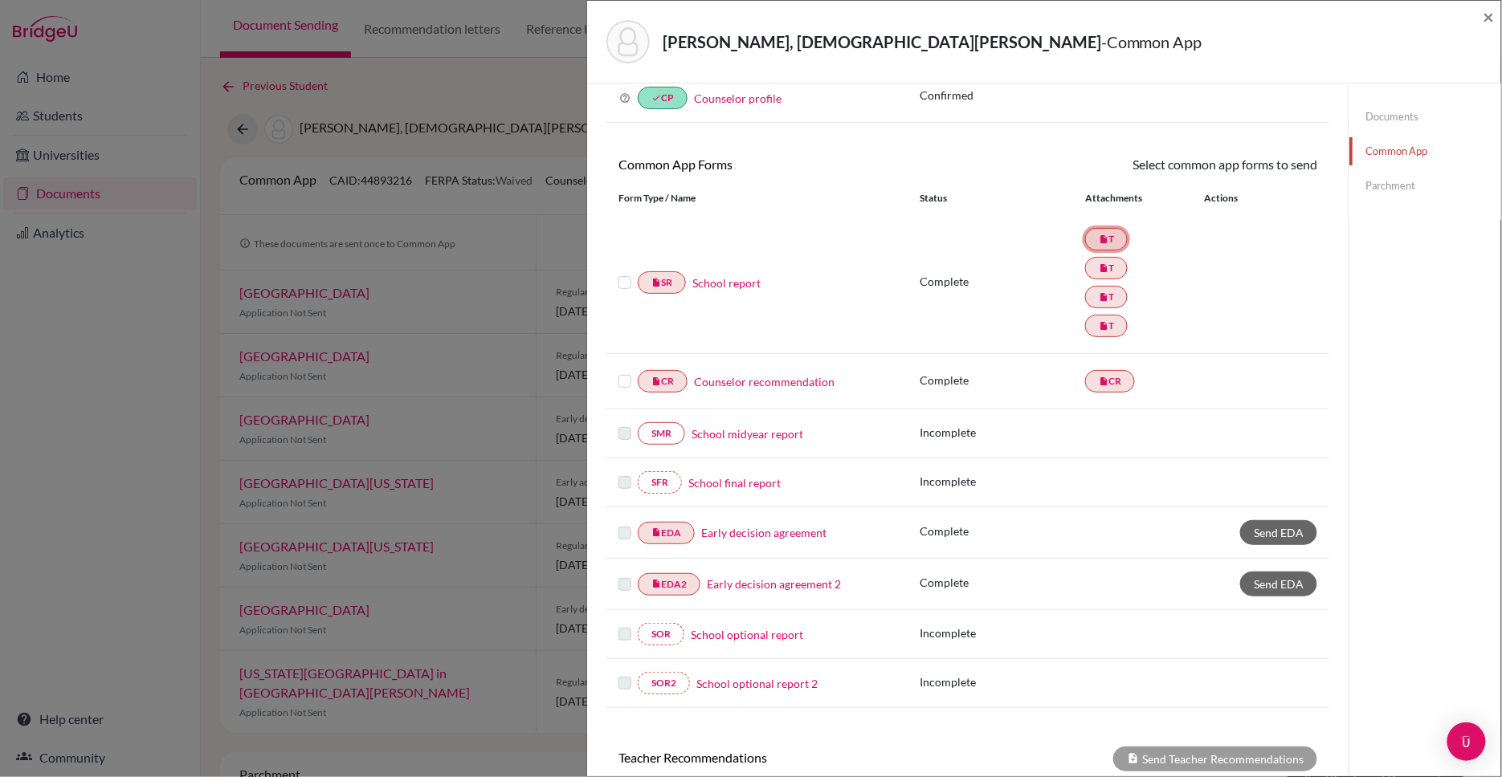
click at [1106, 239] on icon "insert_drive_file" at bounding box center [1103, 239] width 10 height 10
click at [713, 283] on link "School report" at bounding box center [726, 283] width 68 height 17
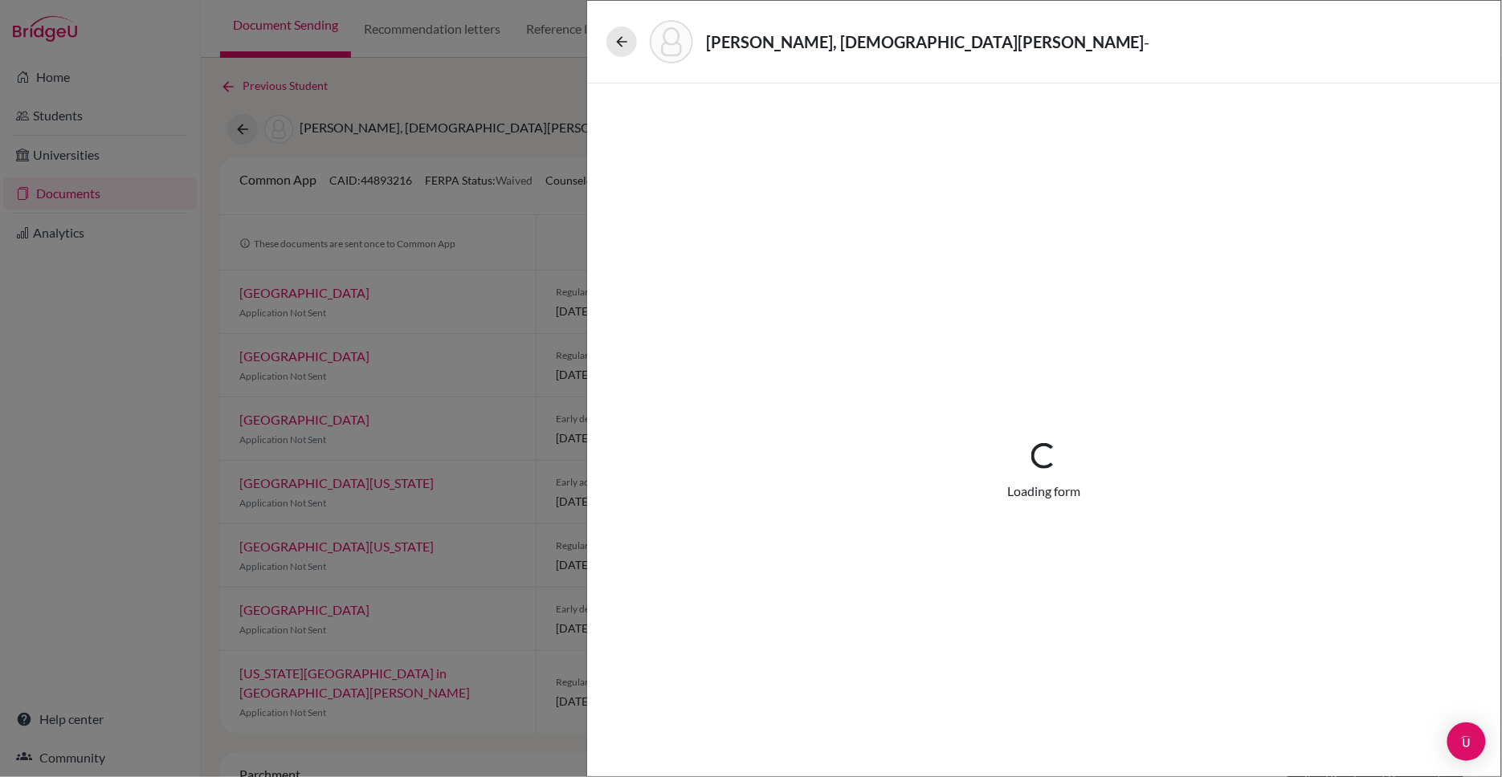
select select "4"
select select "687333"
select select "0"
select select "1"
select select "684241"
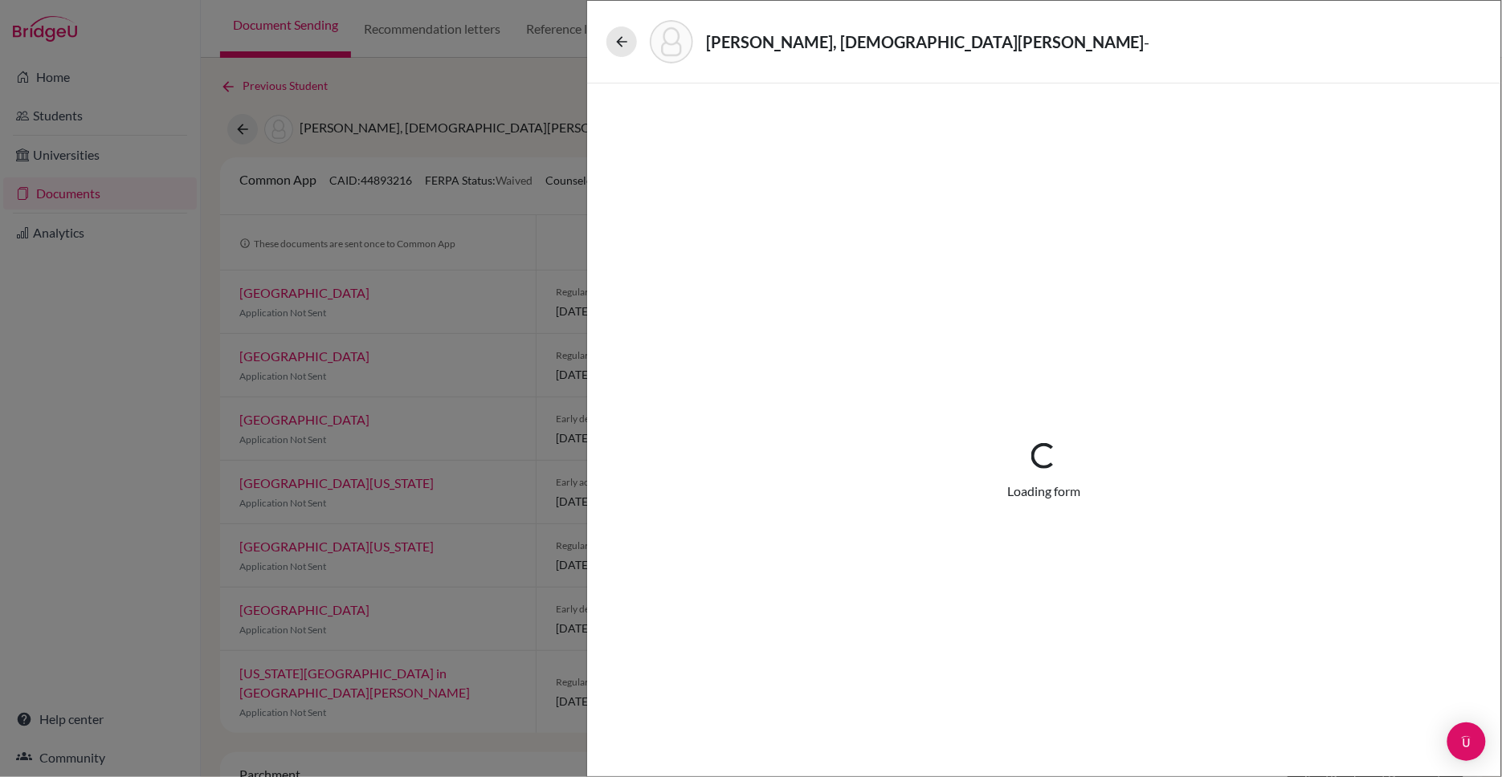
select select "684242"
select select "687356"
select select "1"
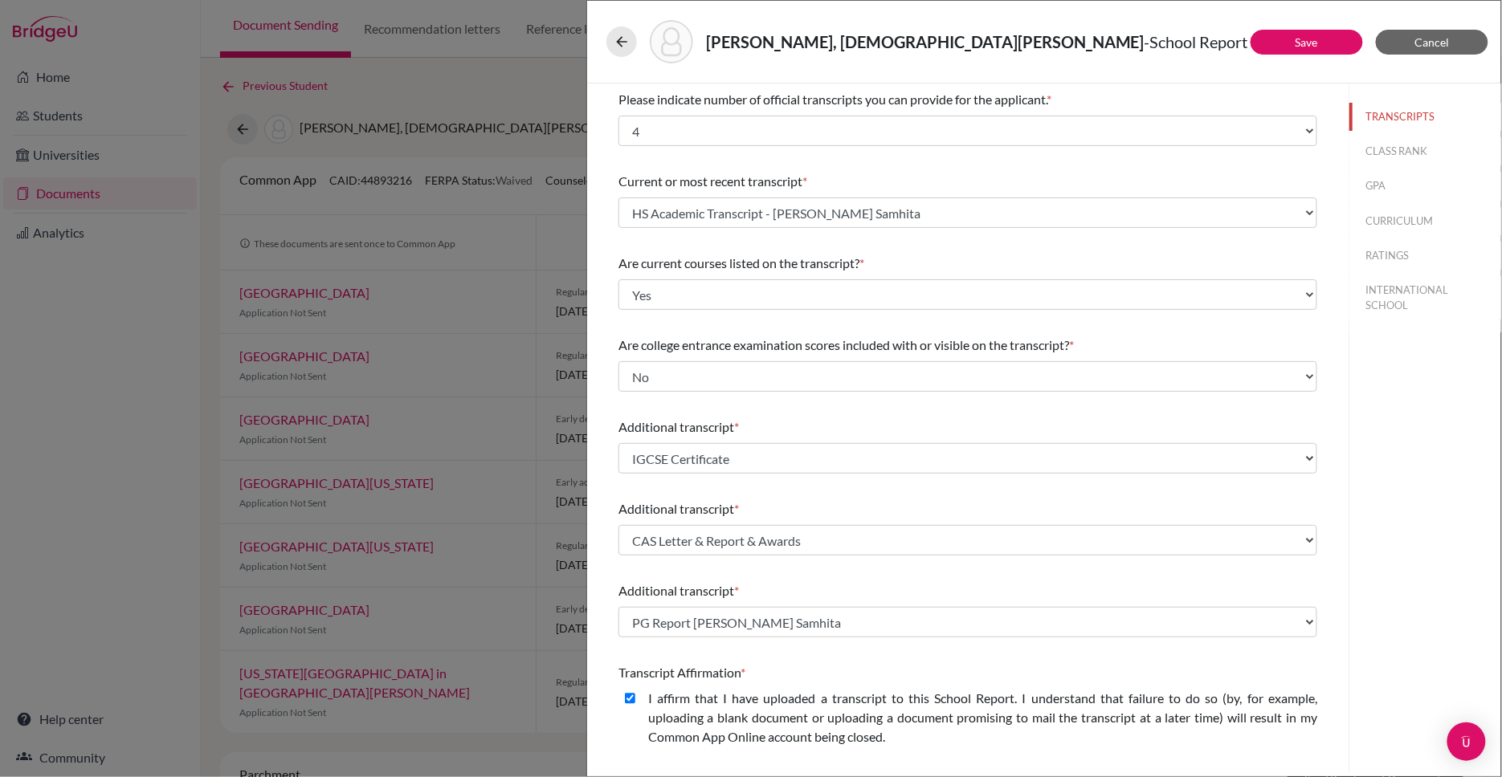
click at [1389, 145] on button "CLASS RANK" at bounding box center [1425, 151] width 152 height 28
select select "5"
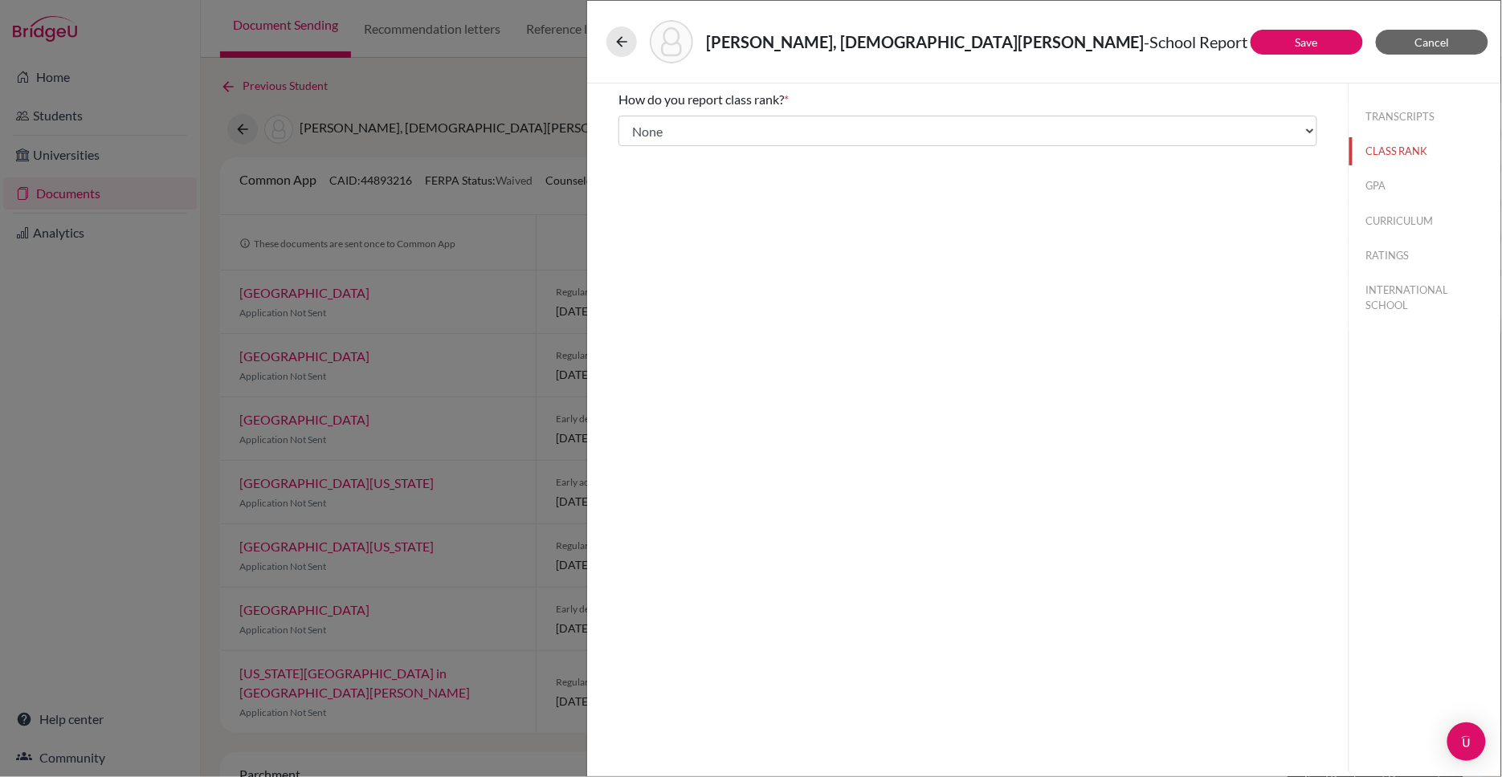
click at [1386, 184] on button "GPA" at bounding box center [1425, 186] width 152 height 28
click at [1395, 223] on button "CURRICULUM" at bounding box center [1425, 221] width 152 height 28
select select "4"
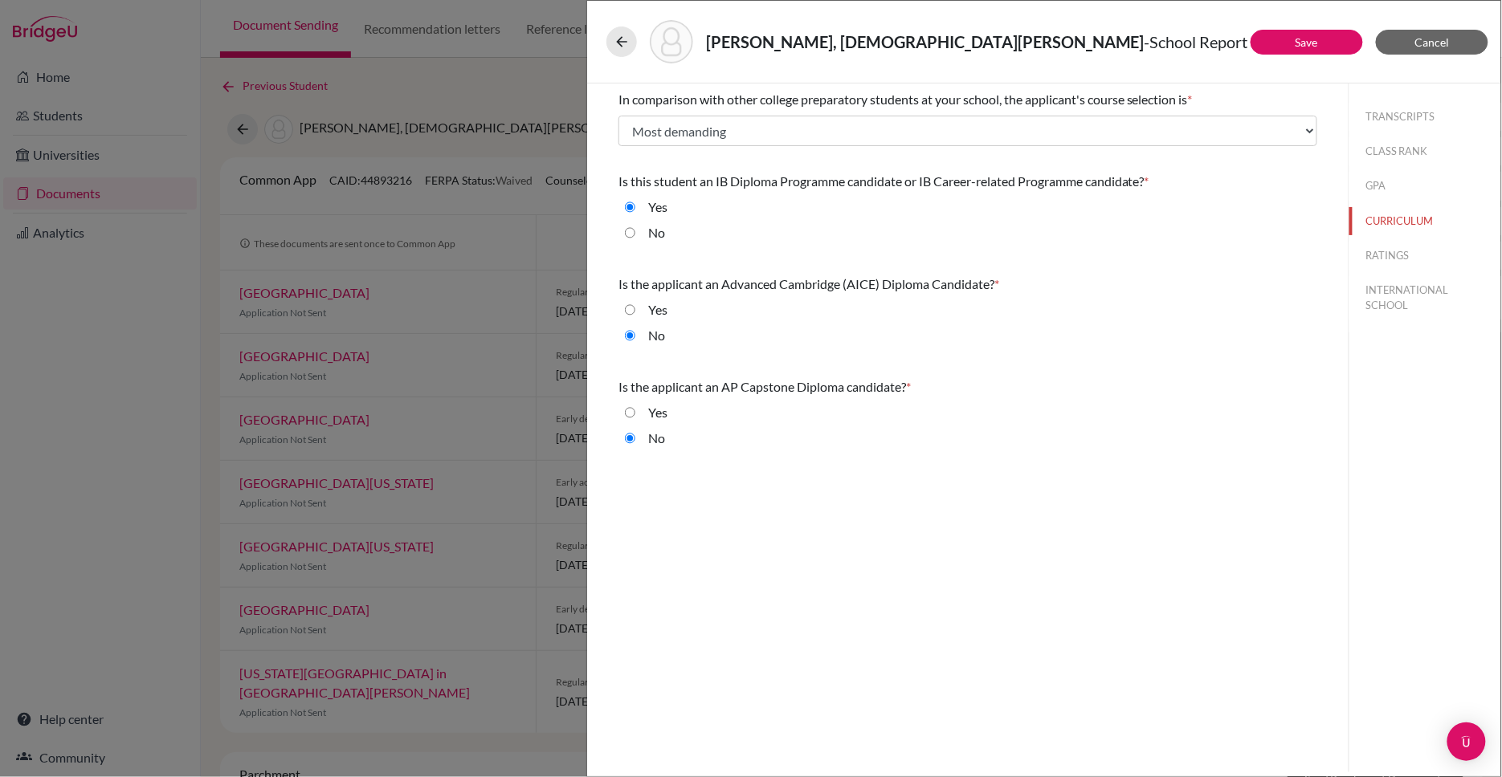
click at [1395, 252] on button "RATINGS" at bounding box center [1425, 256] width 152 height 28
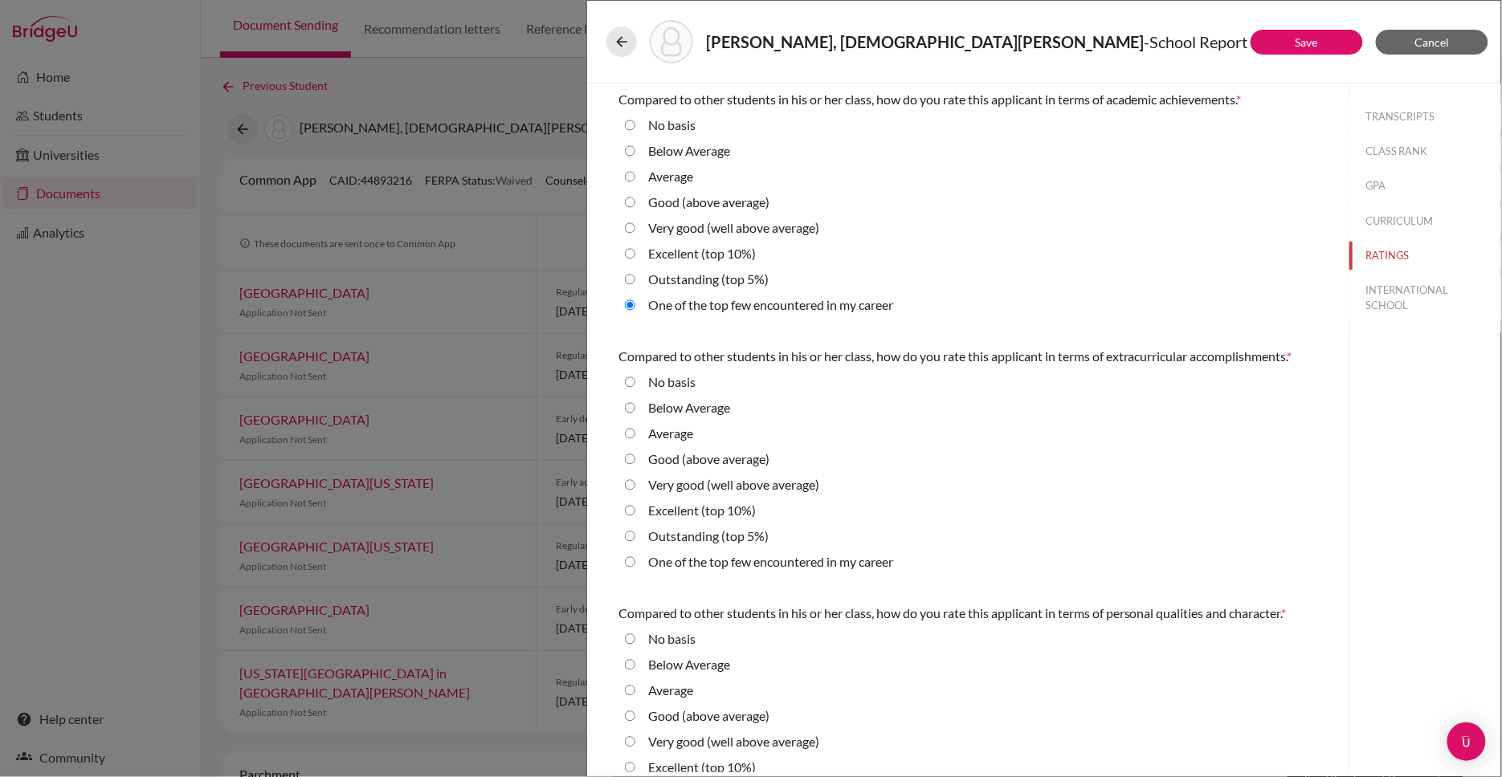
radio career "true"
radio 5\%\) "true"
radio career "true"
click at [1384, 292] on button "INTERNATIONAL SCHOOL" at bounding box center [1425, 297] width 152 height 43
radio Average "true"
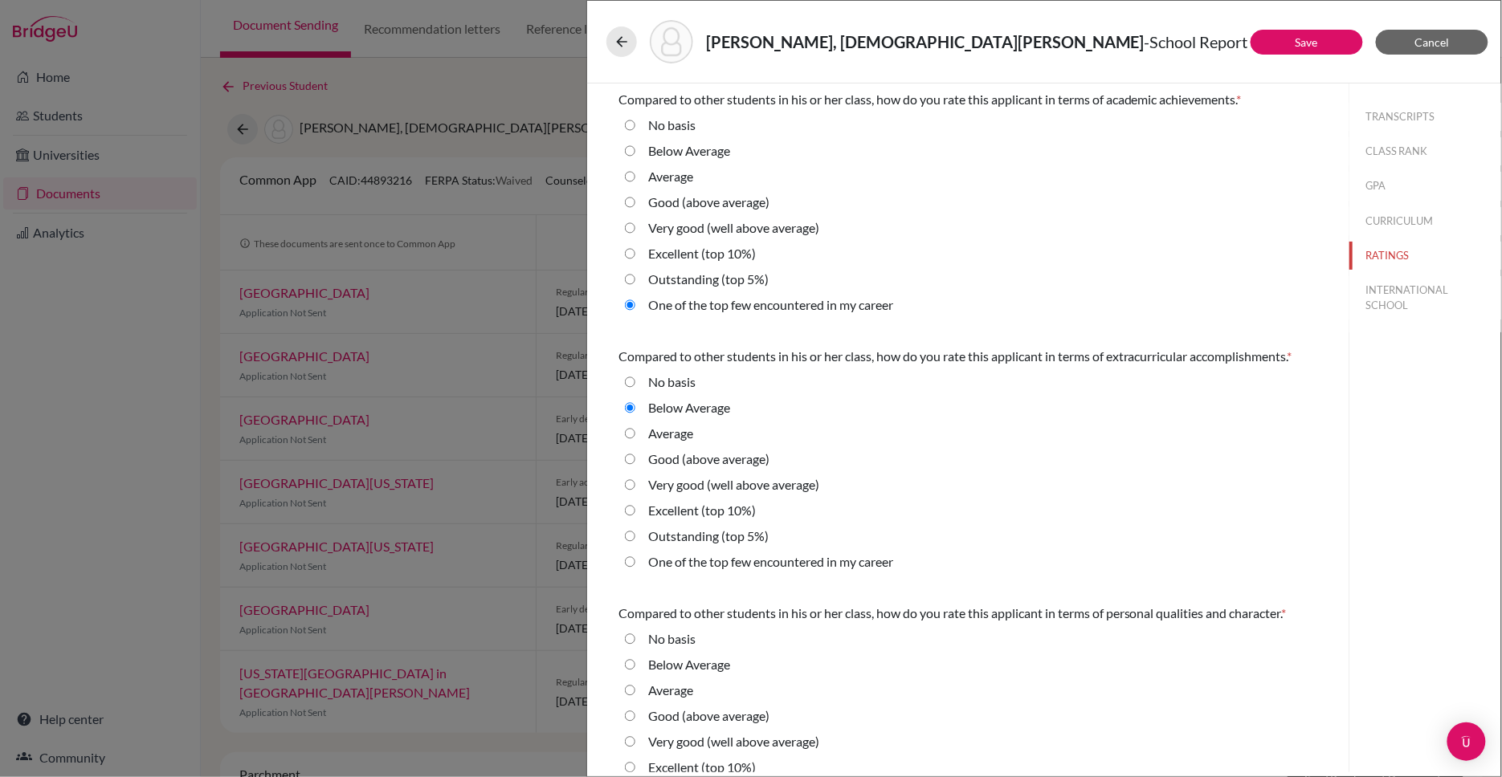
select select "14"
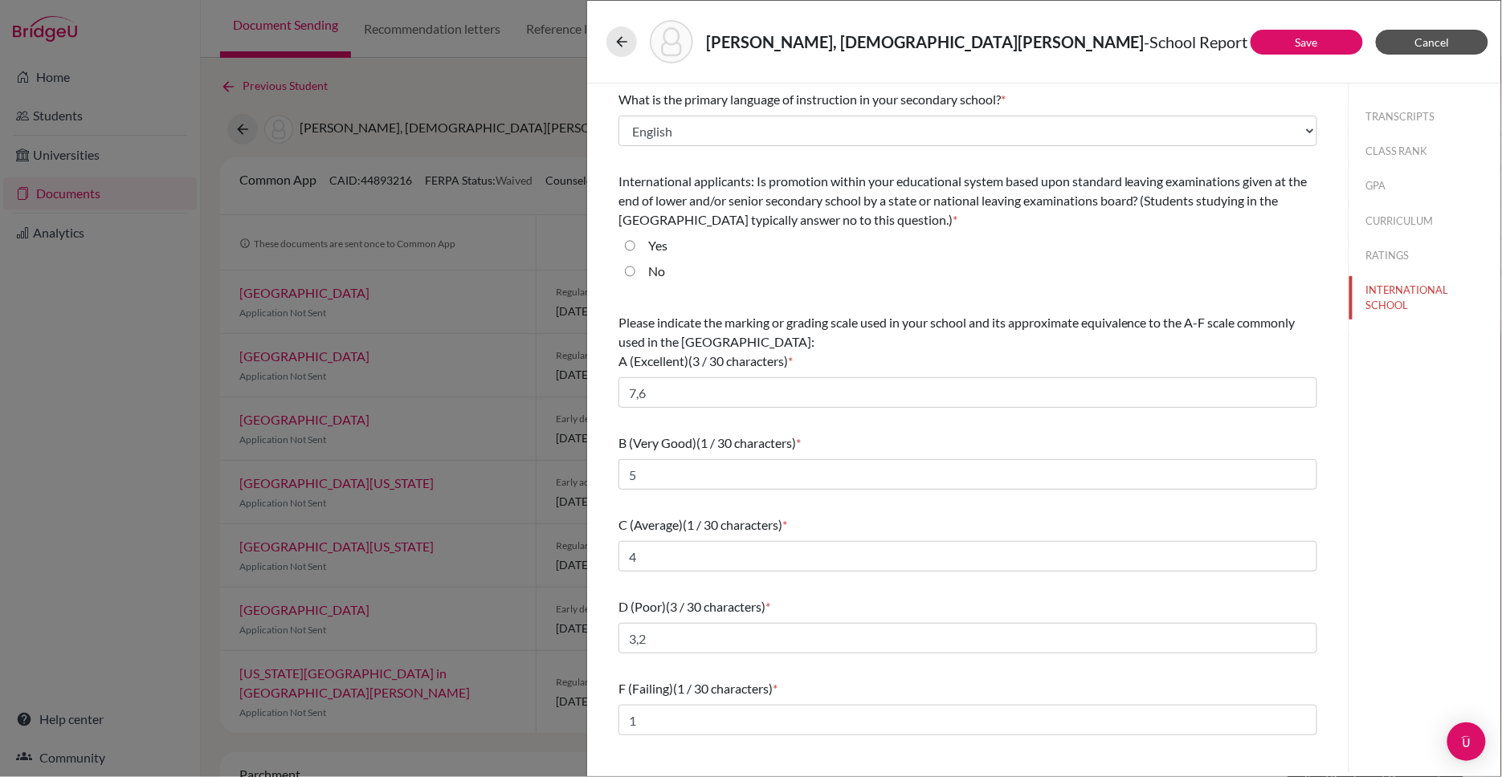
click at [1418, 37] on span "Cancel" at bounding box center [1432, 42] width 35 height 14
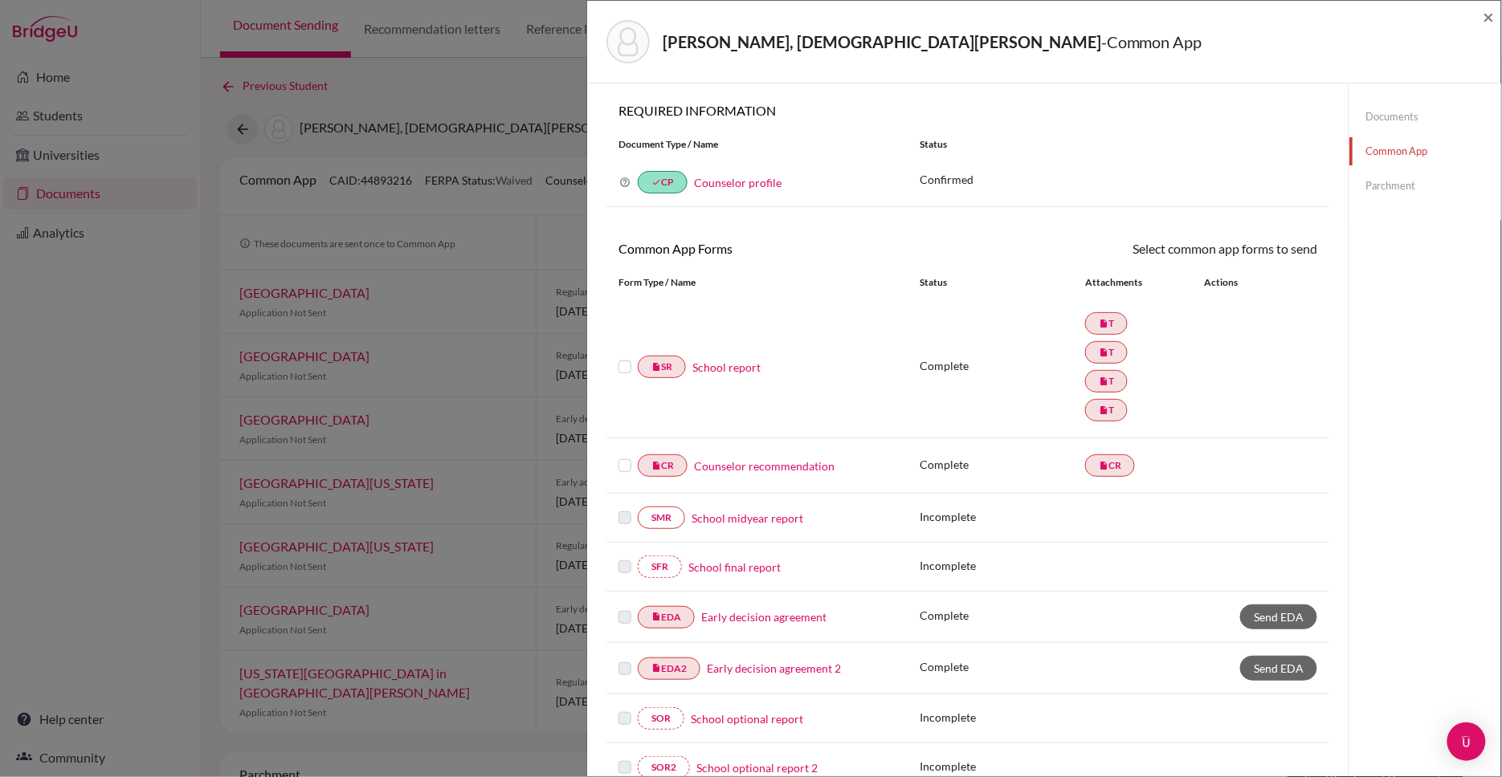
click at [623, 357] on label at bounding box center [624, 357] width 13 height 0
click at [0, 0] on input "checkbox" at bounding box center [0, 0] width 0 height 0
click at [623, 458] on label at bounding box center [624, 458] width 13 height 0
click at [0, 0] on input "checkbox" at bounding box center [0, 0] width 0 height 0
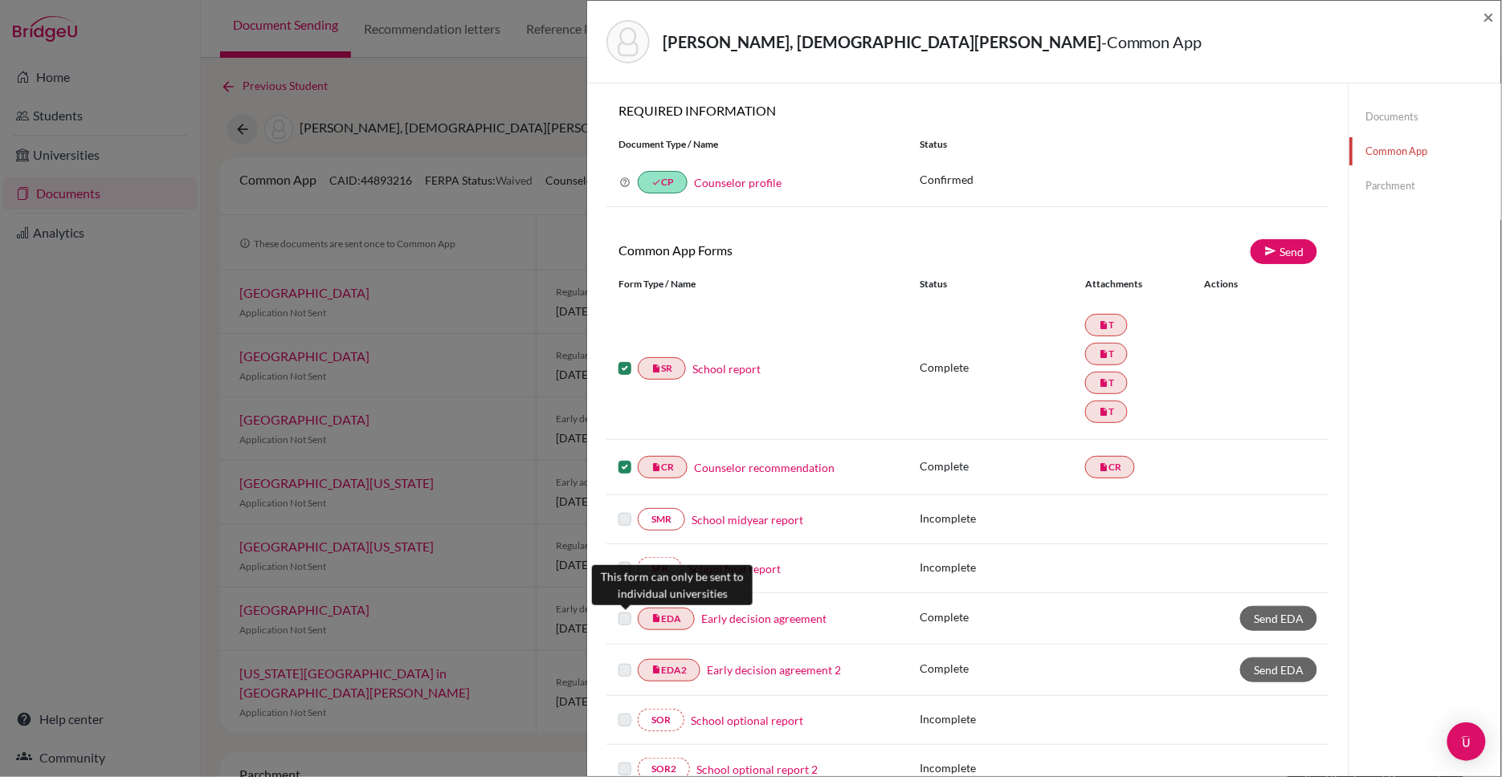
click at [621, 609] on label at bounding box center [624, 609] width 13 height 0
click at [624, 609] on label at bounding box center [624, 609] width 13 height 0
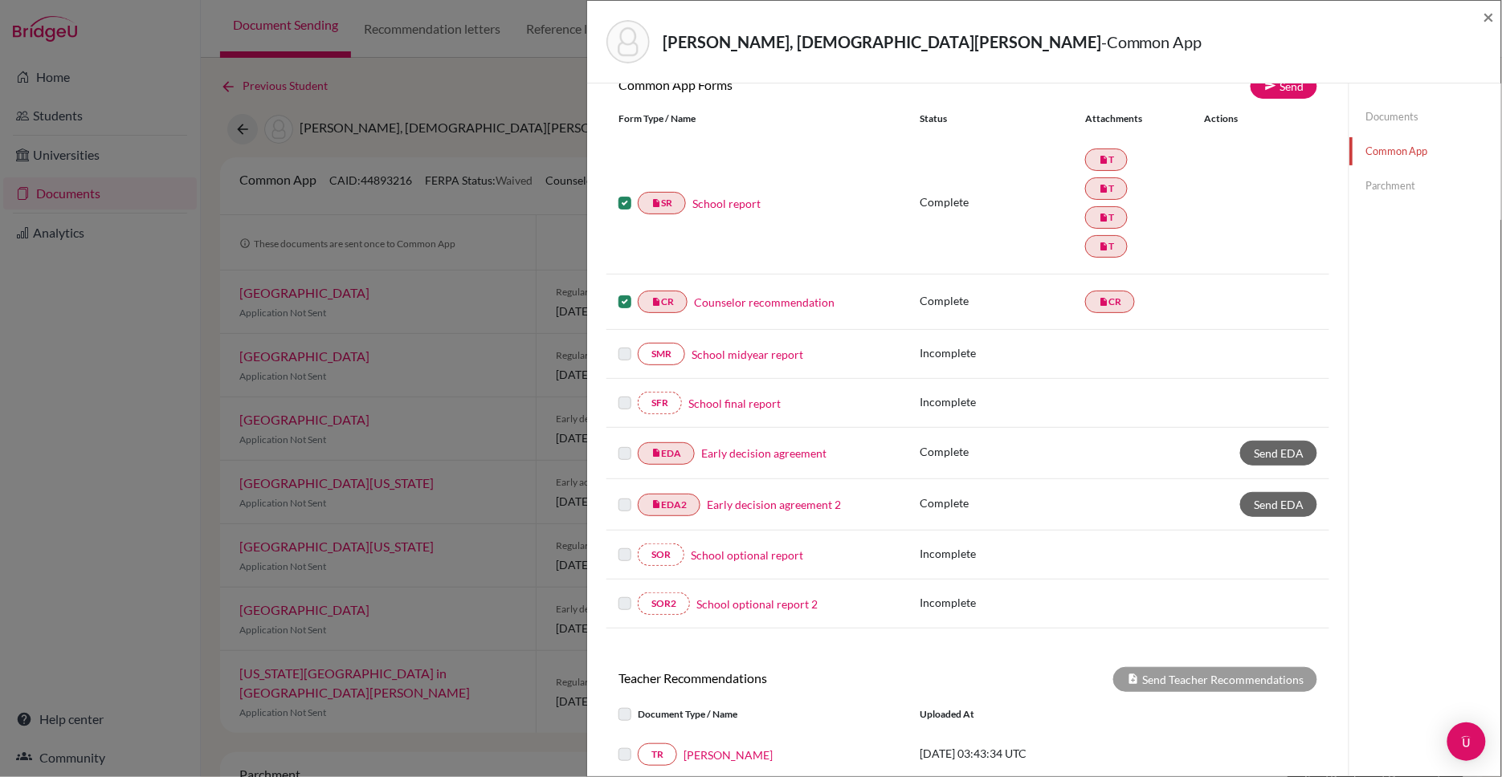
scroll to position [120, 0]
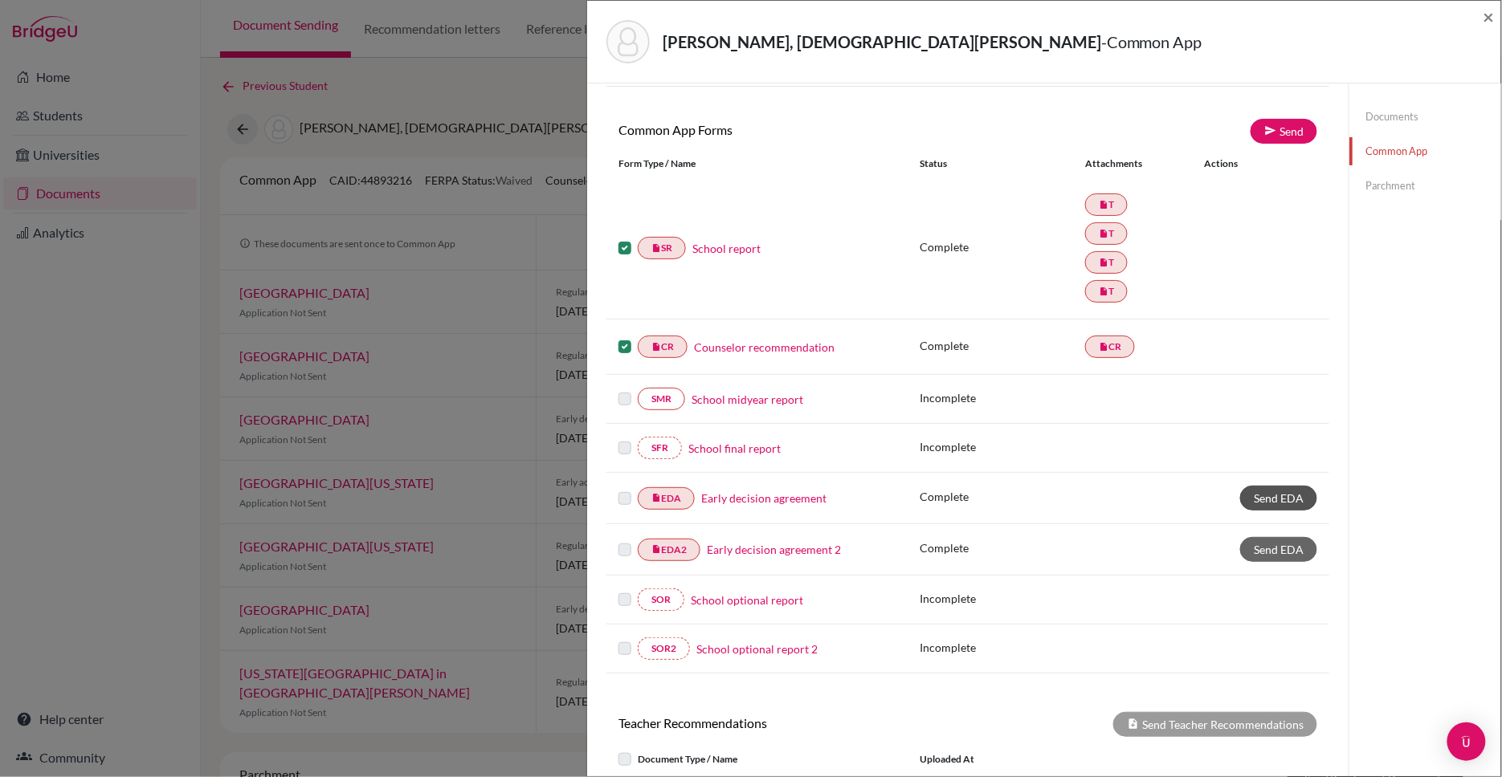
click at [1269, 493] on span "Send EDA" at bounding box center [1278, 498] width 50 height 14
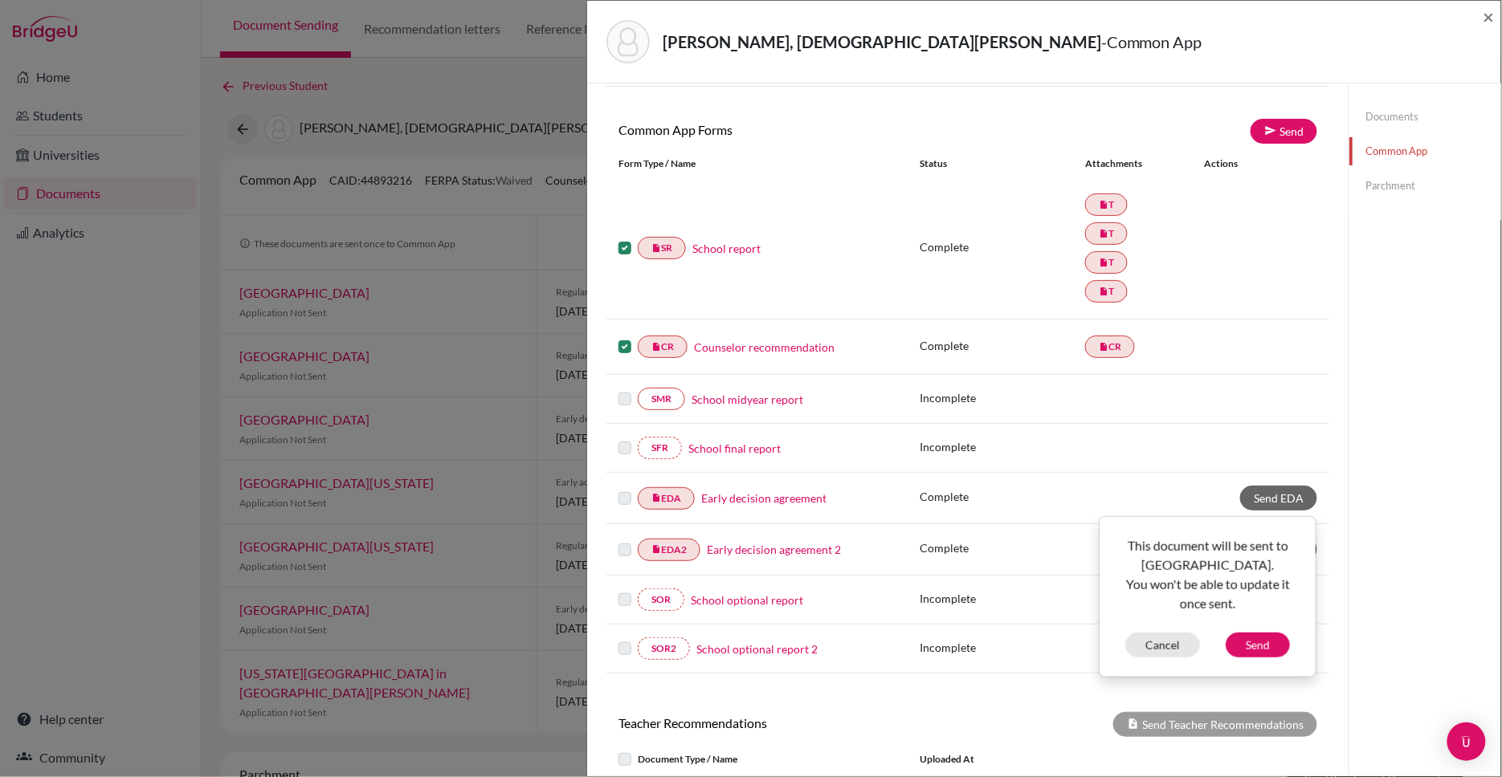
click at [1221, 389] on div "Incomplete" at bounding box center [1117, 399] width 397 height 20
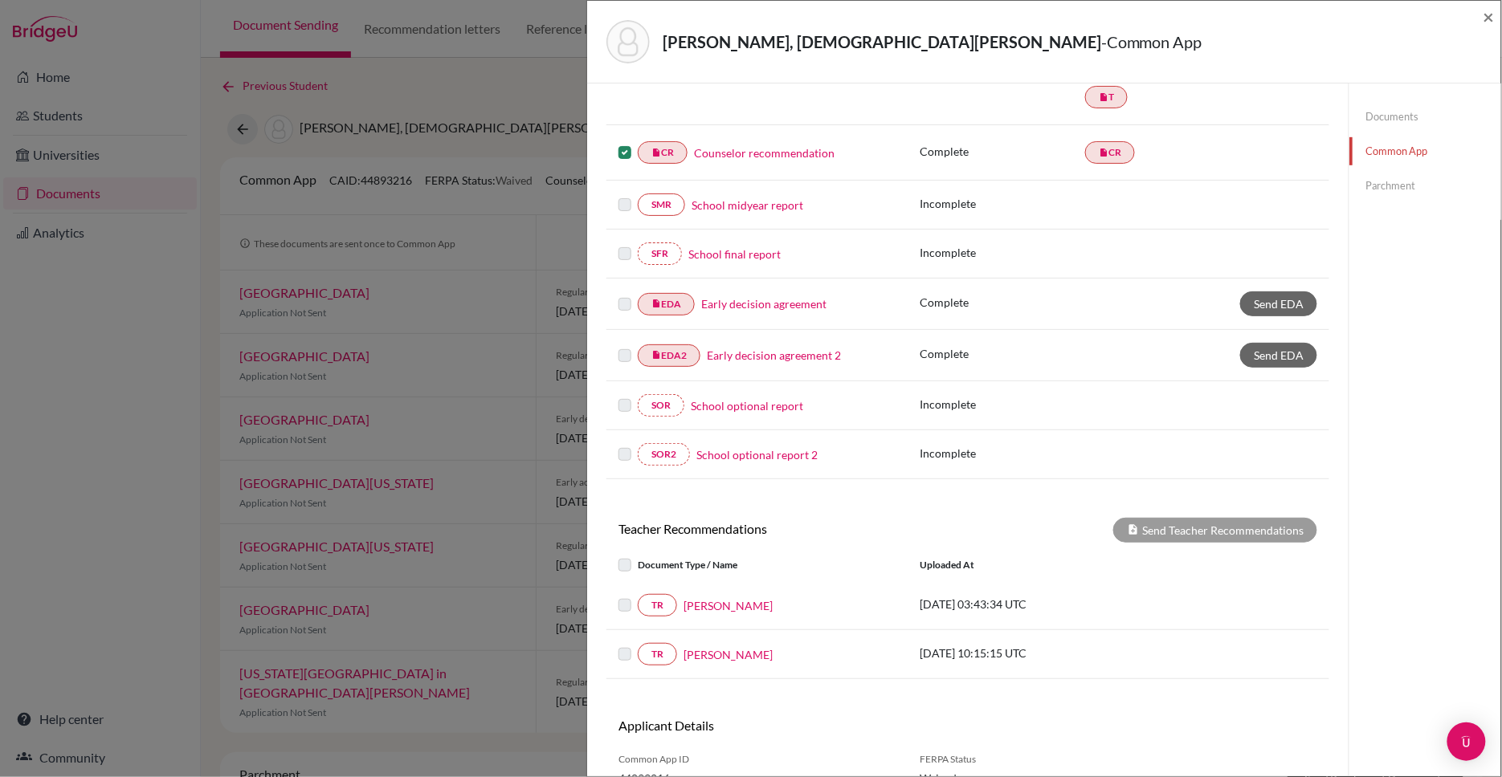
scroll to position [321, 0]
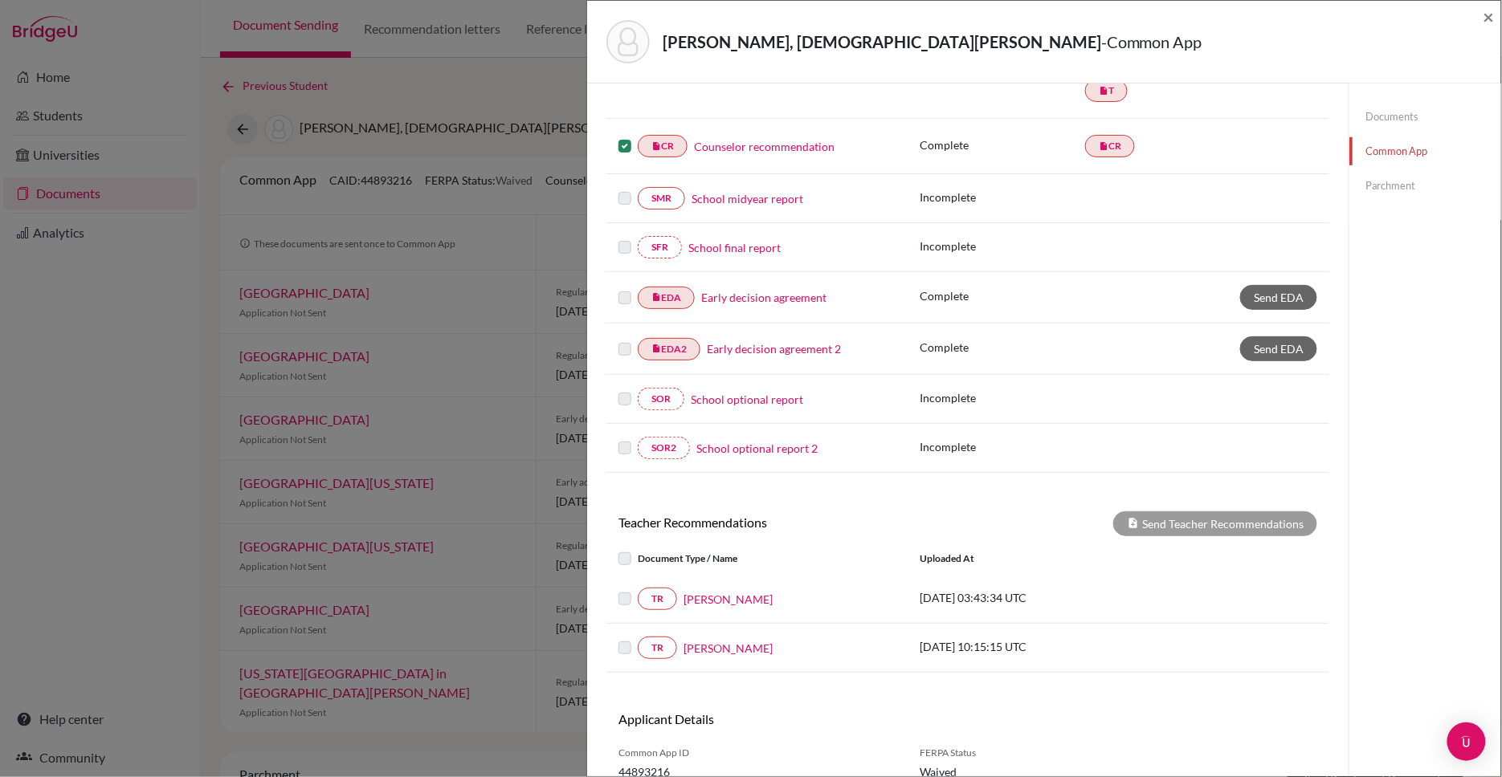
click at [638, 589] on label at bounding box center [638, 589] width 0 height 0
click at [726, 597] on link "[PERSON_NAME]" at bounding box center [727, 599] width 89 height 17
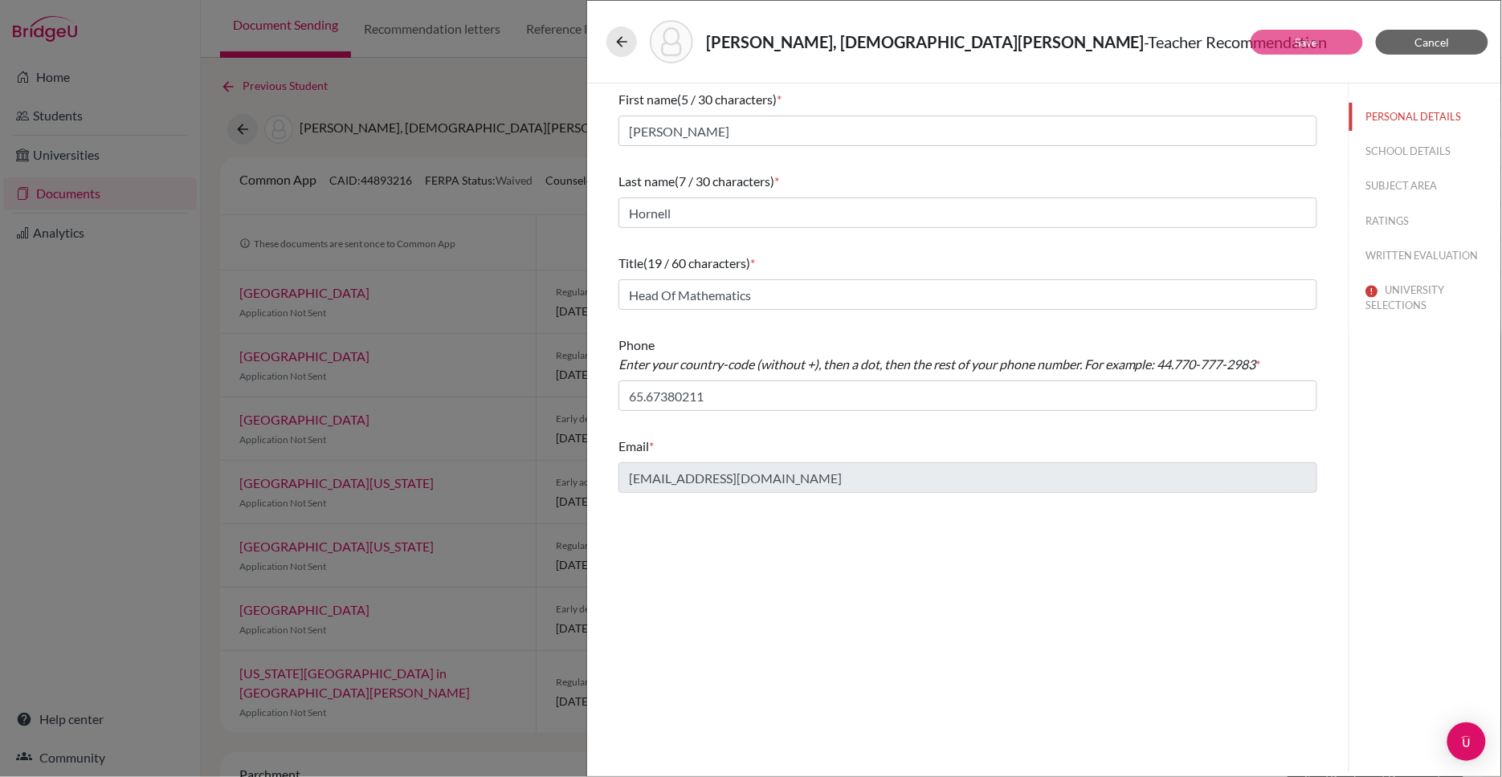
click at [1398, 146] on button "SCHOOL DETAILS" at bounding box center [1425, 151] width 152 height 28
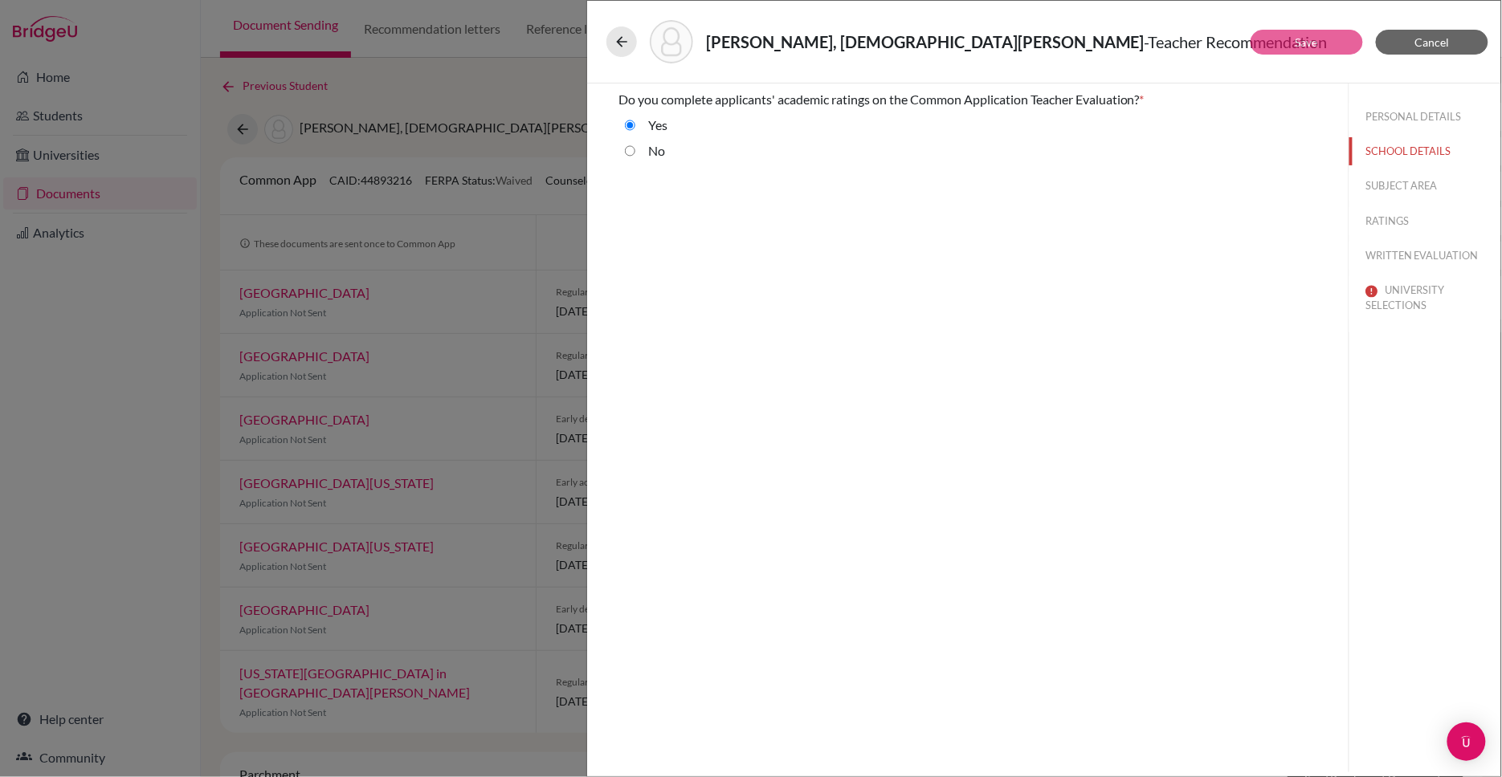
click at [1412, 184] on button "SUBJECT AREA" at bounding box center [1425, 186] width 152 height 28
select select "0"
click at [1389, 219] on button "RATINGS" at bounding box center [1425, 221] width 152 height 28
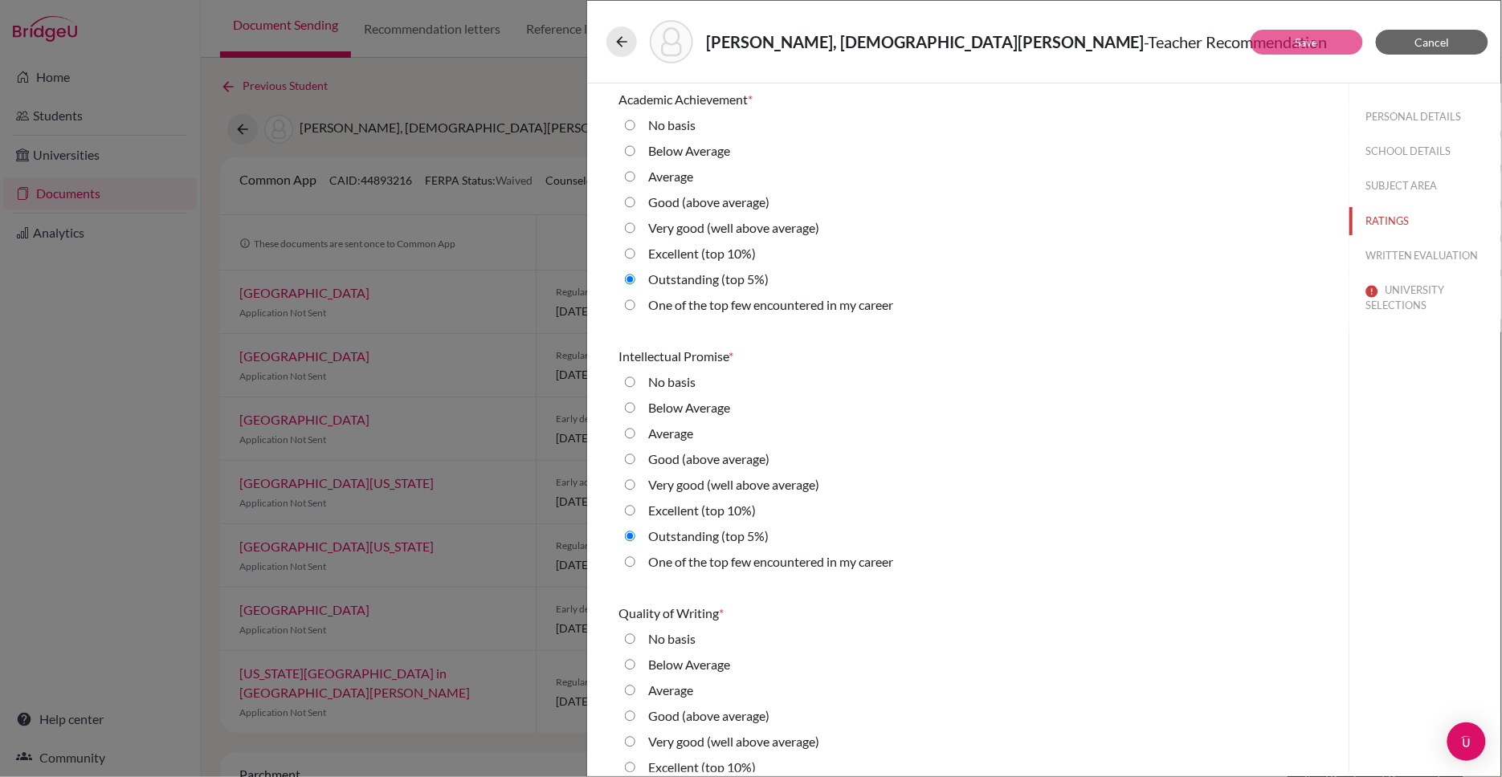
click at [1398, 252] on button "WRITTEN EVALUATION" at bounding box center [1425, 256] width 152 height 28
radio input "true"
radio average\) "true"
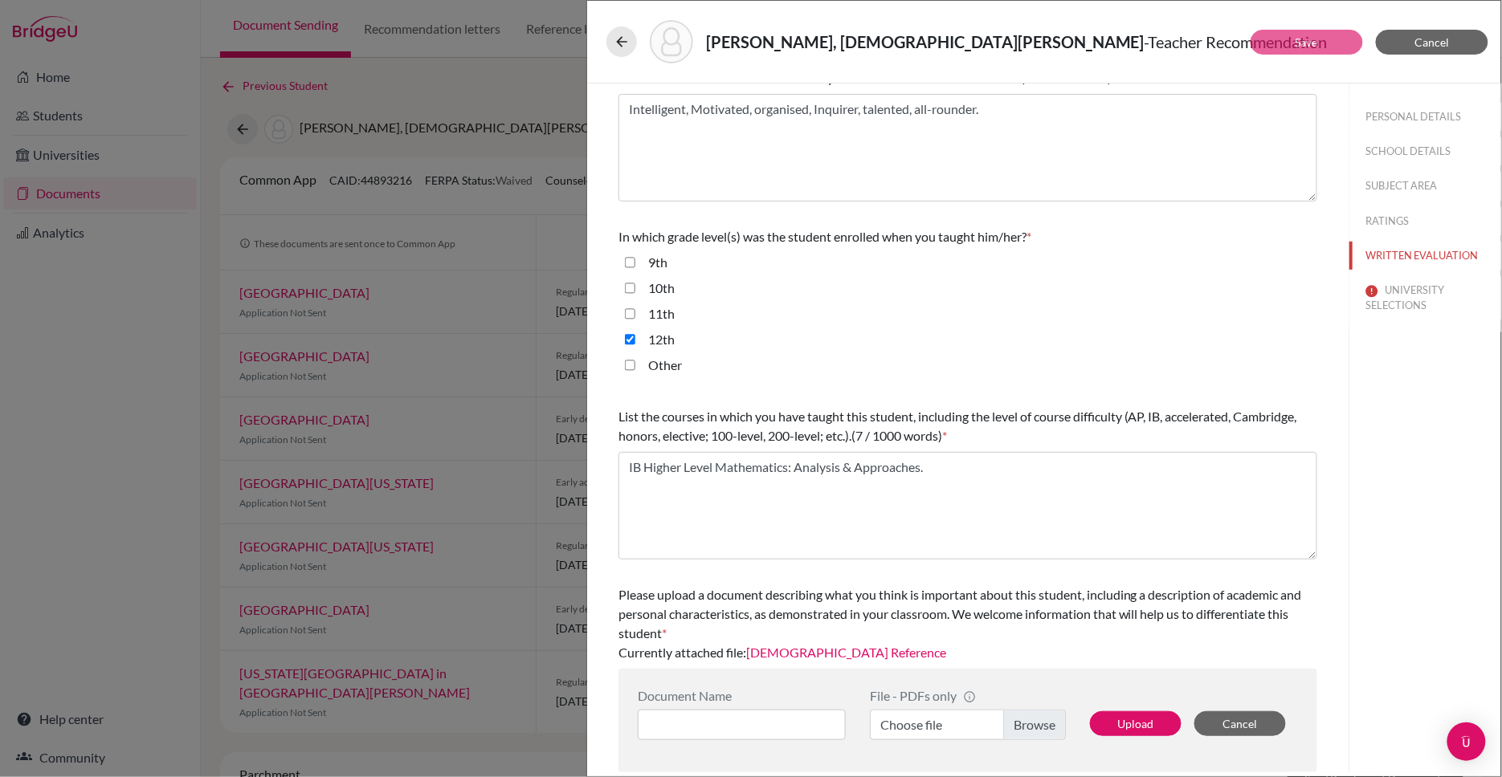
scroll to position [239, 0]
click at [1401, 294] on button "UNIVERSITY SELECTIONS" at bounding box center [1425, 297] width 152 height 43
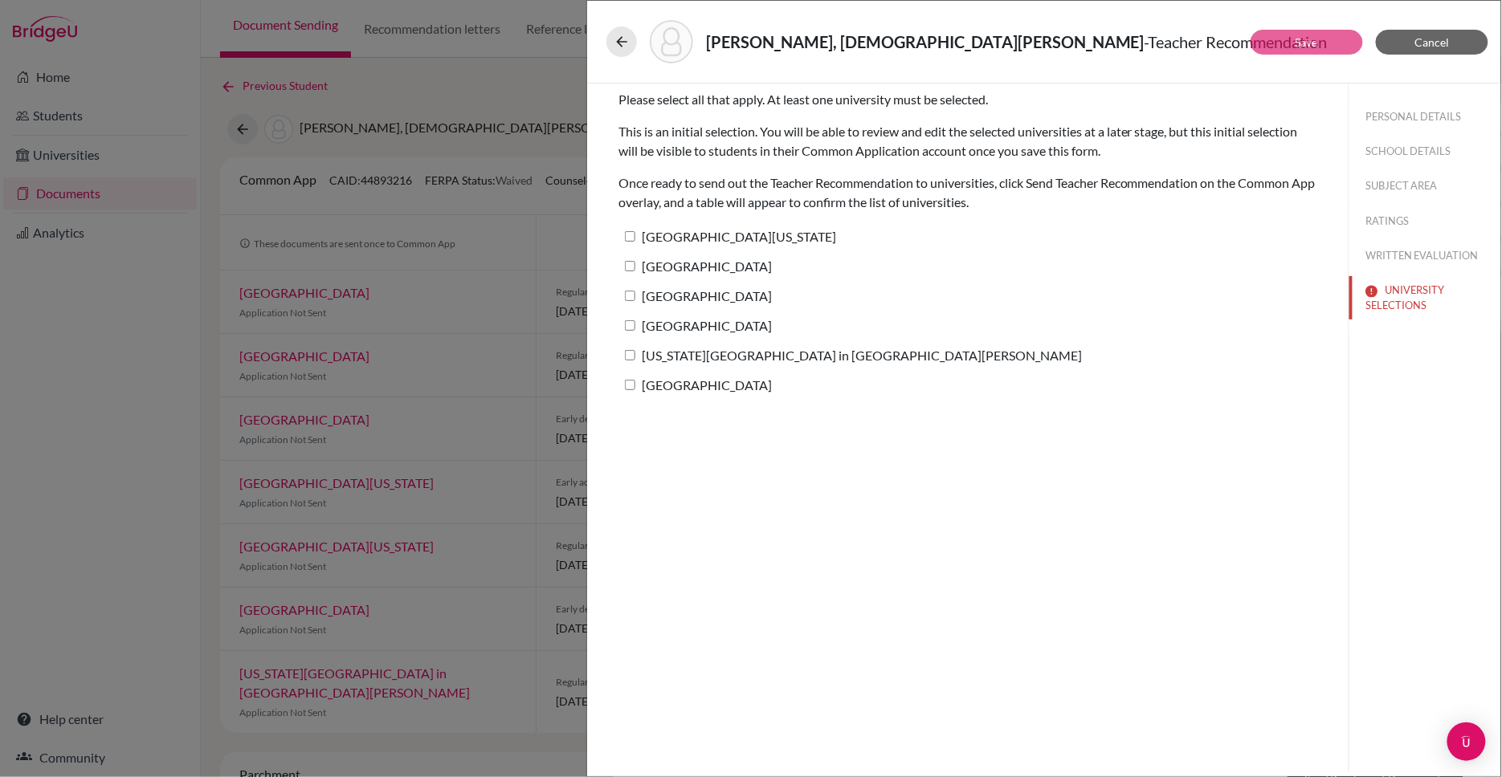
scroll to position [0, 0]
click at [628, 235] on input "[GEOGRAPHIC_DATA][US_STATE]" at bounding box center [630, 236] width 10 height 10
checkbox input "true"
click at [631, 265] on input "[GEOGRAPHIC_DATA]" at bounding box center [630, 266] width 10 height 10
checkbox input "true"
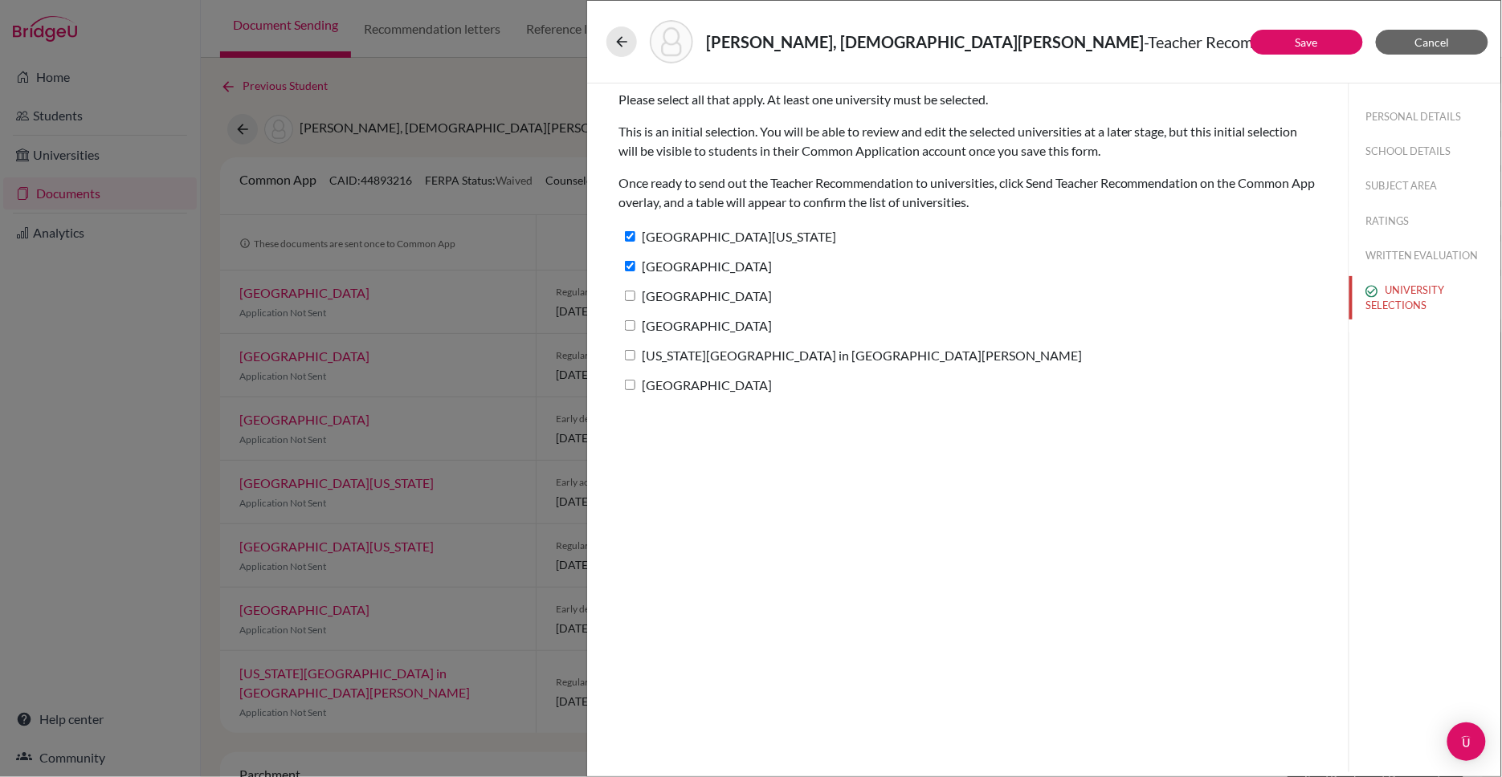
click at [634, 293] on input "[GEOGRAPHIC_DATA]" at bounding box center [630, 296] width 10 height 10
click at [628, 291] on input "[GEOGRAPHIC_DATA]" at bounding box center [630, 296] width 10 height 10
checkbox input "false"
click at [627, 264] on input "[GEOGRAPHIC_DATA]" at bounding box center [630, 266] width 10 height 10
checkbox input "false"
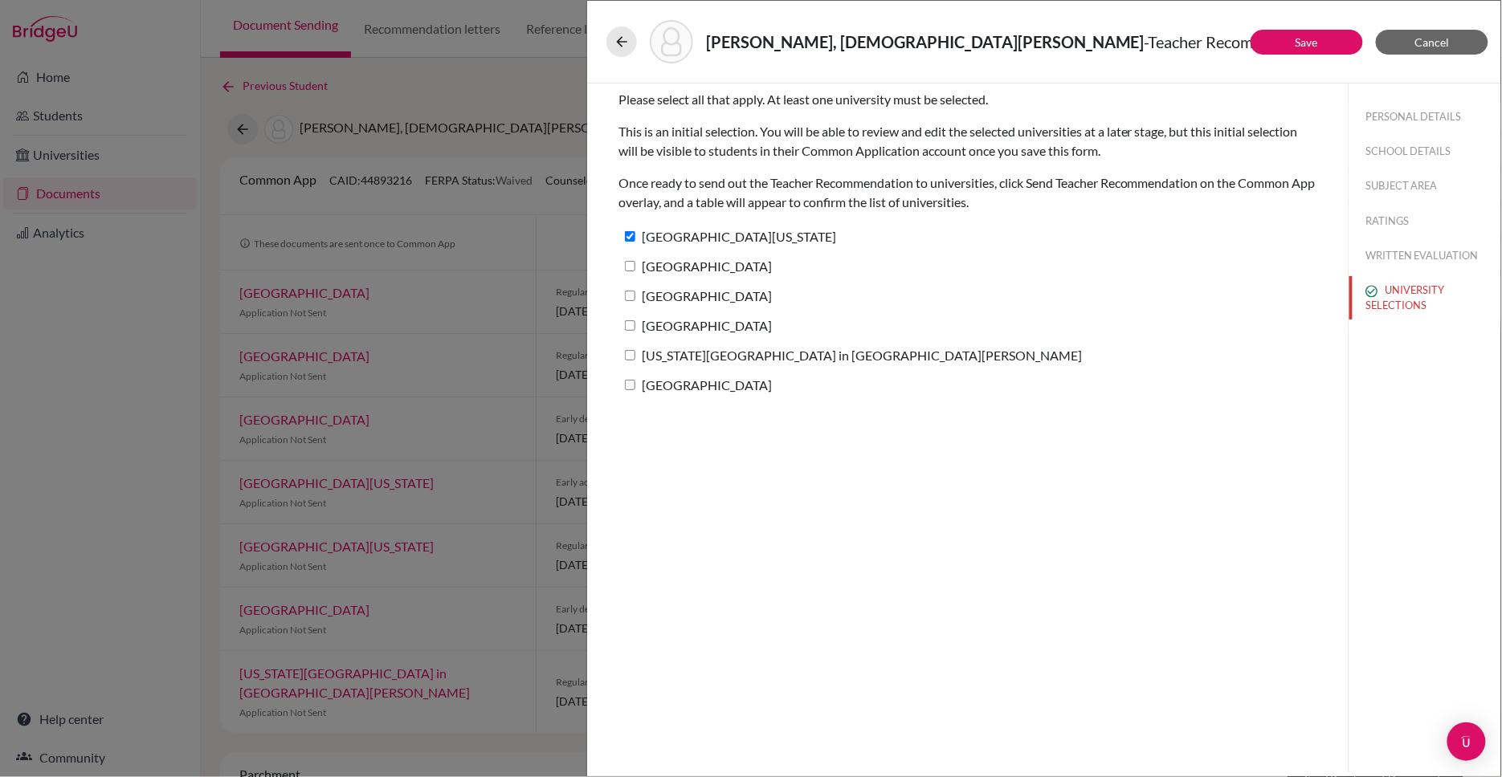
click at [628, 234] on input "[GEOGRAPHIC_DATA][US_STATE]" at bounding box center [630, 236] width 10 height 10
checkbox input "false"
click at [1418, 39] on span "Cancel" at bounding box center [1432, 42] width 35 height 14
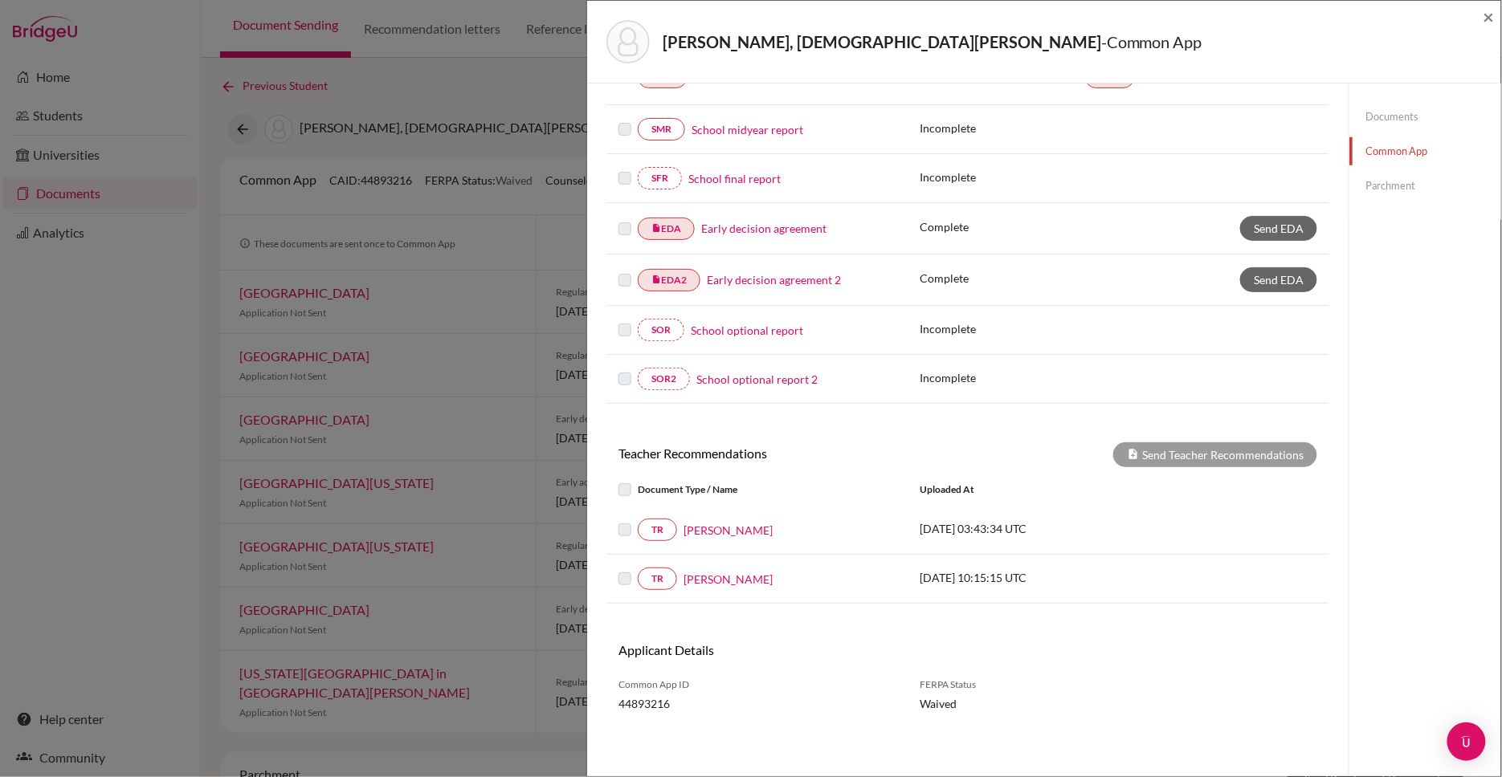
scroll to position [387, 0]
click at [710, 579] on link "[PERSON_NAME]" at bounding box center [727, 581] width 89 height 17
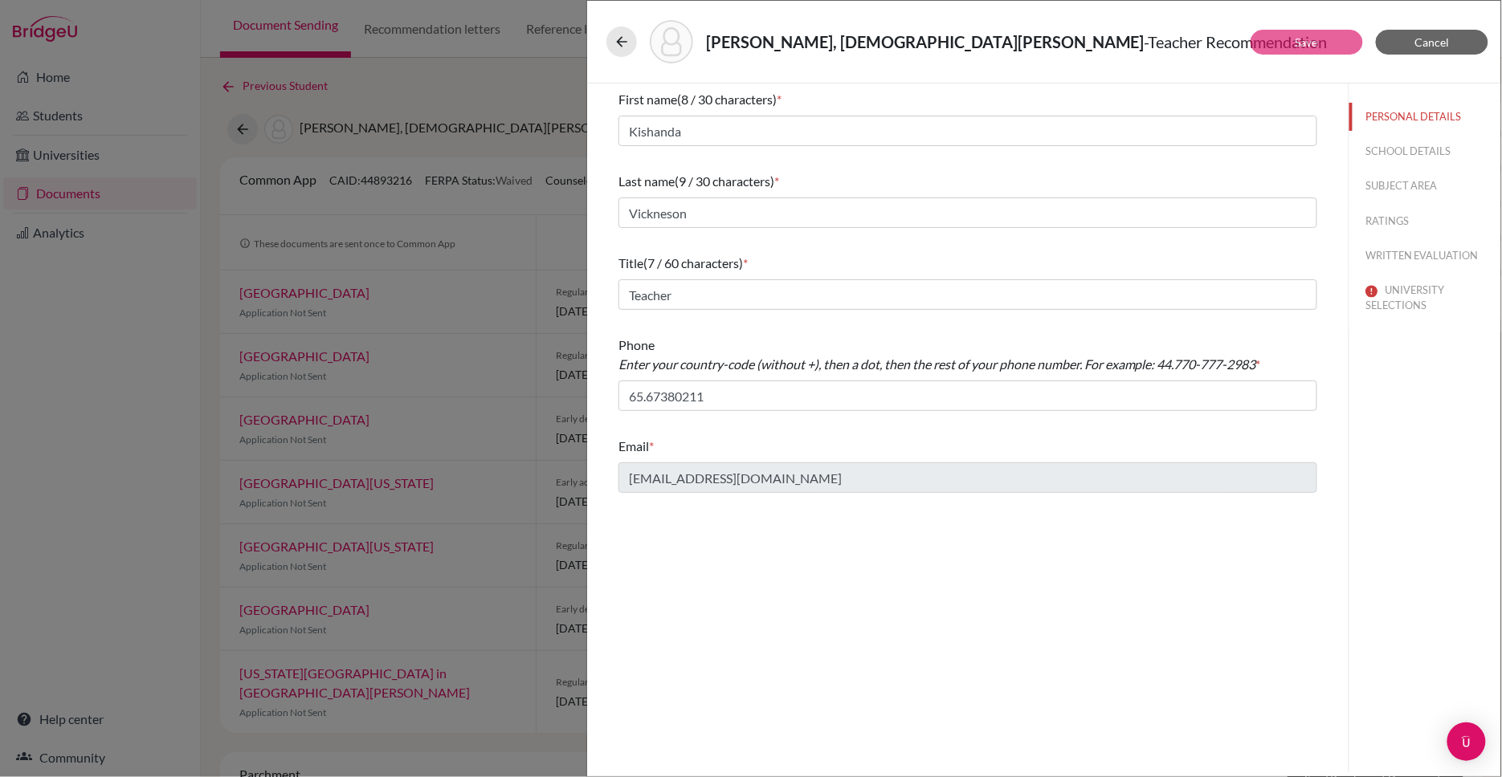
click at [1402, 299] on button "UNIVERSITY SELECTIONS" at bounding box center [1425, 297] width 152 height 43
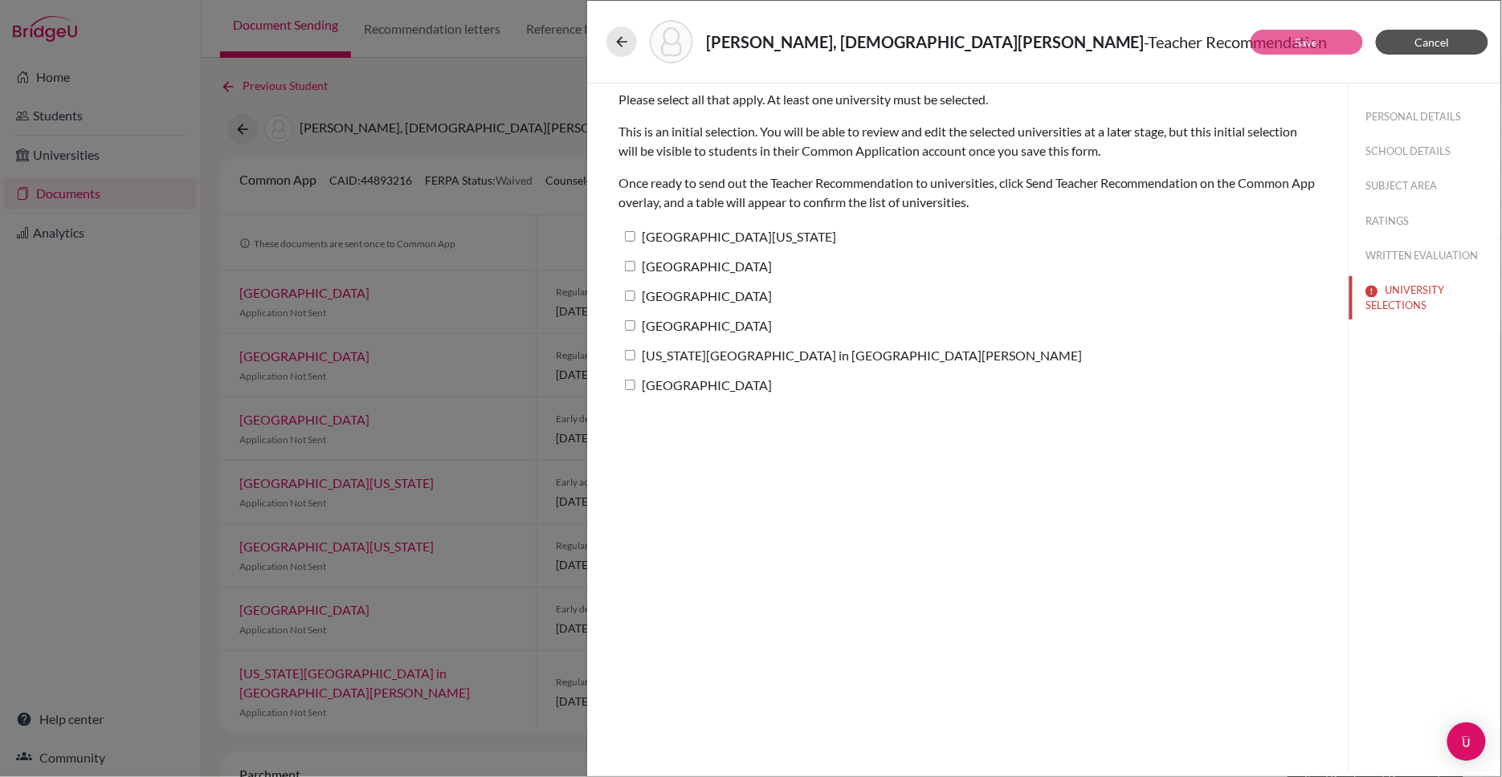
click at [1410, 39] on button "Cancel" at bounding box center [1431, 42] width 112 height 25
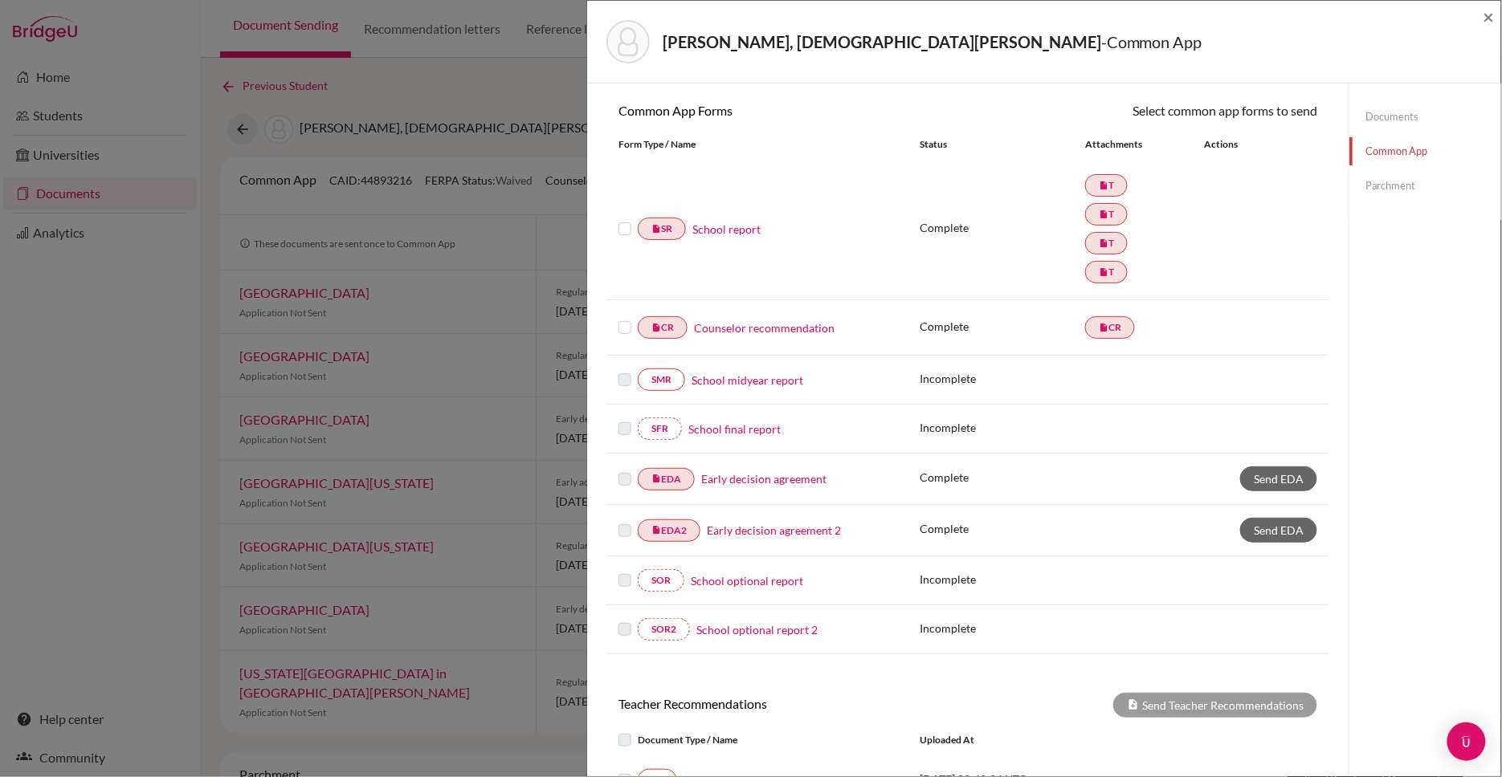
scroll to position [254, 0]
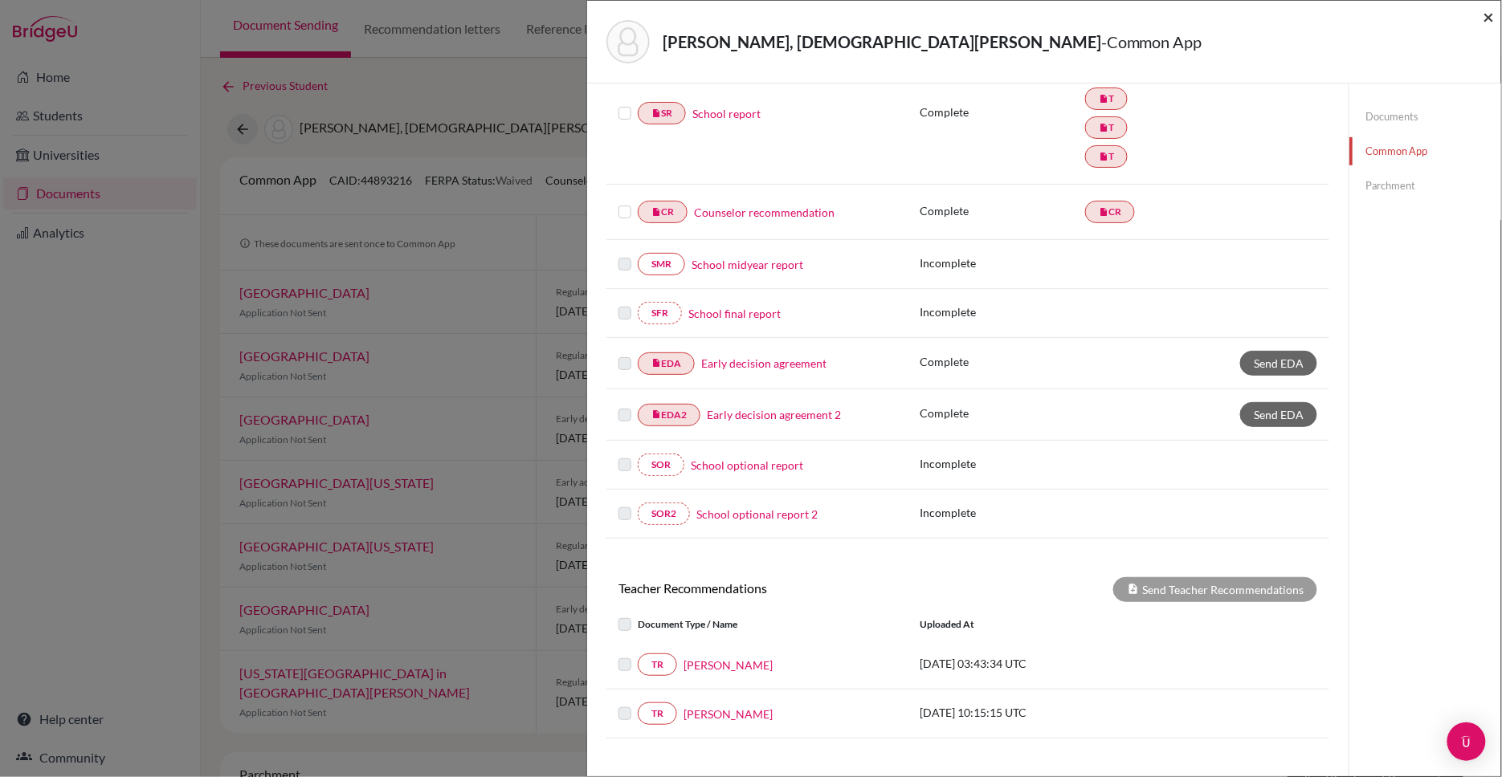
click at [1485, 17] on span "×" at bounding box center [1488, 16] width 11 height 23
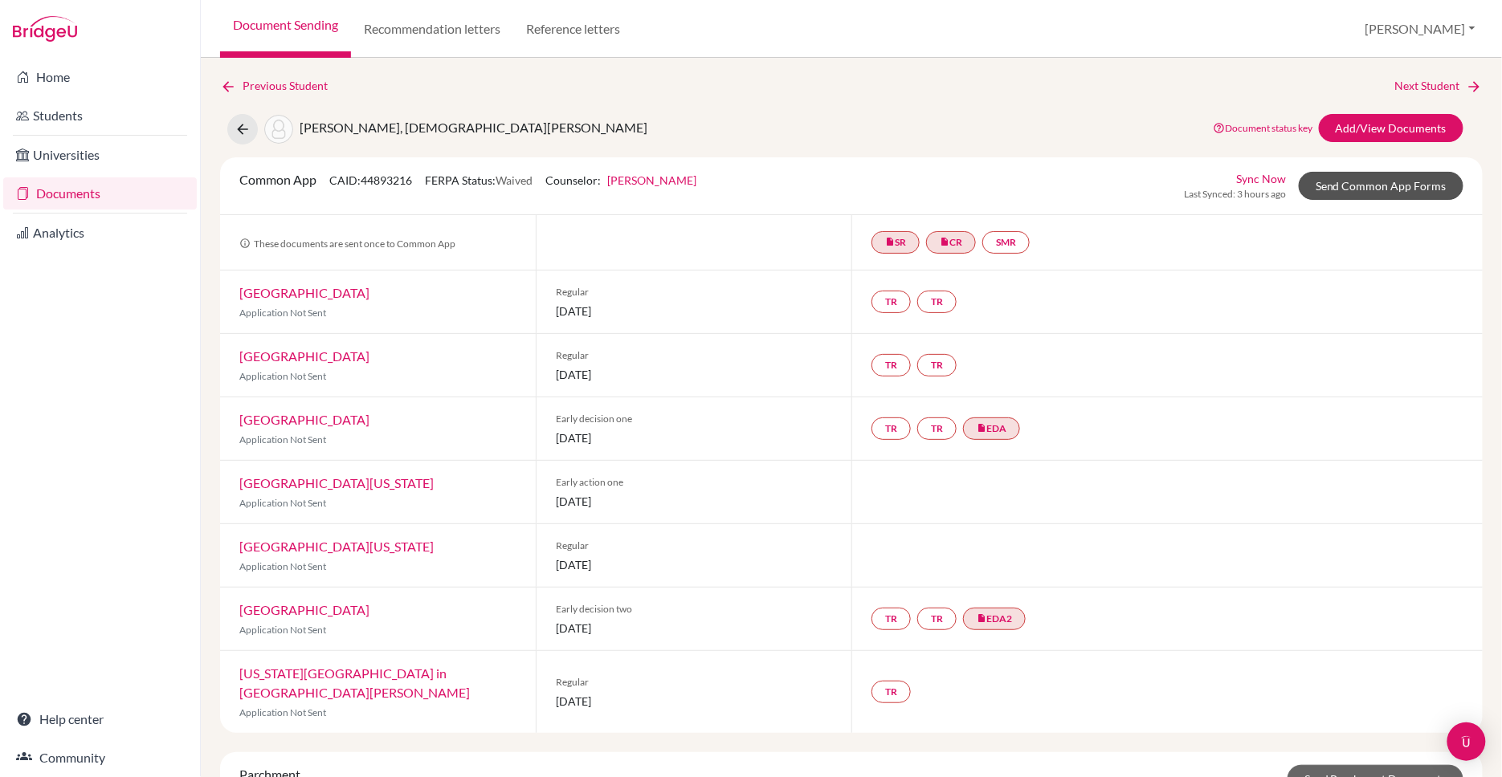
click at [1375, 181] on link "Send Common App Forms" at bounding box center [1380, 186] width 165 height 28
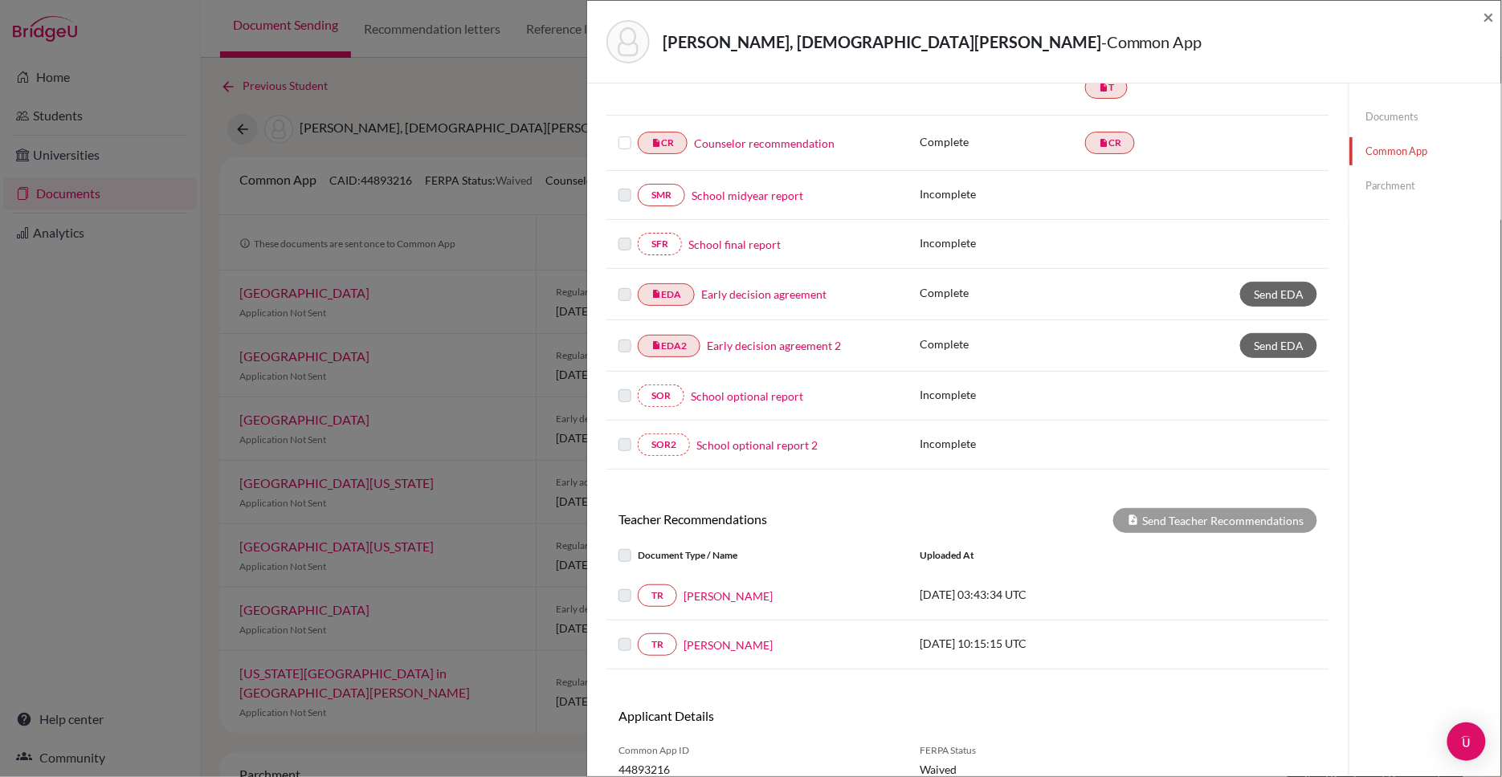
scroll to position [361, 0]
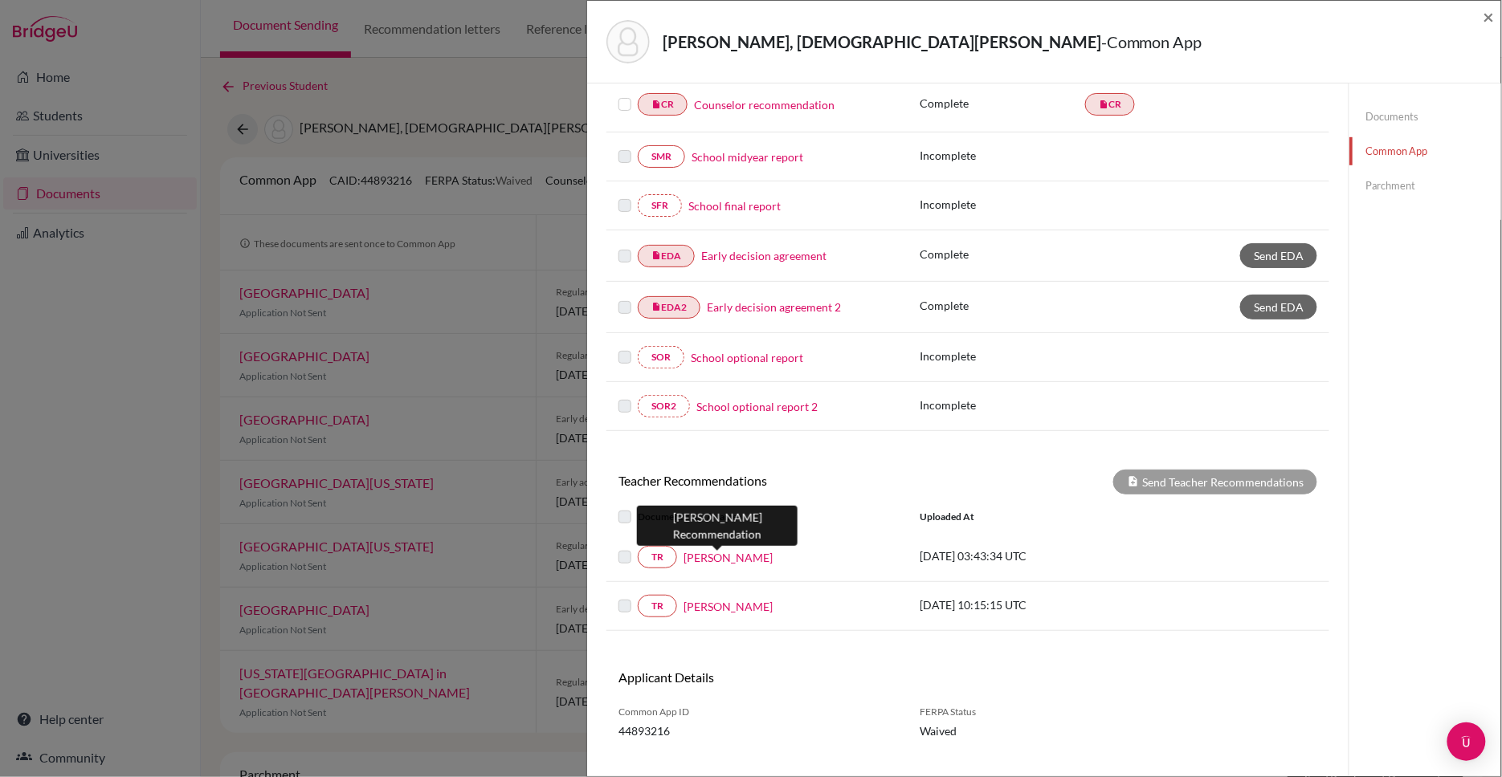
click at [711, 556] on link "[PERSON_NAME]" at bounding box center [727, 557] width 89 height 17
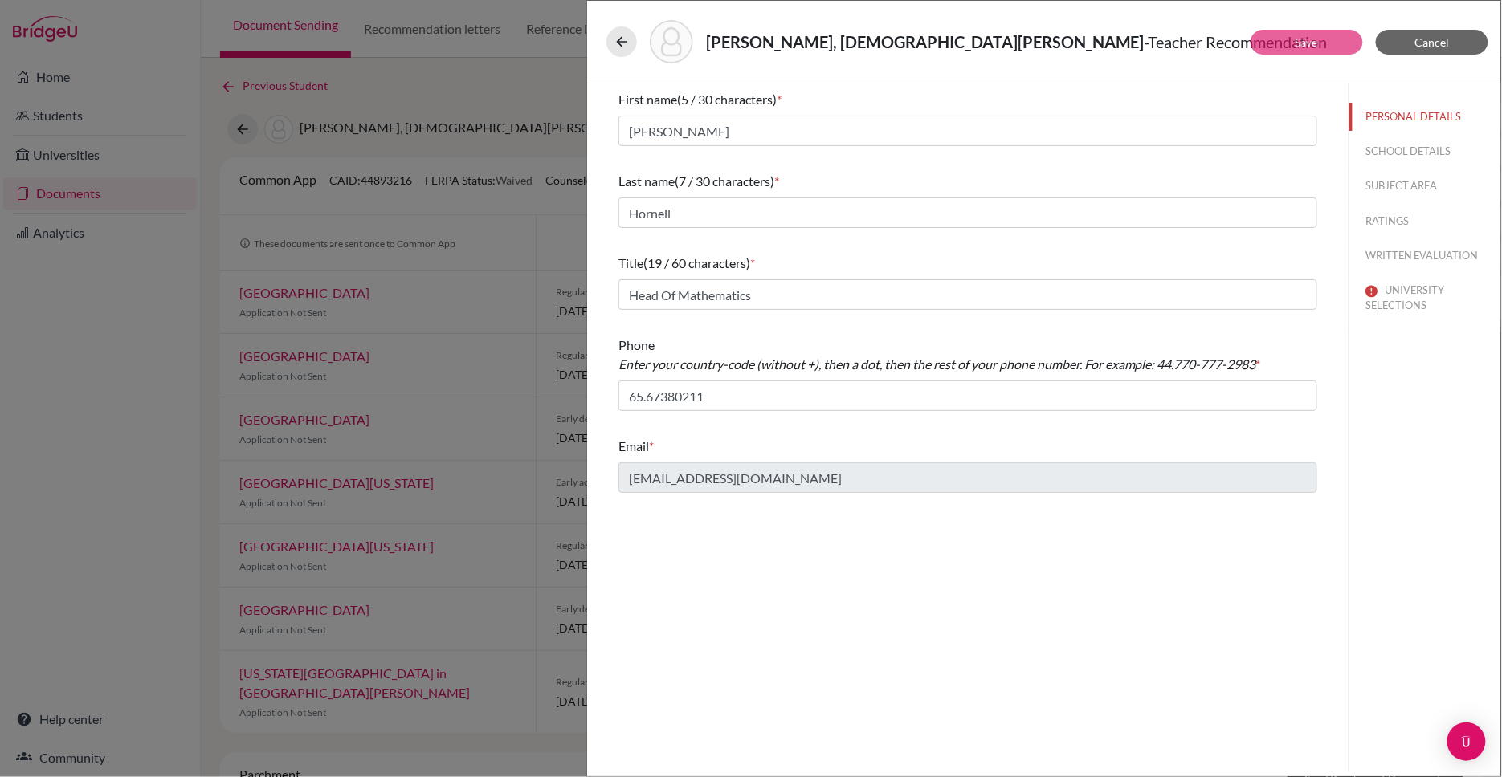
click at [1396, 293] on button "UNIVERSITY SELECTIONS" at bounding box center [1425, 297] width 152 height 43
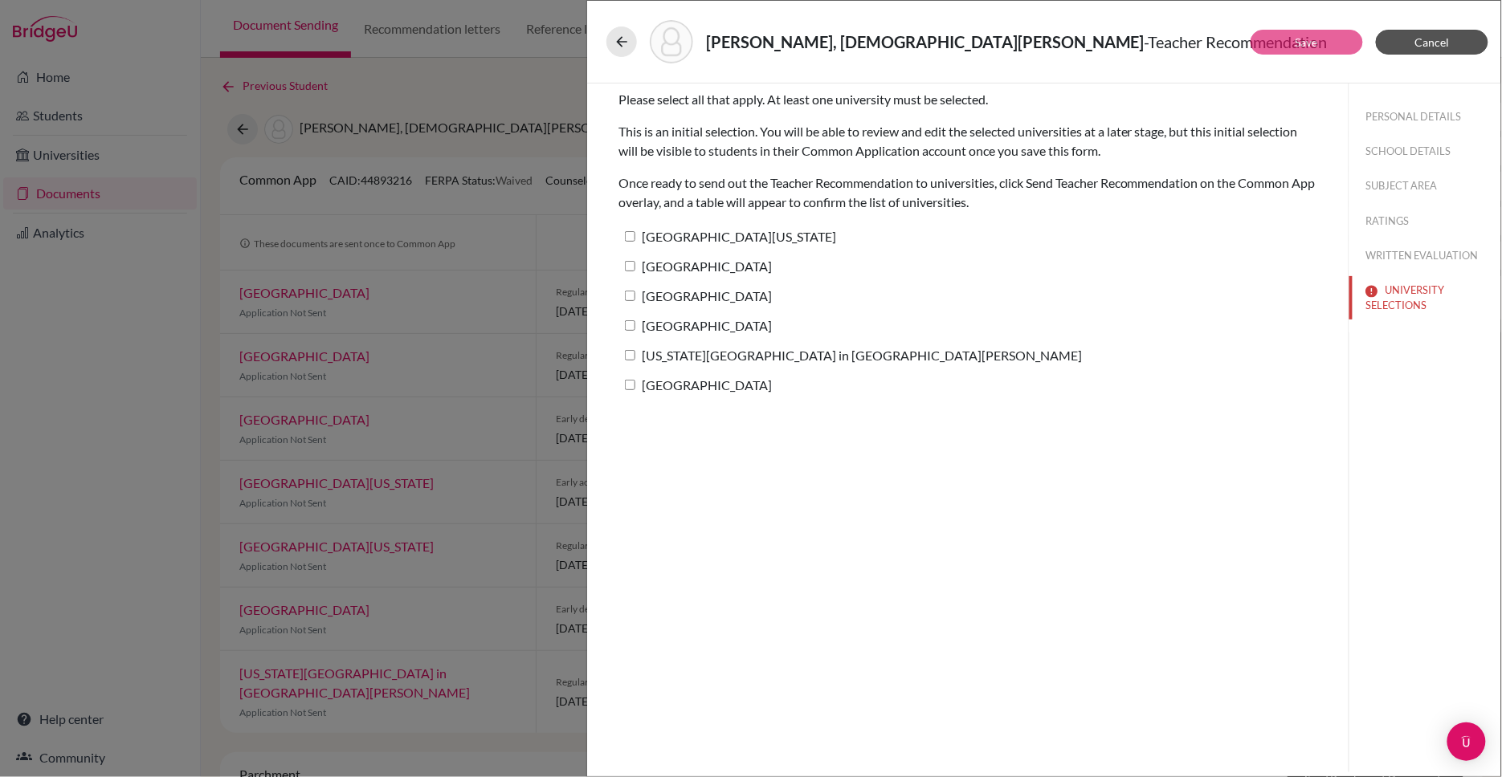
click at [1424, 40] on span "Cancel" at bounding box center [1432, 42] width 35 height 14
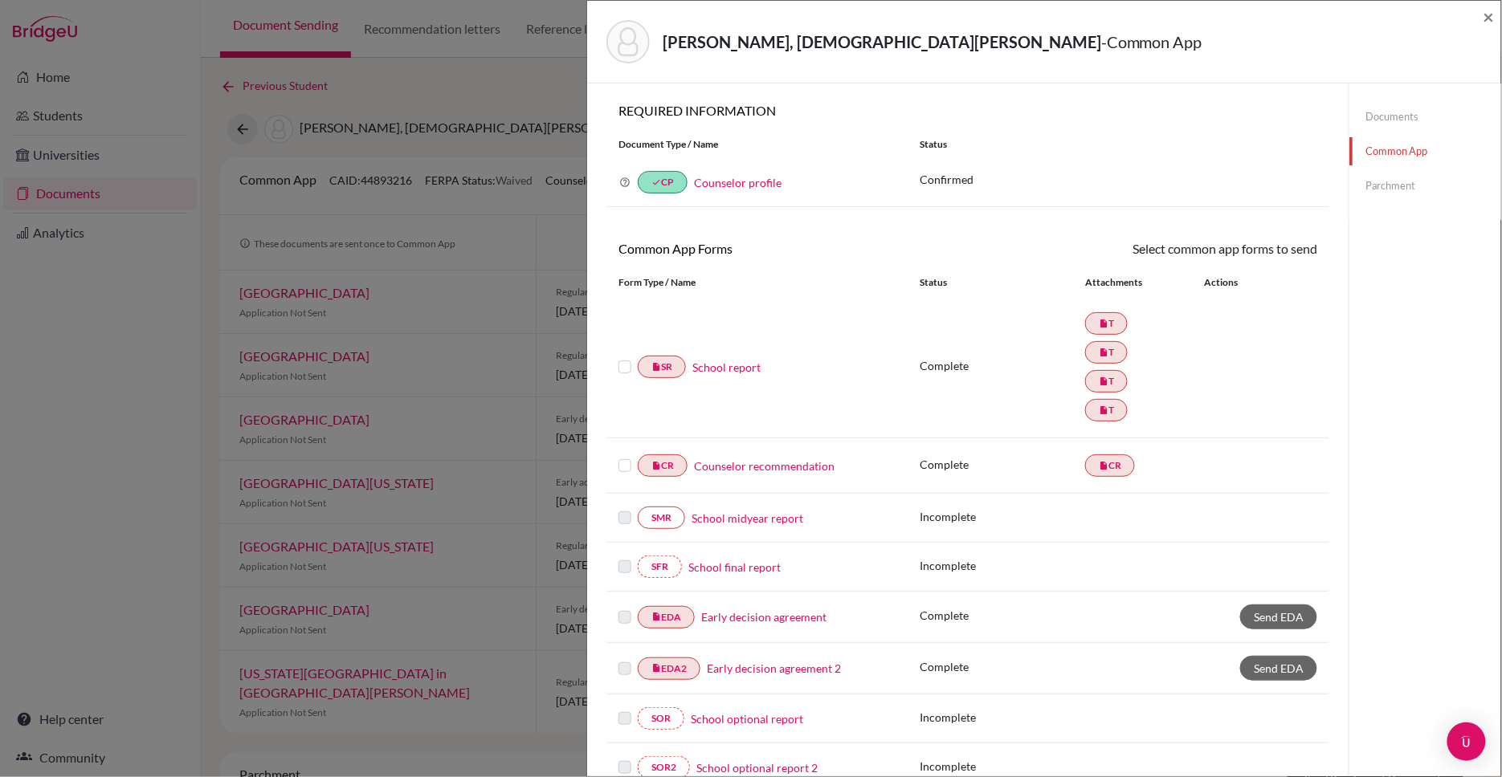
click at [1481, 16] on div "[PERSON_NAME], [PERSON_NAME] - Common App ×" at bounding box center [1043, 41] width 901 height 69
click at [1487, 17] on span "×" at bounding box center [1488, 16] width 11 height 23
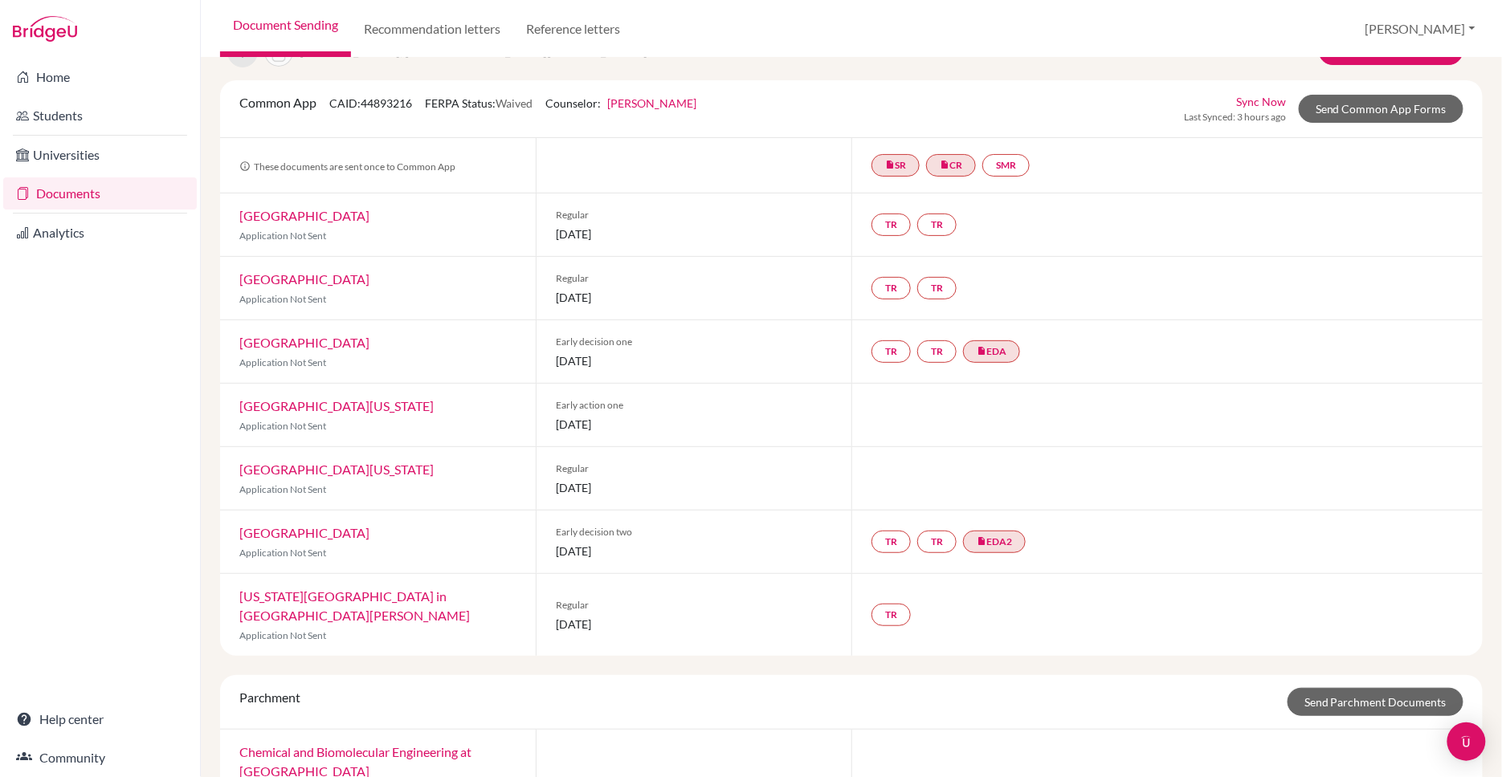
scroll to position [74, 0]
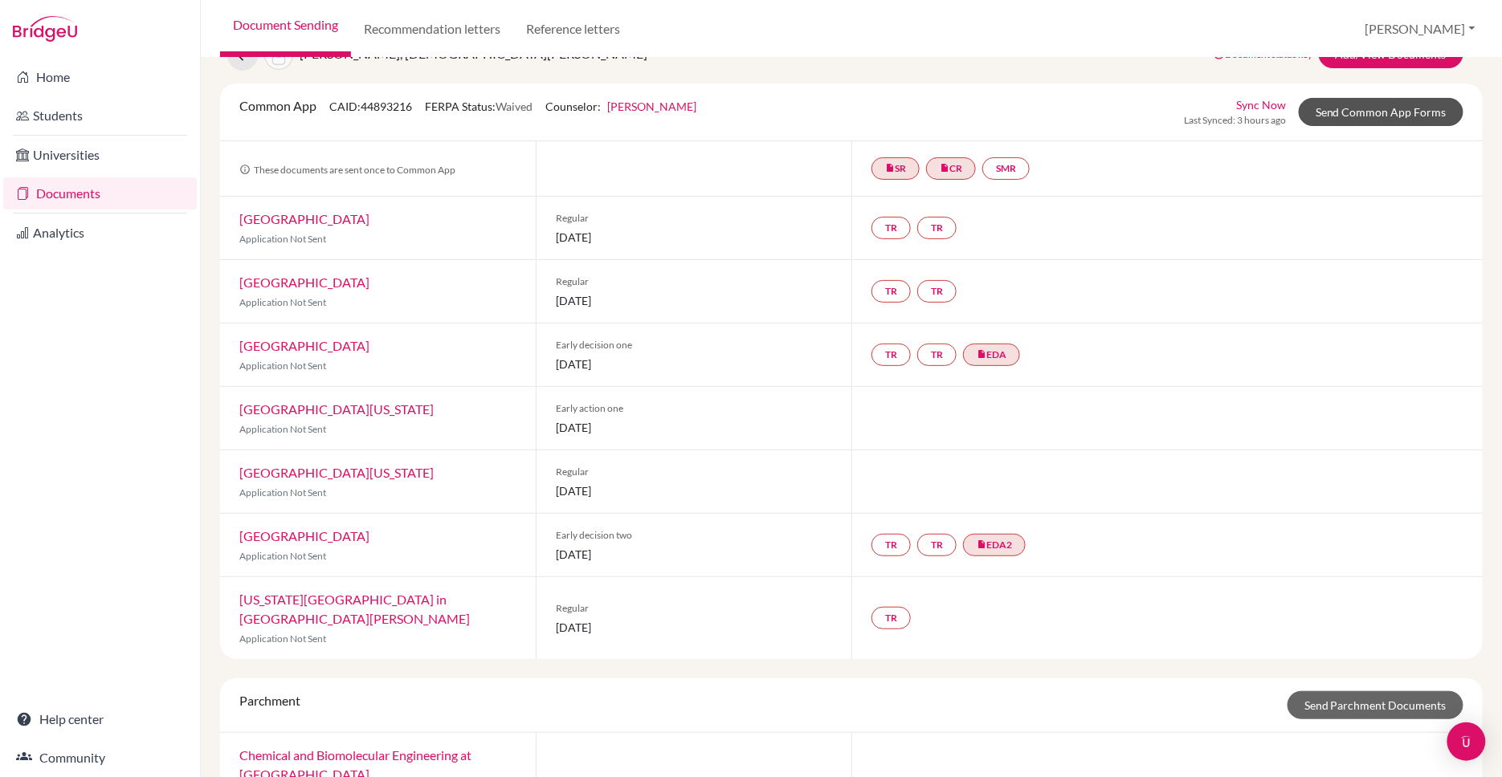
click at [1384, 110] on link "Send Common App Forms" at bounding box center [1380, 112] width 165 height 28
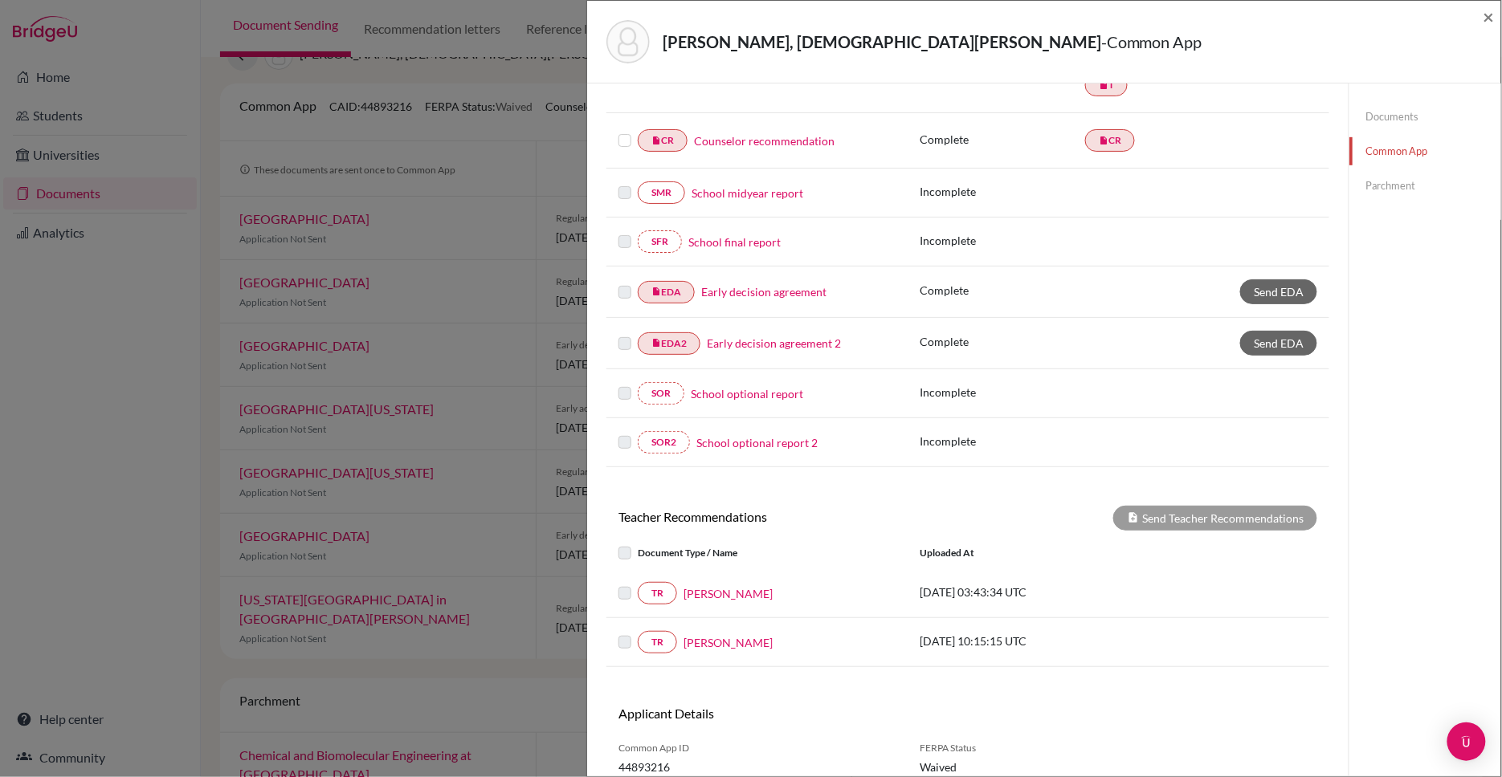
scroll to position [373, 0]
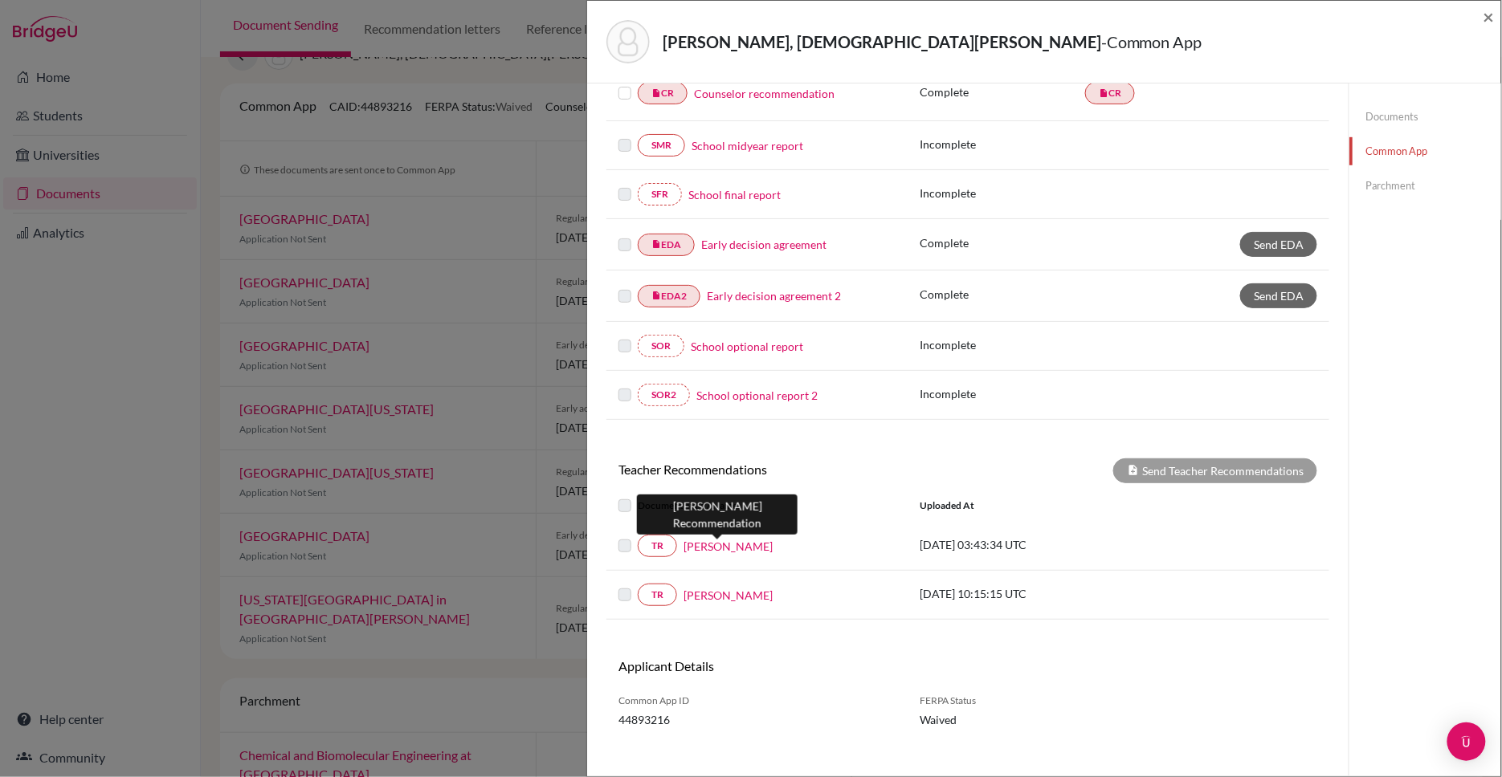
click at [713, 546] on link "[PERSON_NAME]" at bounding box center [727, 546] width 89 height 17
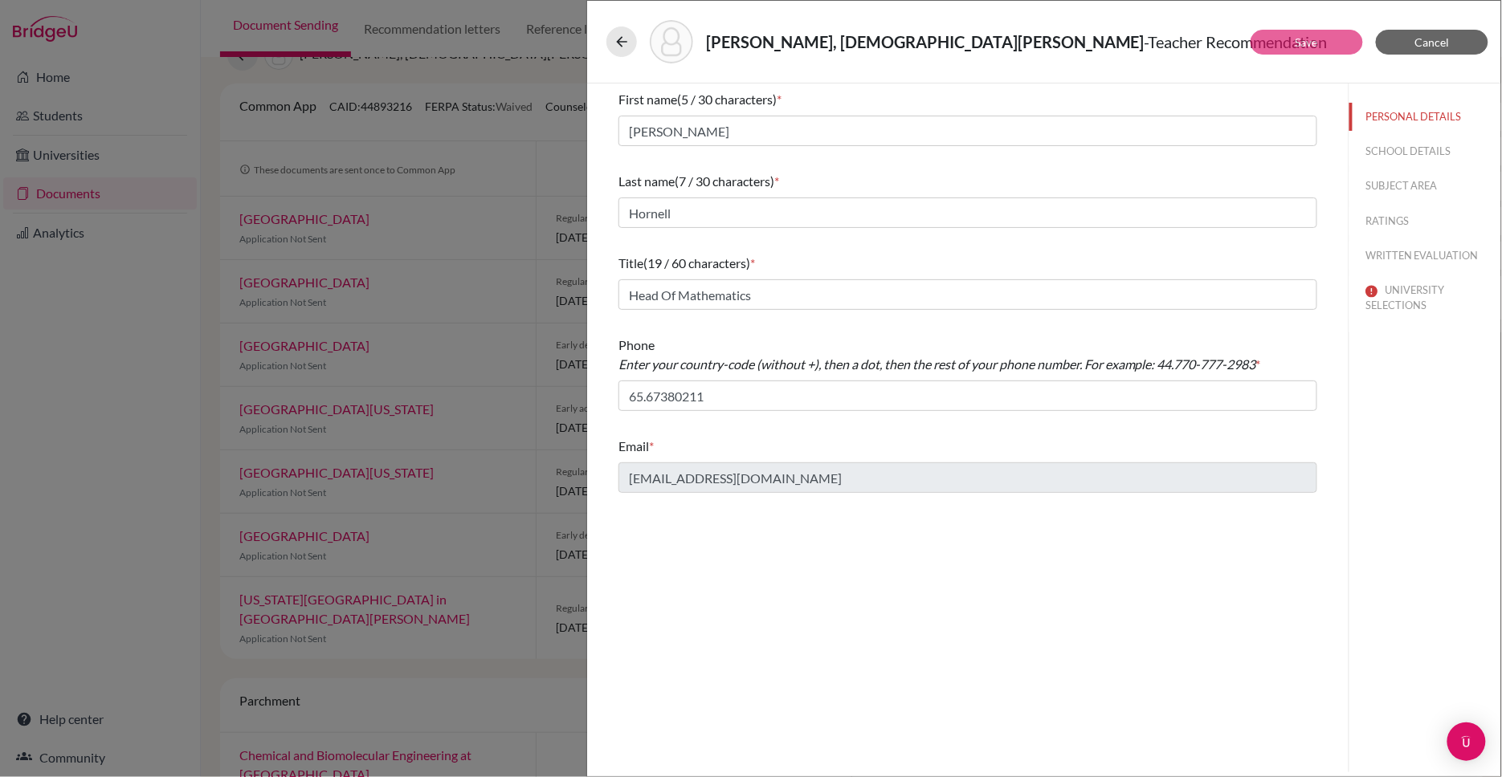
click at [1405, 143] on button "SCHOOL DETAILS" at bounding box center [1425, 151] width 152 height 28
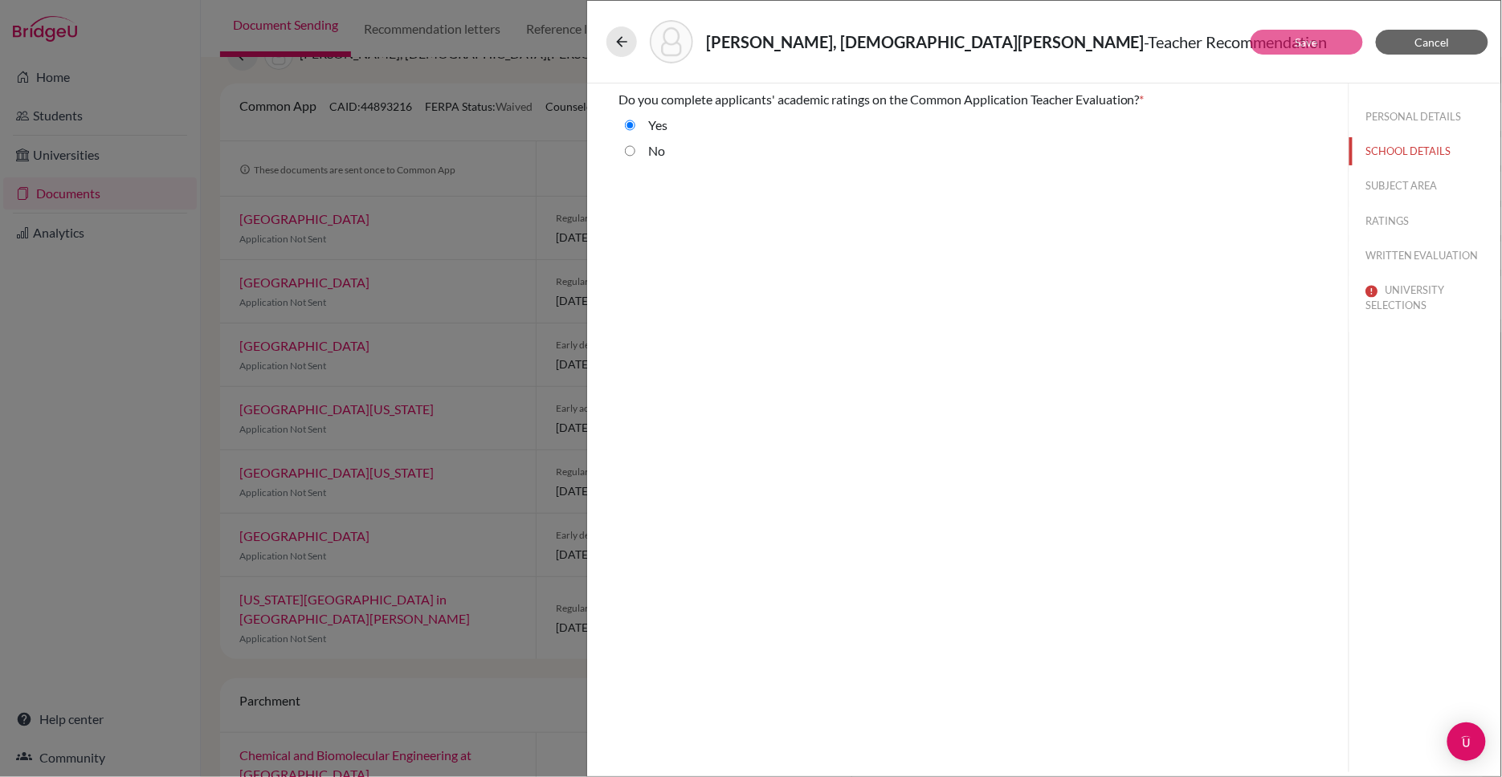
drag, startPoint x: 1155, startPoint y: 100, endPoint x: 618, endPoint y: 100, distance: 536.4
click at [618, 100] on div "Do you complete applicants' academic ratings on the Common Application Teacher …" at bounding box center [967, 99] width 699 height 19
copy div "Do you complete applicants' academic ratings on the Common Application Teacher …"
click at [1397, 173] on button "SUBJECT AREA" at bounding box center [1425, 186] width 152 height 28
select select "0"
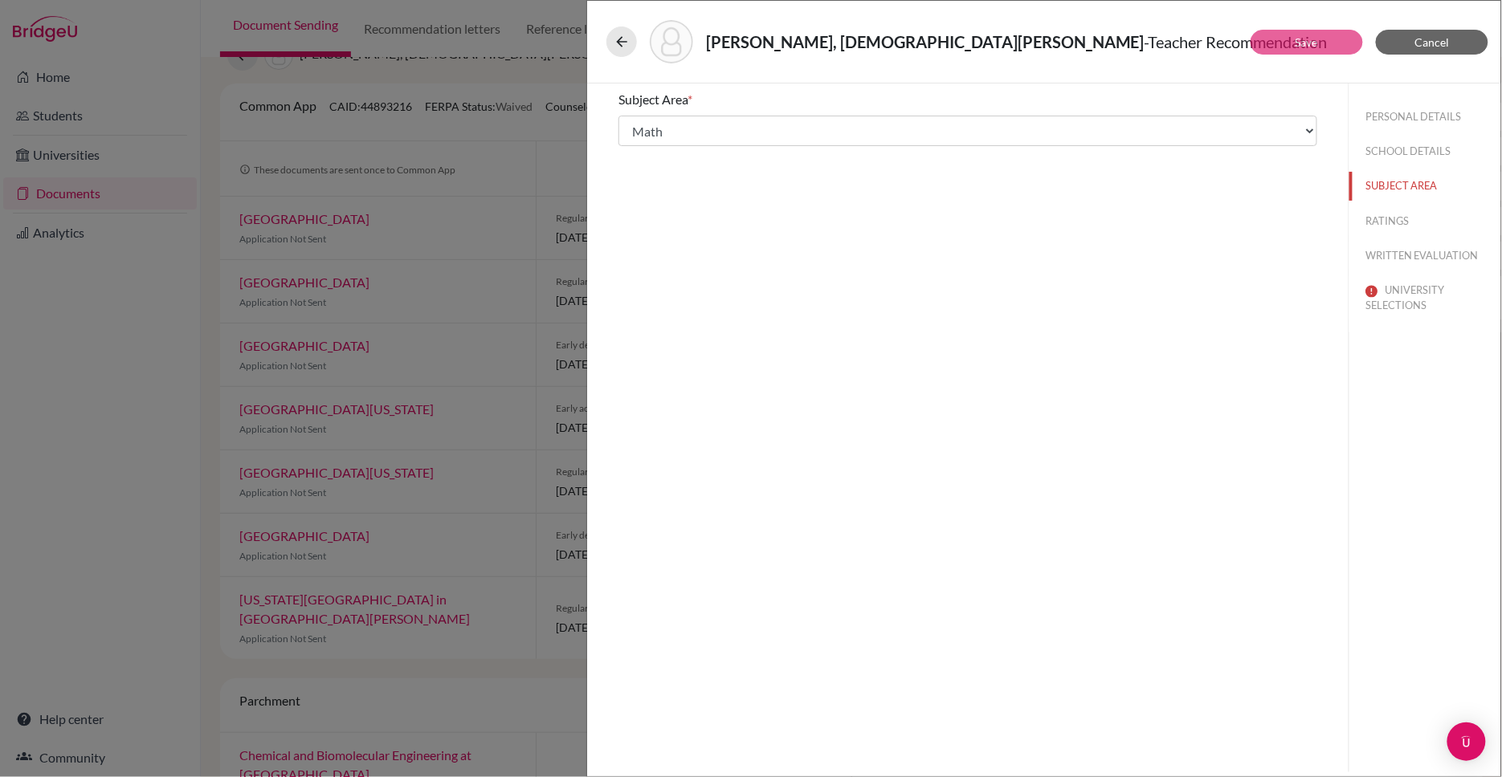
click at [1400, 220] on button "RATINGS" at bounding box center [1425, 221] width 152 height 28
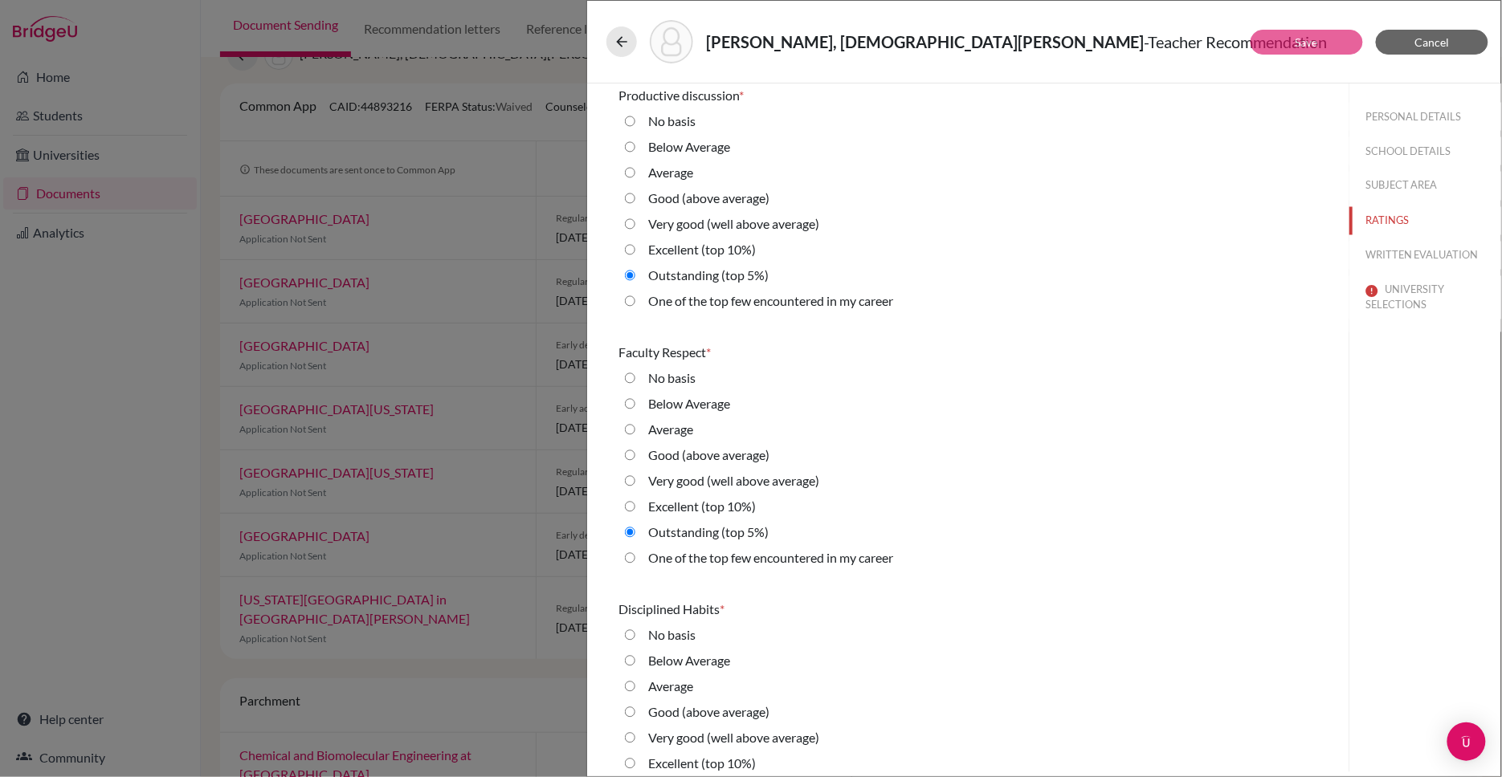
scroll to position [1048, 0]
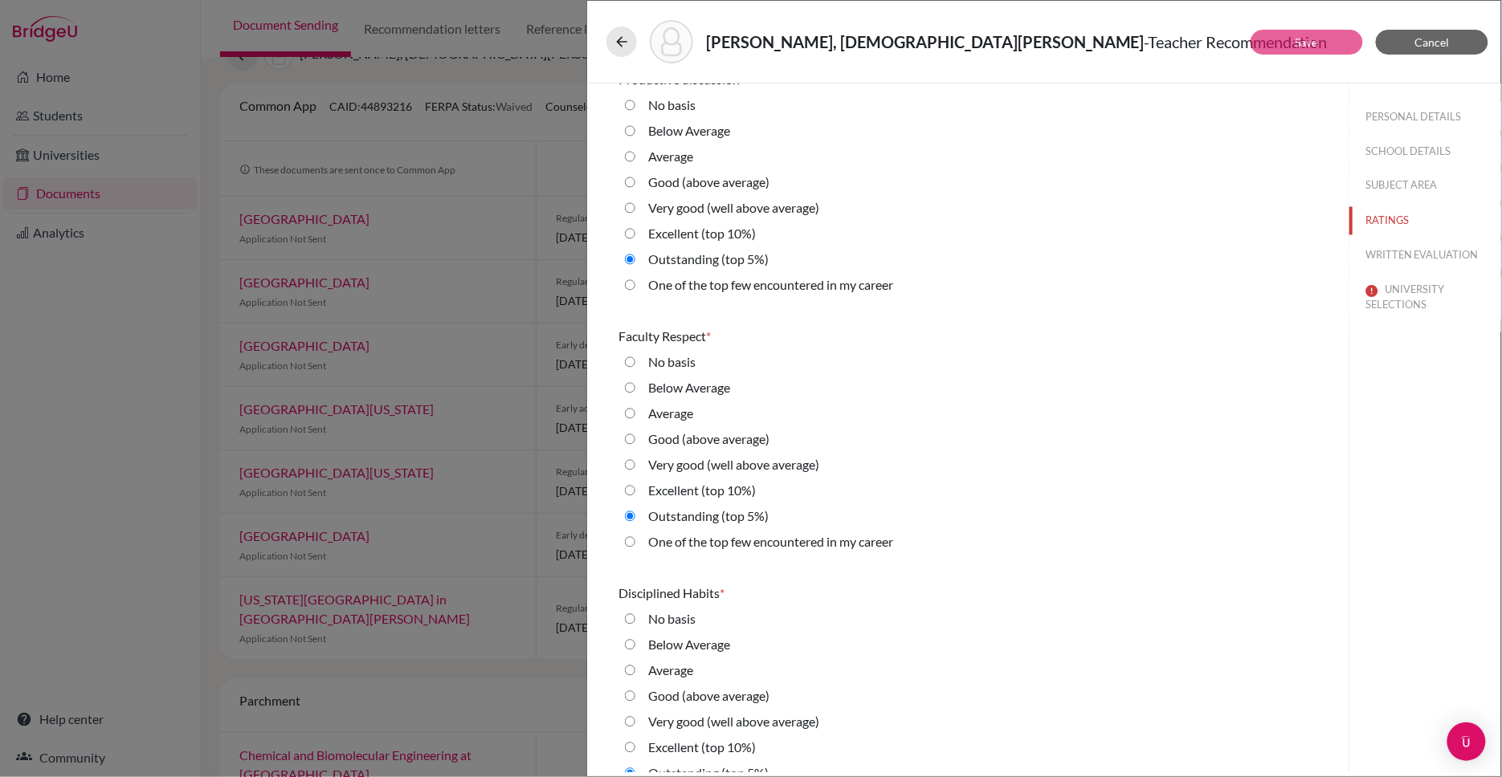
click at [630, 541] on career "One of the top few encountered in my career" at bounding box center [630, 541] width 10 height 19
radio career "true"
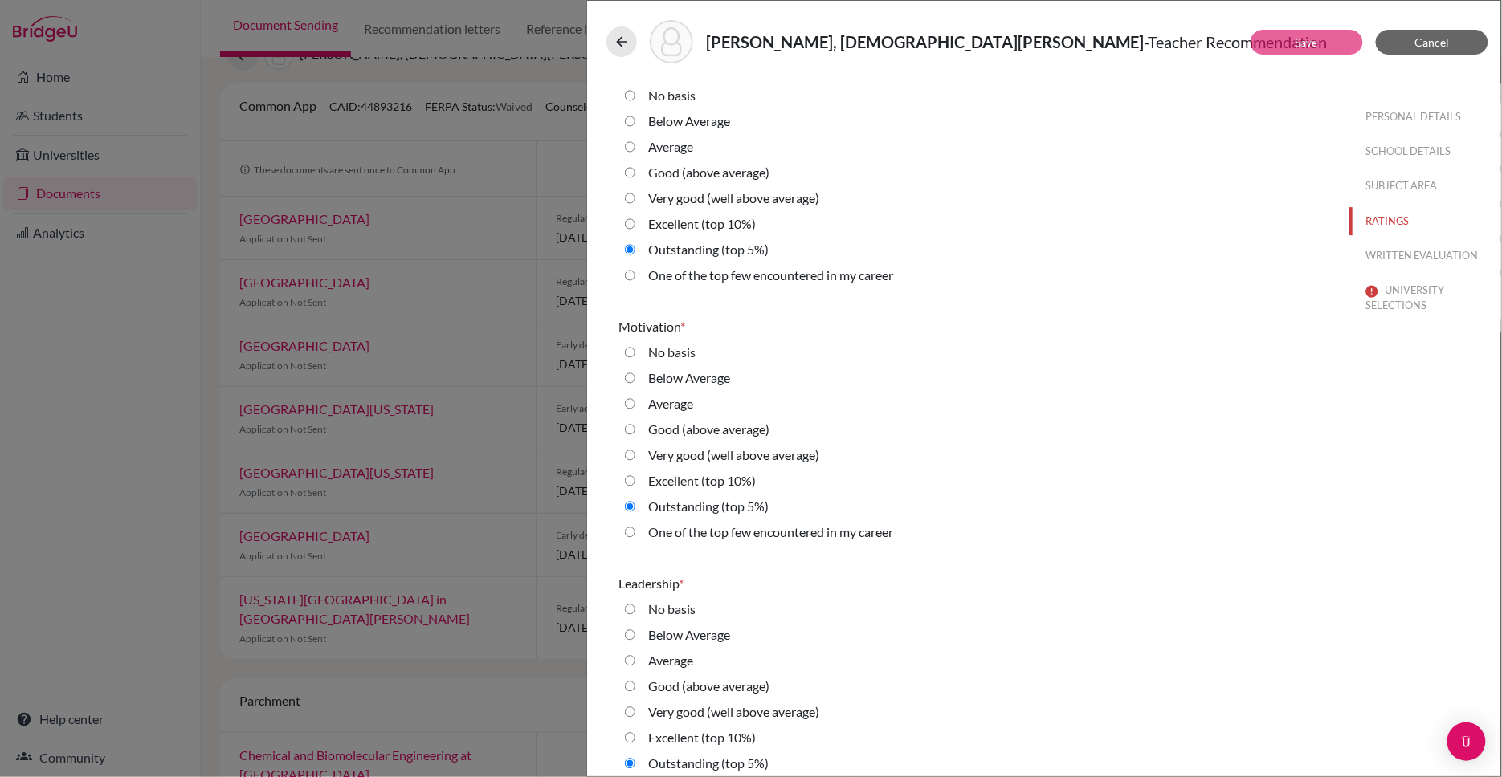
scroll to position [1832, 0]
click at [631, 527] on career "One of the top few encountered in my career" at bounding box center [630, 528] width 10 height 19
radio career "true"
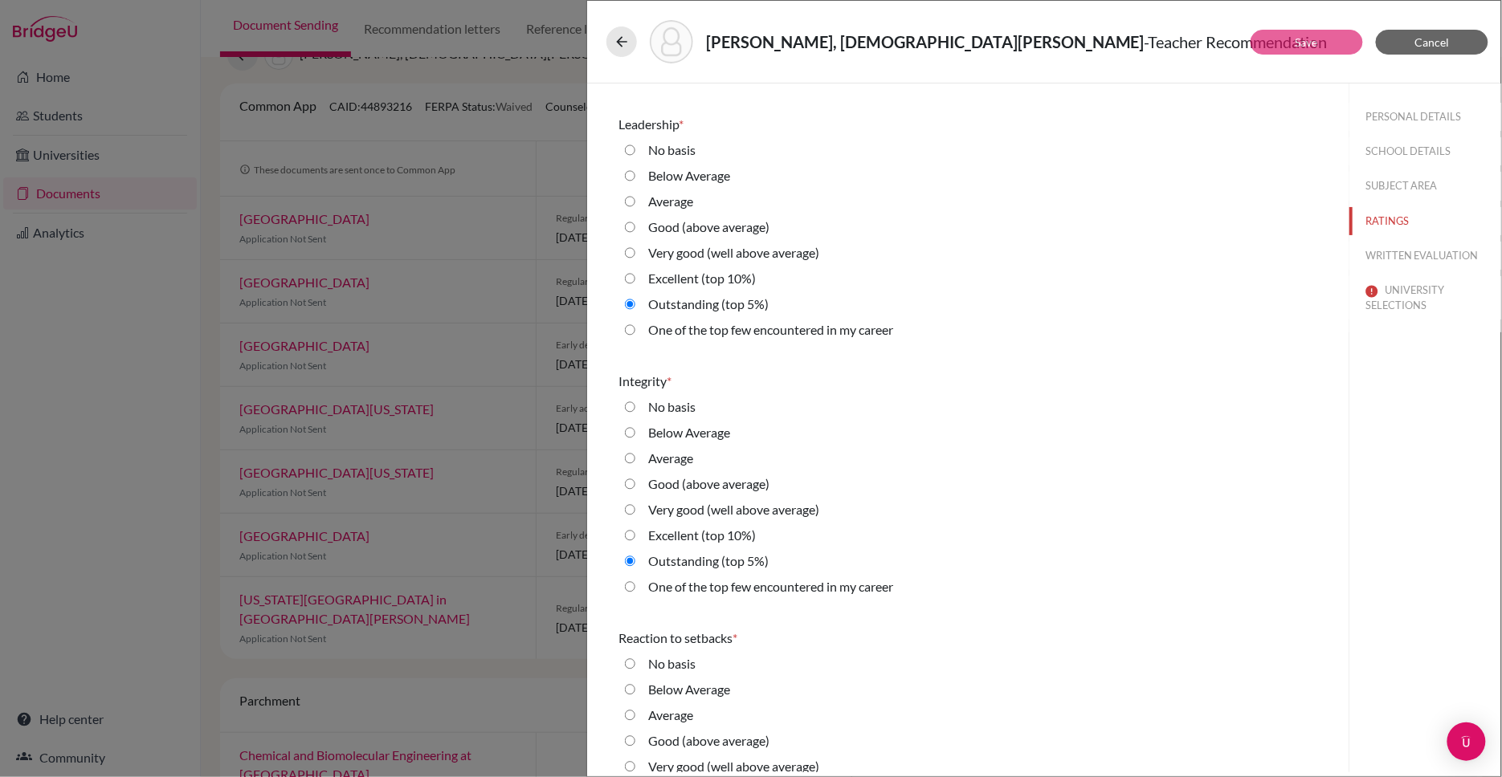
scroll to position [2317, 0]
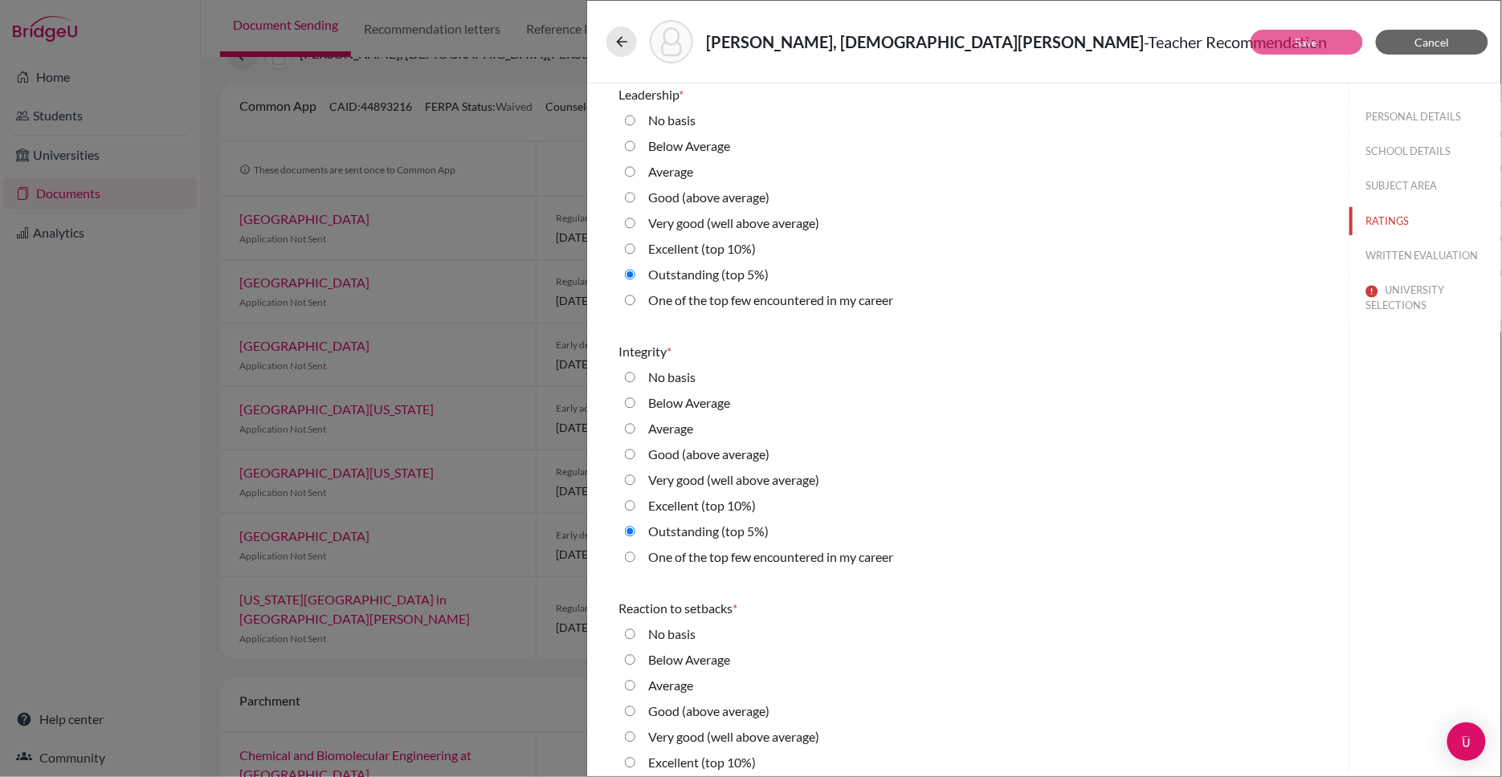
click at [630, 556] on career "One of the top few encountered in my career" at bounding box center [630, 557] width 10 height 19
radio career "true"
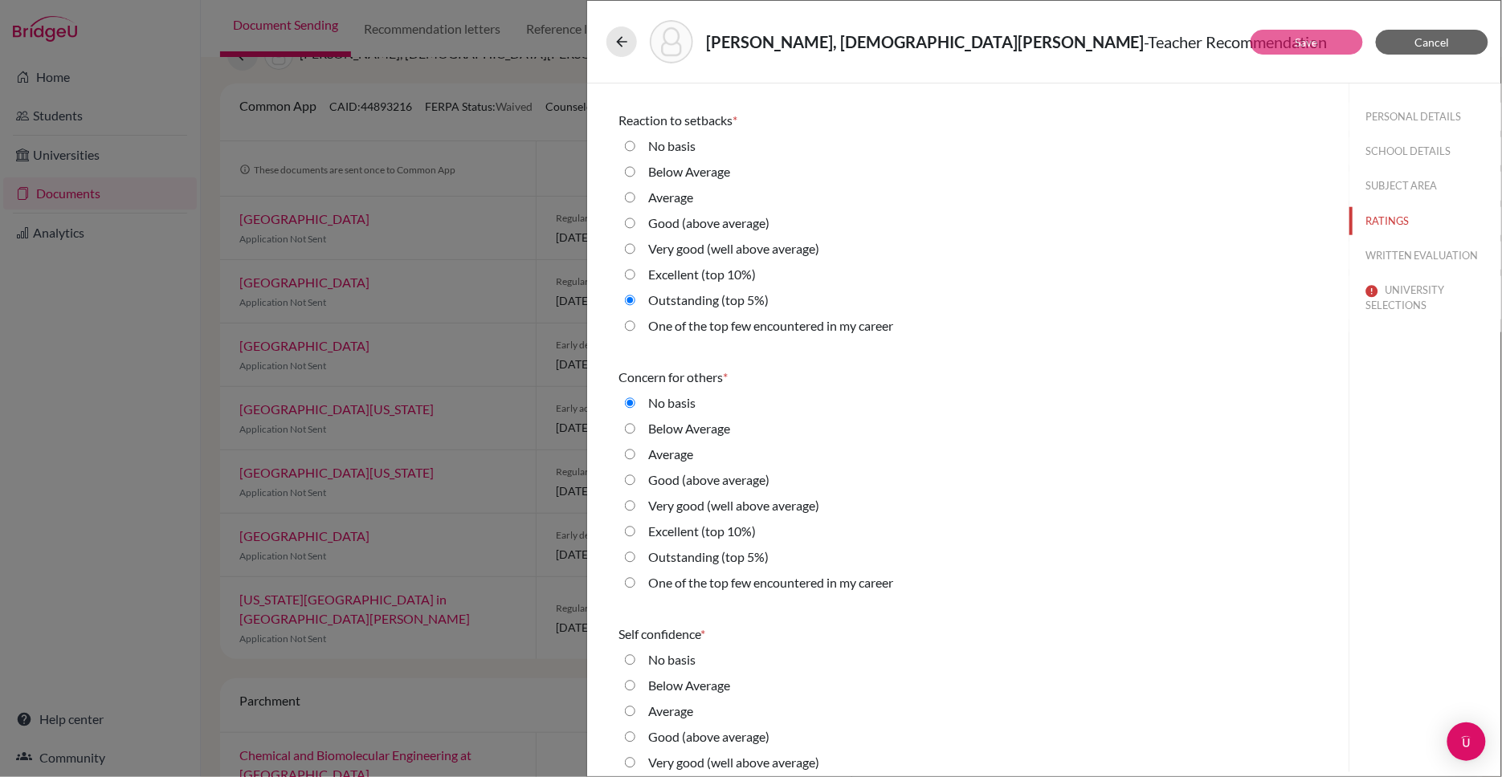
scroll to position [2807, 0]
click at [630, 583] on career "One of the top few encountered in my career" at bounding box center [630, 581] width 10 height 19
radio career "true"
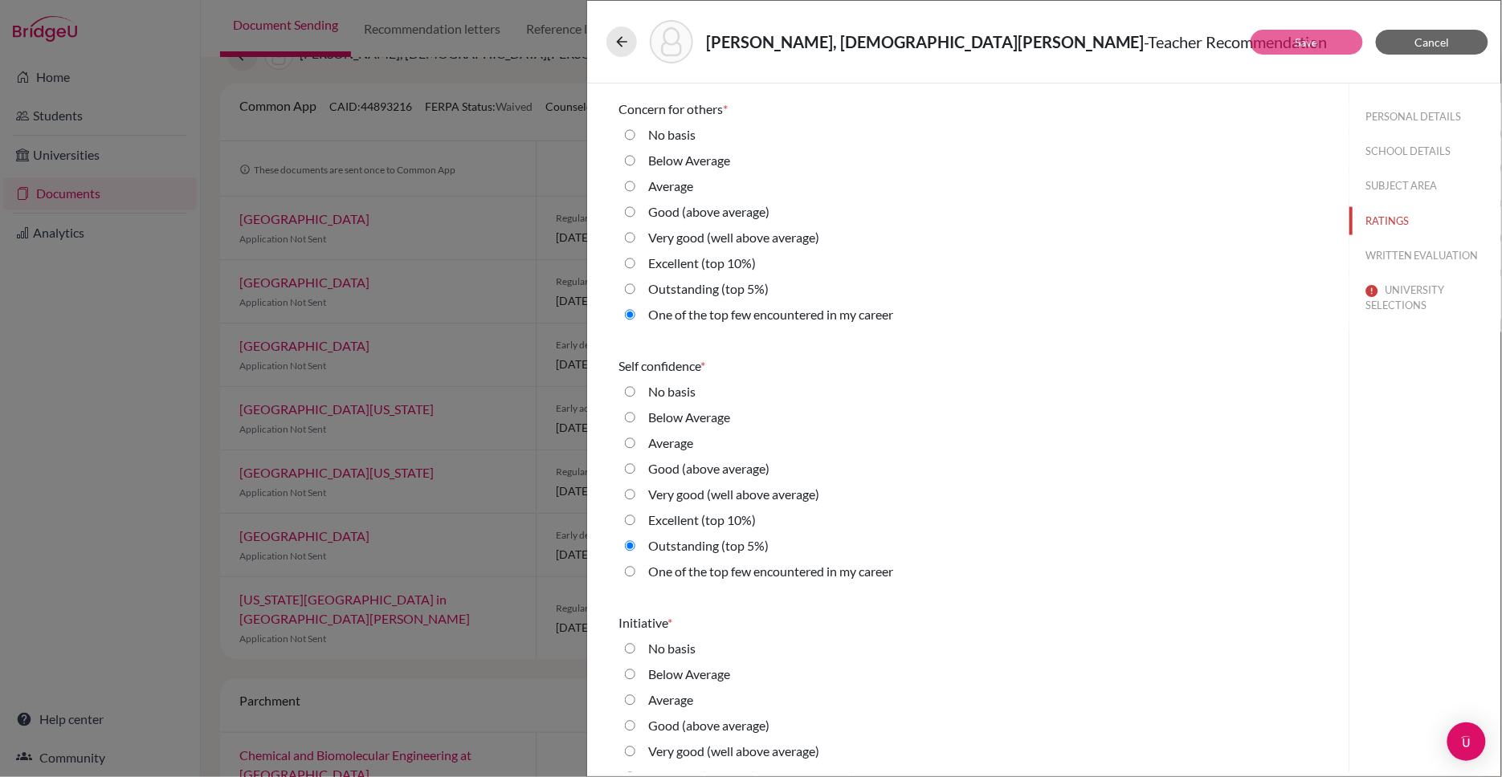
scroll to position [3079, 0]
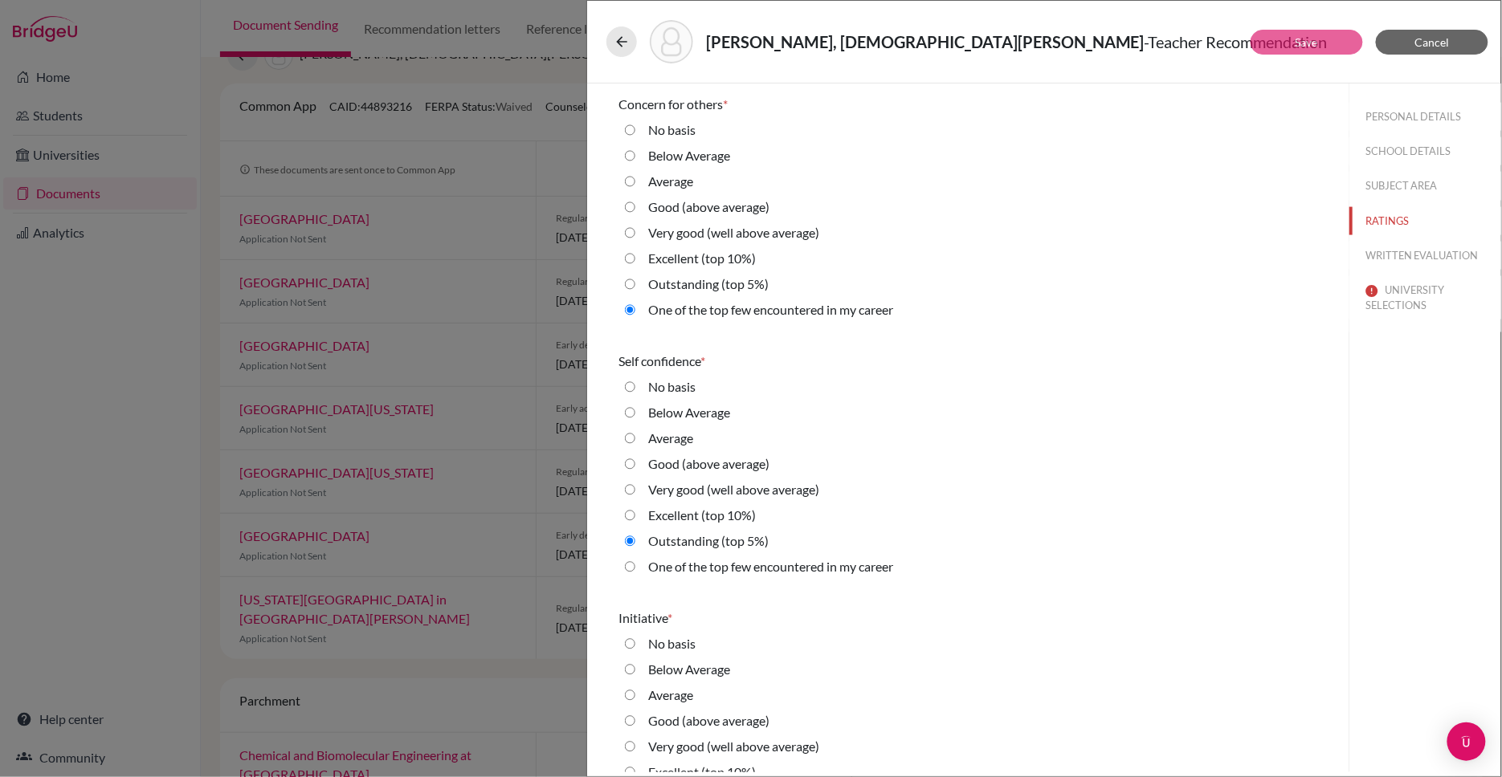
click at [630, 567] on career "One of the top few encountered in my career" at bounding box center [630, 566] width 10 height 19
radio career "true"
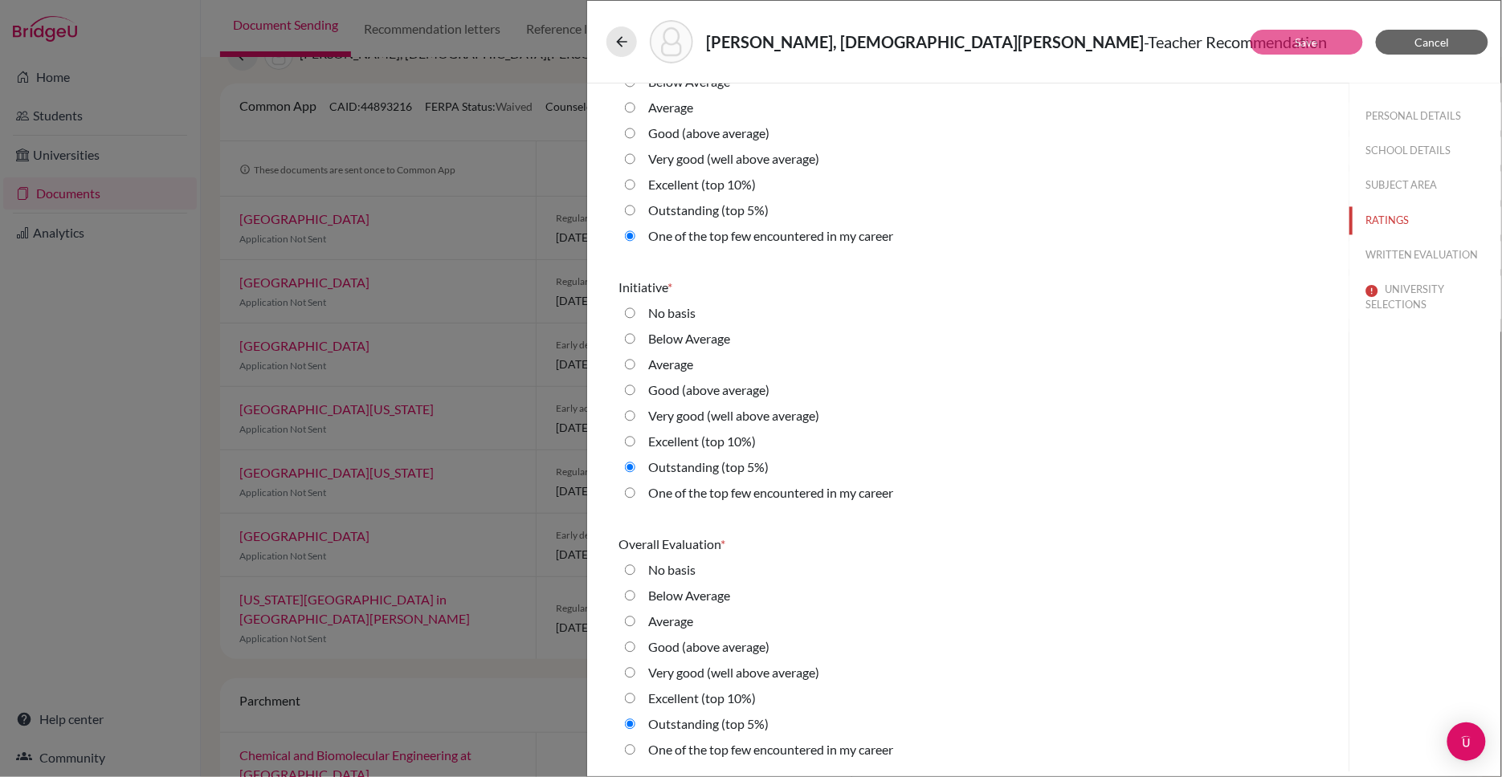
scroll to position [3409, 0]
click at [628, 752] on career "One of the top few encountered in my career" at bounding box center [630, 750] width 10 height 19
radio career "true"
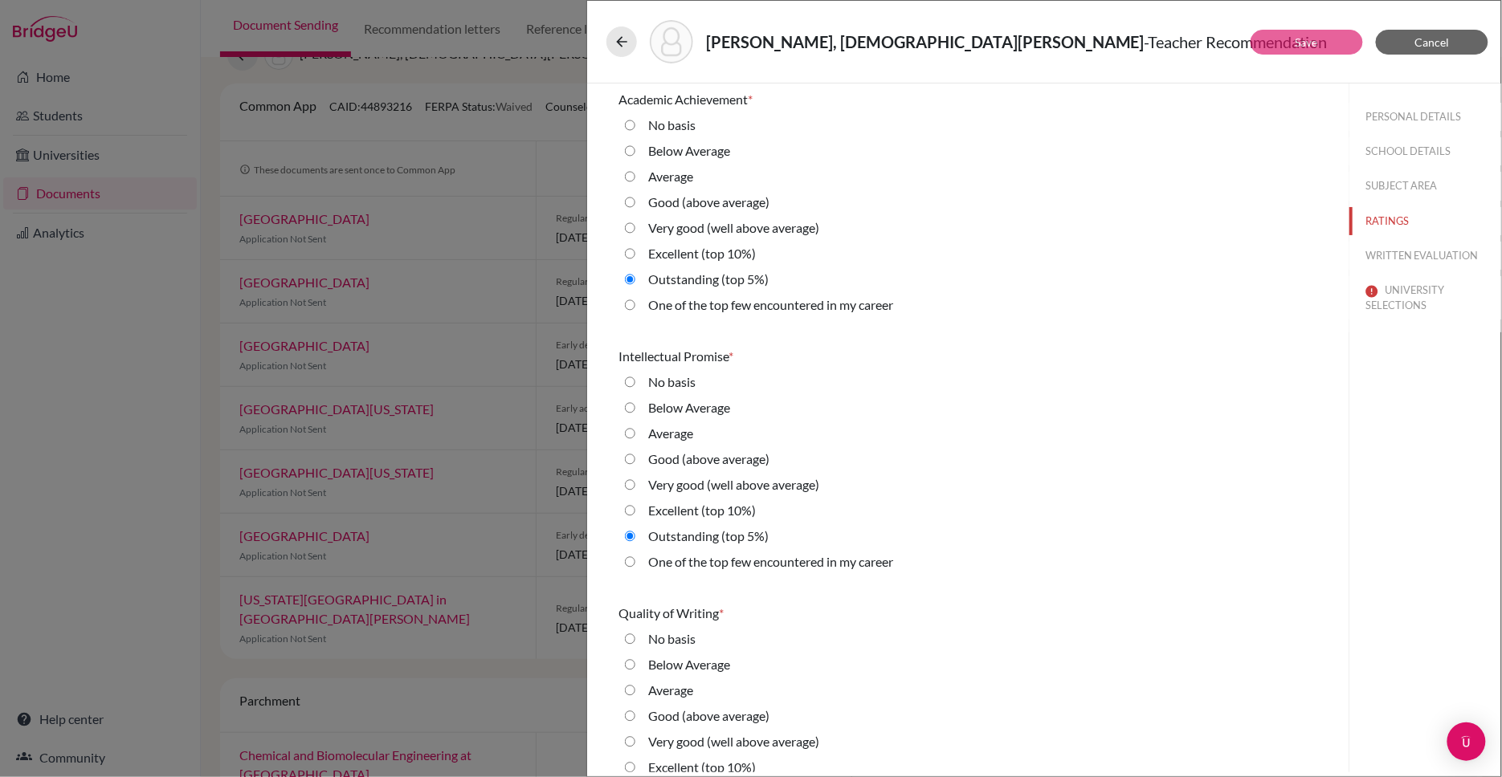
scroll to position [0, 0]
click at [628, 306] on career "One of the top few encountered in my career" at bounding box center [630, 304] width 10 height 19
radio career "true"
click at [1392, 252] on button "WRITTEN EVALUATION" at bounding box center [1425, 256] width 152 height 28
radio input "true"
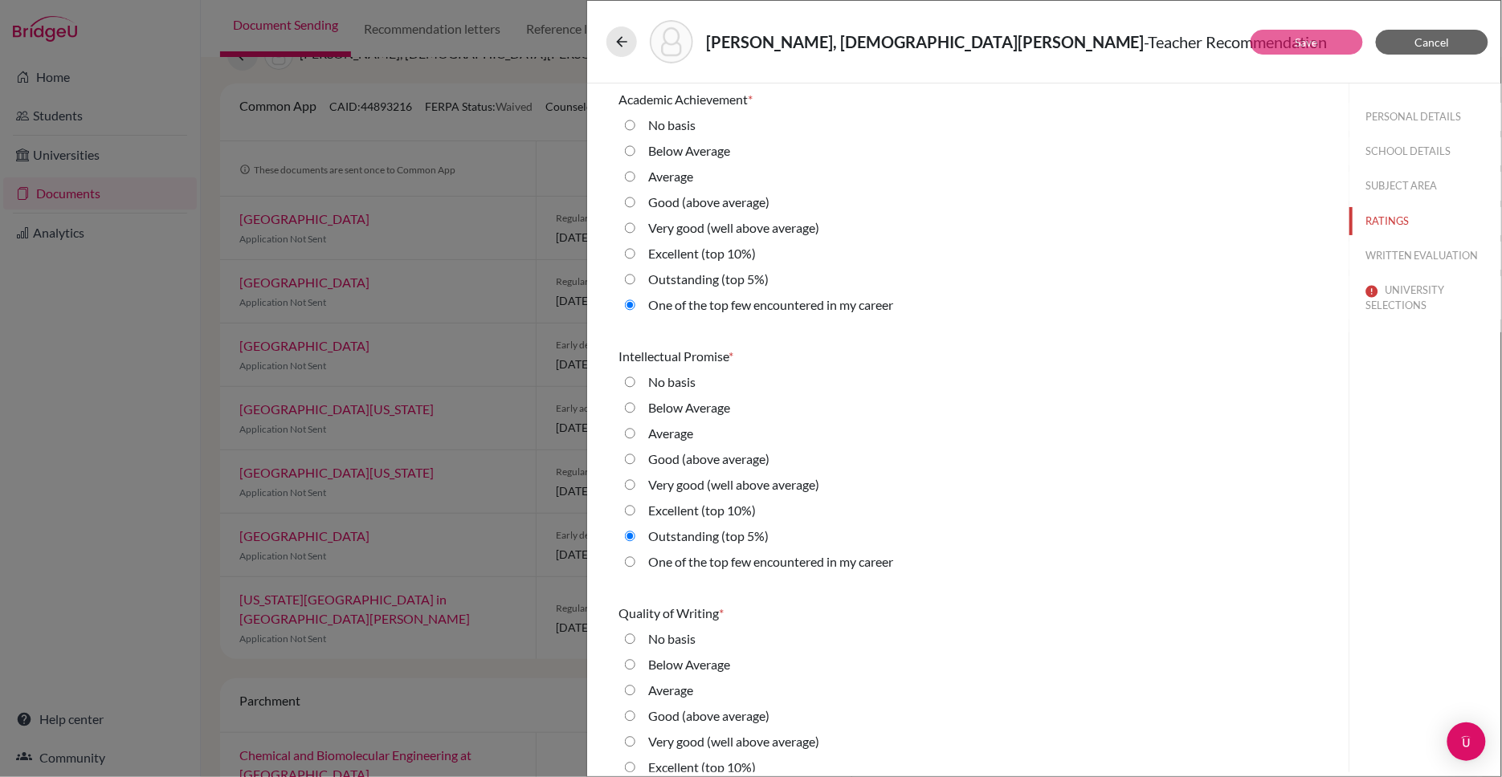
radio average\) "true"
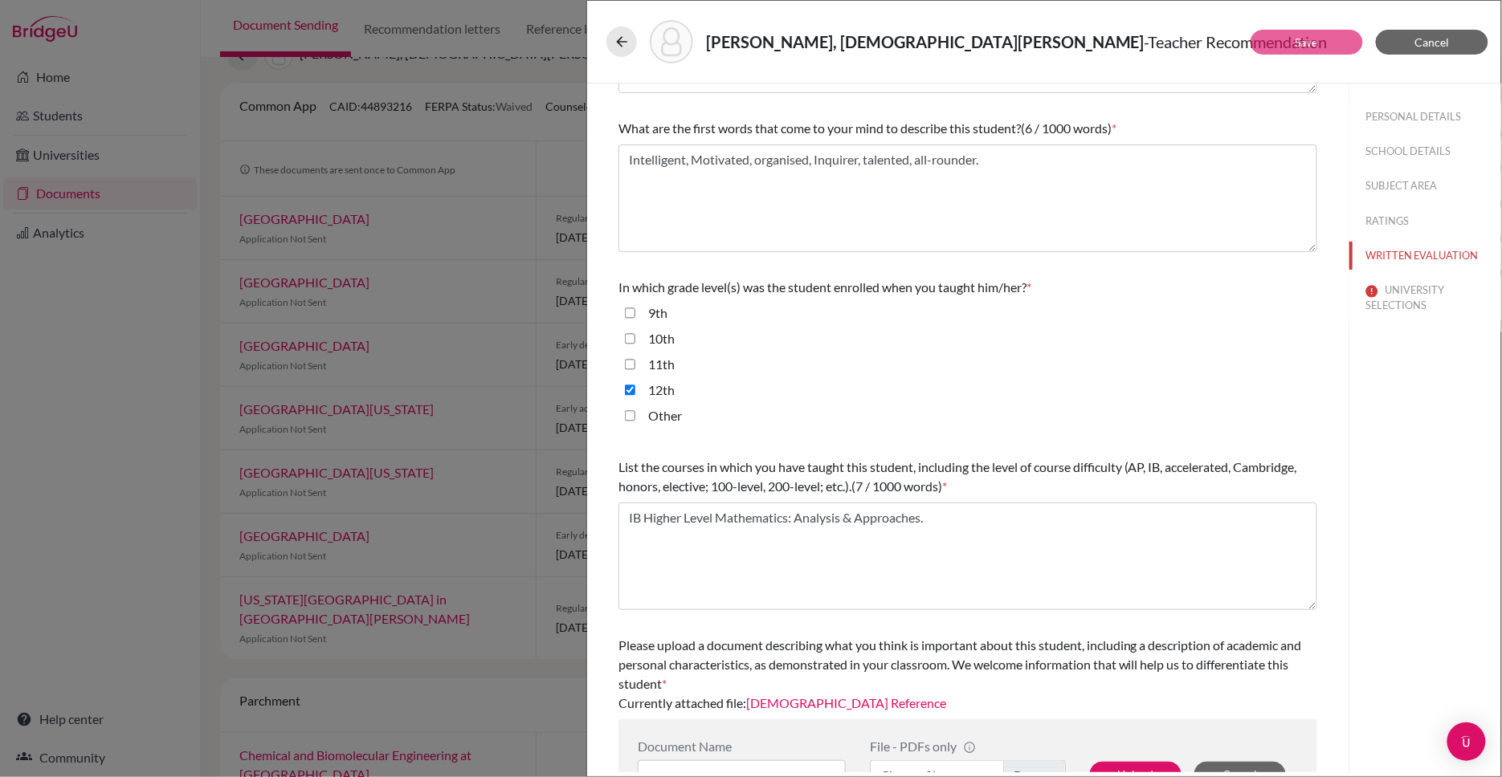
scroll to position [187, 0]
click at [1407, 297] on button "UNIVERSITY SELECTIONS" at bounding box center [1425, 297] width 152 height 43
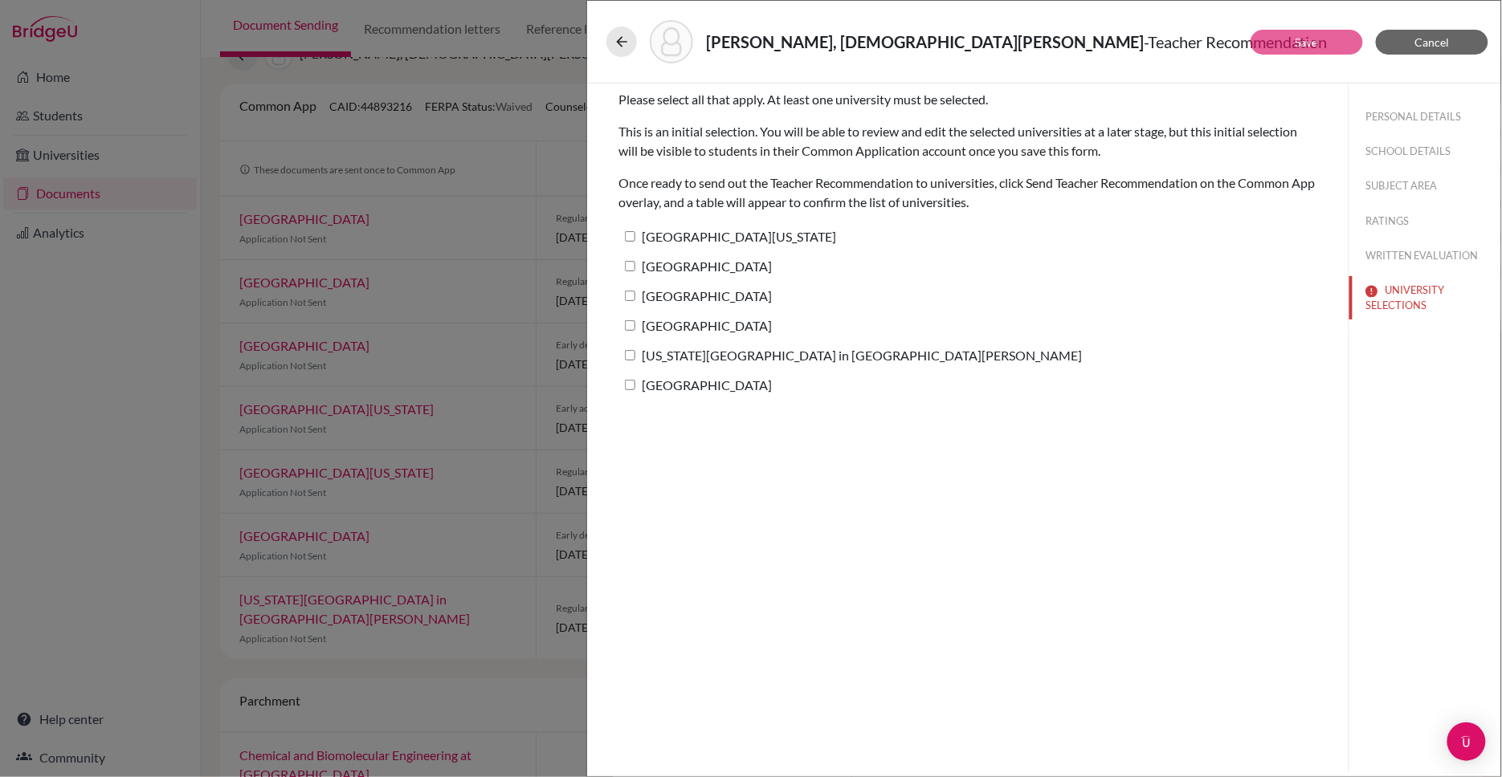
scroll to position [0, 0]
click at [1391, 260] on button "WRITTEN EVALUATION" at bounding box center [1425, 256] width 152 height 28
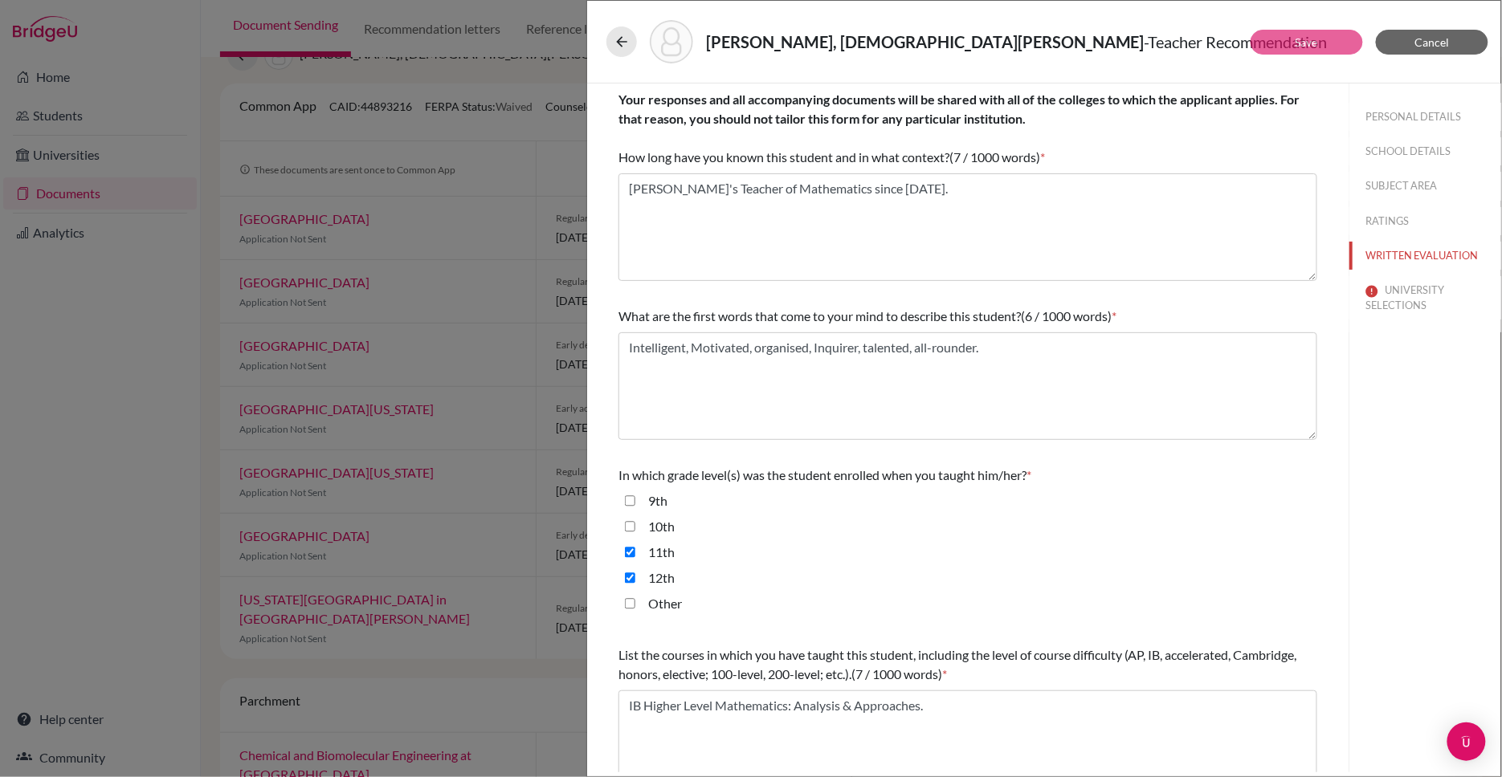
click at [1397, 214] on button "RATINGS" at bounding box center [1425, 221] width 152 height 28
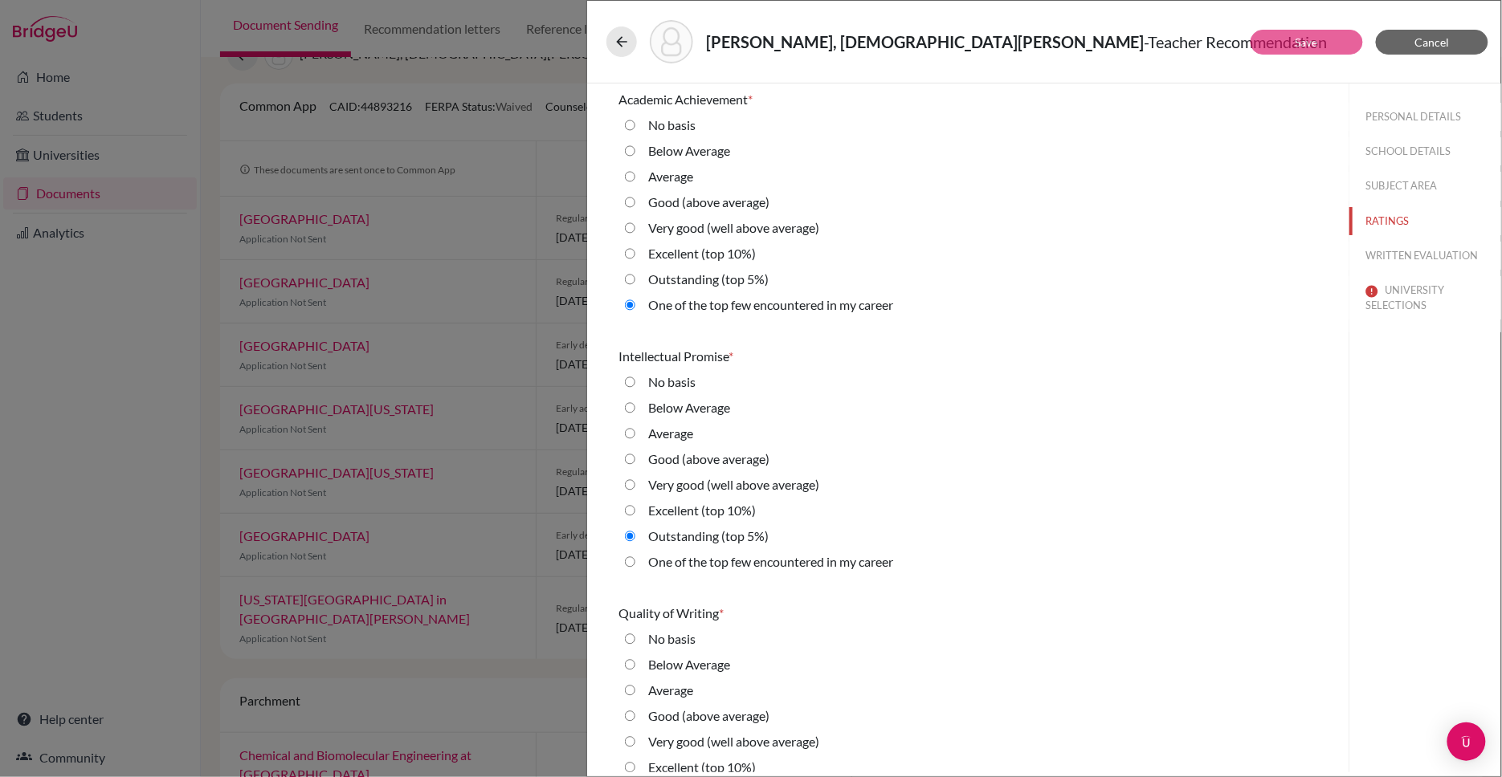
radio 5\%\) "true"
click at [1388, 247] on button "WRITTEN EVALUATION" at bounding box center [1425, 256] width 152 height 28
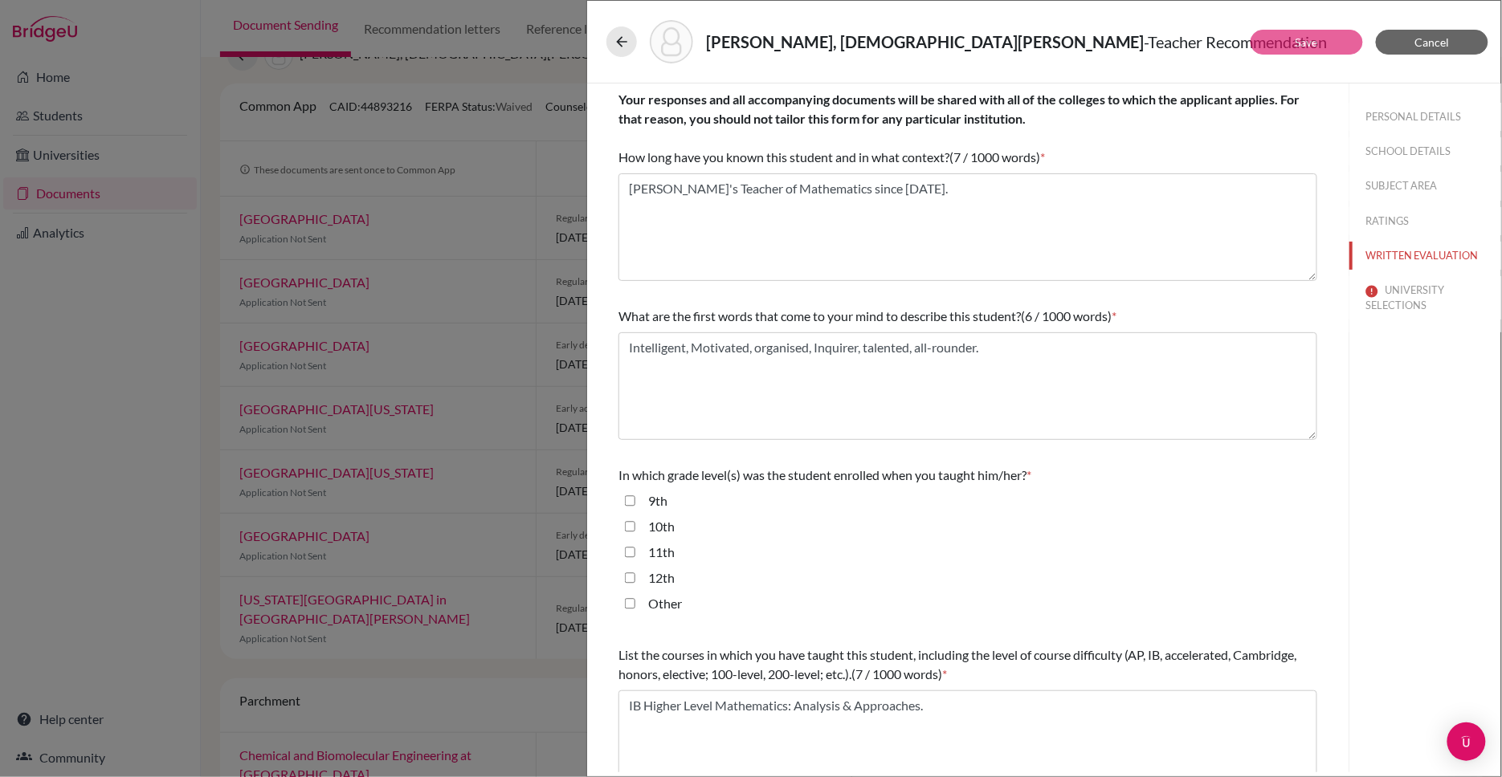
click at [1401, 296] on button "UNIVERSITY SELECTIONS" at bounding box center [1425, 297] width 152 height 43
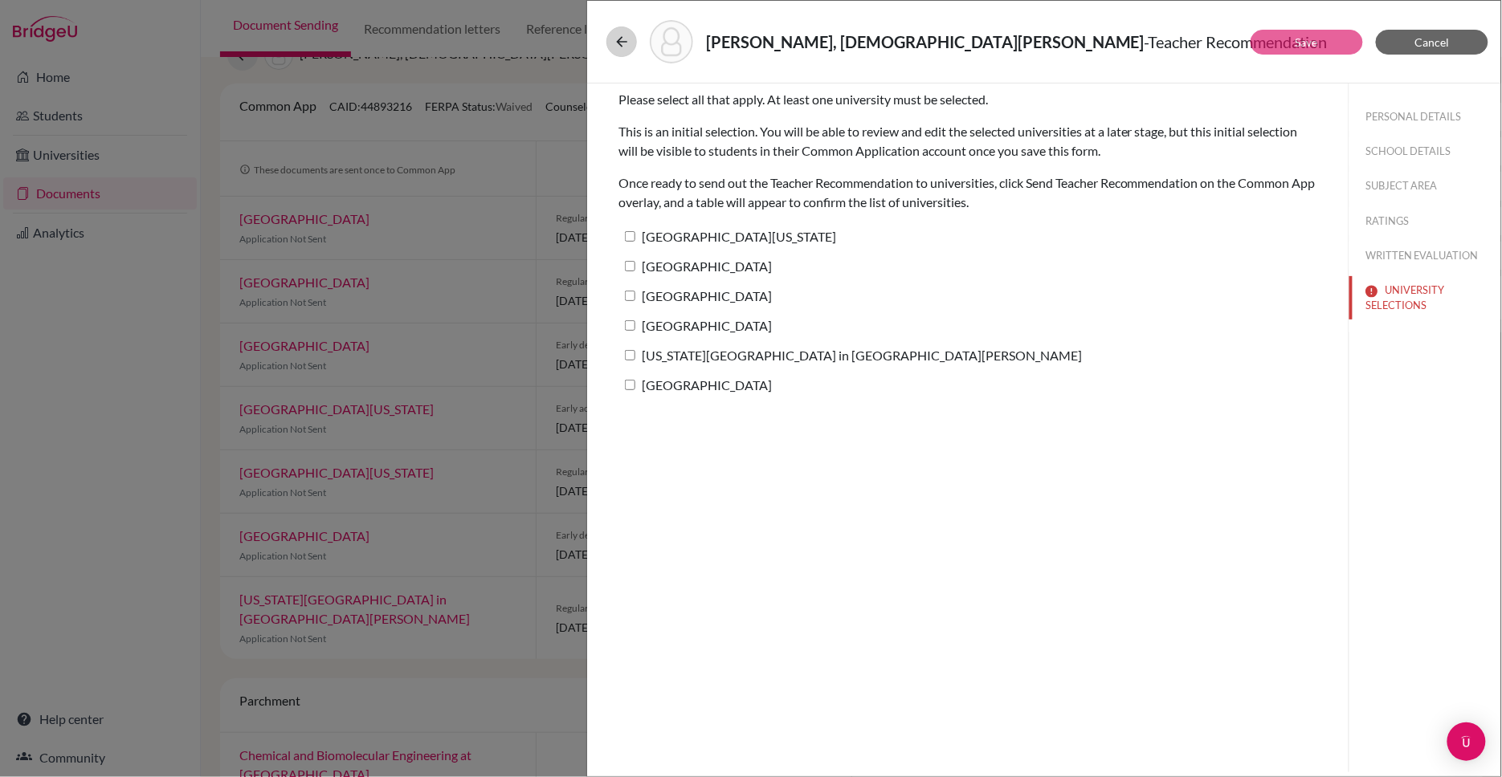
click at [620, 42] on icon at bounding box center [621, 42] width 16 height 16
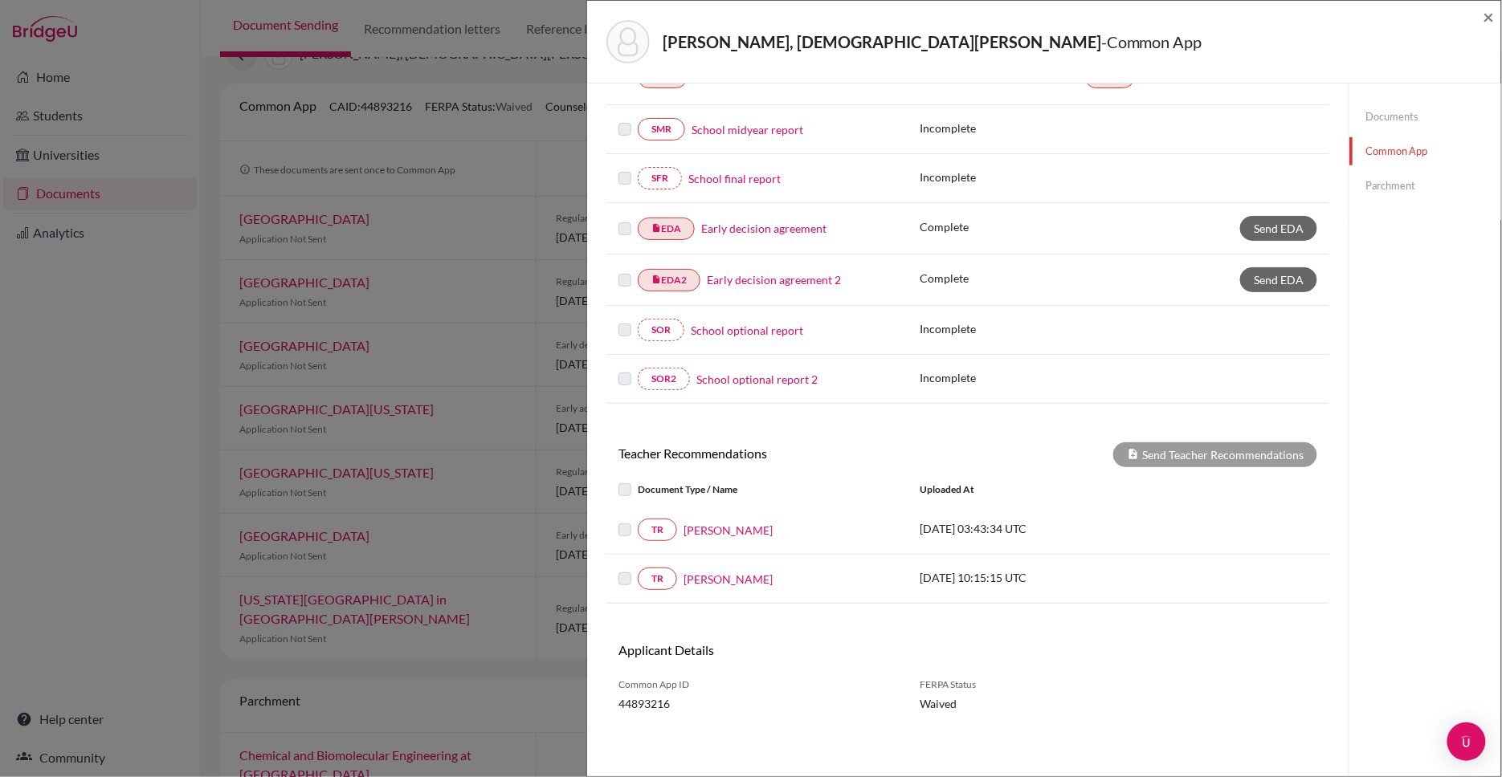
scroll to position [387, 0]
click at [1490, 17] on span "×" at bounding box center [1488, 16] width 11 height 23
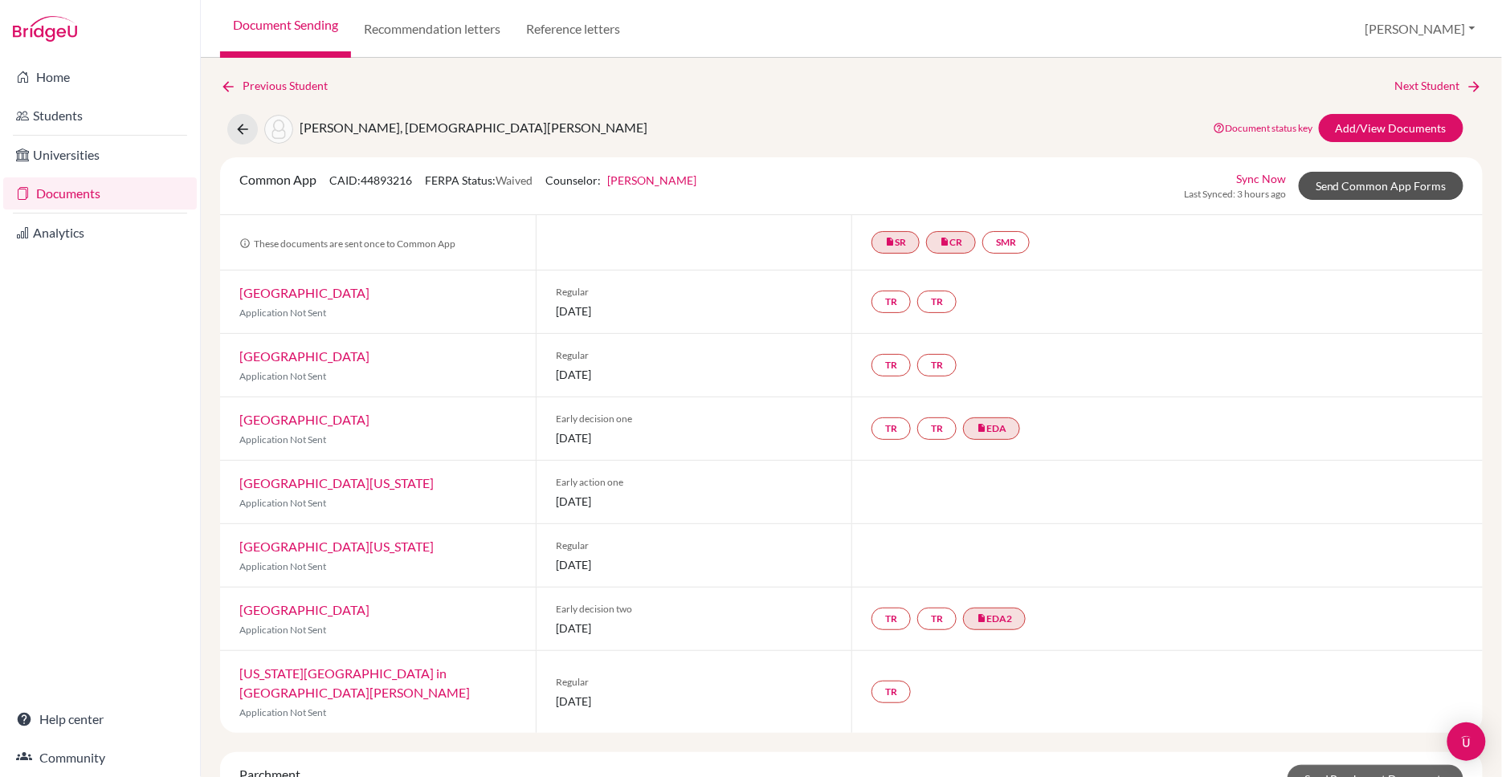
click at [1363, 189] on link "Send Common App Forms" at bounding box center [1380, 186] width 165 height 28
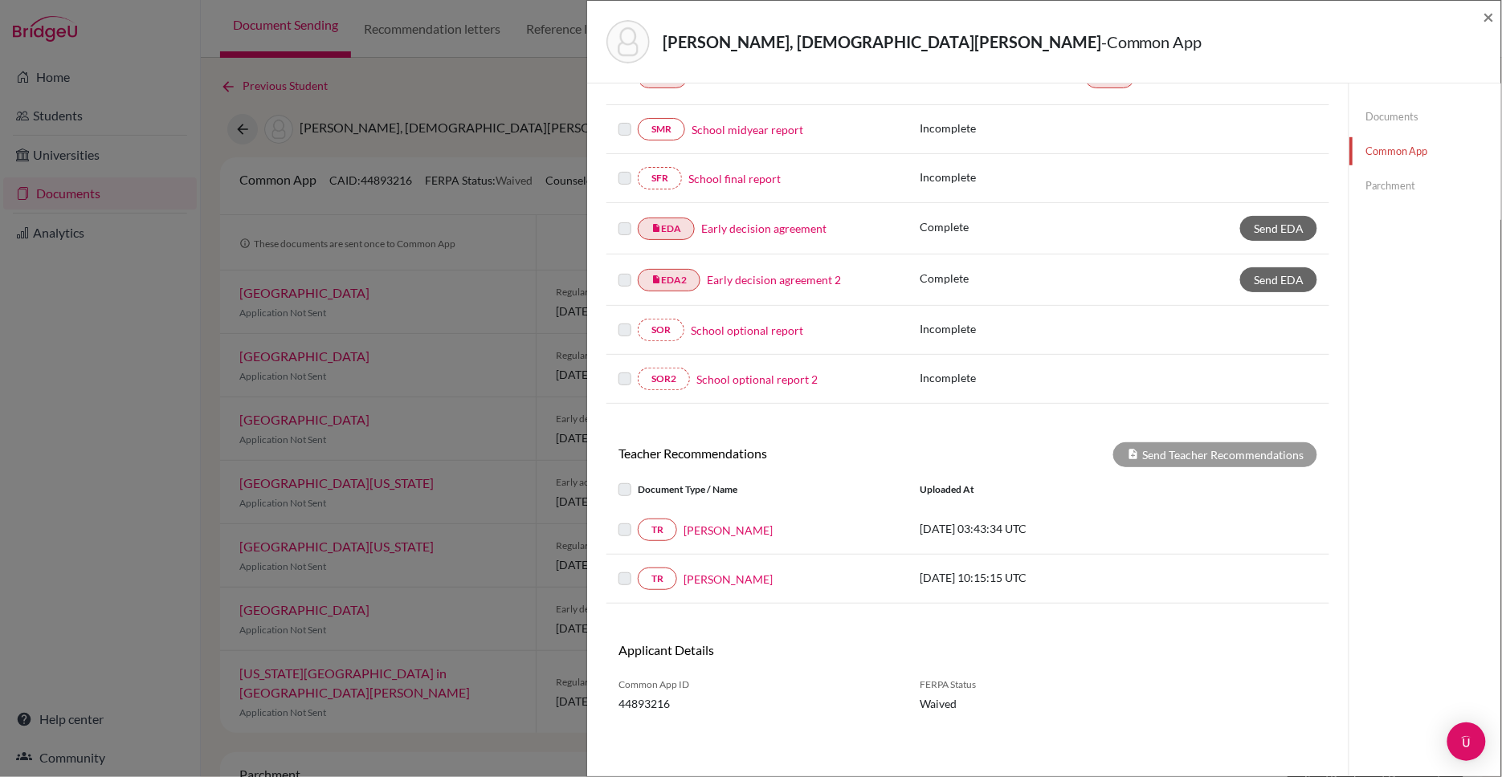
scroll to position [387, 0]
drag, startPoint x: 769, startPoint y: 530, endPoint x: 685, endPoint y: 532, distance: 84.3
click at [685, 532] on div "[PERSON_NAME]" at bounding box center [786, 532] width 218 height 17
copy link "[PERSON_NAME]"
drag, startPoint x: 787, startPoint y: 581, endPoint x: 687, endPoint y: 583, distance: 99.6
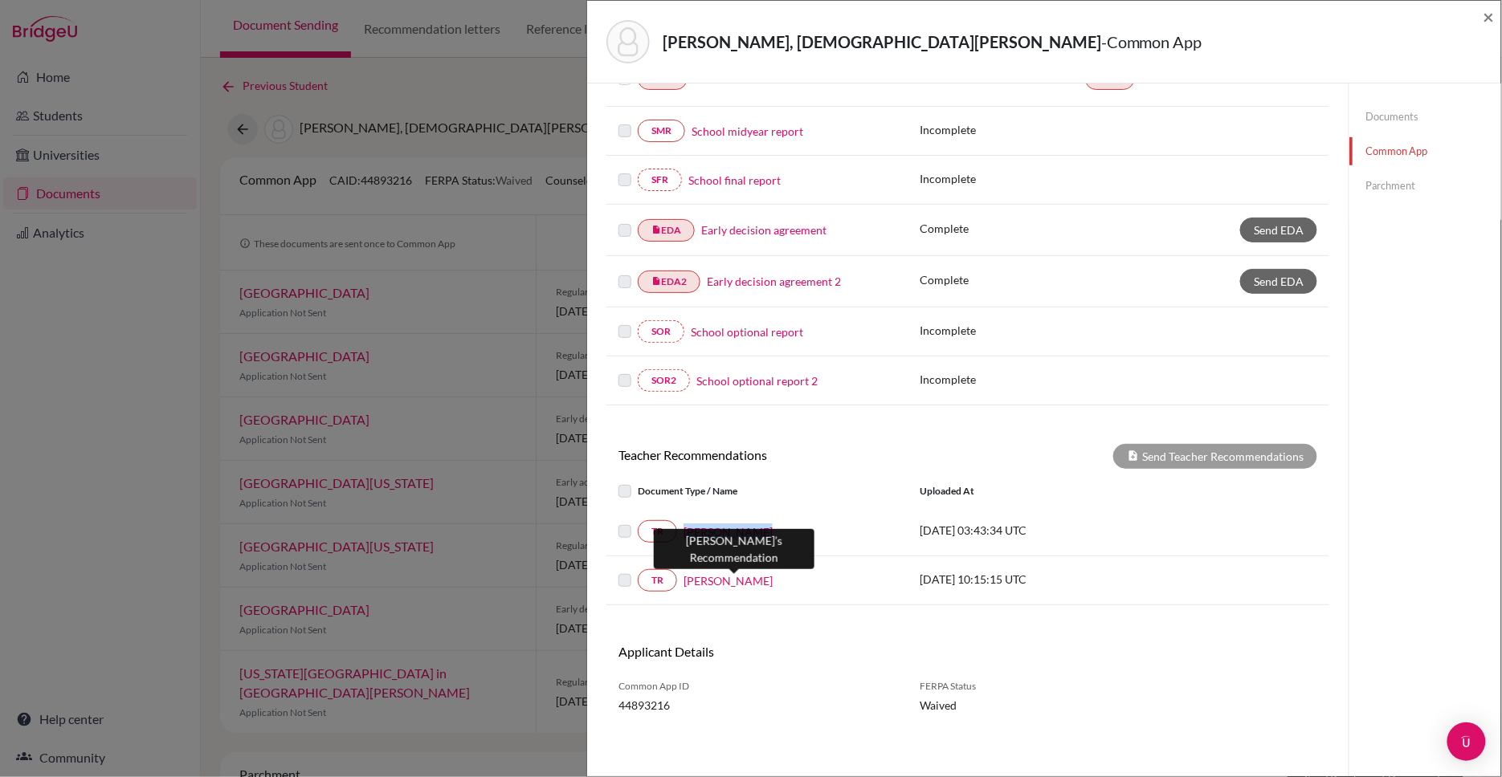
click at [687, 583] on div "[PERSON_NAME]" at bounding box center [786, 581] width 218 height 17
copy link "[PERSON_NAME]"
